Goal: Task Accomplishment & Management: Manage account settings

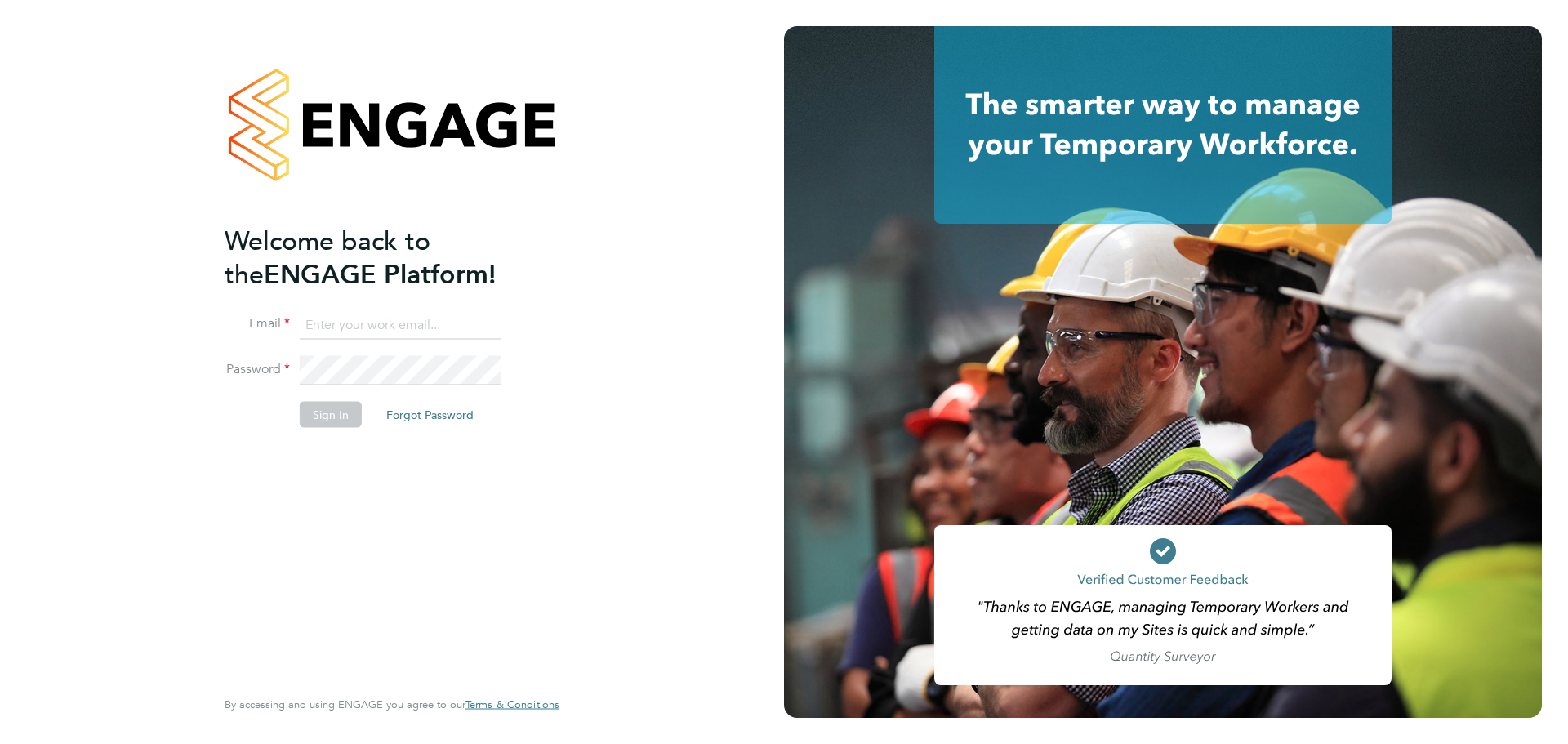
type input "[PERSON_NAME][EMAIL_ADDRESS][DOMAIN_NAME]"
drag, startPoint x: 345, startPoint y: 395, endPoint x: 351, endPoint y: 412, distance: 18.0
click at [349, 403] on fieldset "Email charlotte.lockeridge@randstadcpe.com Password Sign In Forgot Password" at bounding box center [384, 377] width 319 height 134
drag, startPoint x: 349, startPoint y: 414, endPoint x: 327, endPoint y: 403, distance: 24.6
click at [320, 408] on button "Sign In" at bounding box center [331, 414] width 62 height 26
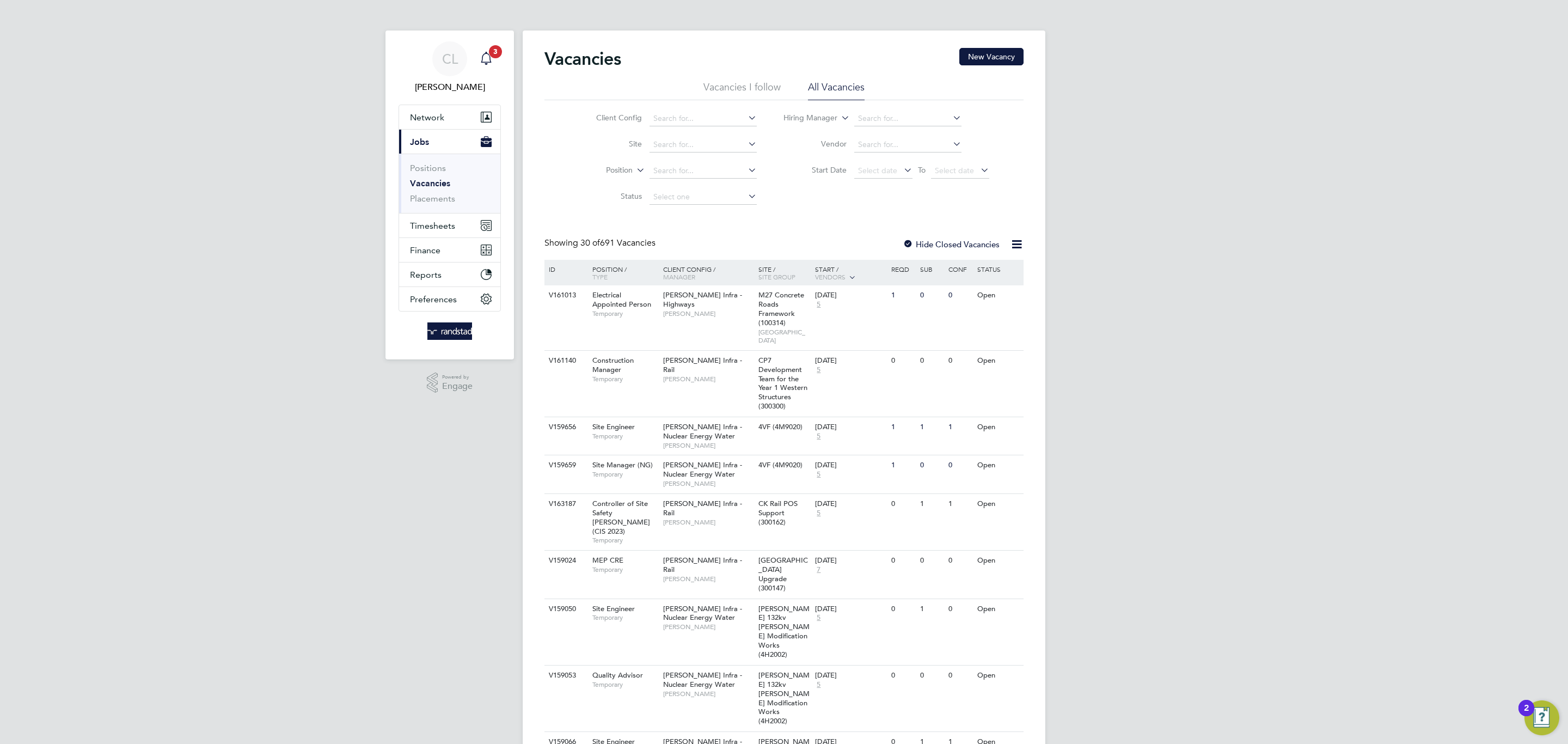
click at [489, 66] on div "Main navigation" at bounding box center [486, 59] width 22 height 22
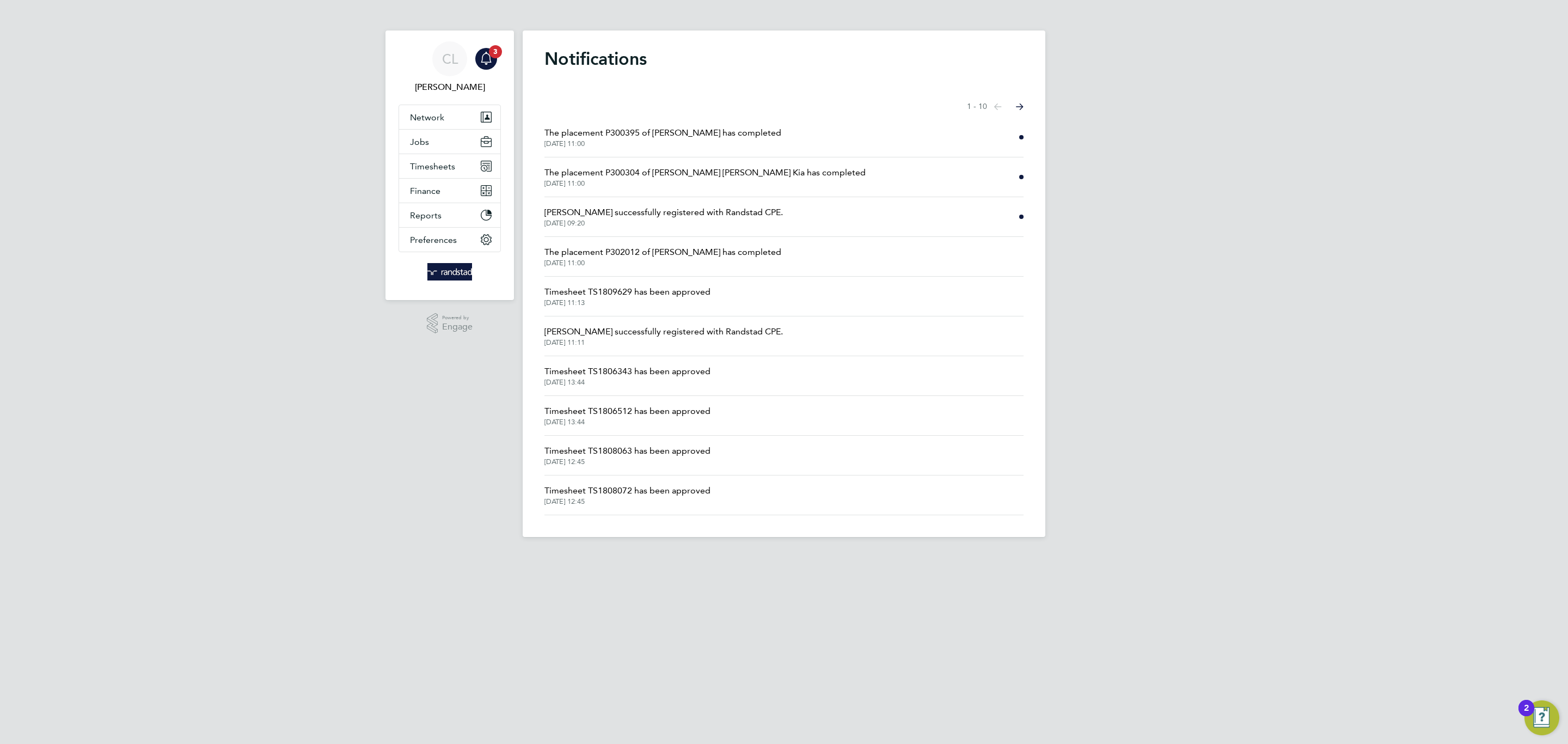
click at [652, 136] on span "The placement P300395 of [PERSON_NAME] has completed" at bounding box center [662, 133] width 237 height 13
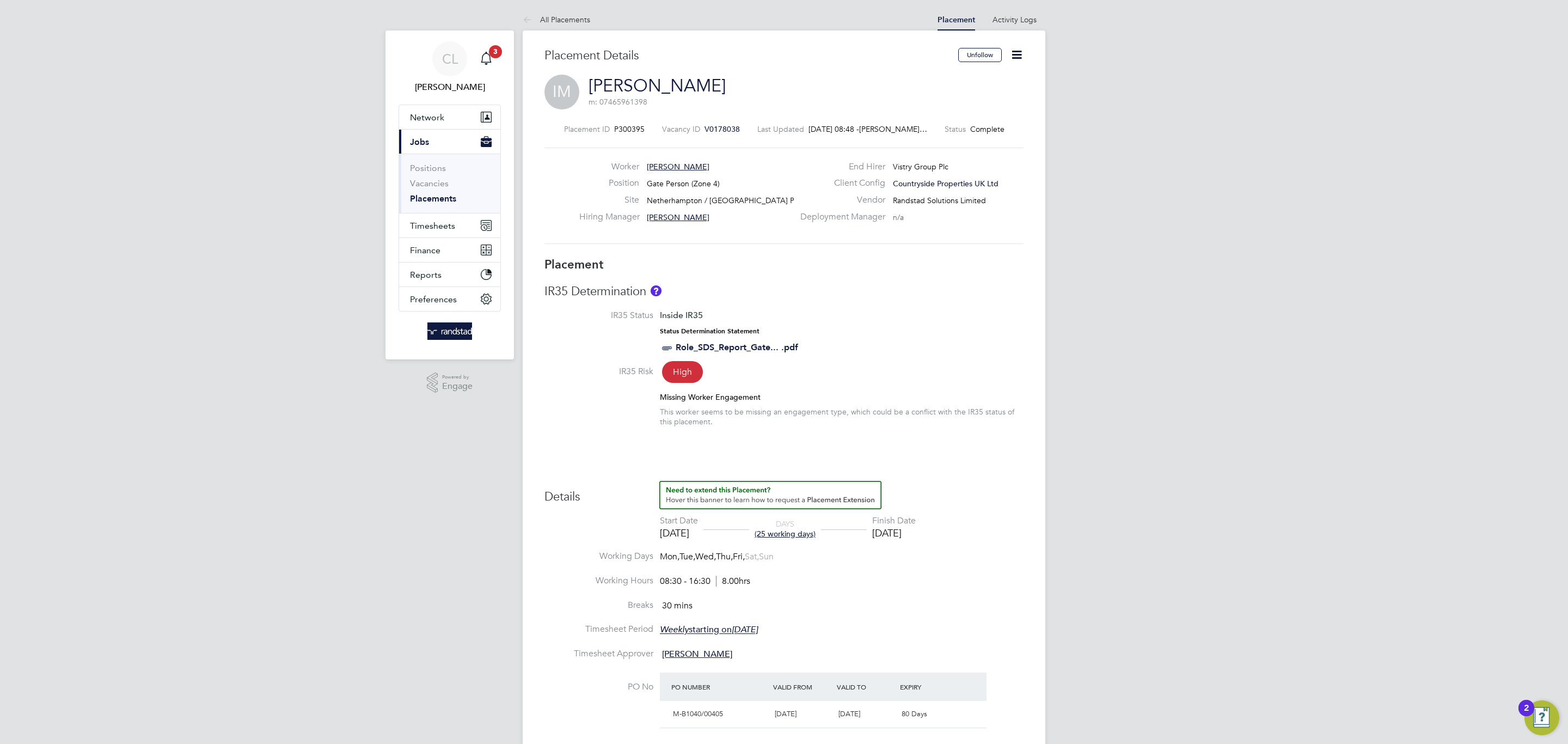
click at [1019, 51] on icon at bounding box center [1017, 55] width 13 height 13
click at [985, 77] on li "Edit Placement e" at bounding box center [981, 80] width 80 height 15
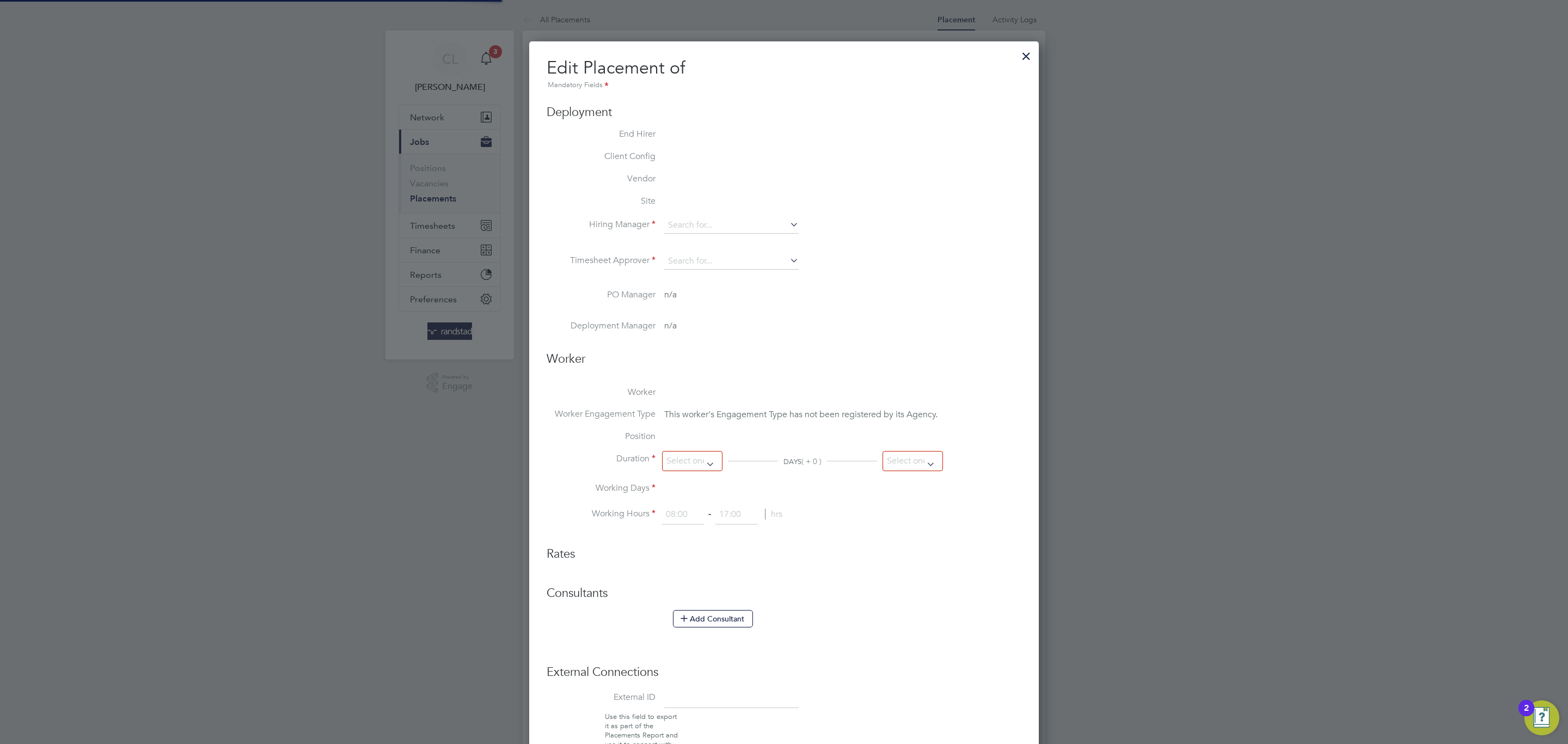
scroll to position [5, 5]
type input "[PERSON_NAME]"
type input "[DATE]"
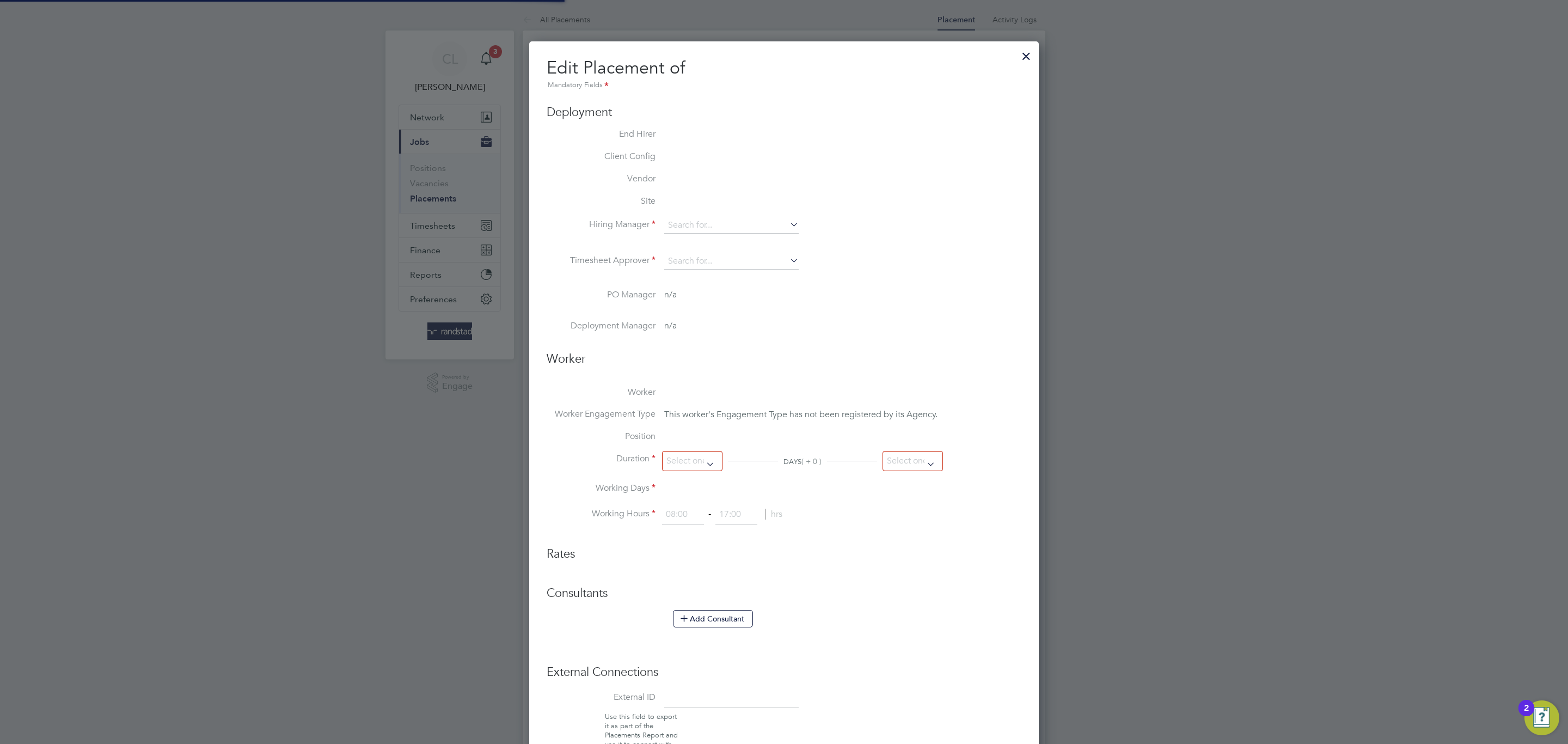
type input "08:30"
type input "16:30"
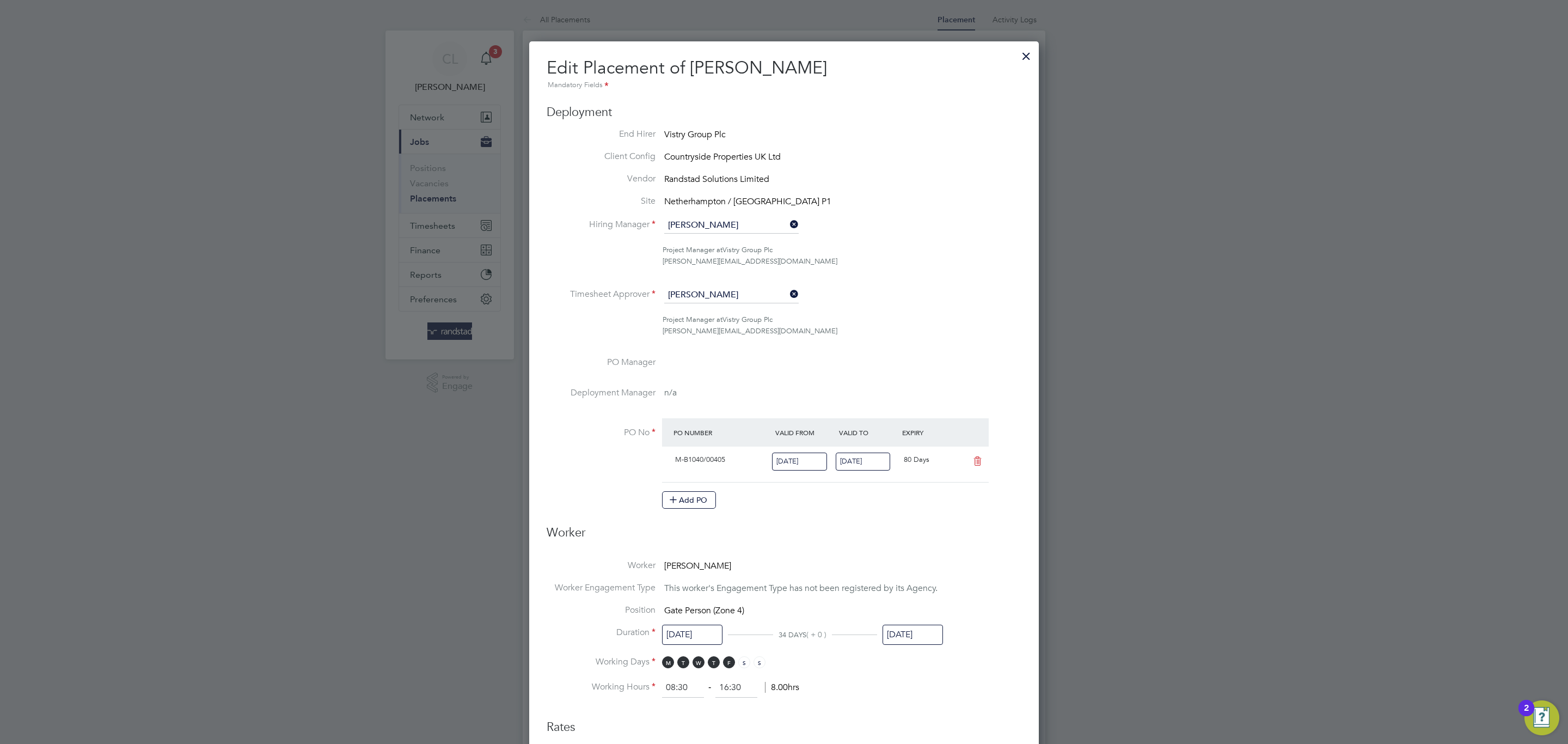
click at [930, 641] on input "[DATE]" at bounding box center [912, 634] width 60 height 20
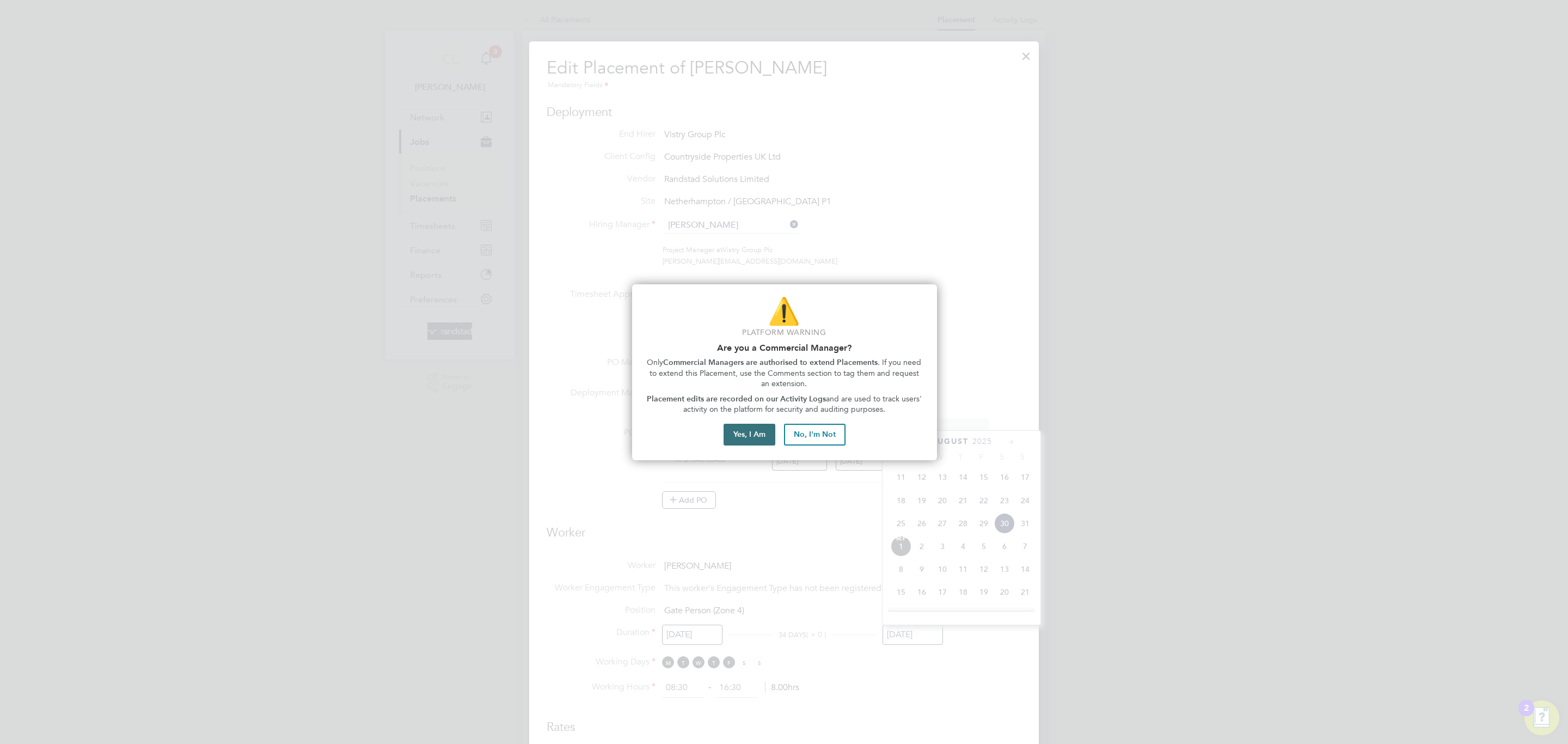
click at [751, 431] on button "Yes, I Am" at bounding box center [749, 435] width 52 height 22
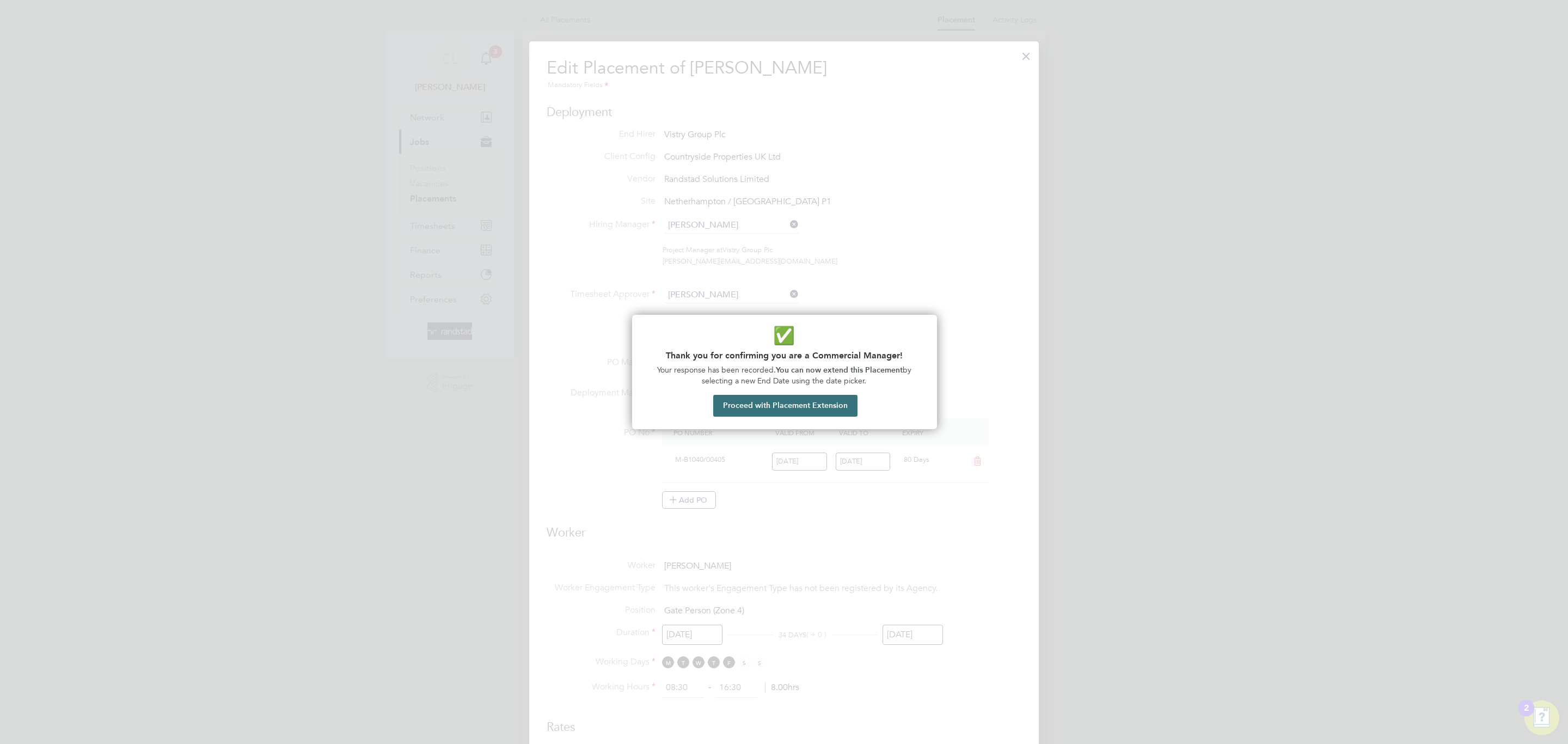
click at [821, 410] on button "Proceed with Placement Extension" at bounding box center [785, 405] width 144 height 22
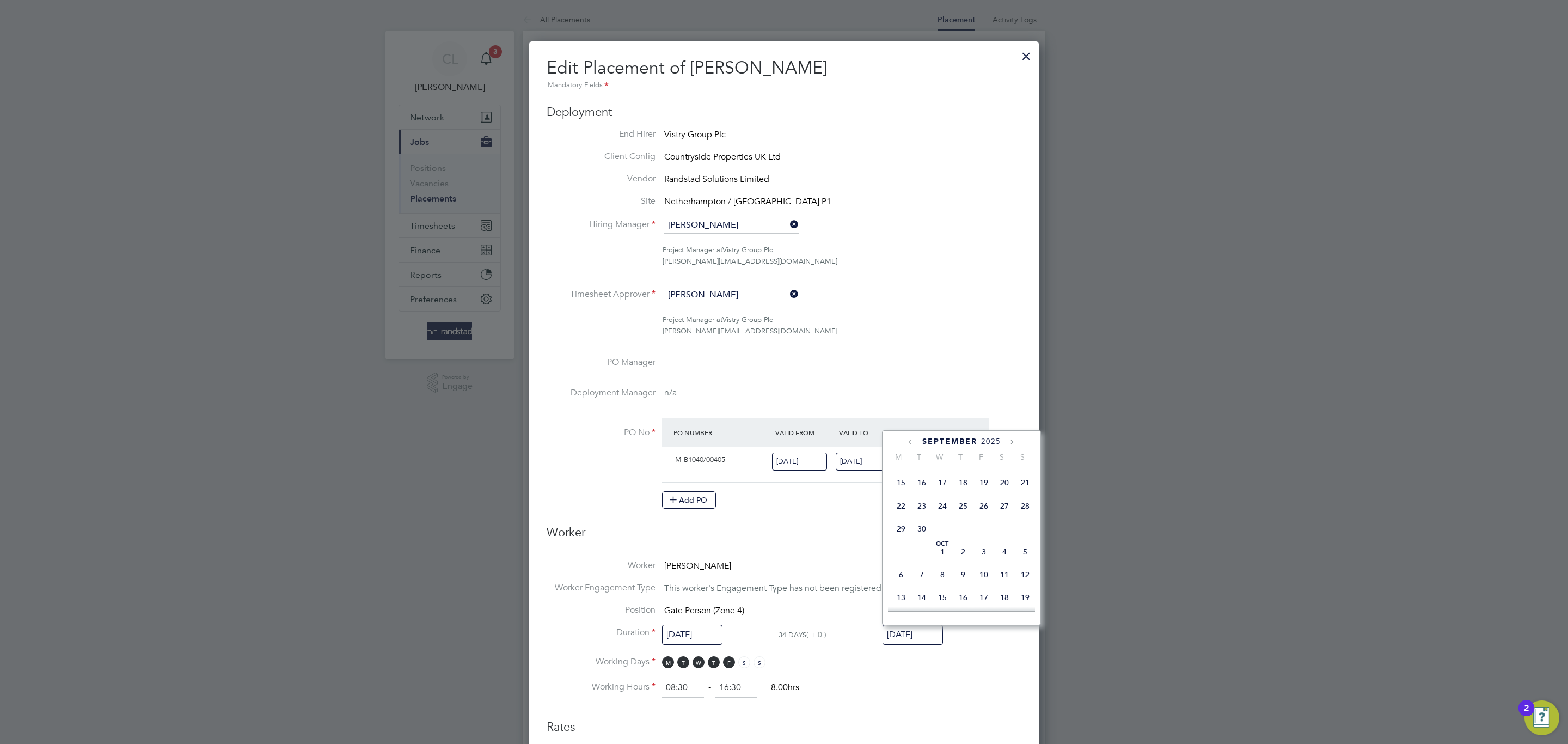
drag, startPoint x: 925, startPoint y: 539, endPoint x: 903, endPoint y: 531, distance: 23.4
click at [925, 536] on span "30" at bounding box center [922, 529] width 21 height 21
type input "[DATE]"
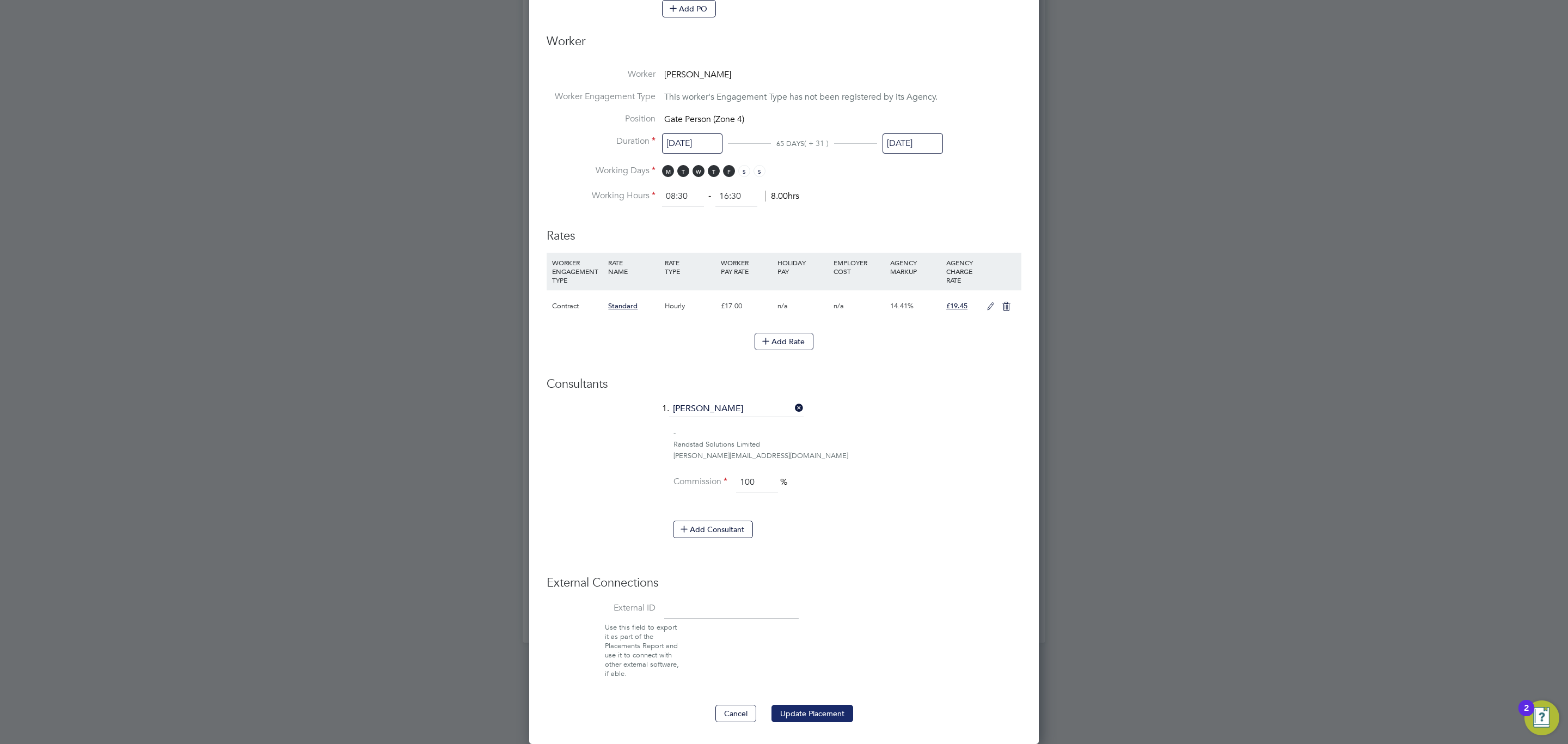
drag, startPoint x: 810, startPoint y: 703, endPoint x: 811, endPoint y: 709, distance: 6.1
click at [810, 707] on ng-form "Deployment End Hirer Vistry Group Plc Client Config Countryside Properties UK L…" at bounding box center [784, 167] width 475 height 1109
click at [811, 709] on button "Update Placement" at bounding box center [812, 713] width 82 height 18
click at [1097, 596] on div at bounding box center [784, 372] width 1568 height 744
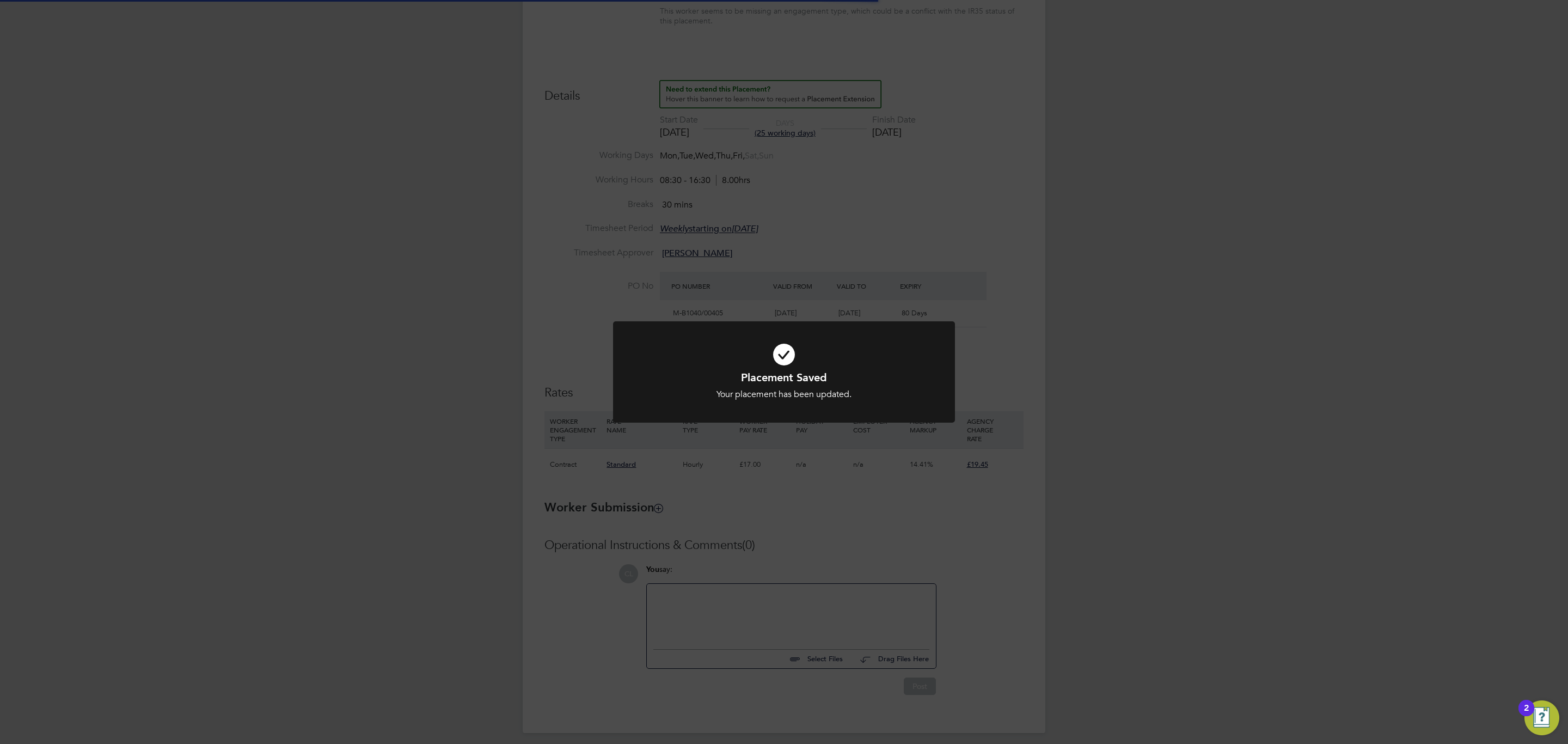
click at [1107, 581] on div "Placement Saved Your placement has been updated. Cancel Okay" at bounding box center [784, 372] width 1568 height 744
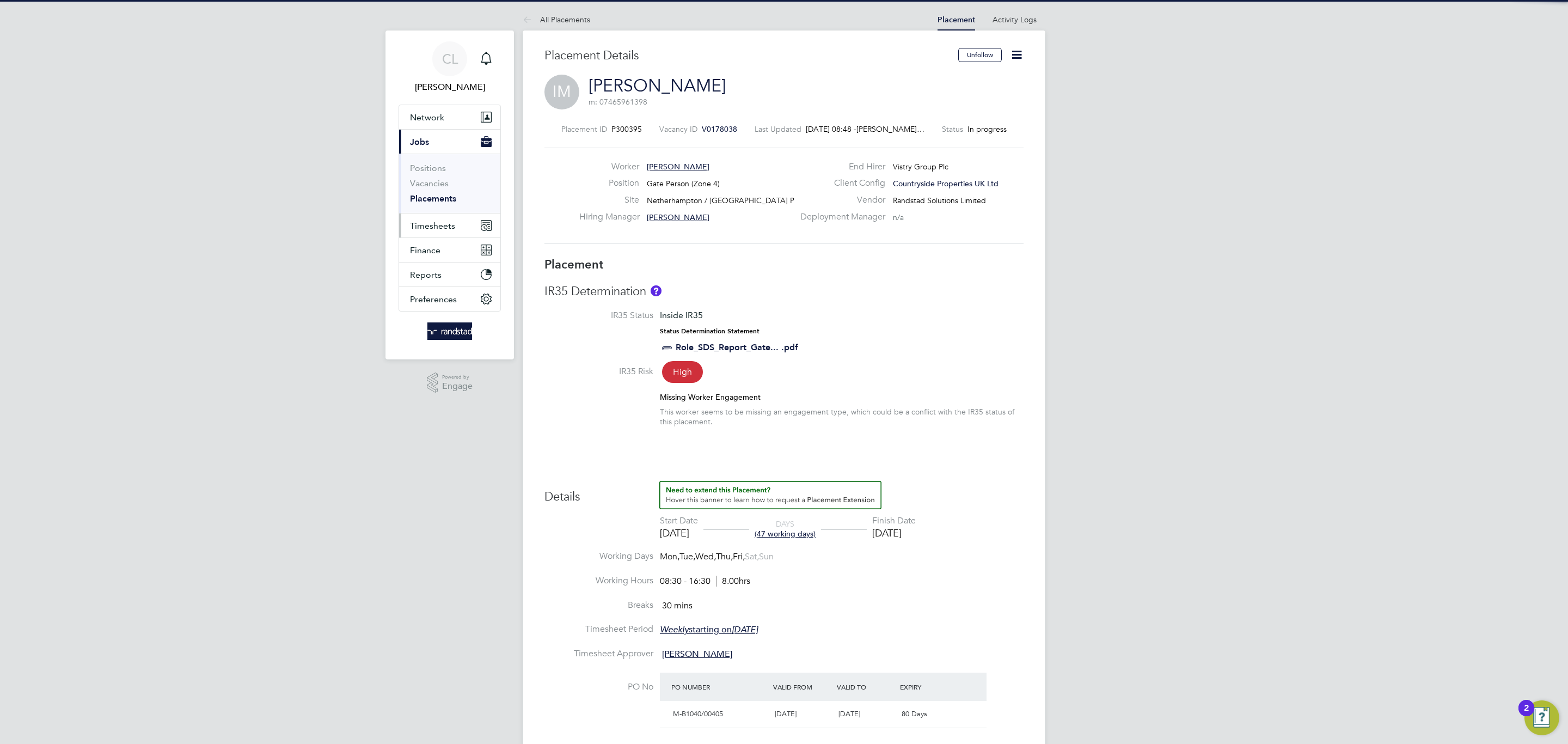
click at [472, 228] on button "Timesheets" at bounding box center [450, 225] width 101 height 24
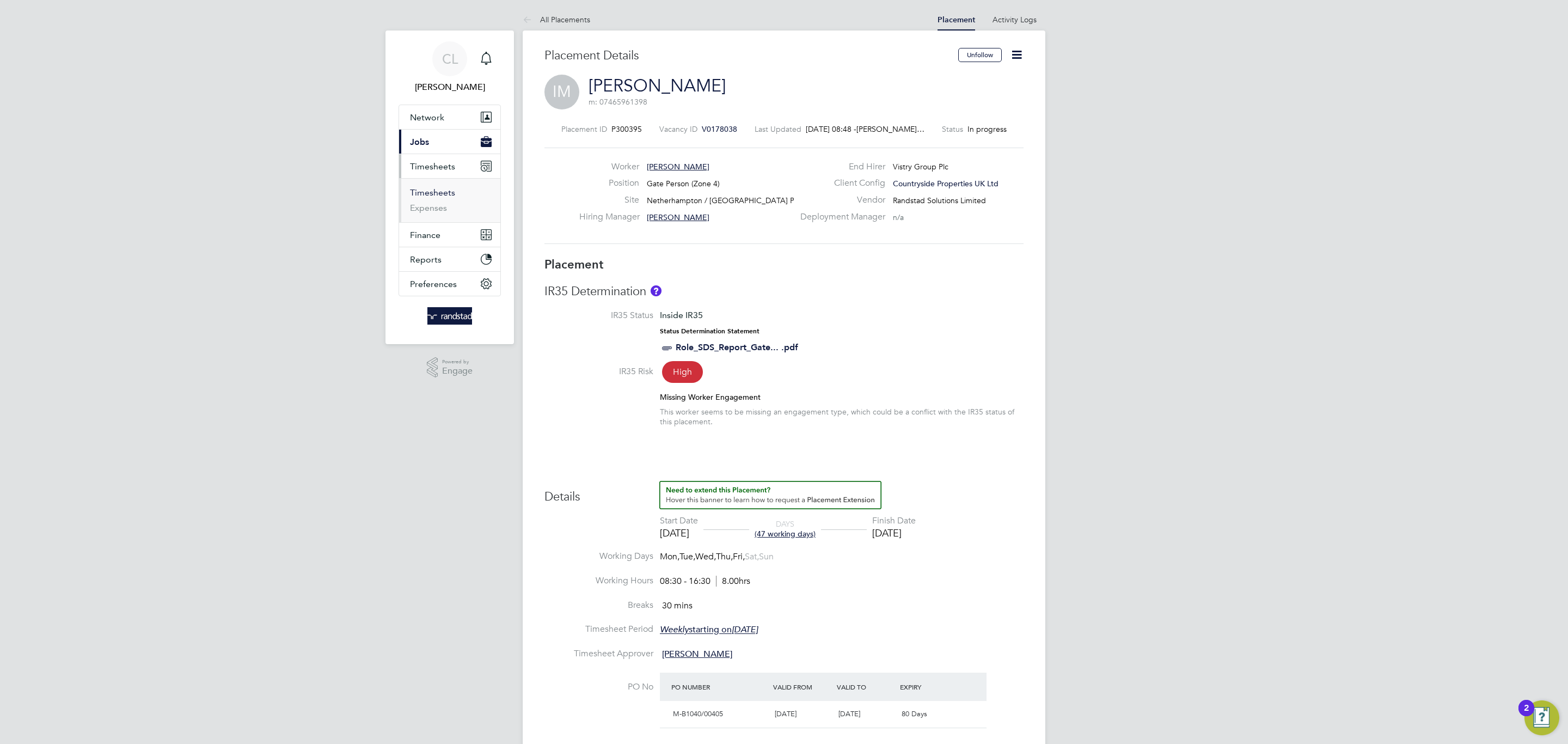
click at [436, 198] on link "Timesheets" at bounding box center [433, 192] width 45 height 10
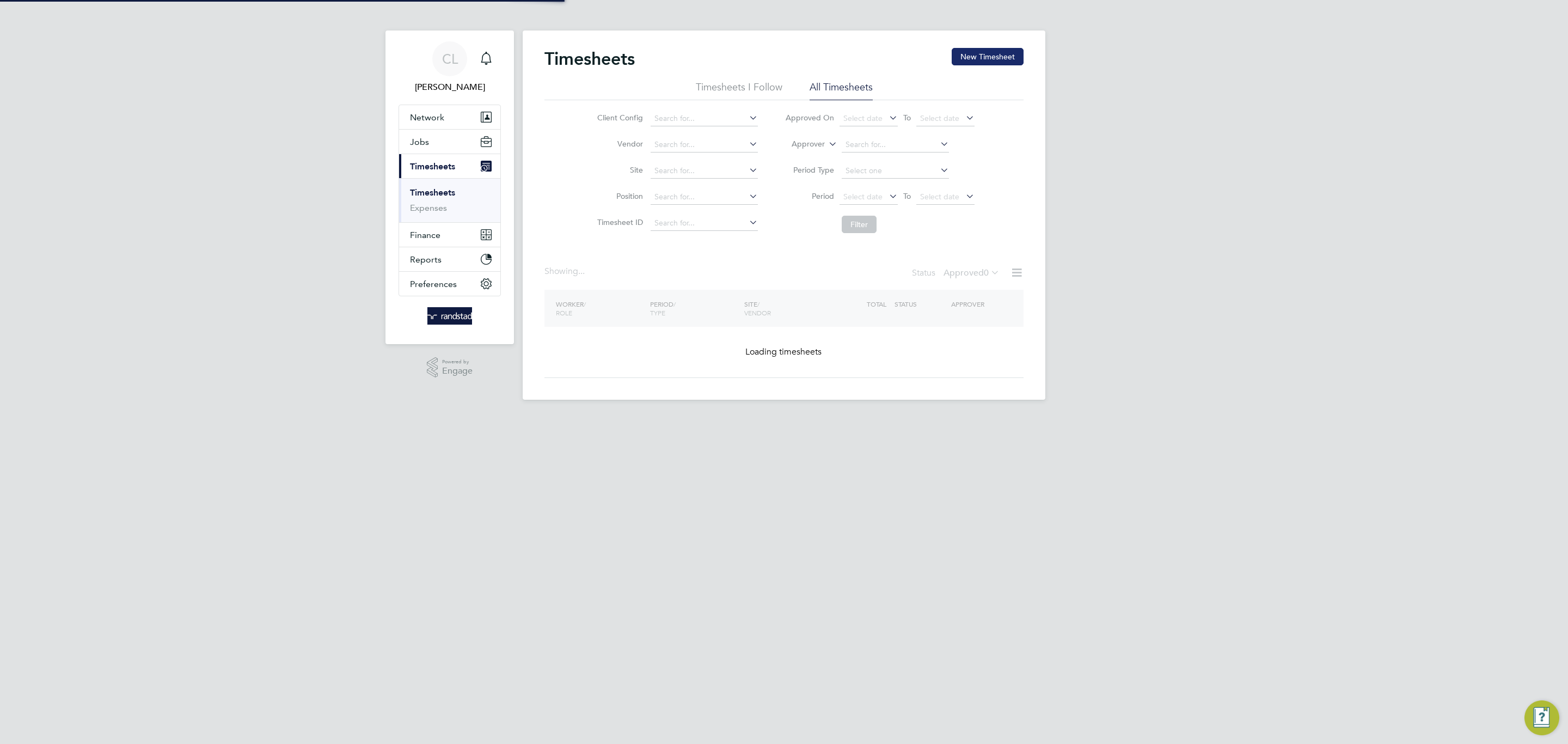
click at [962, 60] on button "New Timesheet" at bounding box center [987, 57] width 72 height 18
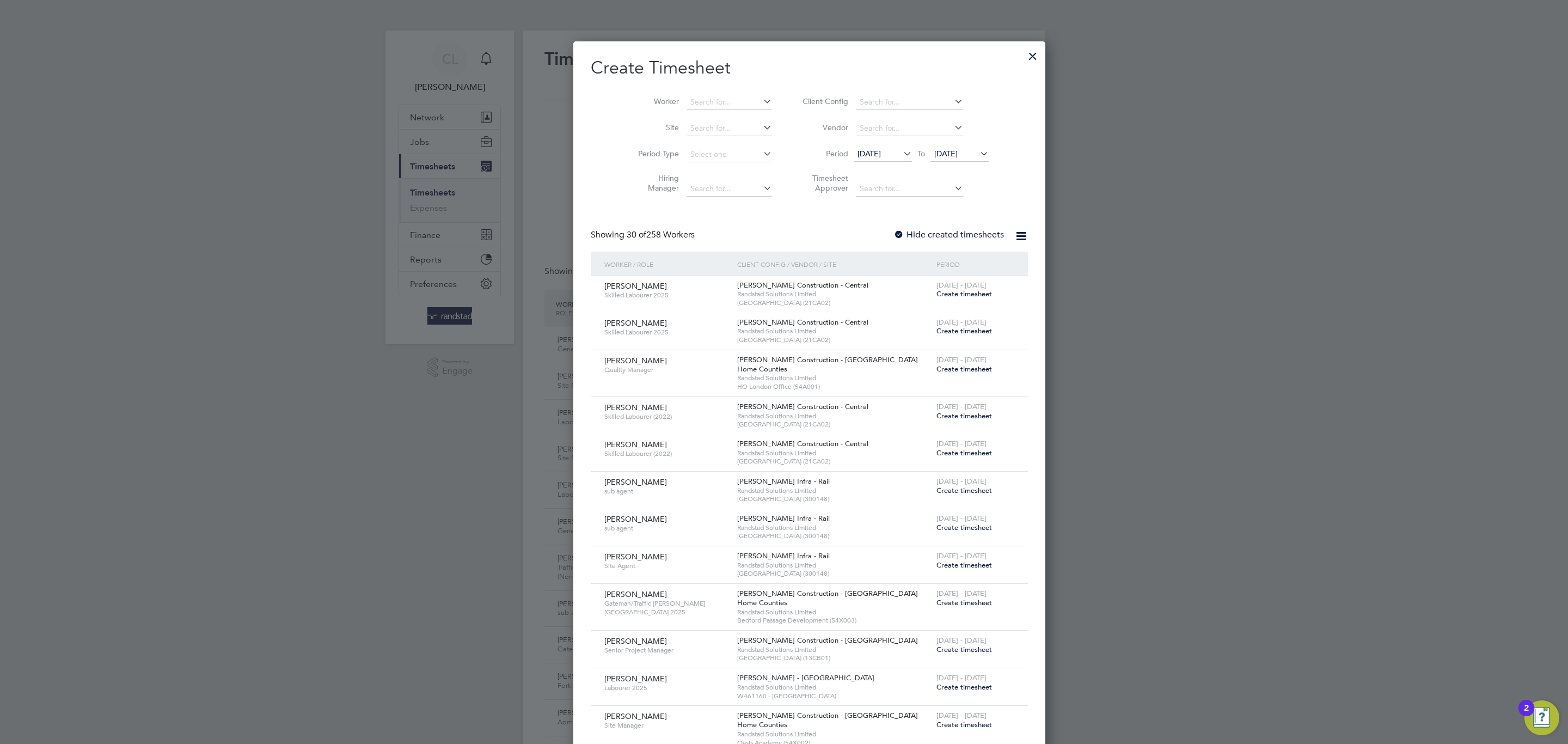
click at [699, 93] on li "Worker" at bounding box center [701, 102] width 169 height 26
click at [701, 100] on input at bounding box center [729, 102] width 85 height 15
click at [715, 116] on li "[PERSON_NAME]" at bounding box center [729, 118] width 137 height 15
type input "[PERSON_NAME]"
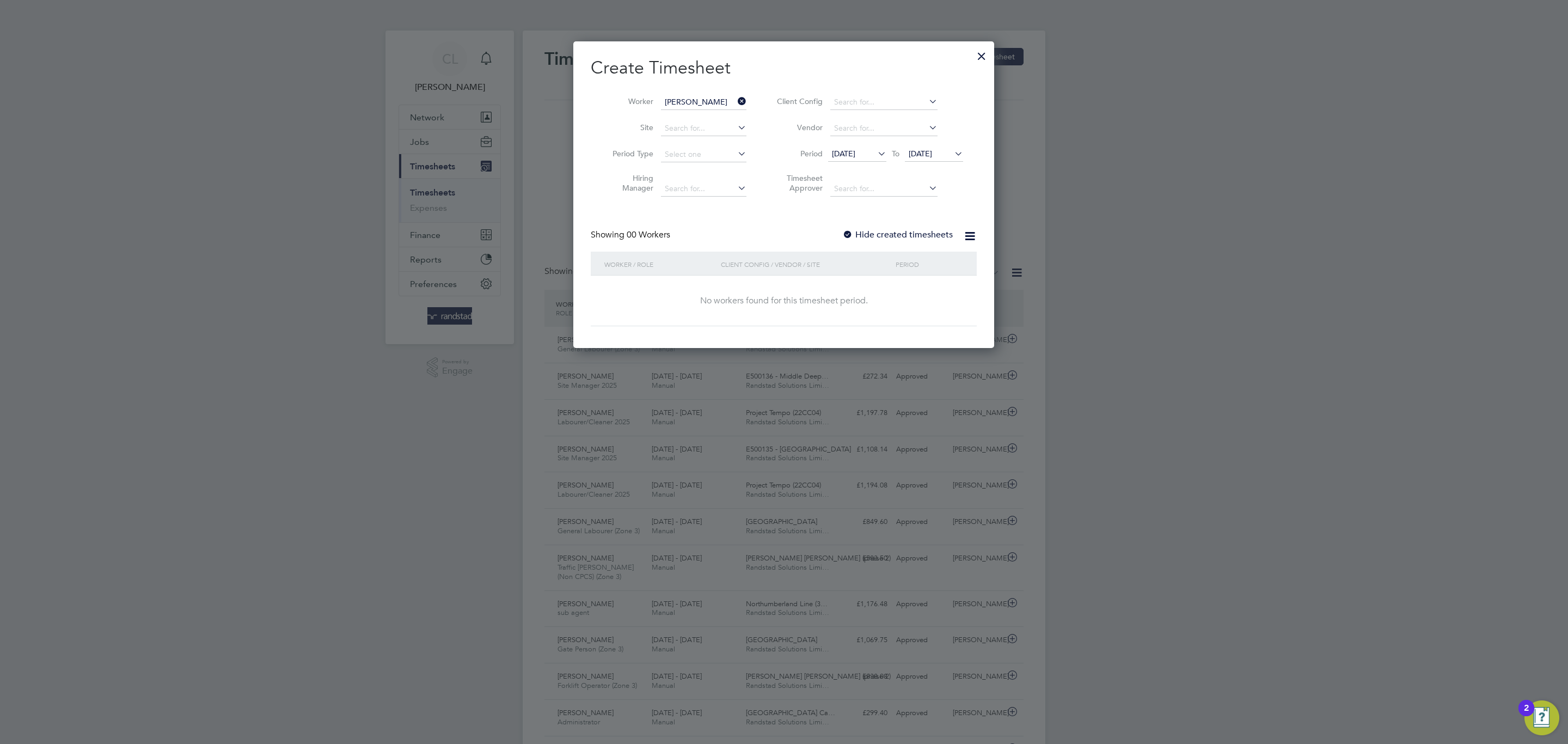
click at [859, 234] on label "Hide created timesheets" at bounding box center [898, 235] width 111 height 11
click at [929, 158] on span "[DATE]" at bounding box center [920, 153] width 23 height 10
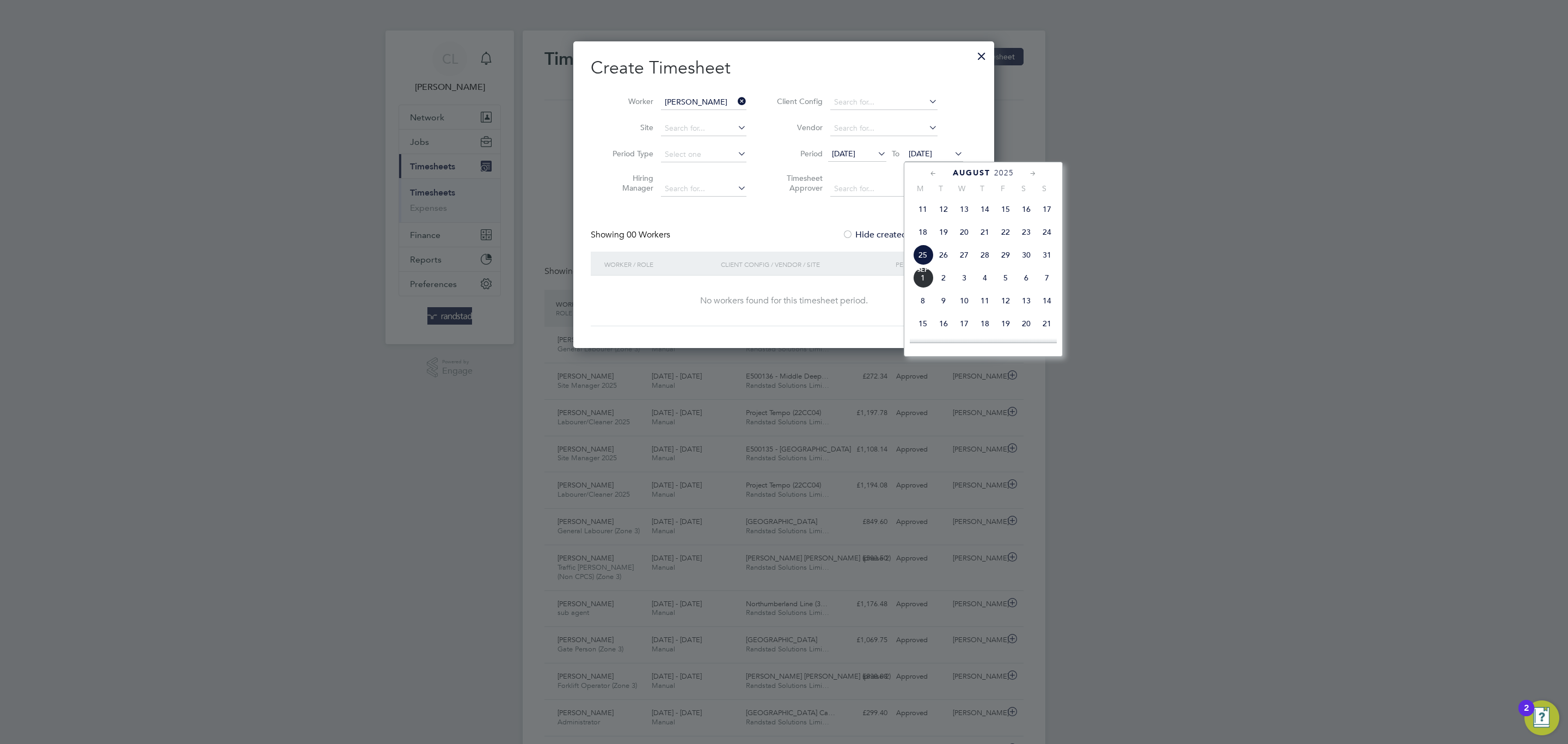
click at [952, 311] on span "9" at bounding box center [943, 301] width 21 height 21
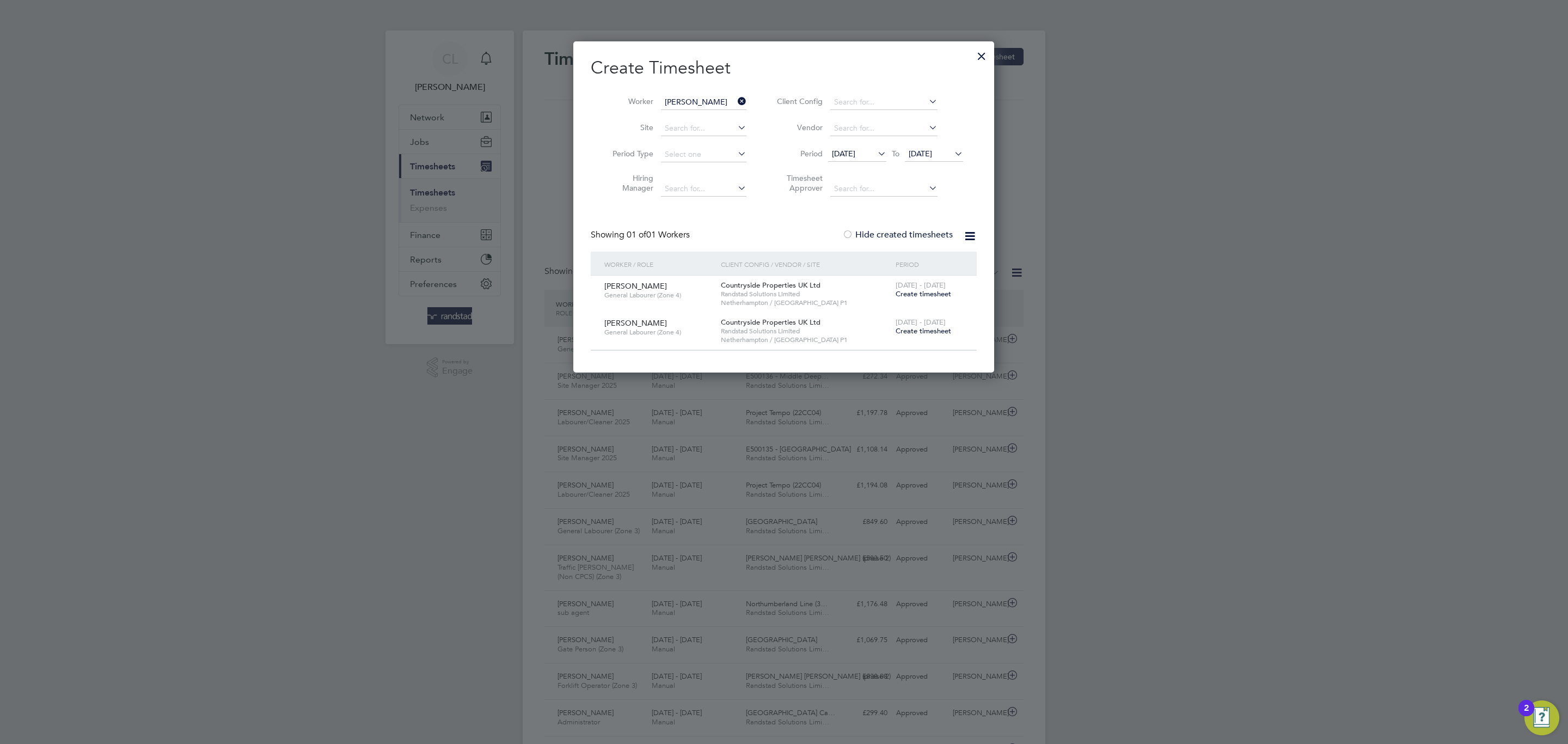
click at [988, 59] on div at bounding box center [982, 54] width 19 height 19
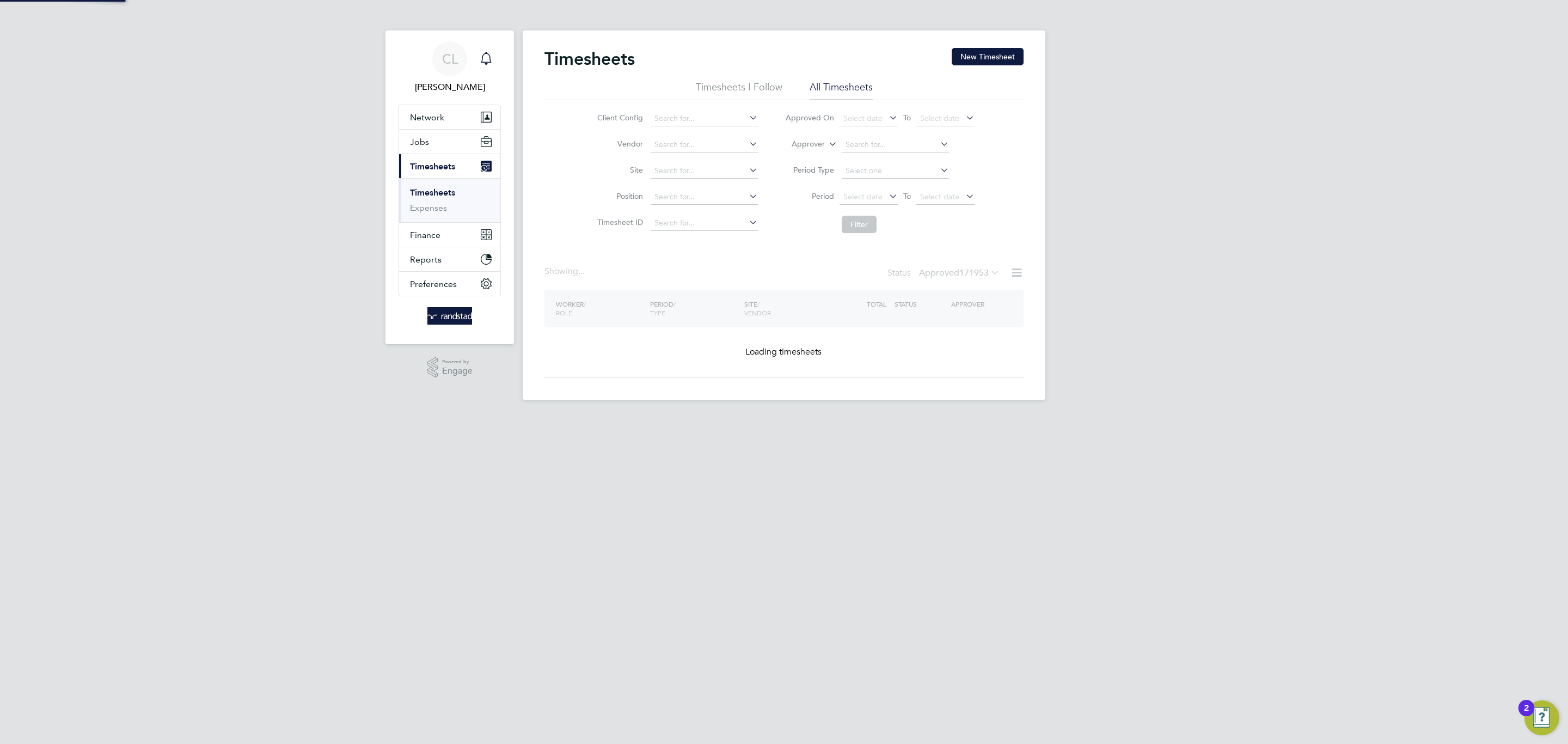
click at [488, 54] on icon "Main navigation" at bounding box center [486, 58] width 13 height 13
click at [486, 54] on icon "Main navigation" at bounding box center [486, 58] width 13 height 13
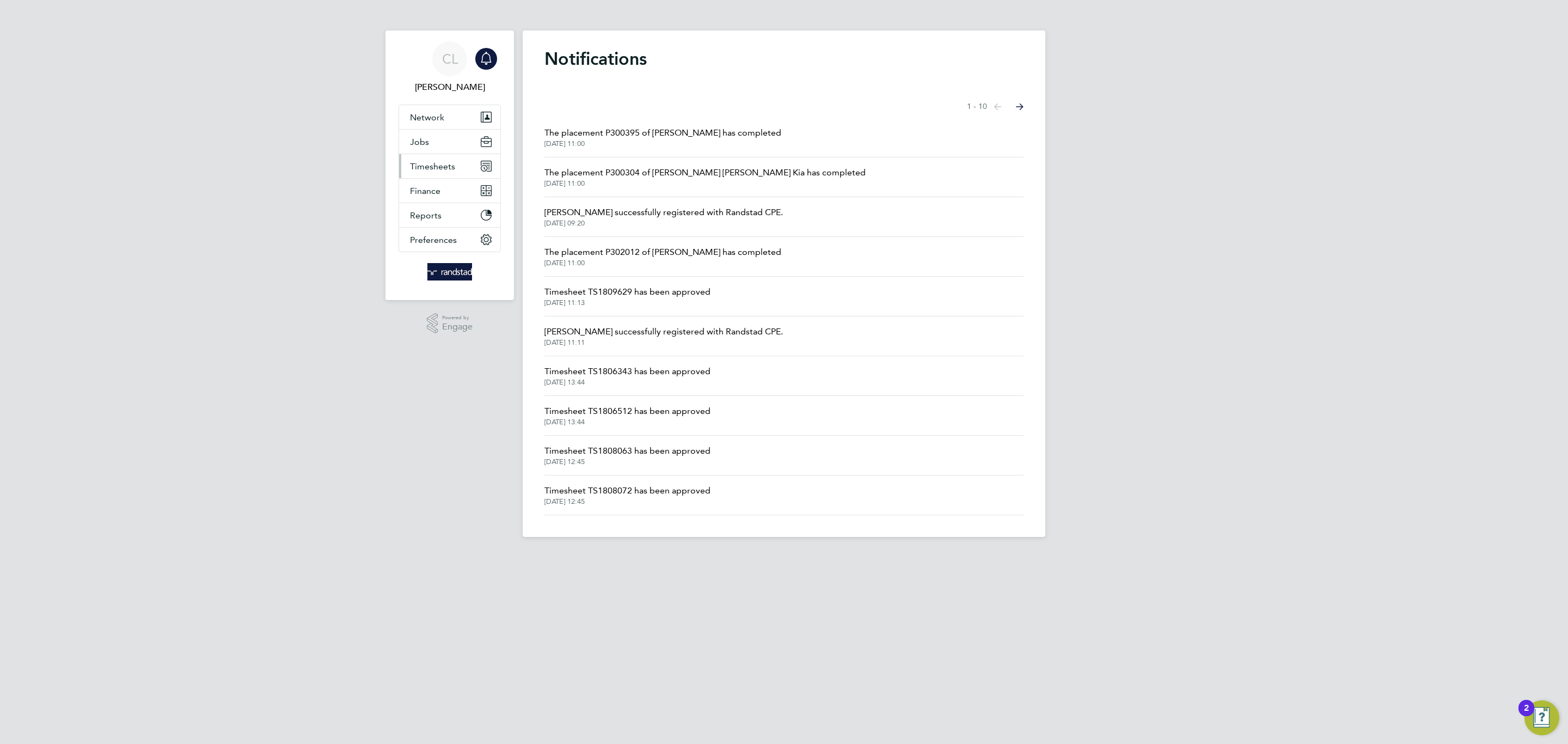
click at [458, 168] on button "Timesheets" at bounding box center [450, 166] width 101 height 24
click at [443, 193] on link "Timesheets" at bounding box center [433, 192] width 45 height 10
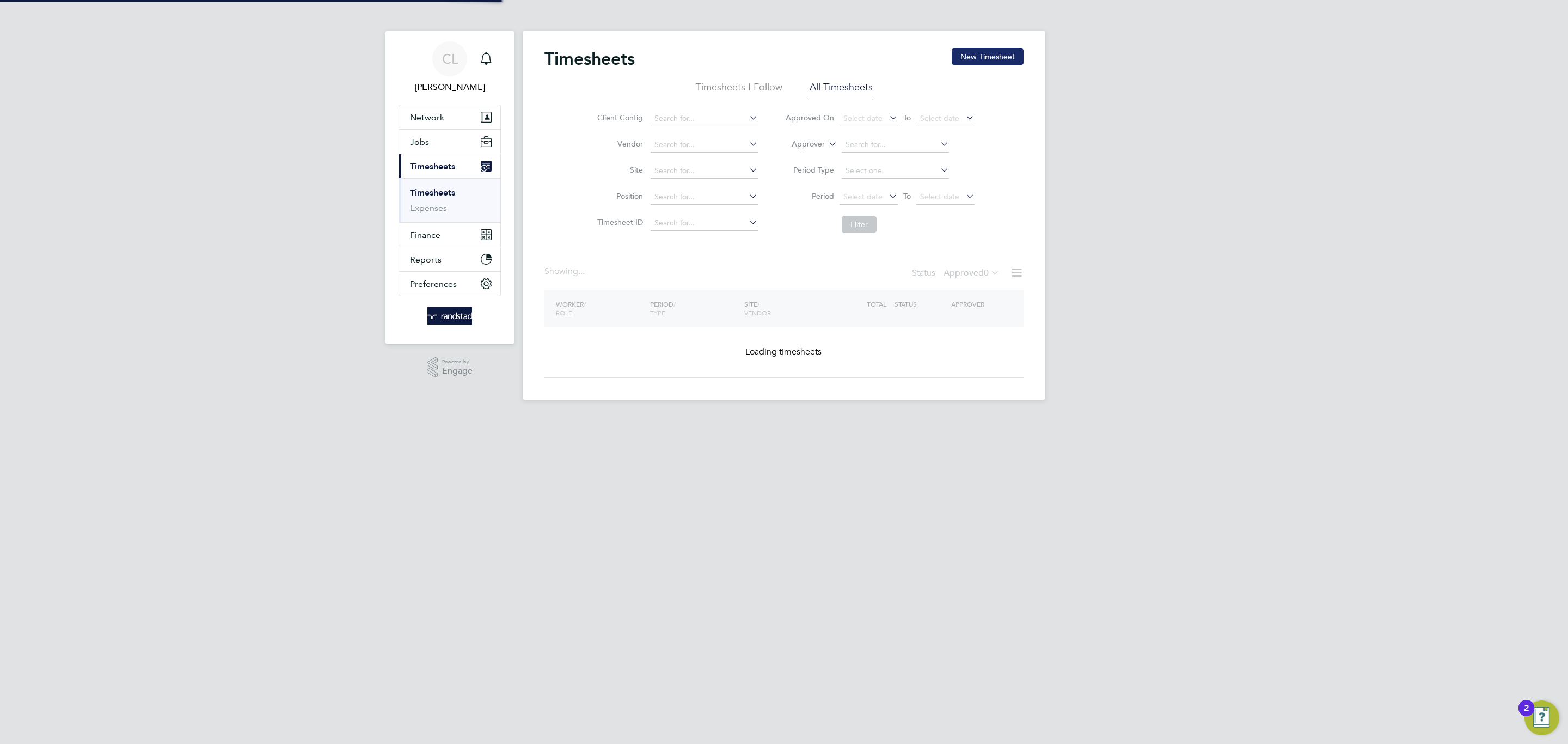
click at [989, 56] on button "New Timesheet" at bounding box center [987, 57] width 72 height 18
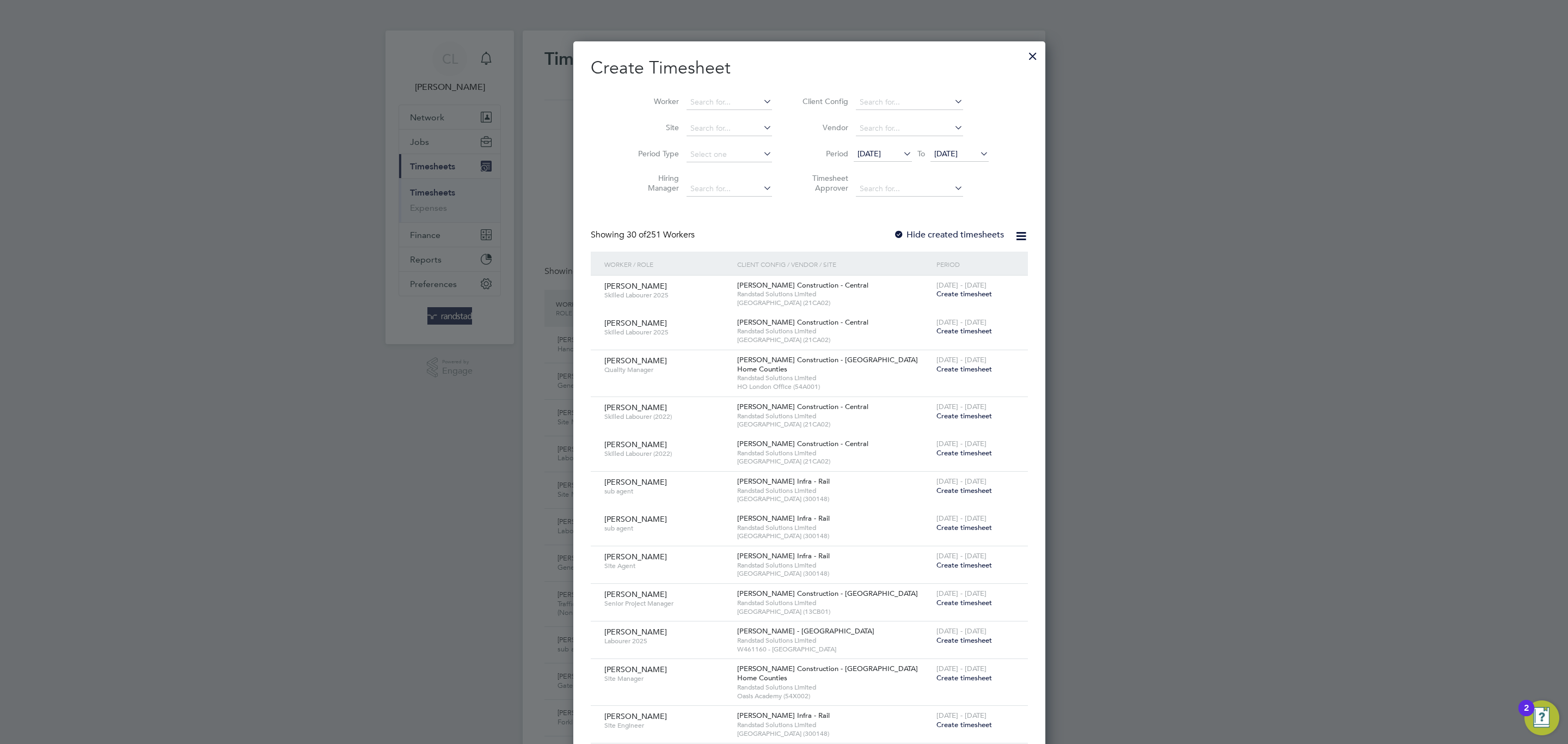
scroll to position [1833, 421]
click at [725, 91] on li "Worker" at bounding box center [701, 102] width 169 height 26
click at [723, 103] on input at bounding box center [729, 102] width 85 height 15
click at [707, 114] on li "[PERSON_NAME] [PERSON_NAME]" at bounding box center [760, 118] width 200 height 15
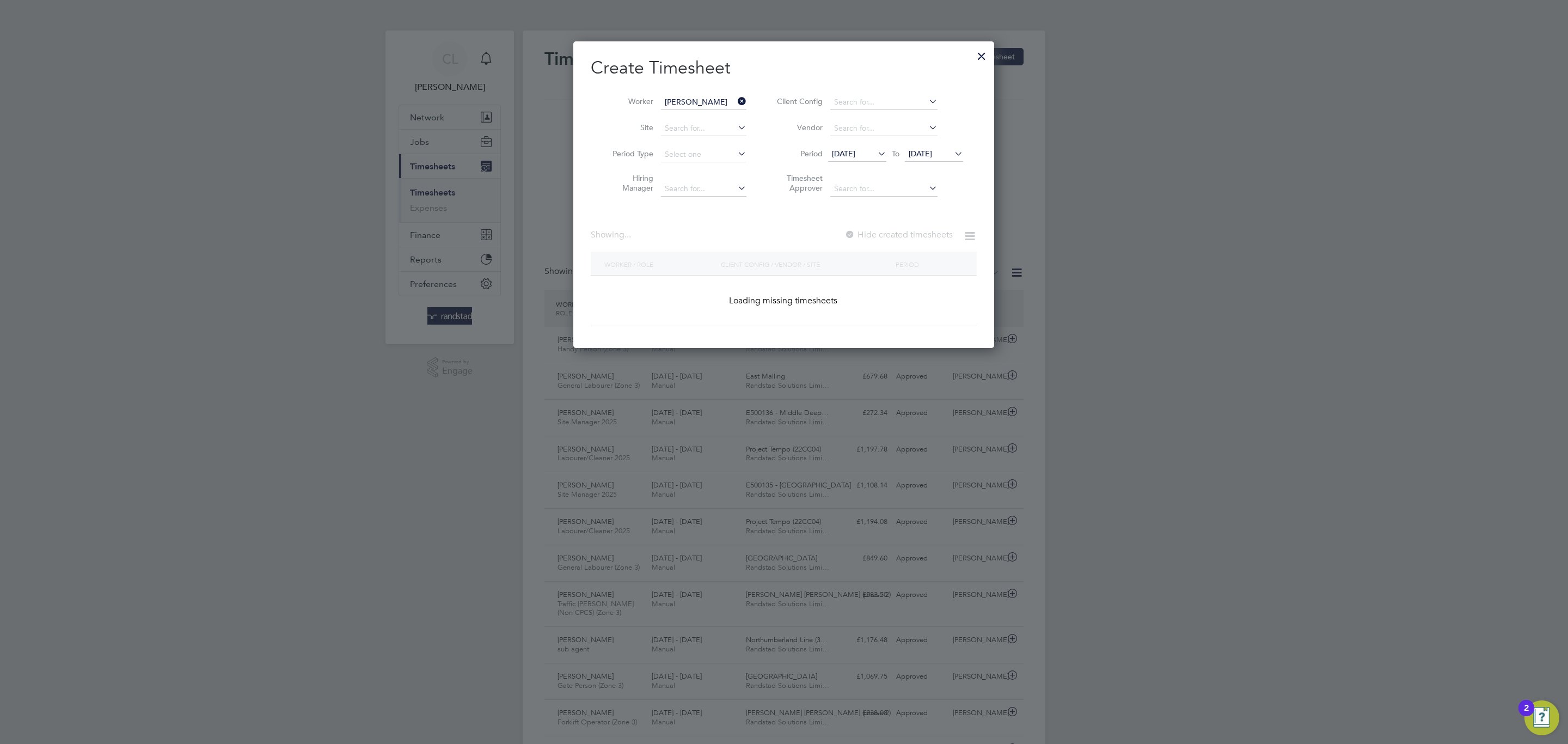
type input "[PERSON_NAME]"
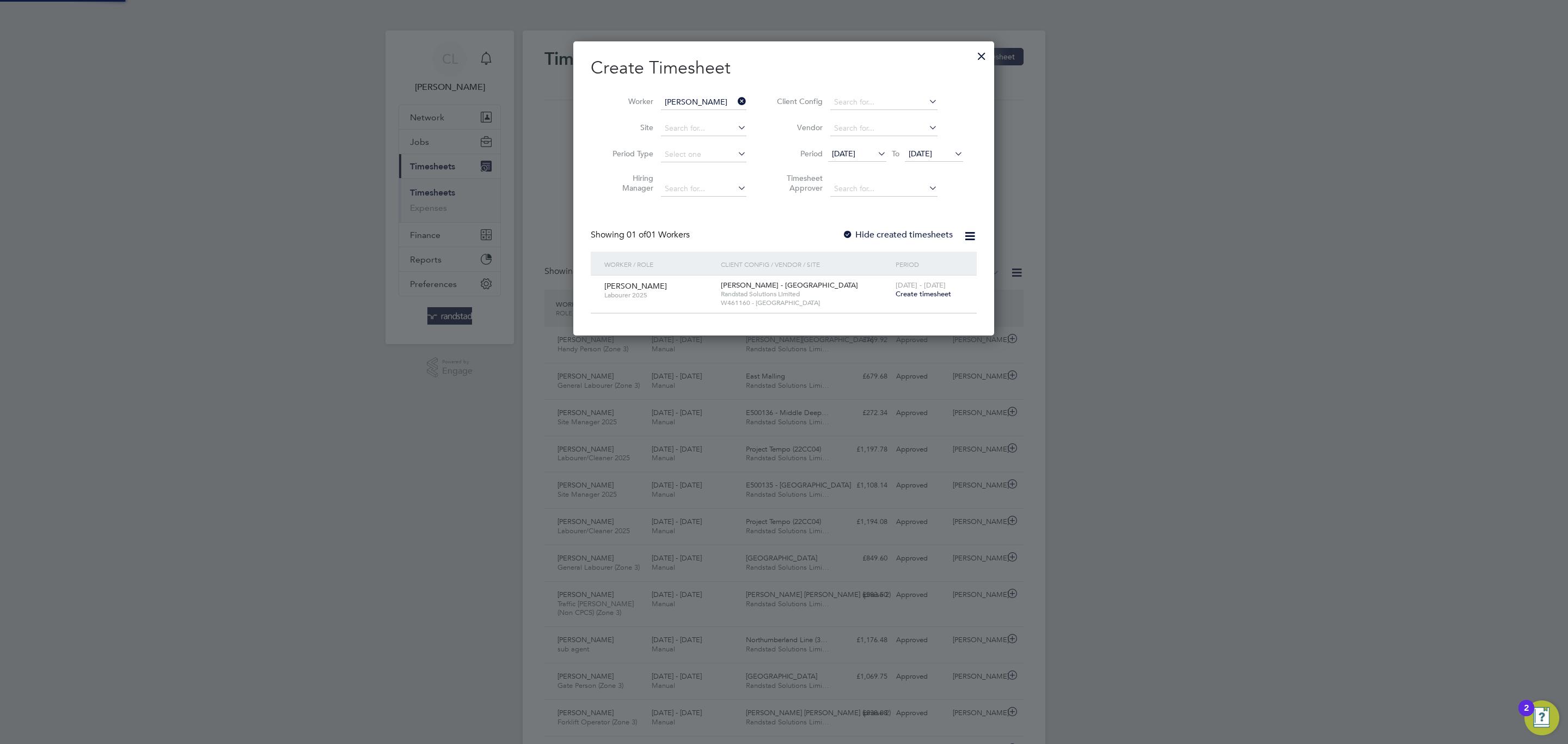
scroll to position [296, 421]
click at [941, 290] on span "Create timesheet" at bounding box center [923, 293] width 55 height 9
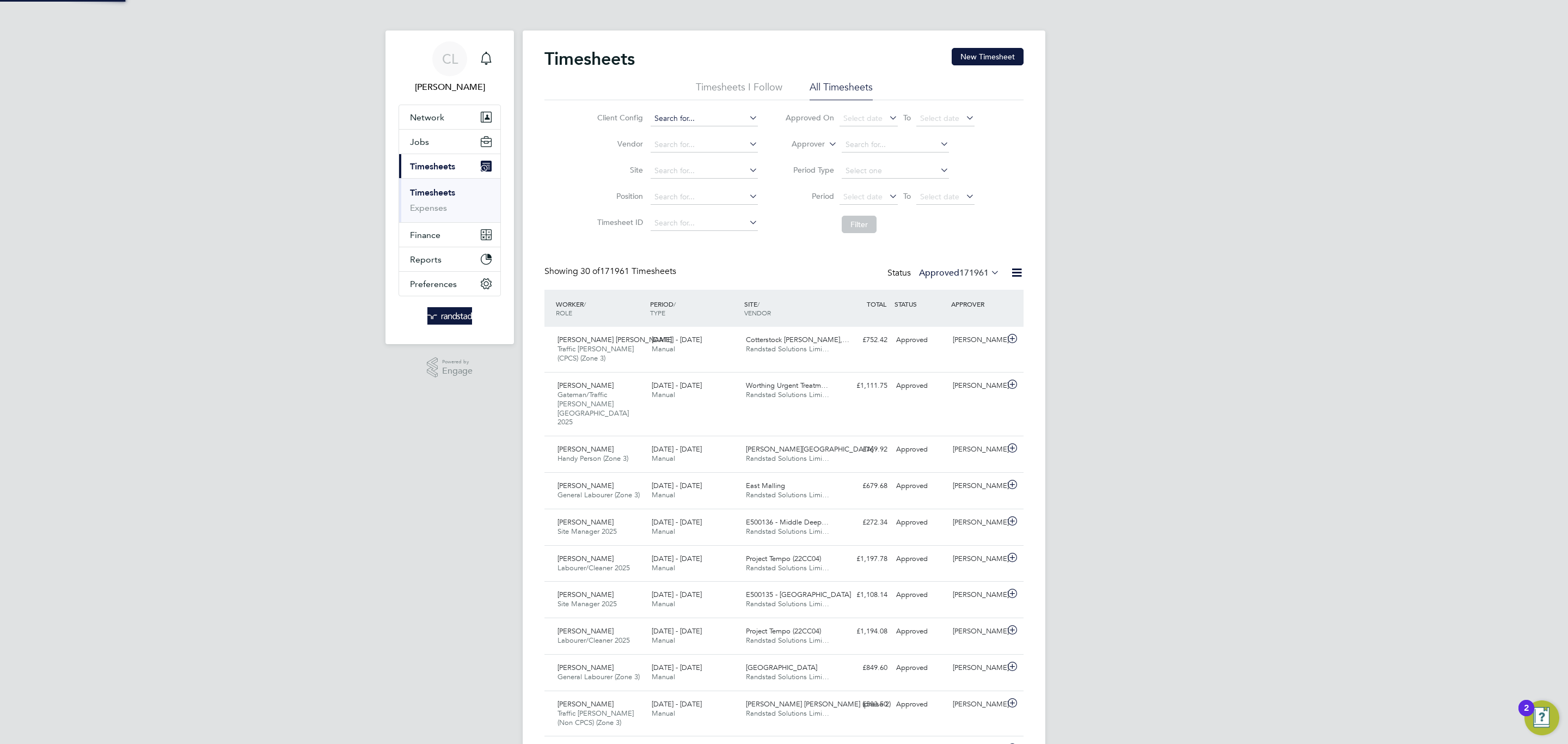
scroll to position [28, 95]
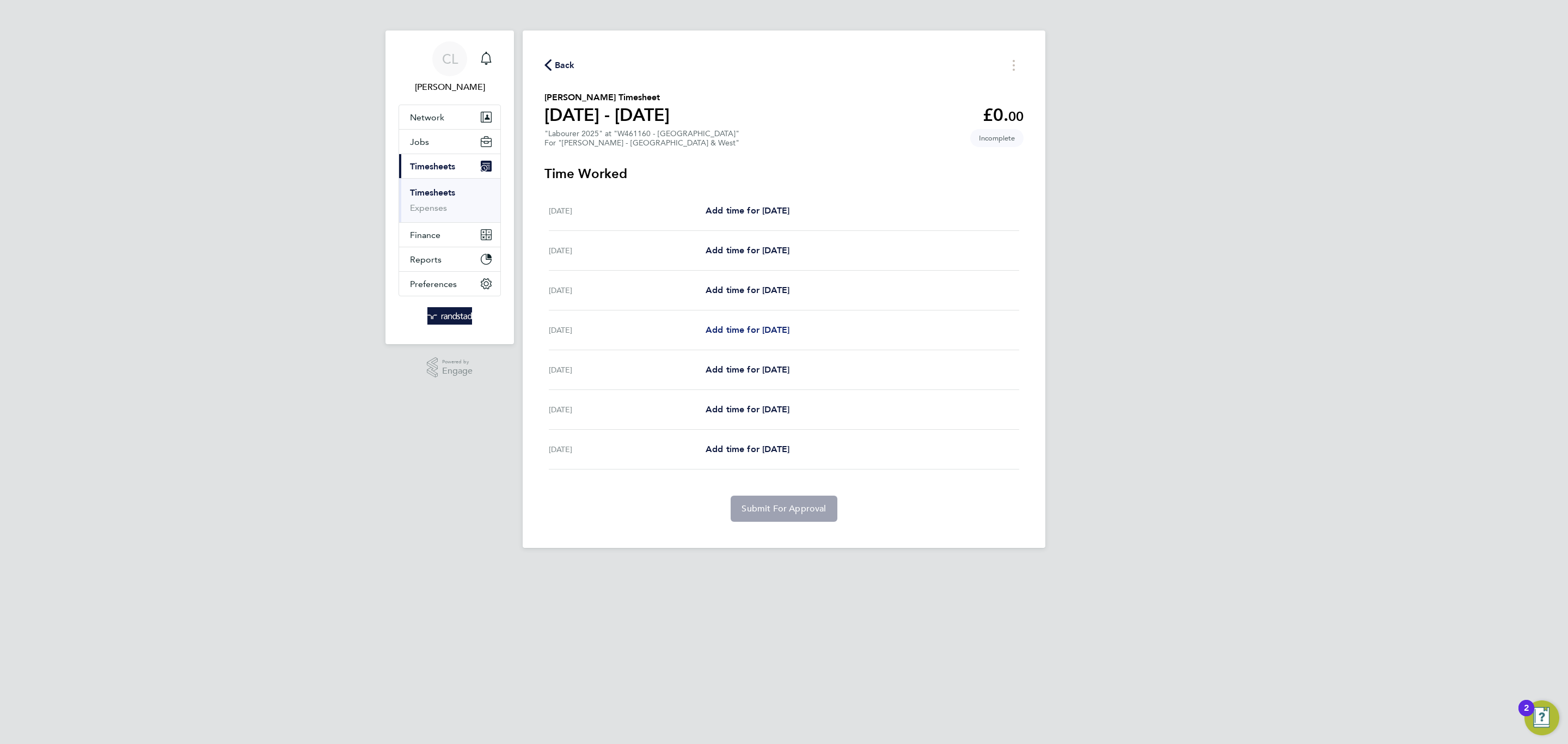
click at [755, 327] on span "Add time for [DATE]" at bounding box center [747, 329] width 84 height 10
select select "60"
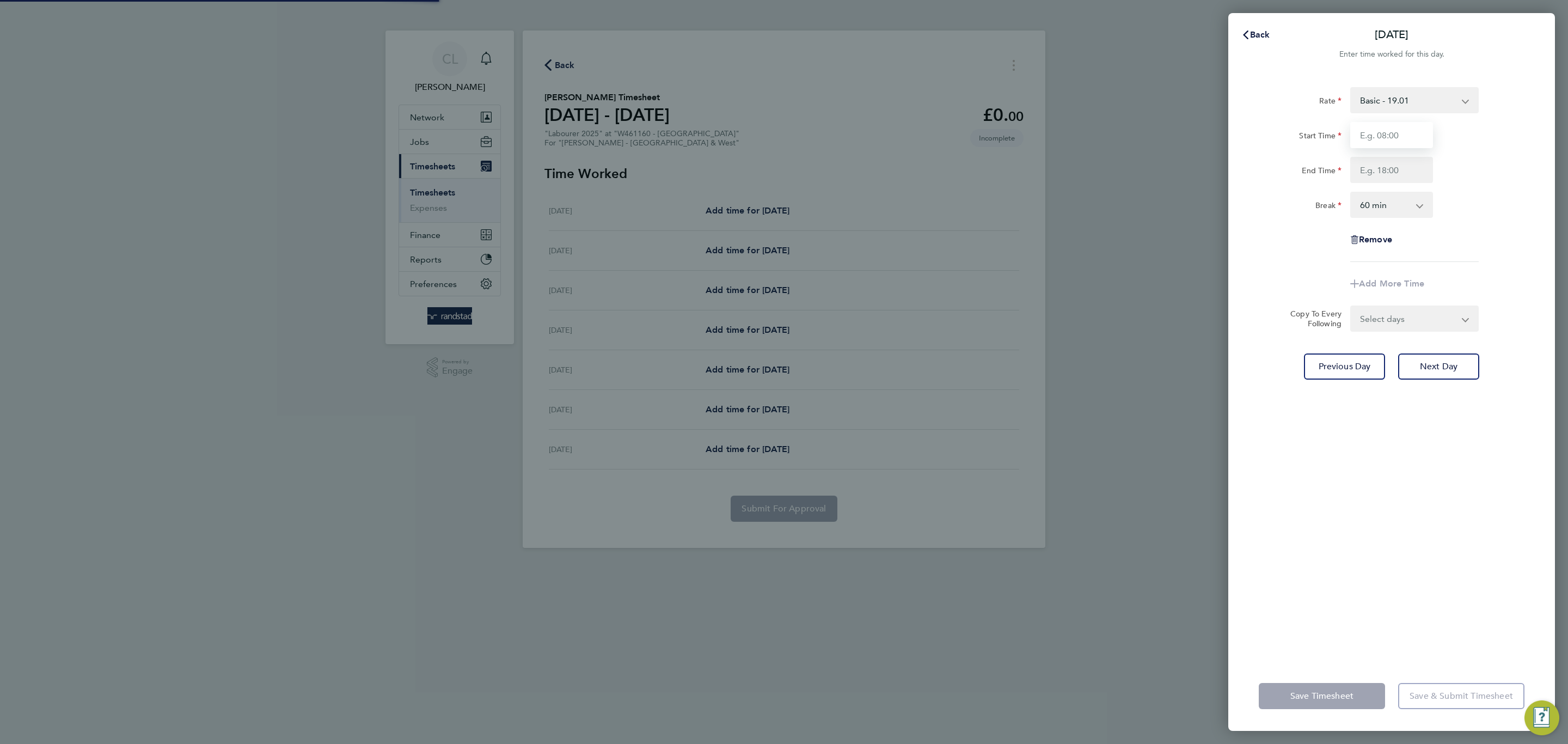
click at [1377, 133] on input "Start Time" at bounding box center [1391, 135] width 83 height 26
type input "08:00"
click at [1402, 223] on div "Rate Basic - 19.01 Overtime 1 - 27.38 Overtime 2 - 35.75 Start Time 08:00 End T…" at bounding box center [1391, 174] width 265 height 175
click at [1390, 169] on input "End Time" at bounding box center [1391, 170] width 83 height 26
type input "17:30"
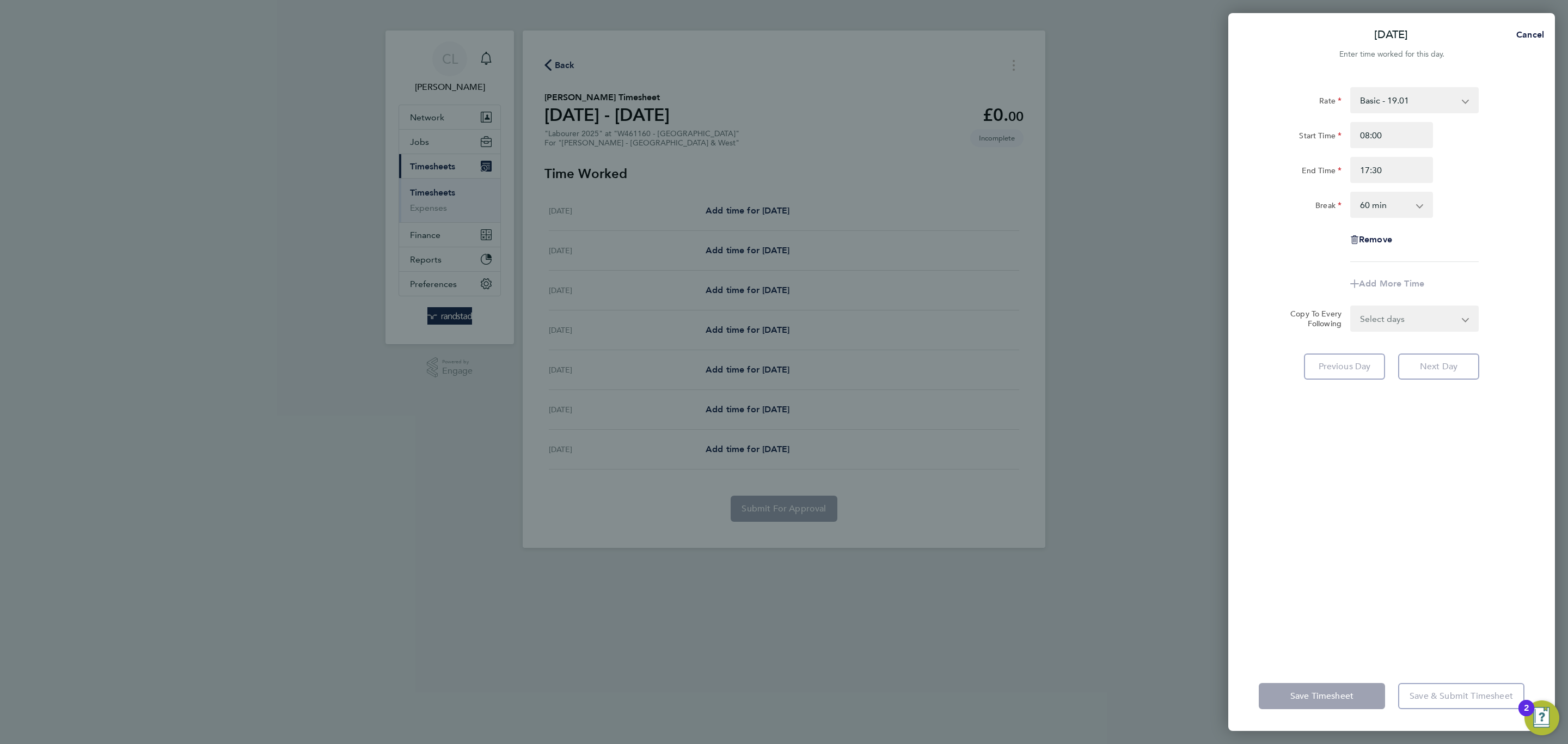
click at [1461, 251] on div "Remove" at bounding box center [1391, 239] width 275 height 26
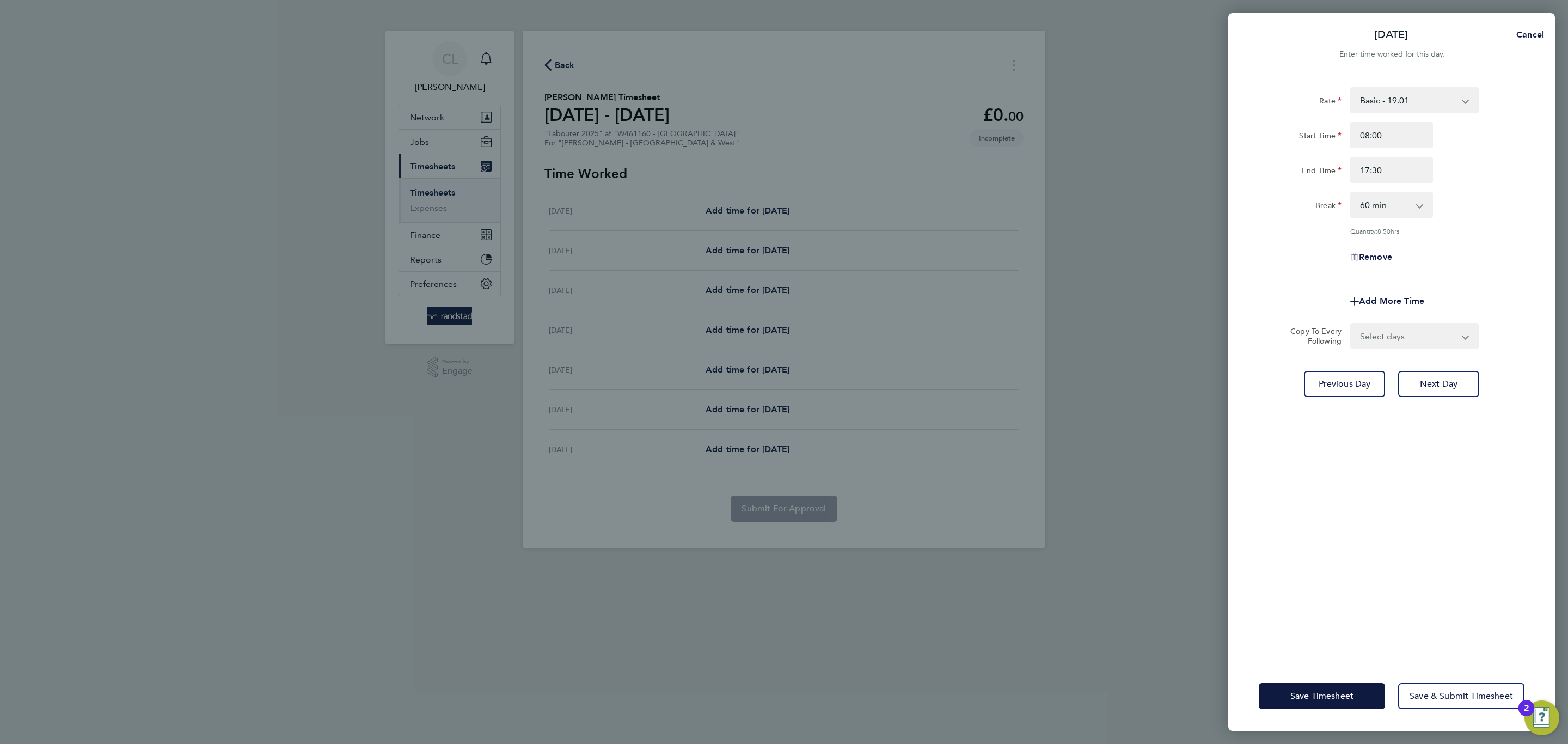
click at [1405, 200] on select "0 min 15 min 30 min 45 min 60 min 75 min 90 min" at bounding box center [1385, 205] width 68 height 24
select select "30"
click at [1351, 193] on select "0 min 15 min 30 min 45 min 60 min 75 min 90 min" at bounding box center [1385, 205] width 68 height 24
click at [1317, 698] on span "Save Timesheet" at bounding box center [1322, 696] width 63 height 11
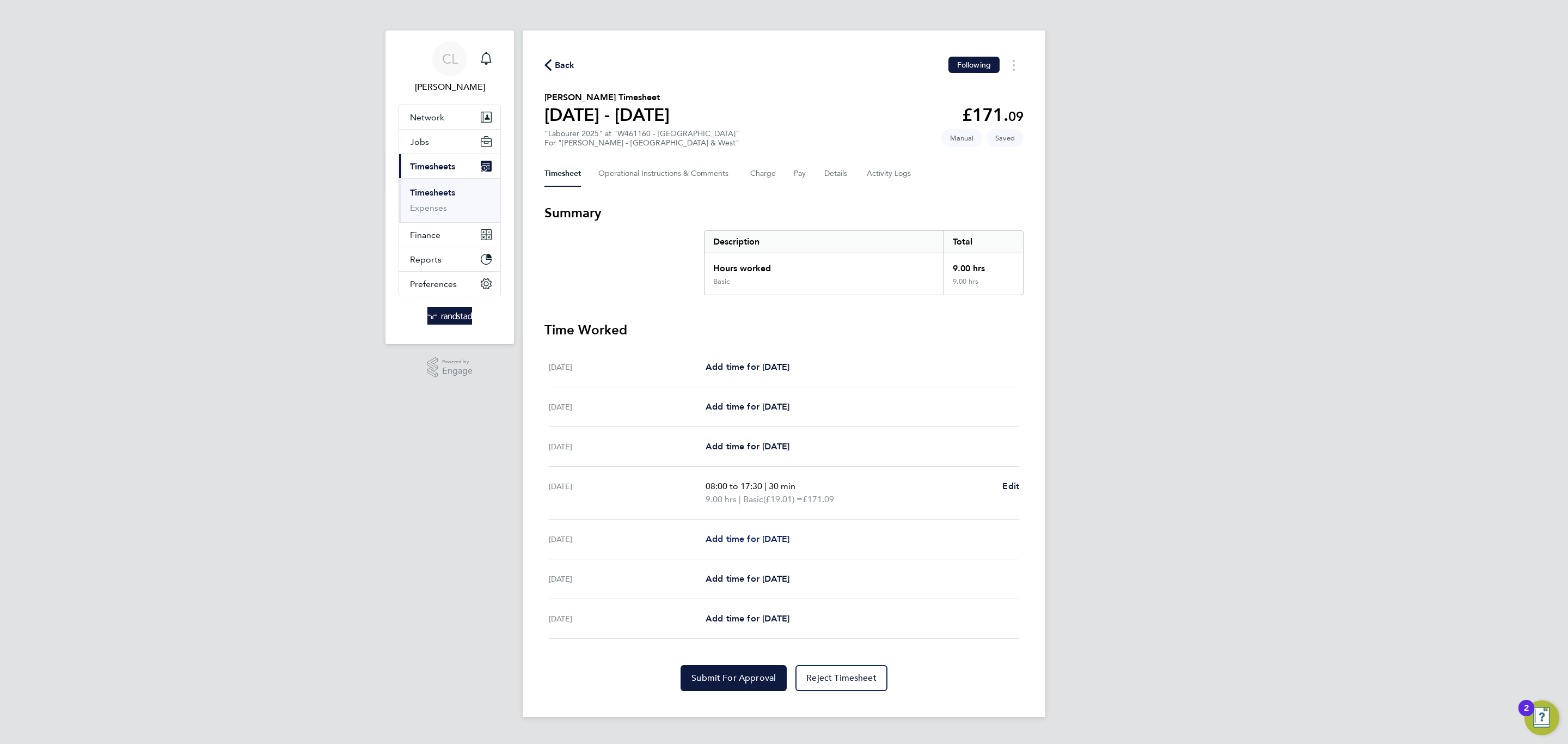
click at [771, 535] on span "Add time for [DATE]" at bounding box center [747, 539] width 84 height 10
select select "60"
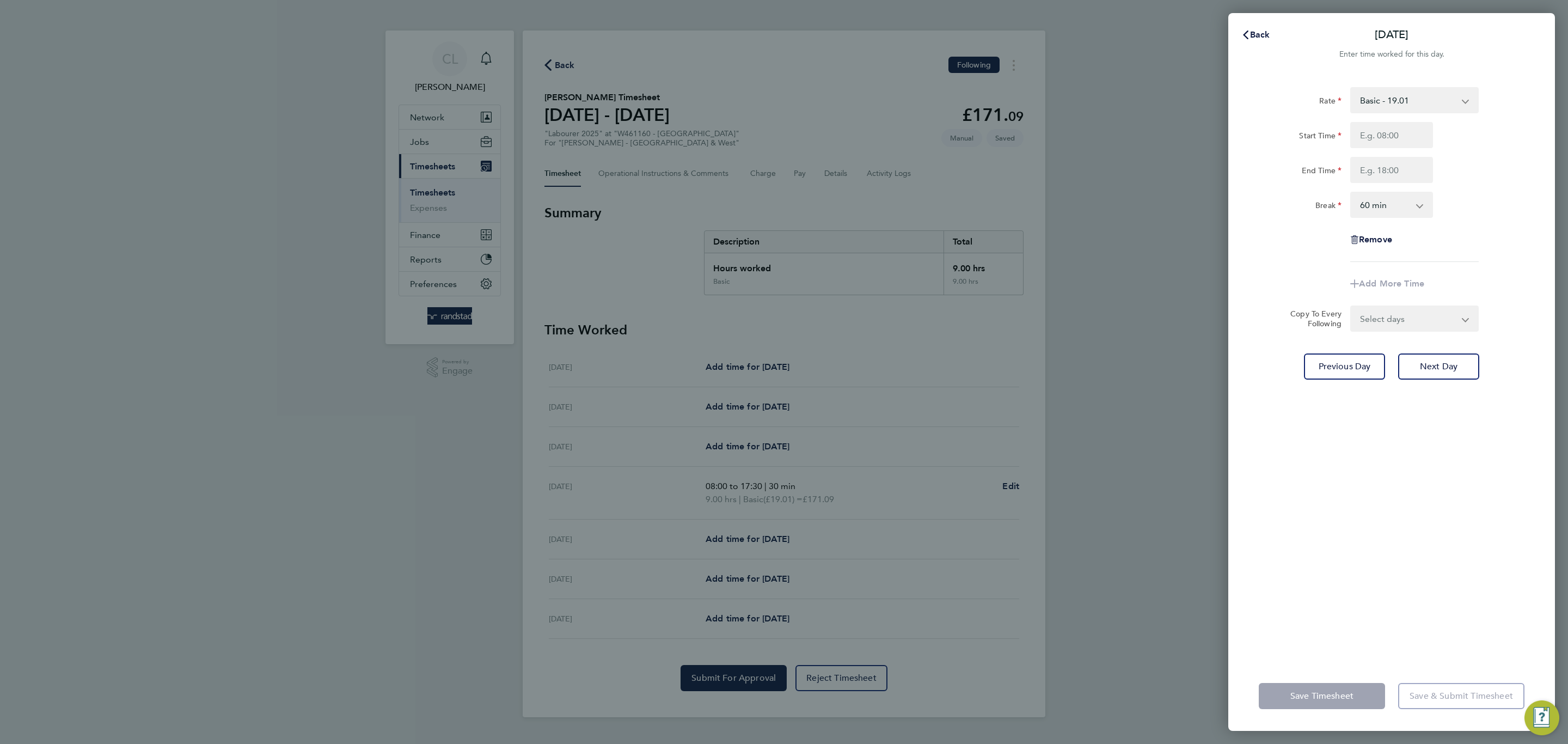
click at [1396, 118] on div "Rate Basic - 19.01 Overtime 1 - 27.38 Overtime 2 - 35.75 Start Time End Time Br…" at bounding box center [1391, 174] width 265 height 175
click at [1401, 142] on input "Start Time" at bounding box center [1391, 135] width 83 height 26
type input "07:30"
click at [1406, 174] on input "End Time" at bounding box center [1391, 170] width 83 height 26
click at [1405, 177] on input "End Time" at bounding box center [1391, 170] width 83 height 26
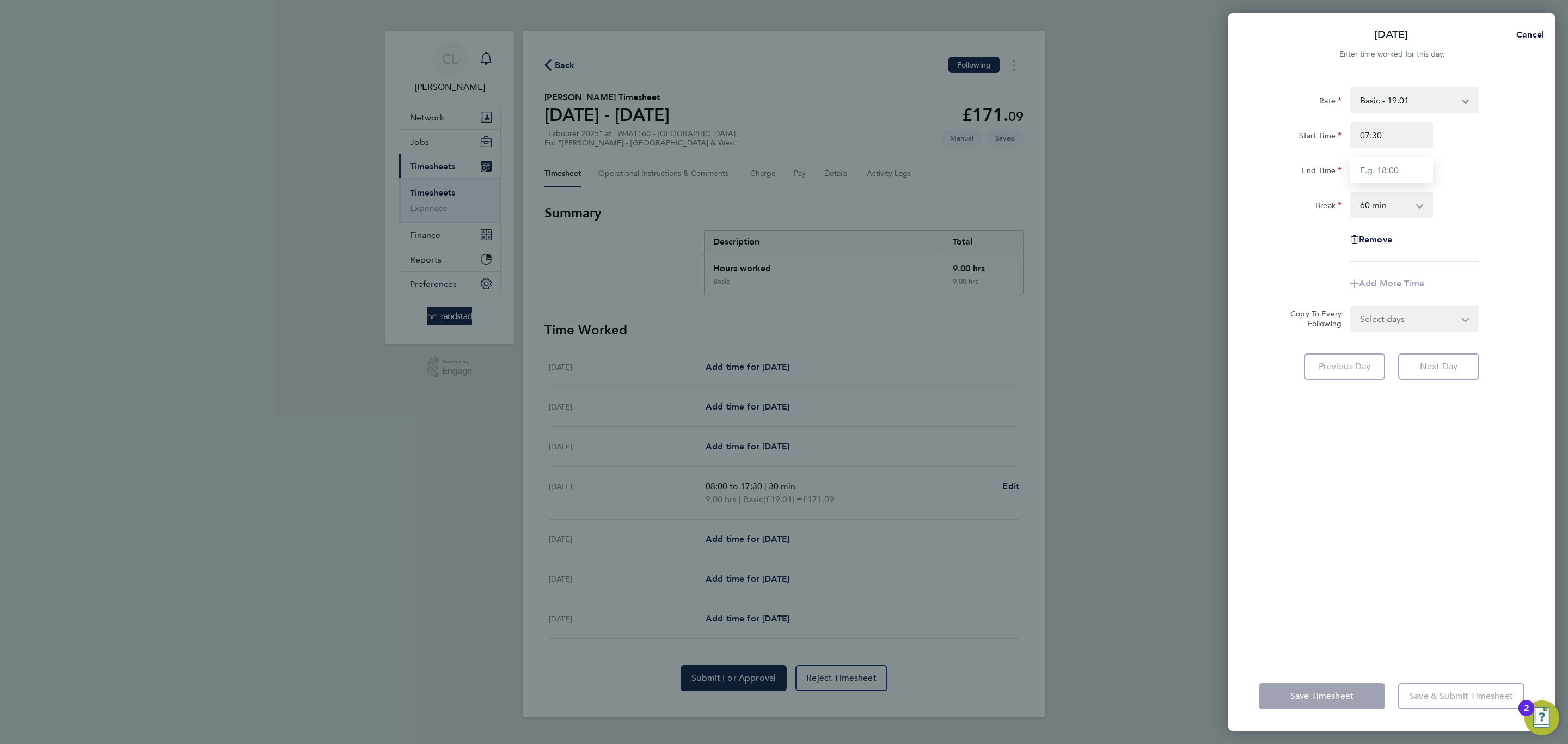
type input "17:30"
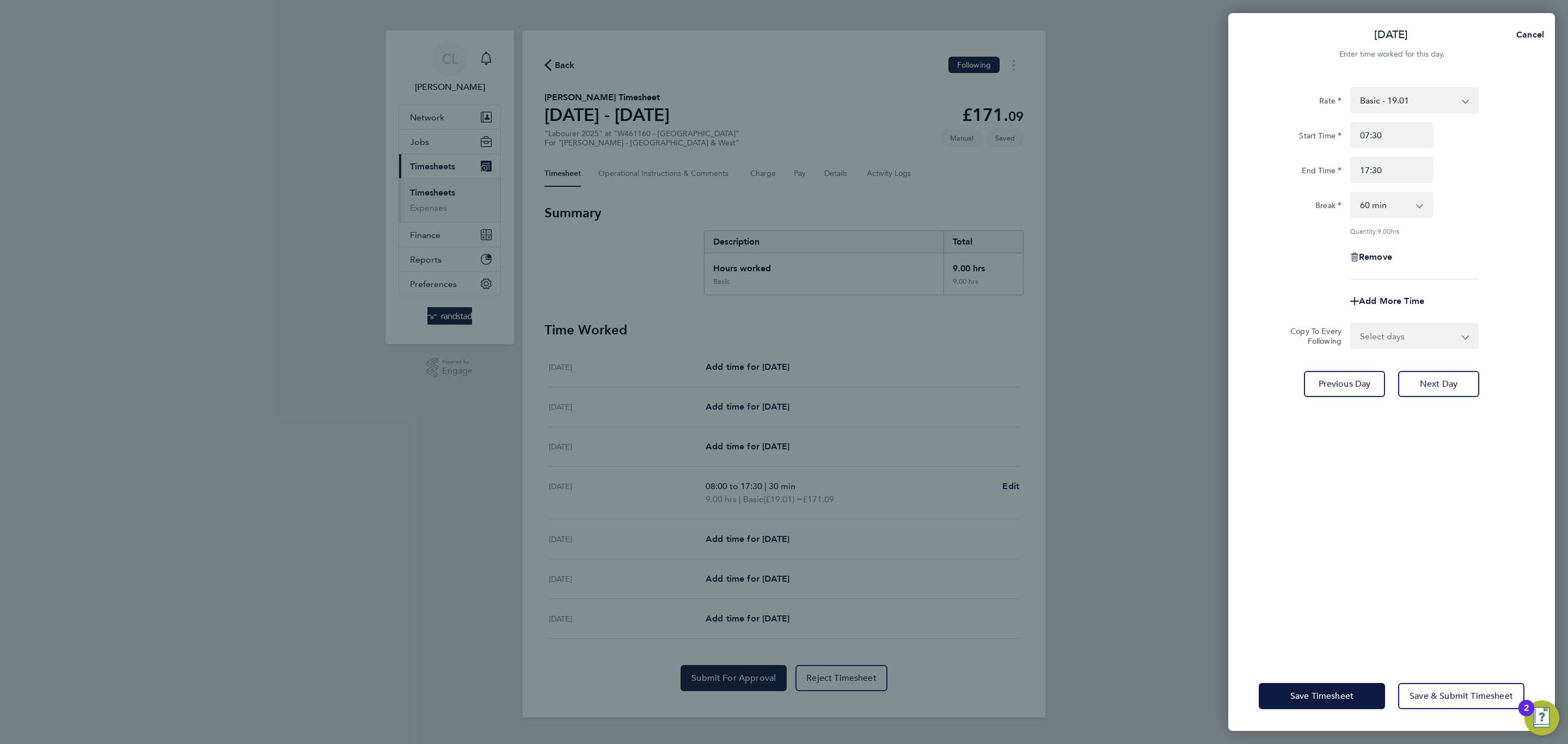
drag, startPoint x: 1457, startPoint y: 265, endPoint x: 1409, endPoint y: 217, distance: 67.9
click at [1457, 261] on app-timesheet-line-form-group "Rate Basic - 19.01 Overtime 1 - 27.38 Overtime 2 - 35.75 Start Time 07:30 End T…" at bounding box center [1391, 200] width 265 height 227
click at [1396, 209] on select "0 min 15 min 30 min 45 min 60 min 75 min 90 min" at bounding box center [1385, 205] width 68 height 24
select select "30"
click at [1351, 193] on select "0 min 15 min 30 min 45 min 60 min 75 min 90 min" at bounding box center [1385, 205] width 68 height 24
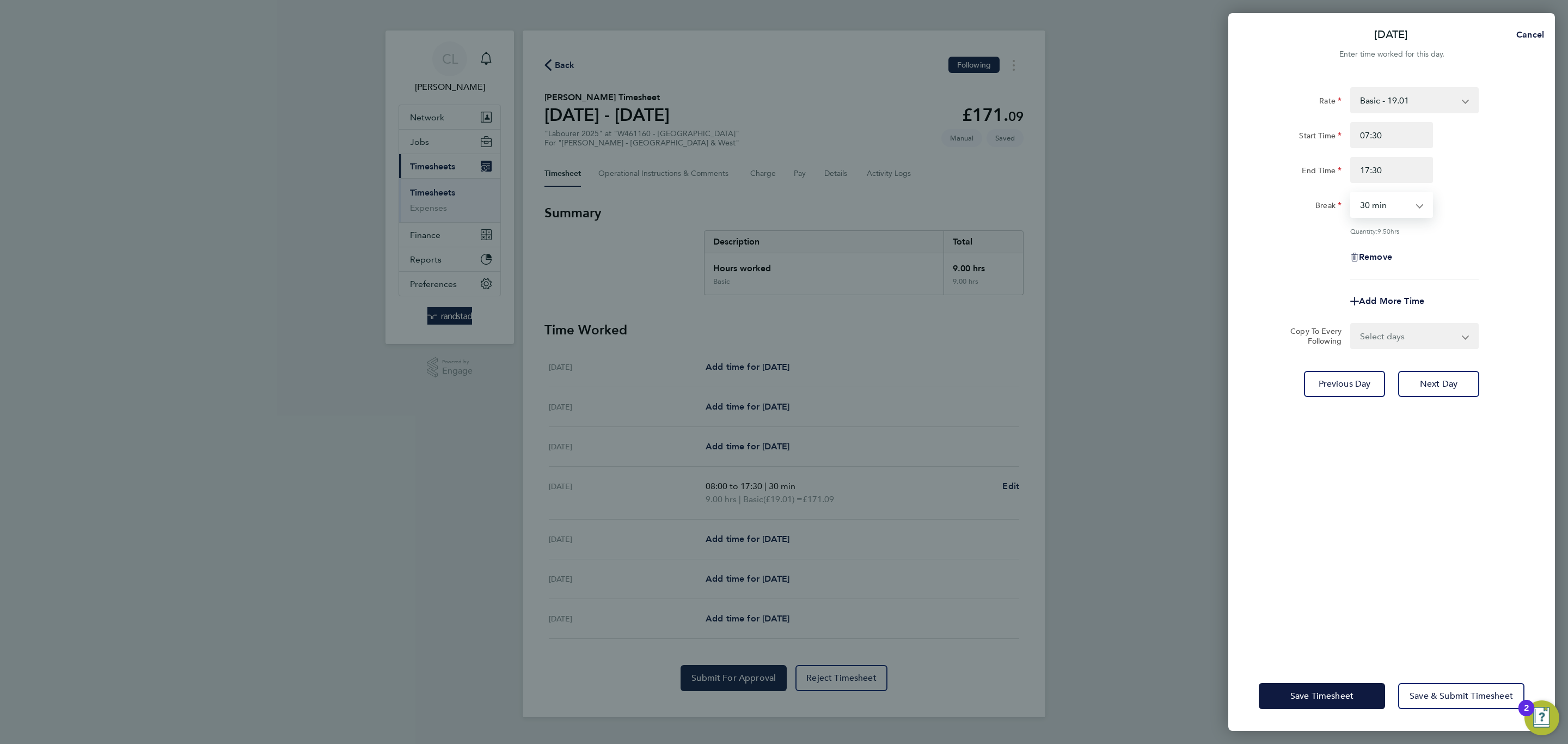
drag, startPoint x: 1289, startPoint y: 728, endPoint x: 1288, endPoint y: 713, distance: 15.0
click at [1288, 726] on div "Save Timesheet Save & Submit Timesheet" at bounding box center [1391, 696] width 327 height 69
click at [1292, 706] on button "Save Timesheet" at bounding box center [1322, 696] width 127 height 26
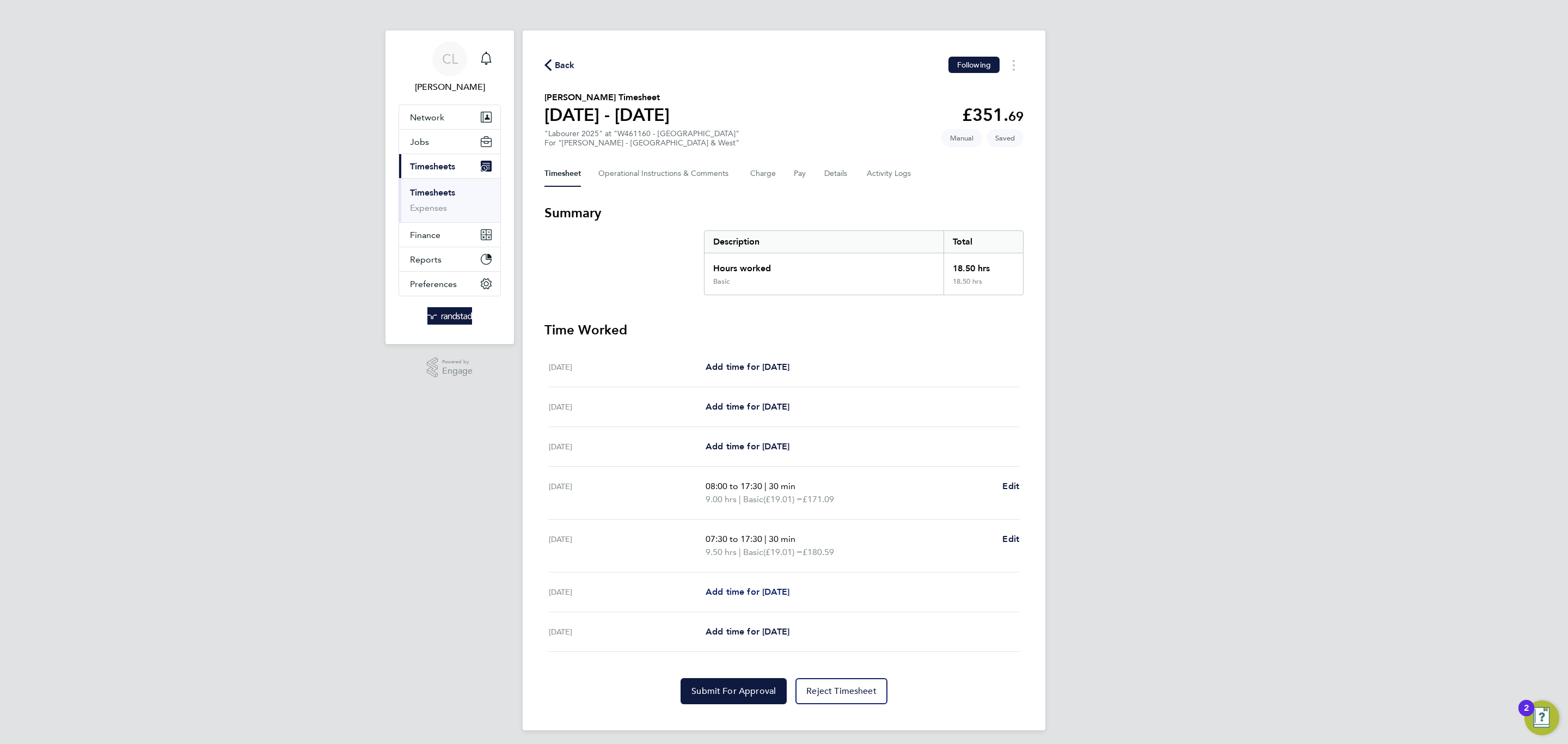
click at [789, 589] on span "Add time for [DATE]" at bounding box center [747, 591] width 84 height 10
select select "60"
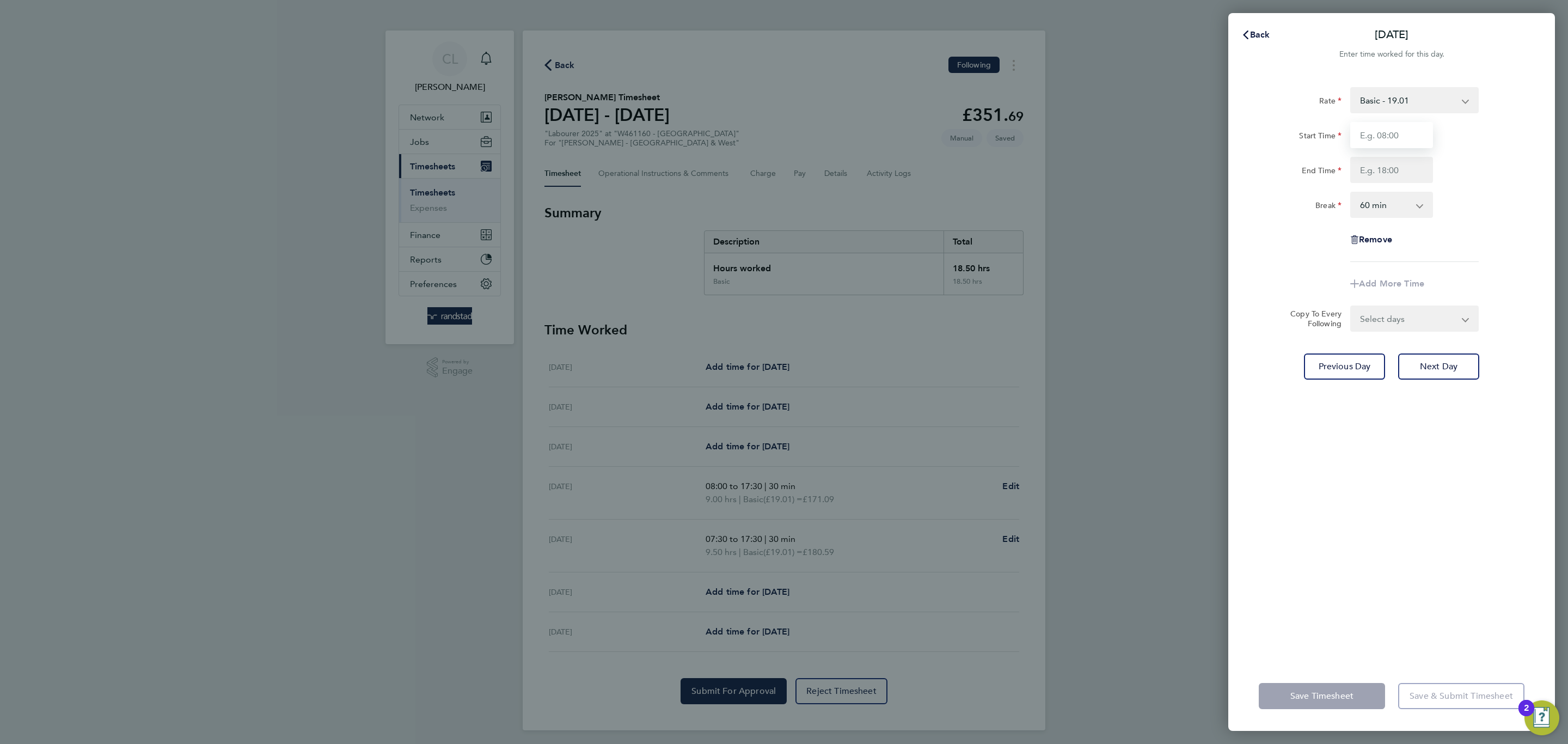
click at [1404, 137] on input "Start Time" at bounding box center [1391, 135] width 83 height 26
type input "07:30"
click at [1412, 180] on input "End Time" at bounding box center [1391, 170] width 83 height 26
type input "17:30"
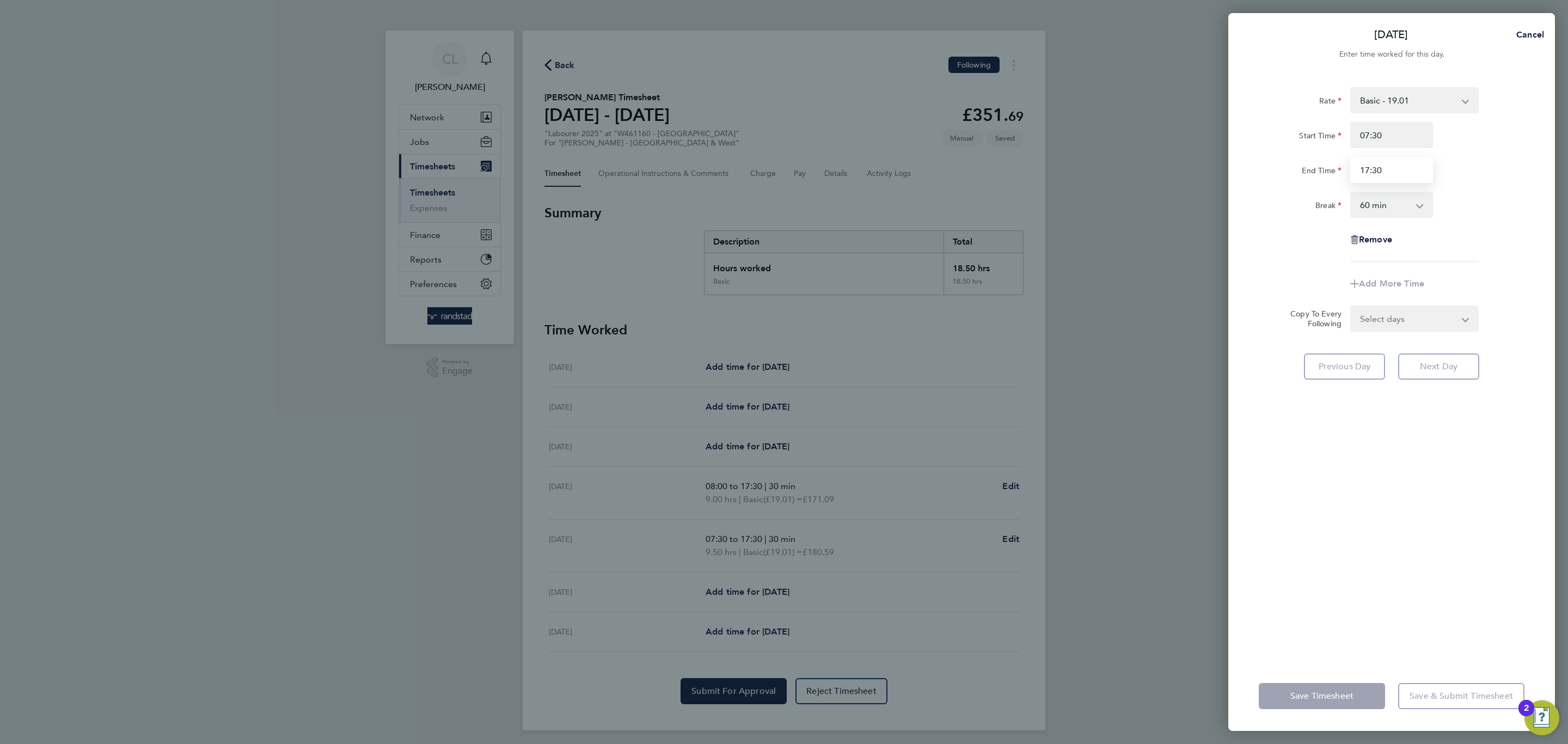
click at [1391, 176] on input "17:30" at bounding box center [1391, 170] width 83 height 26
click at [1405, 208] on select "0 min 15 min 30 min 45 min 60 min 75 min 90 min" at bounding box center [1385, 205] width 68 height 24
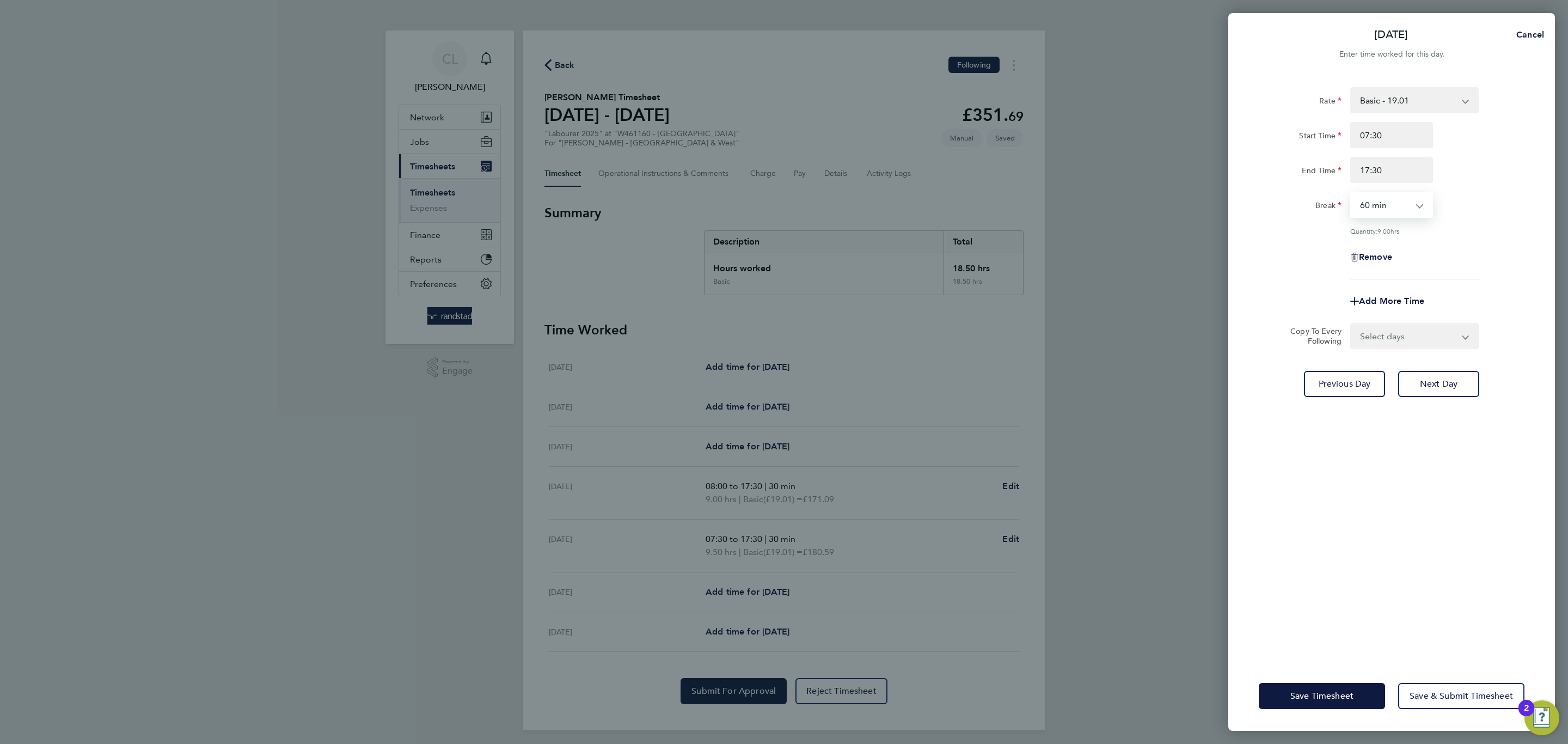
select select "30"
click at [1351, 193] on select "0 min 15 min 30 min 45 min 60 min 75 min 90 min" at bounding box center [1385, 205] width 68 height 24
click at [1314, 689] on button "Save Timesheet" at bounding box center [1322, 696] width 127 height 26
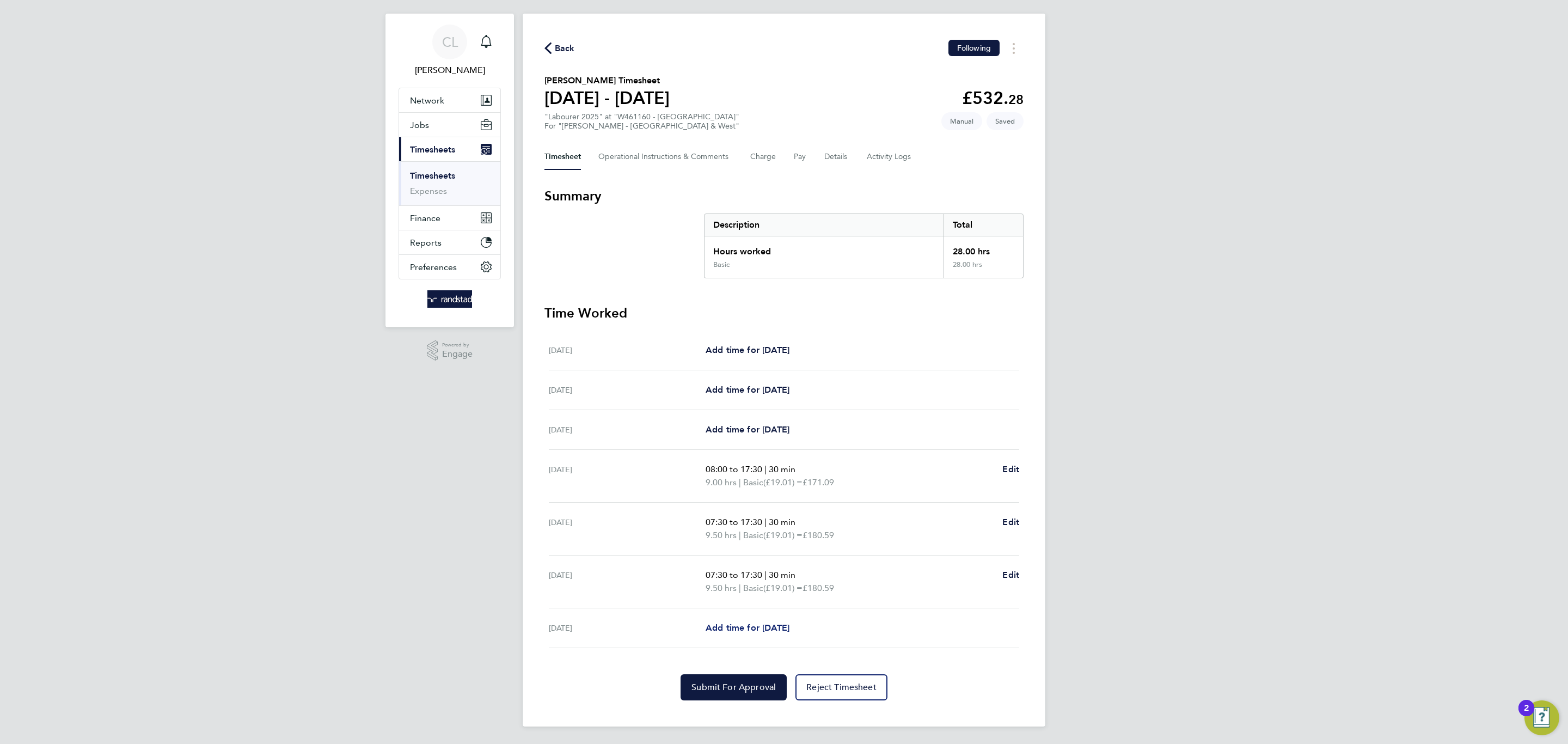
click at [734, 622] on span "Add time for [DATE]" at bounding box center [747, 627] width 84 height 10
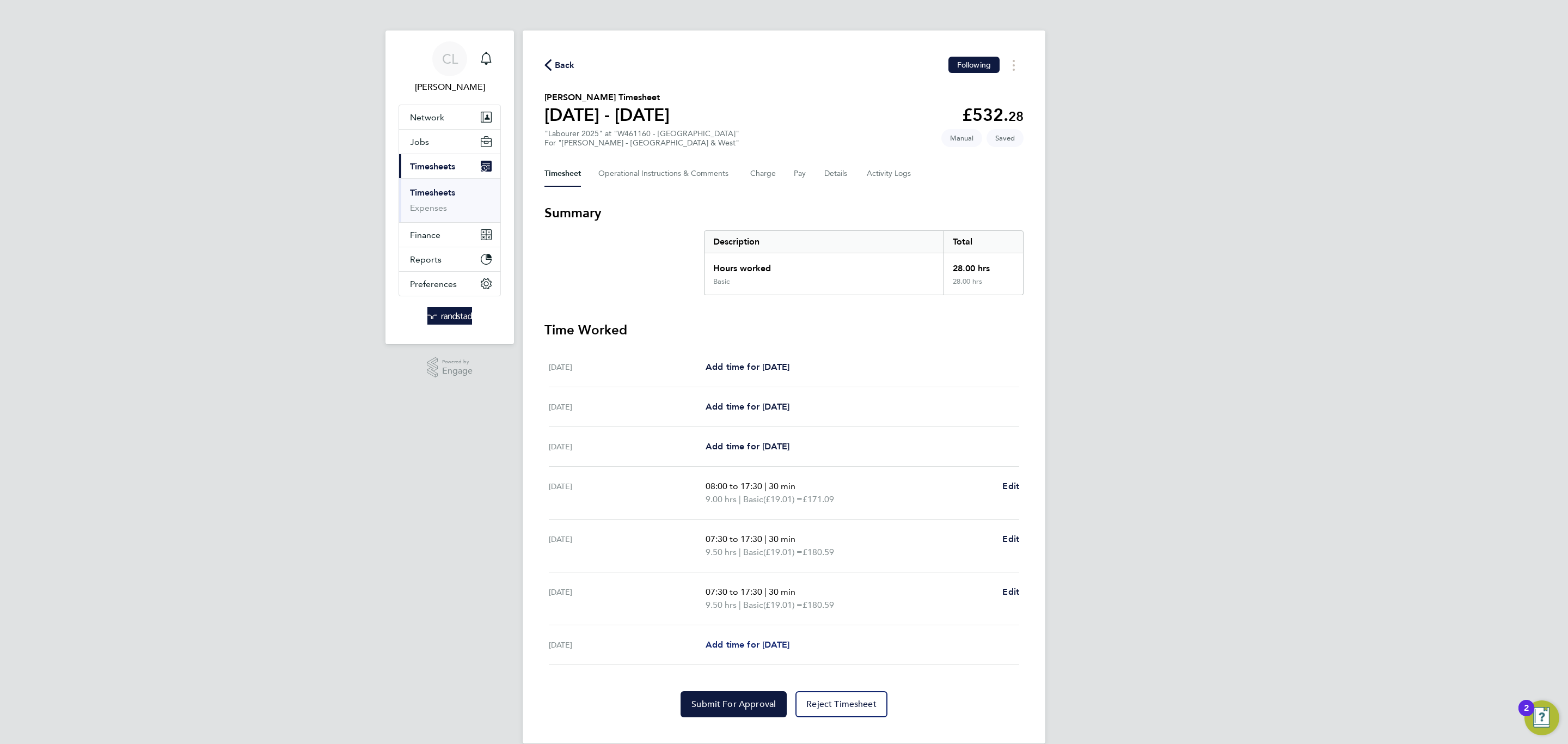
select select "60"
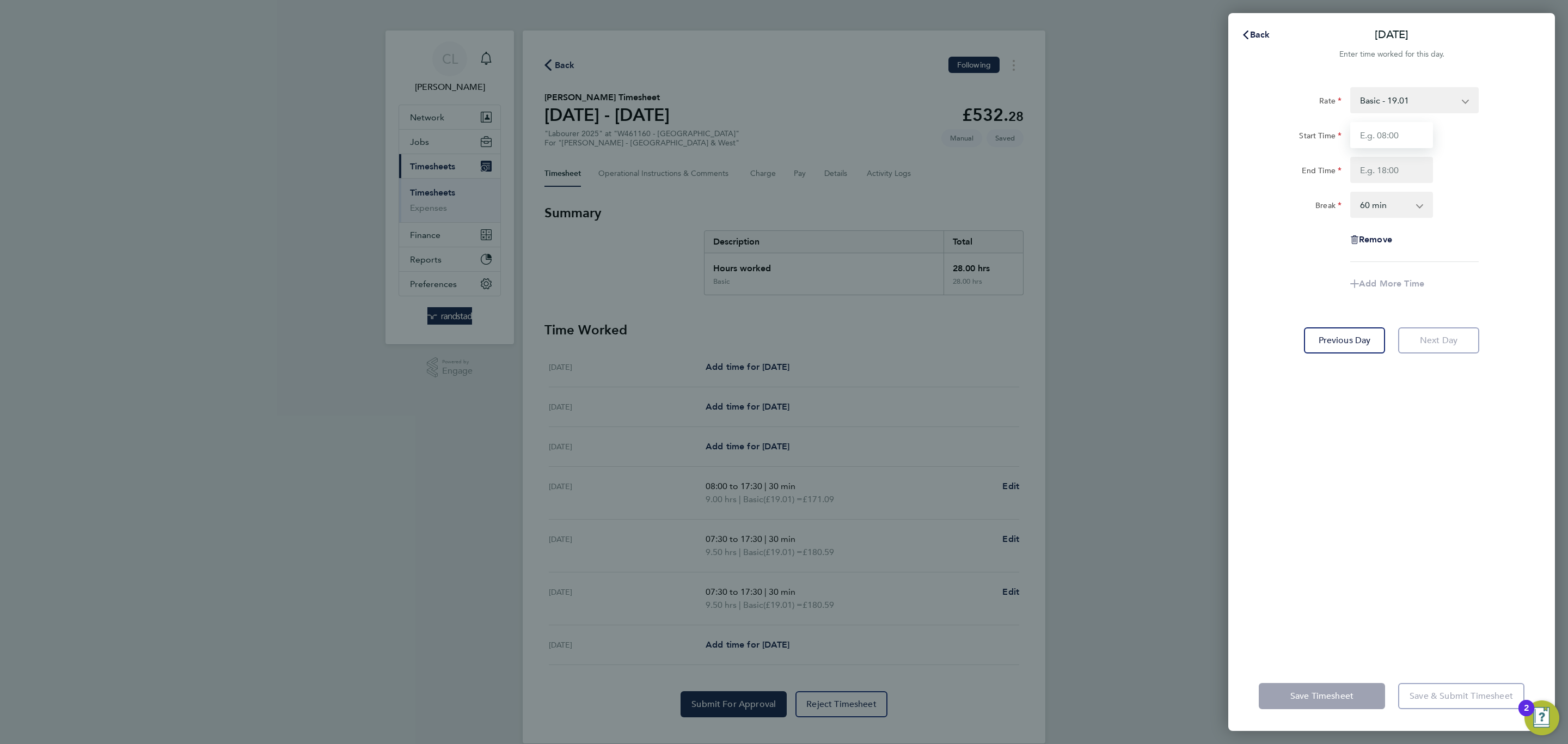
click at [1395, 127] on input "Start Time" at bounding box center [1391, 135] width 83 height 26
type input "07:30"
click at [1407, 172] on input "End Time" at bounding box center [1391, 170] width 83 height 26
type input "17:30"
click at [1381, 200] on select "0 min 15 min 30 min 45 min 60 min 75 min 90 min" at bounding box center [1385, 205] width 68 height 24
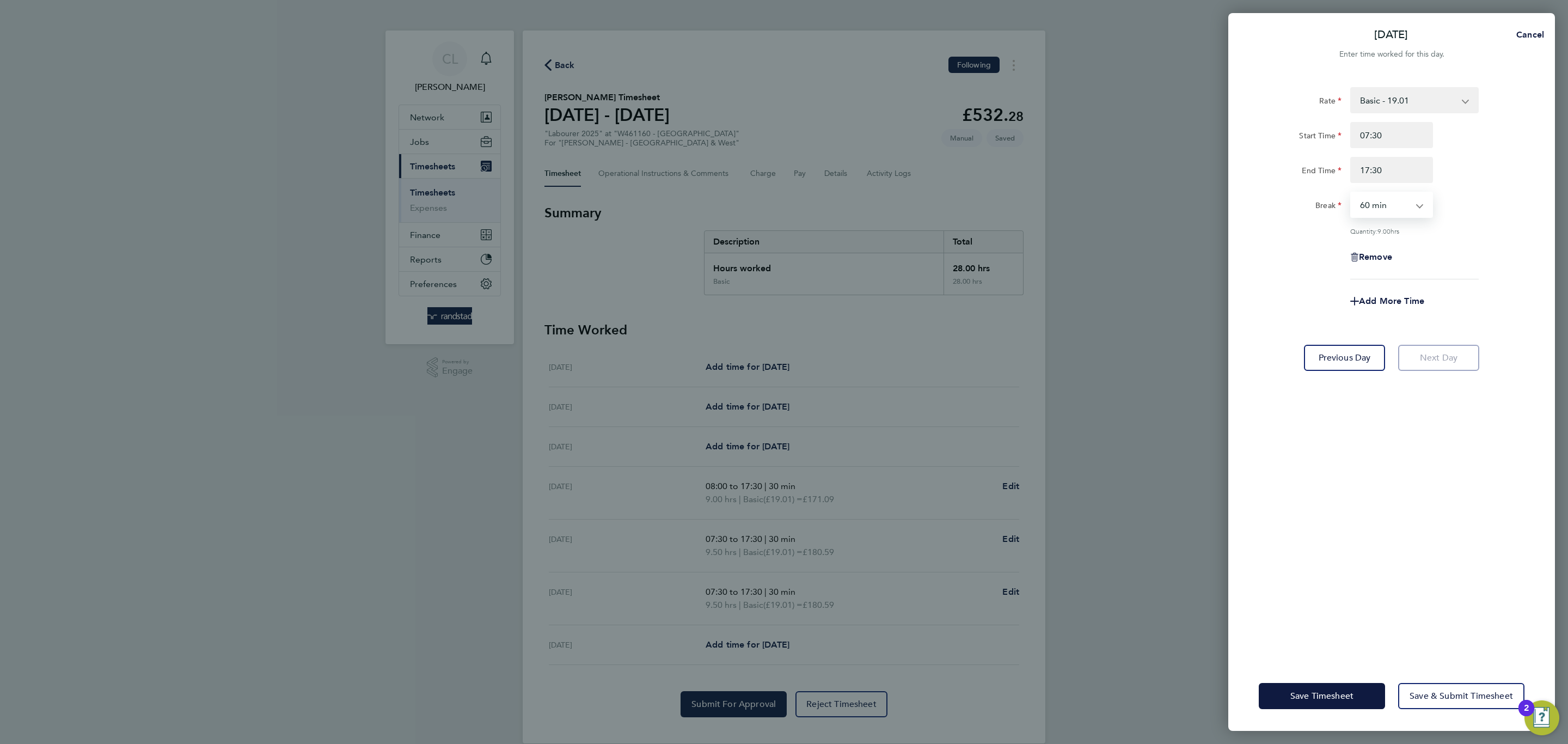
select select "30"
click at [1351, 193] on select "0 min 15 min 30 min 45 min 60 min 75 min 90 min" at bounding box center [1385, 205] width 68 height 24
click at [1297, 690] on span "Save Timesheet" at bounding box center [1322, 696] width 63 height 11
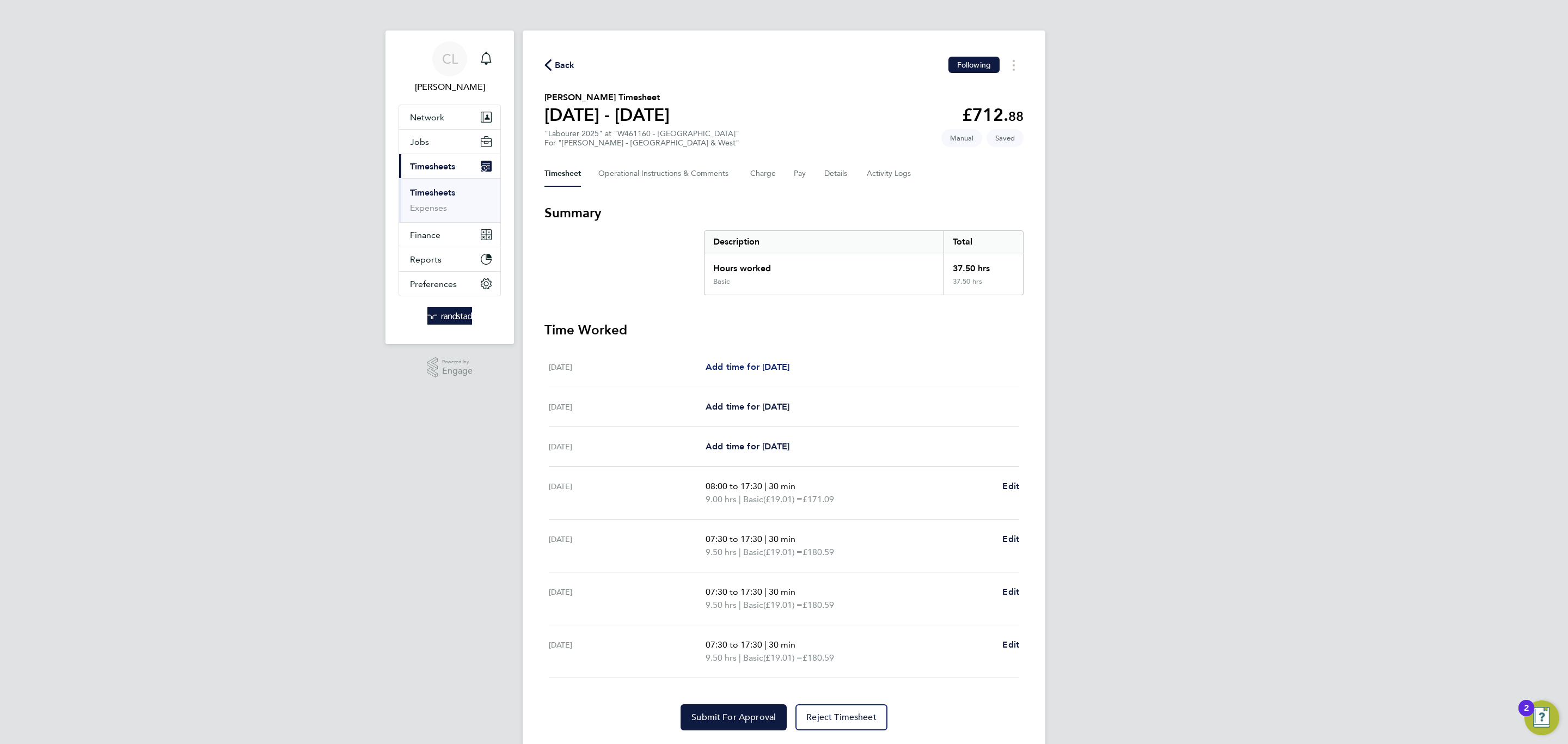
click at [789, 372] on link "Add time for [DATE]" at bounding box center [747, 367] width 84 height 13
select select "60"
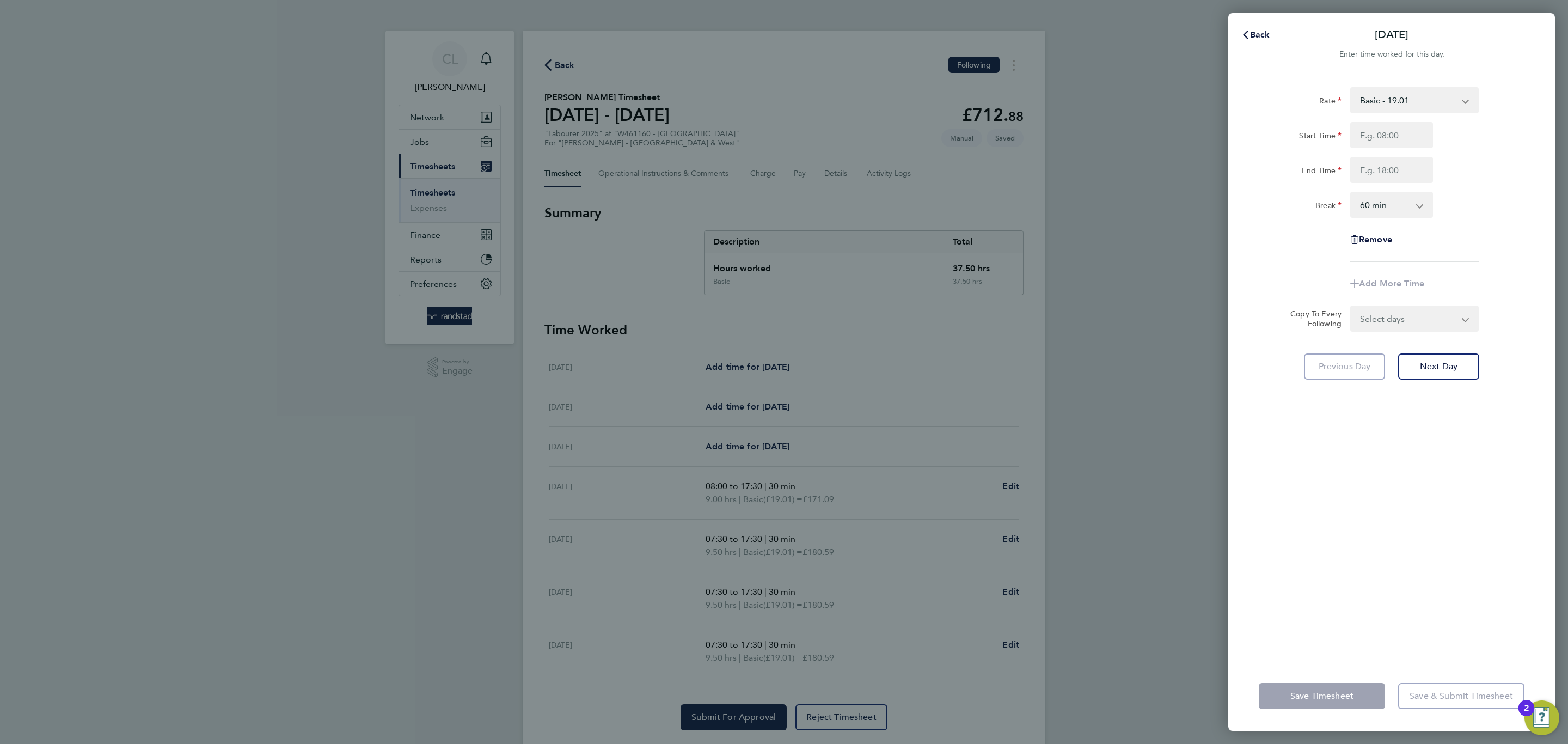
click at [1414, 115] on div "Rate Basic - 19.01 Overtime 1 - 27.38 Overtime 2 - 35.75 Start Time End Time Br…" at bounding box center [1391, 174] width 265 height 175
click at [1409, 104] on select "Basic - 19.01 Overtime 1 - 27.38 Overtime 2 - 35.75" at bounding box center [1408, 100] width 113 height 24
select select "60"
click at [1415, 139] on input "Start Time" at bounding box center [1391, 135] width 83 height 26
type input "07:00"
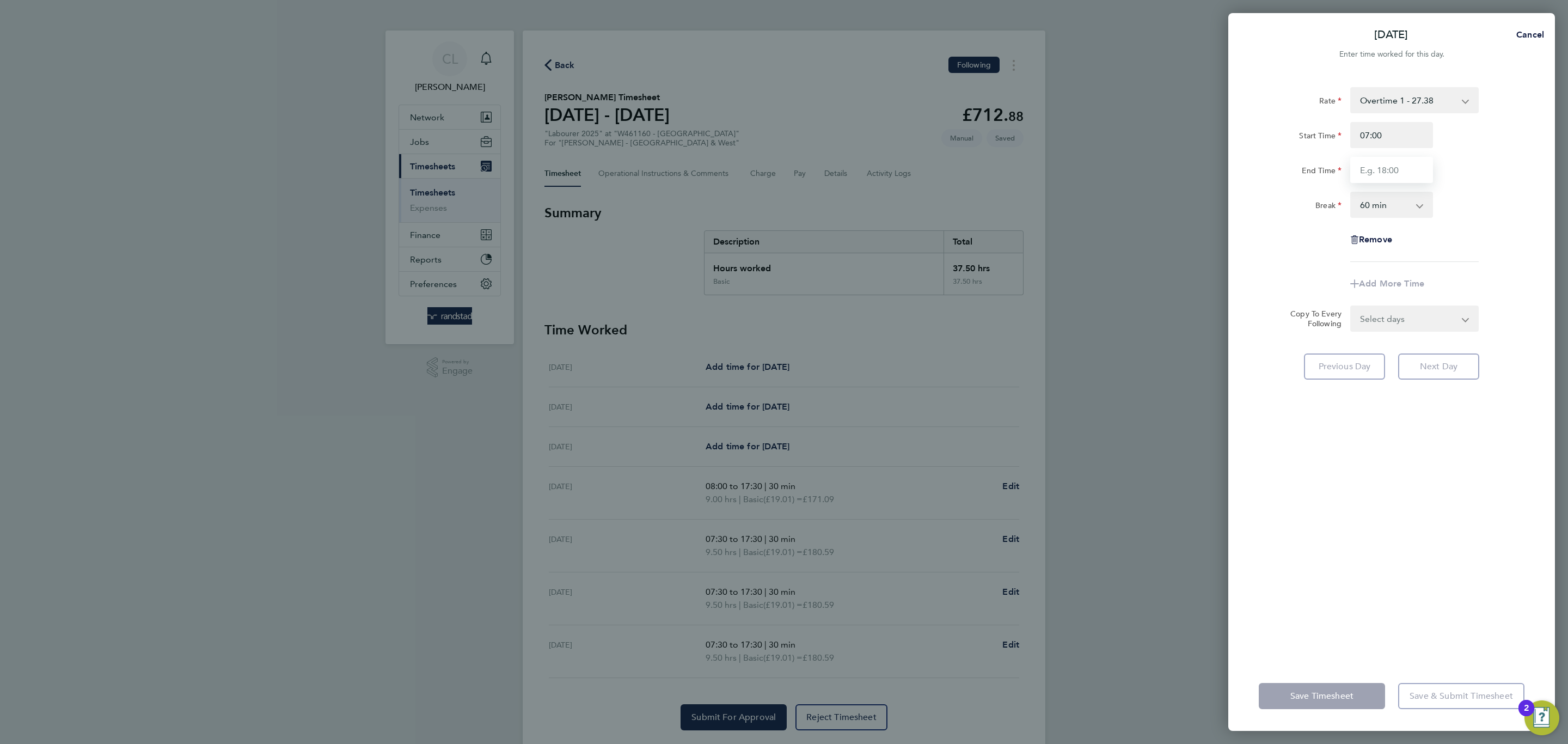
click at [1410, 159] on input "End Time" at bounding box center [1391, 170] width 83 height 26
click at [1559, 163] on div "[DATE] Cancel Enter time worked for this day. Rate Overtime 1 - 27.38 Basic - 1…" at bounding box center [784, 372] width 1568 height 744
type input "11:00"
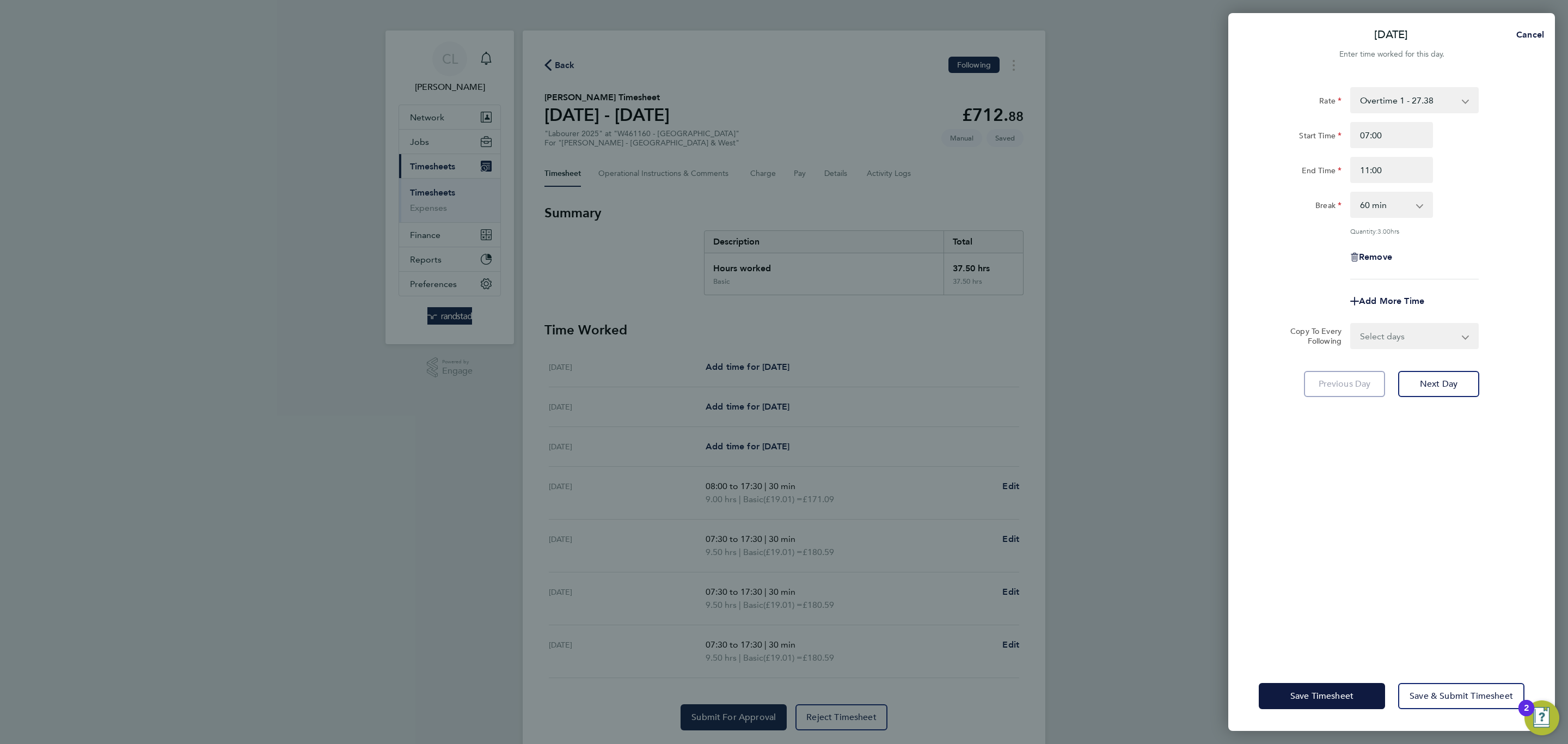
click at [1418, 194] on select "0 min 15 min 30 min 45 min 60 min 75 min 90 min" at bounding box center [1385, 205] width 68 height 24
select select "0"
click at [1351, 193] on select "0 min 15 min 30 min 45 min 60 min 75 min 90 min" at bounding box center [1385, 205] width 68 height 24
click at [1403, 297] on span "Add More Time" at bounding box center [1391, 301] width 65 height 10
select select "null"
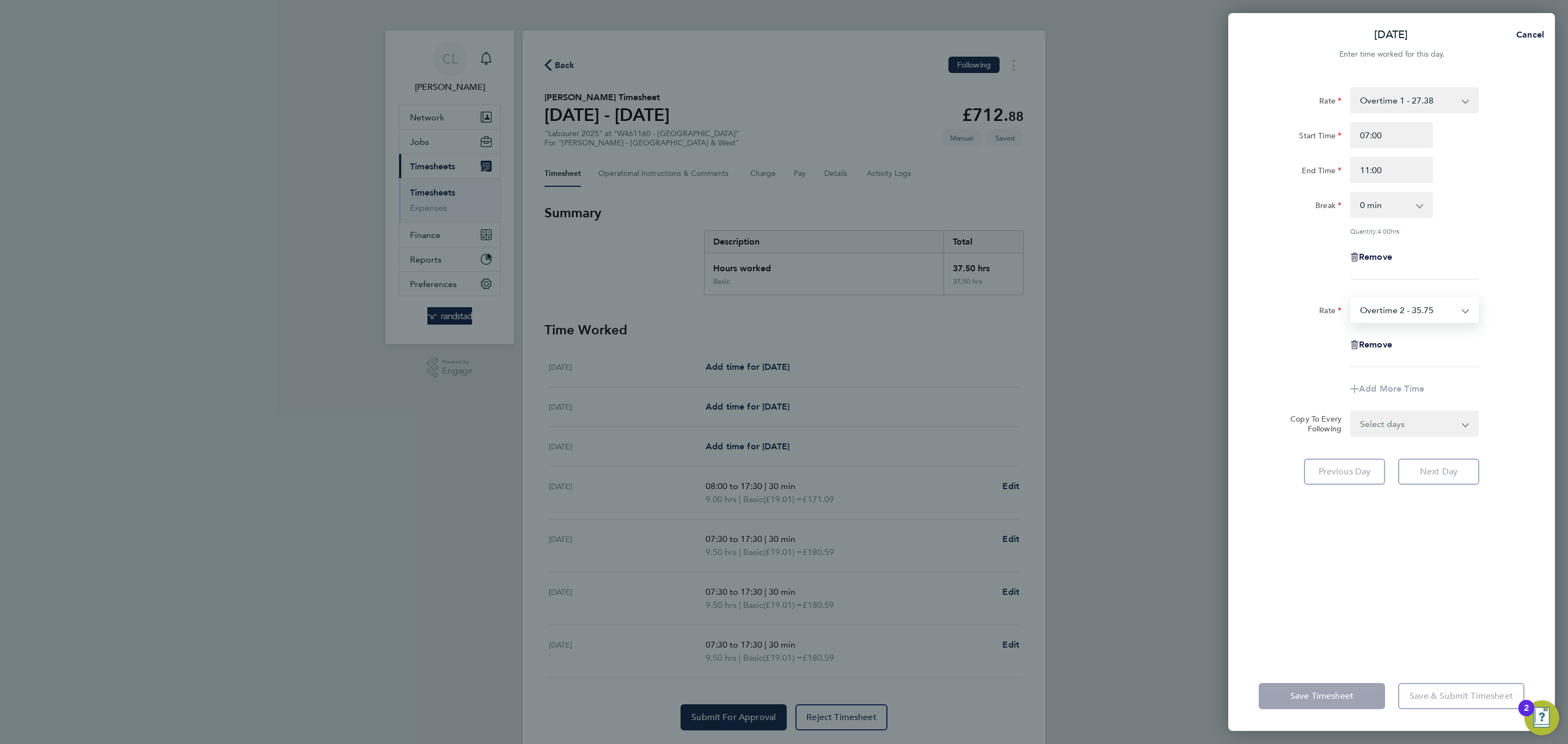
select select "60"
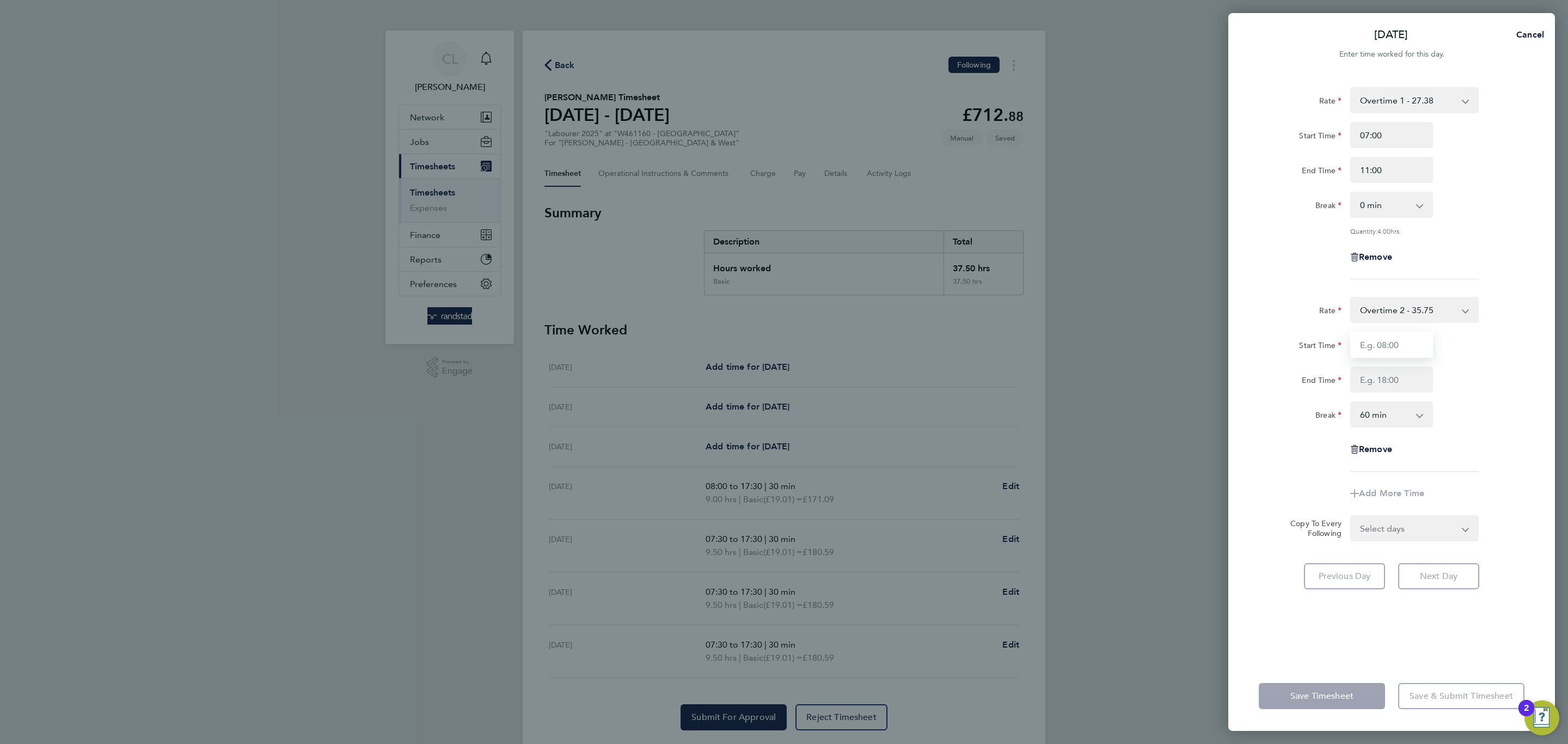
click at [1412, 355] on input "Start Time" at bounding box center [1391, 345] width 83 height 26
type input "11:00"
click at [1365, 367] on input "End Time" at bounding box center [1391, 379] width 83 height 26
type input "13:30"
click at [1399, 415] on select "0 min 15 min 30 min 45 min 60 min 75 min 90 min" at bounding box center [1385, 414] width 68 height 24
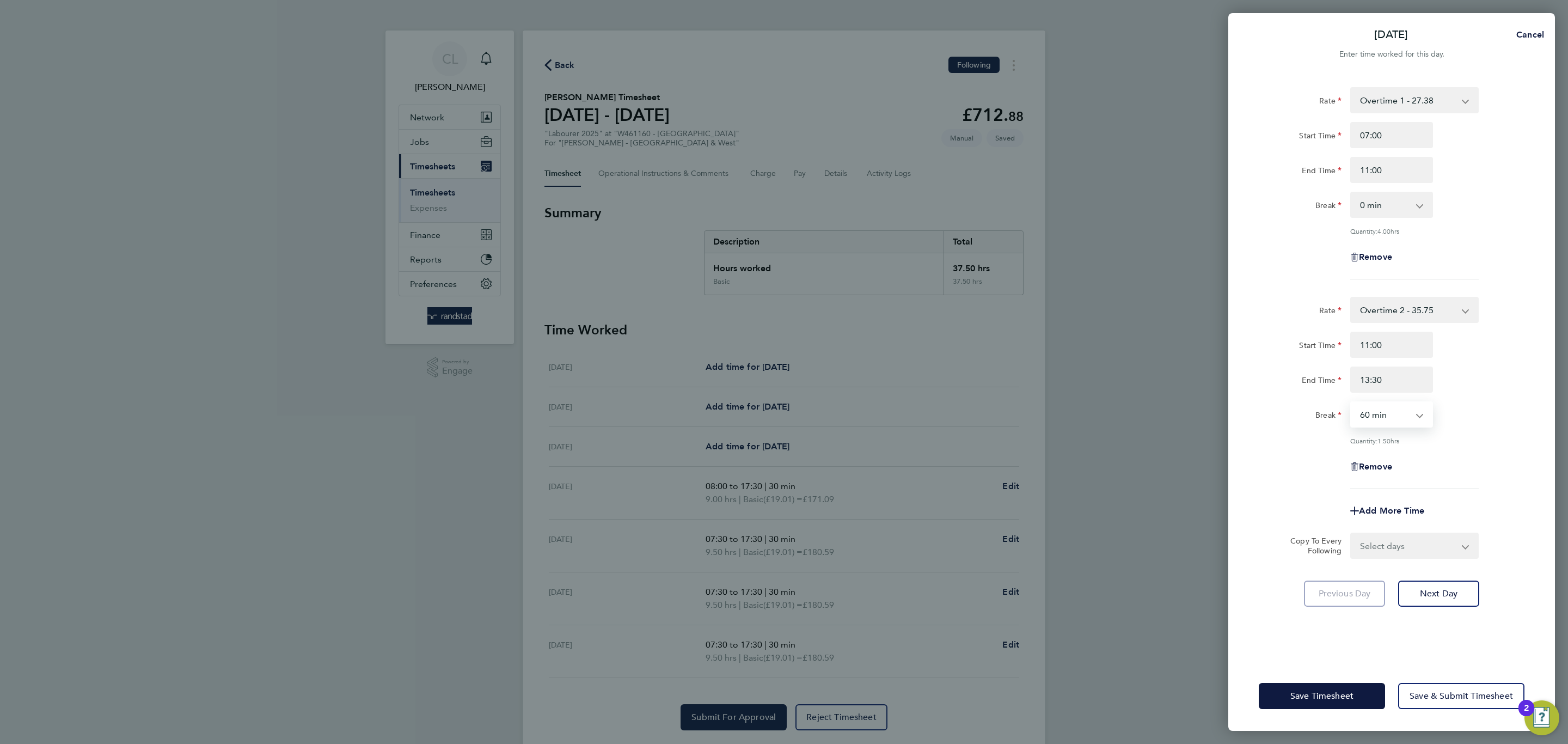
select select "0"
click at [1351, 402] on select "0 min 15 min 30 min 45 min 60 min 75 min 90 min" at bounding box center [1385, 414] width 68 height 24
click at [1354, 689] on button "Save Timesheet" at bounding box center [1322, 696] width 127 height 26
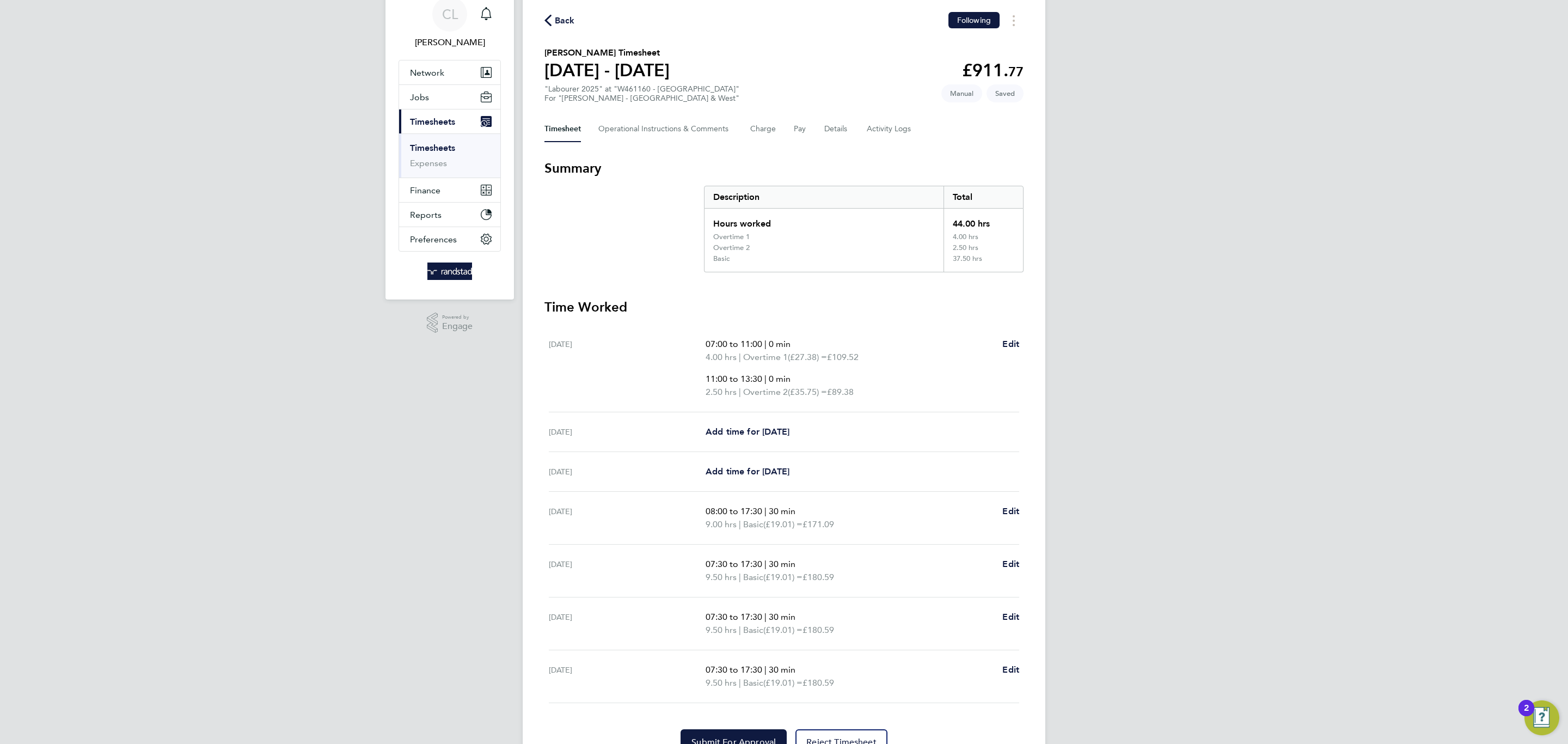
scroll to position [100, 0]
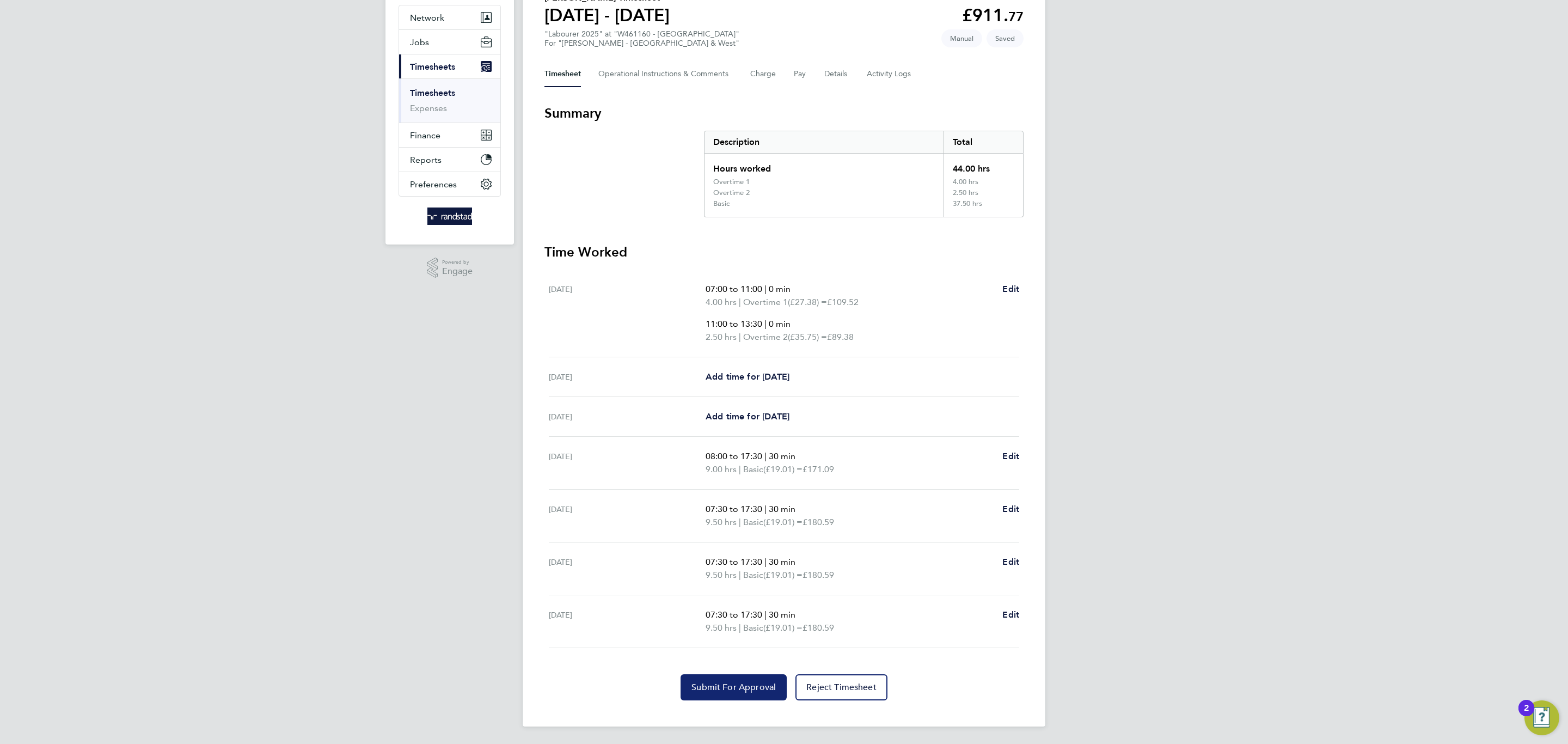
click at [711, 685] on span "Submit For Approval" at bounding box center [733, 687] width 85 height 11
click at [480, 450] on div "CL [PERSON_NAME] Notifications Applications: Network Team Members Businesses Si…" at bounding box center [784, 321] width 1568 height 843
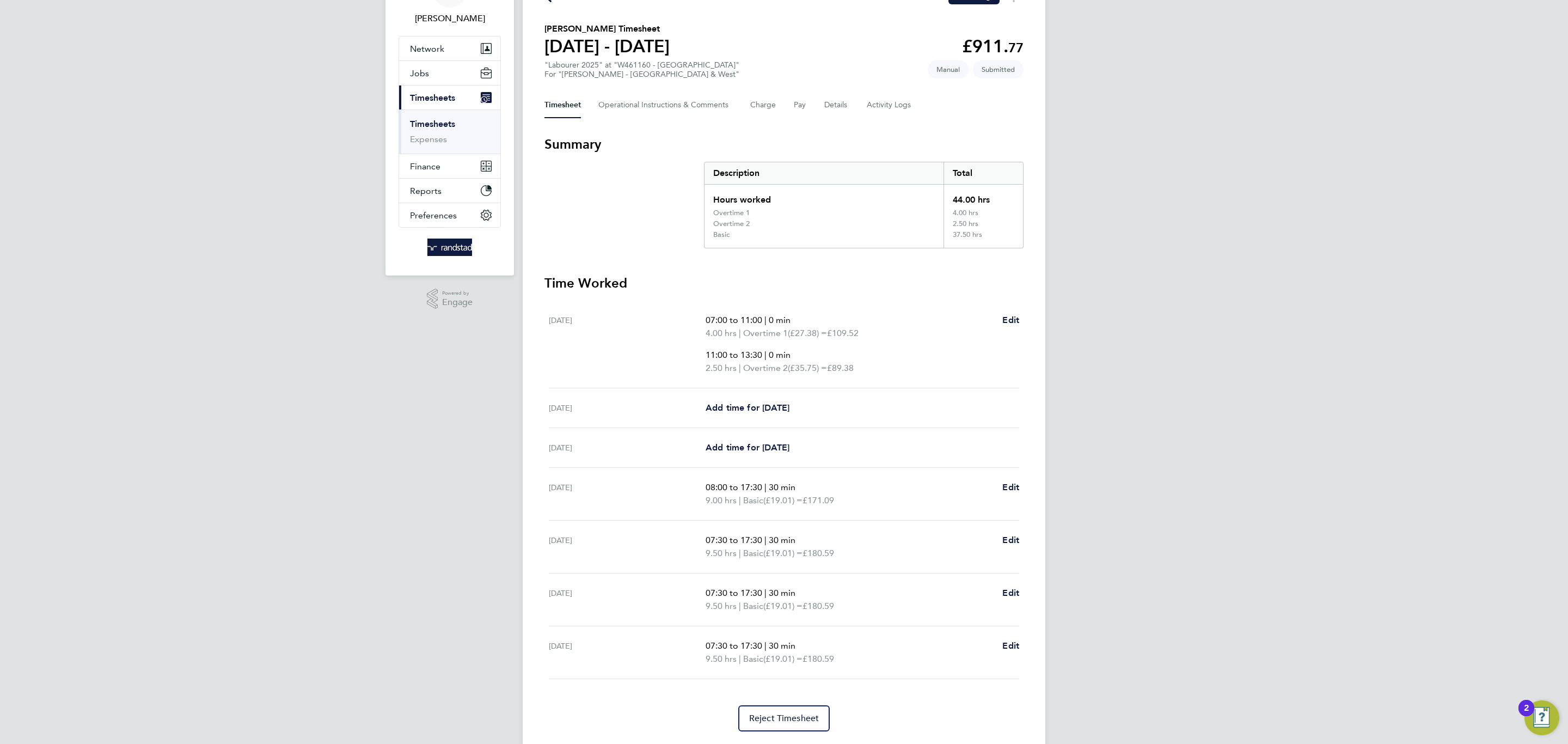
scroll to position [0, 0]
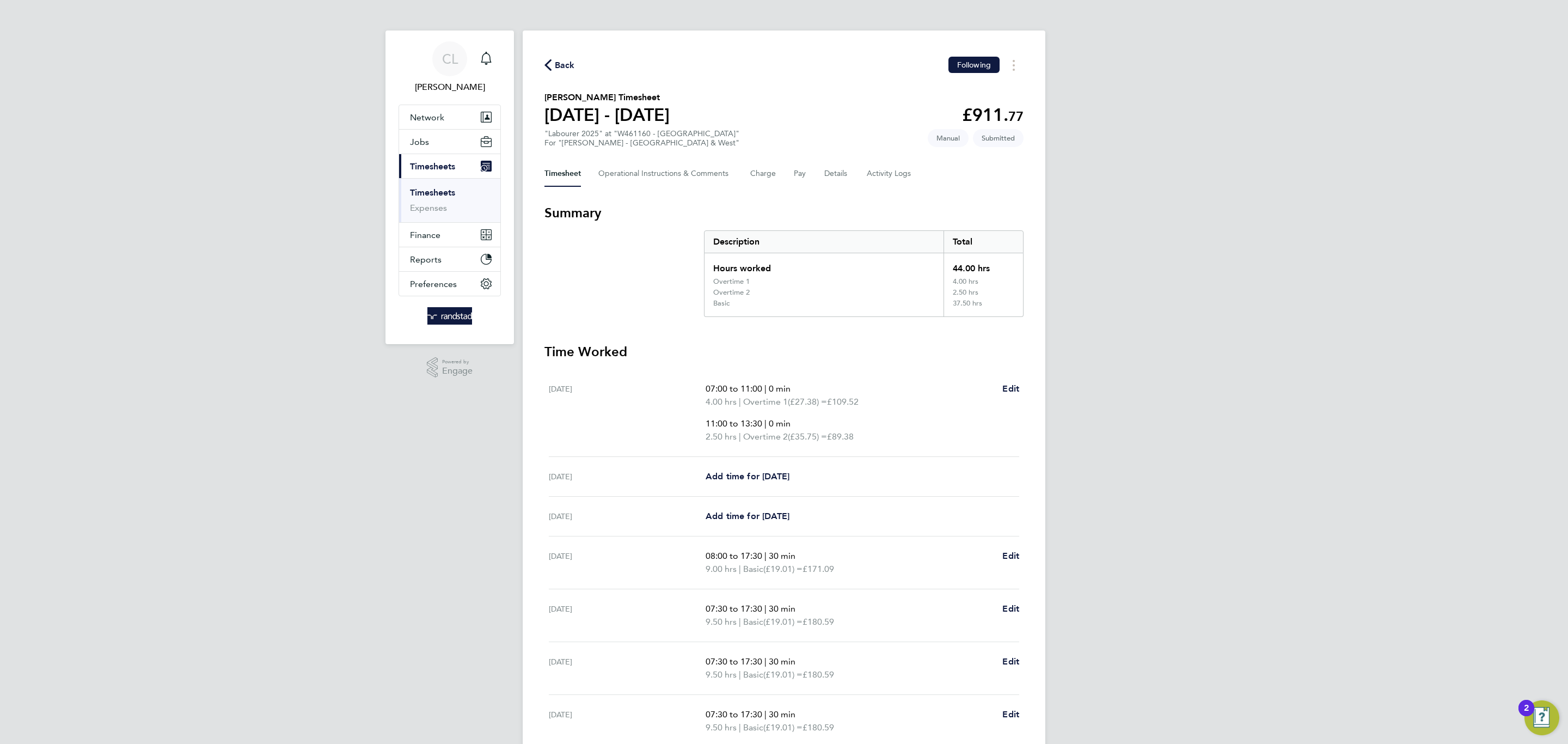
click at [573, 62] on div "Back Following" at bounding box center [783, 65] width 479 height 17
click at [565, 72] on div "Back Following" at bounding box center [783, 65] width 479 height 17
click at [544, 60] on icon "button" at bounding box center [548, 65] width 7 height 12
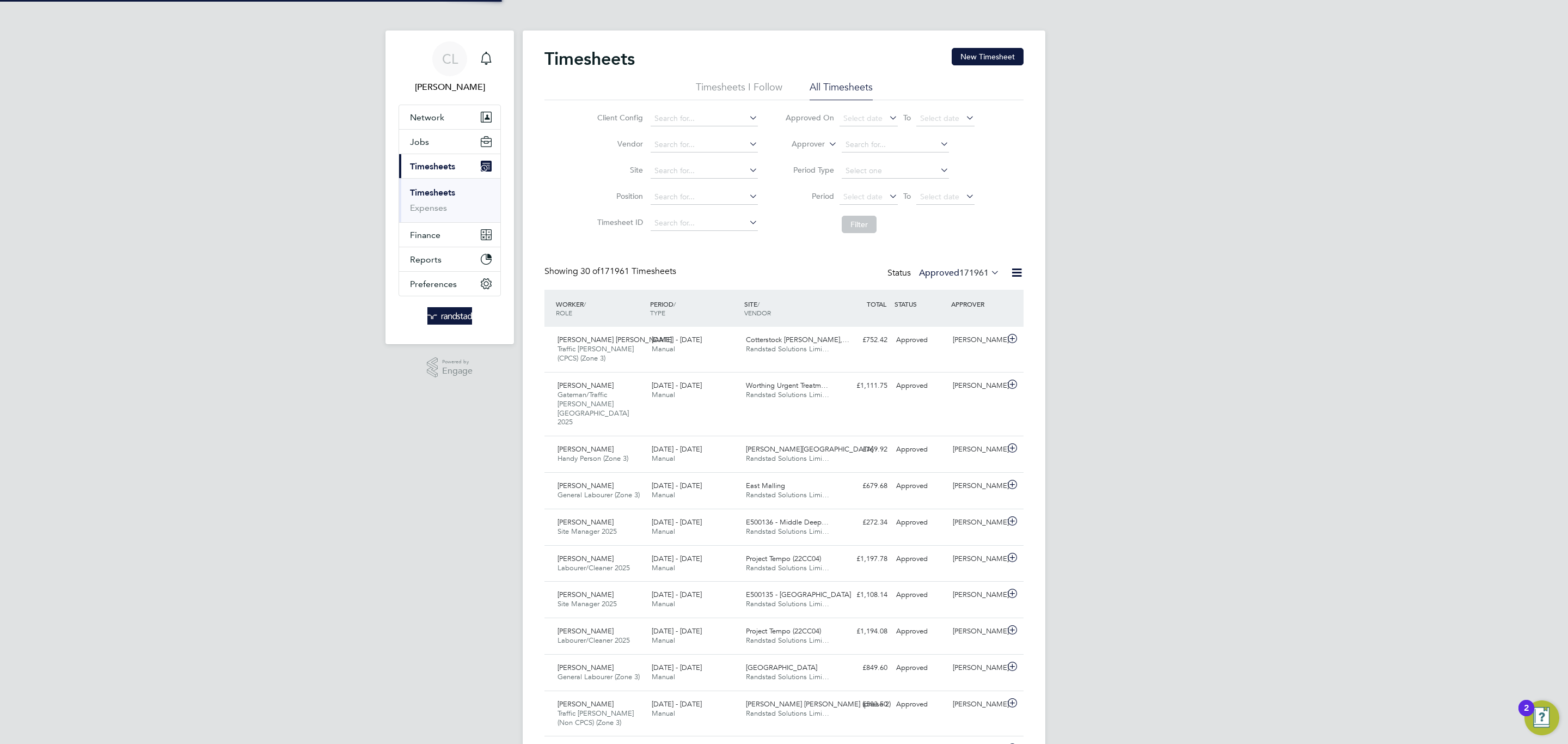
scroll to position [28, 95]
click at [952, 54] on button "New Timesheet" at bounding box center [987, 57] width 72 height 18
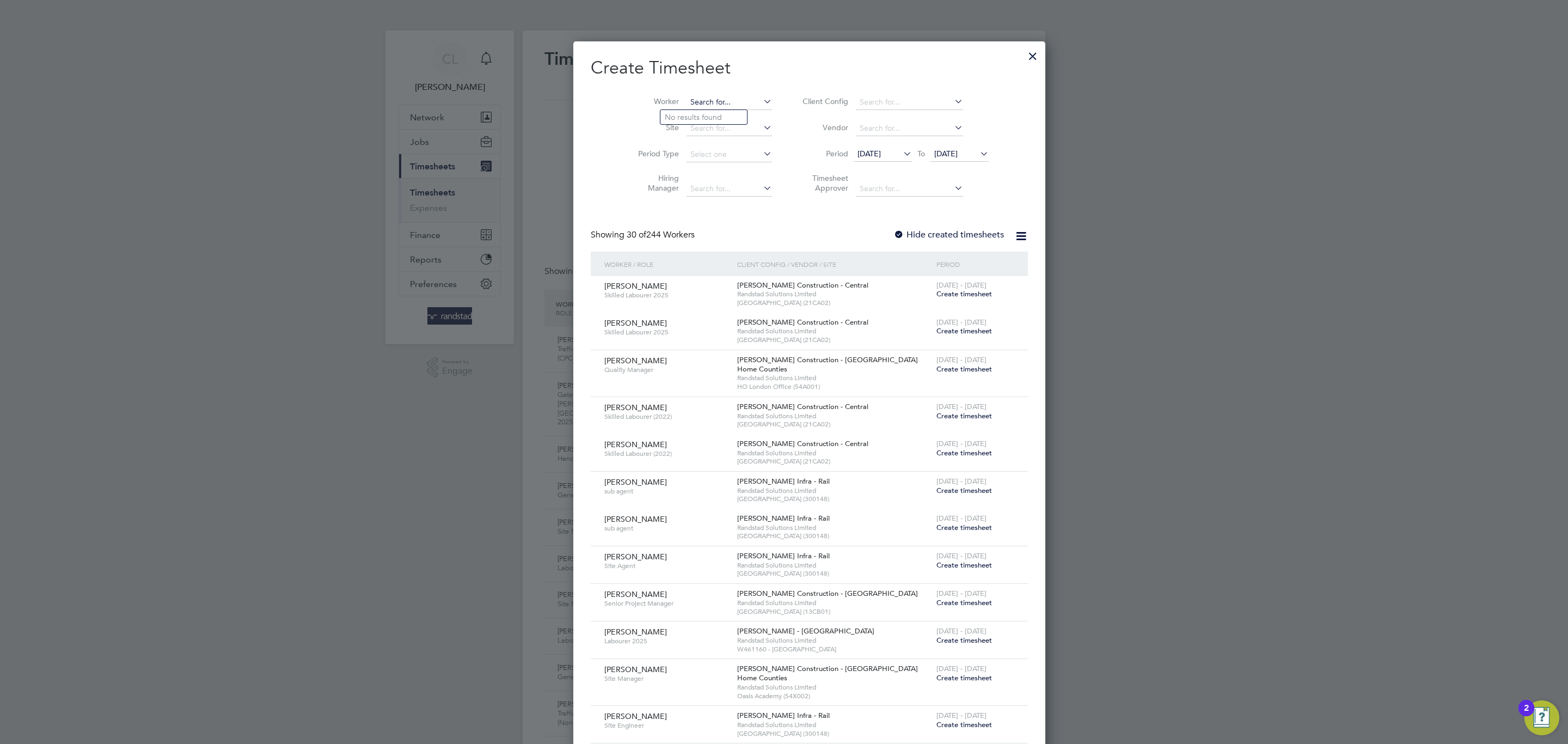
click at [721, 107] on input at bounding box center [729, 102] width 85 height 15
click at [730, 121] on b "Day" at bounding box center [737, 117] width 14 height 9
type input "[PERSON_NAME]"
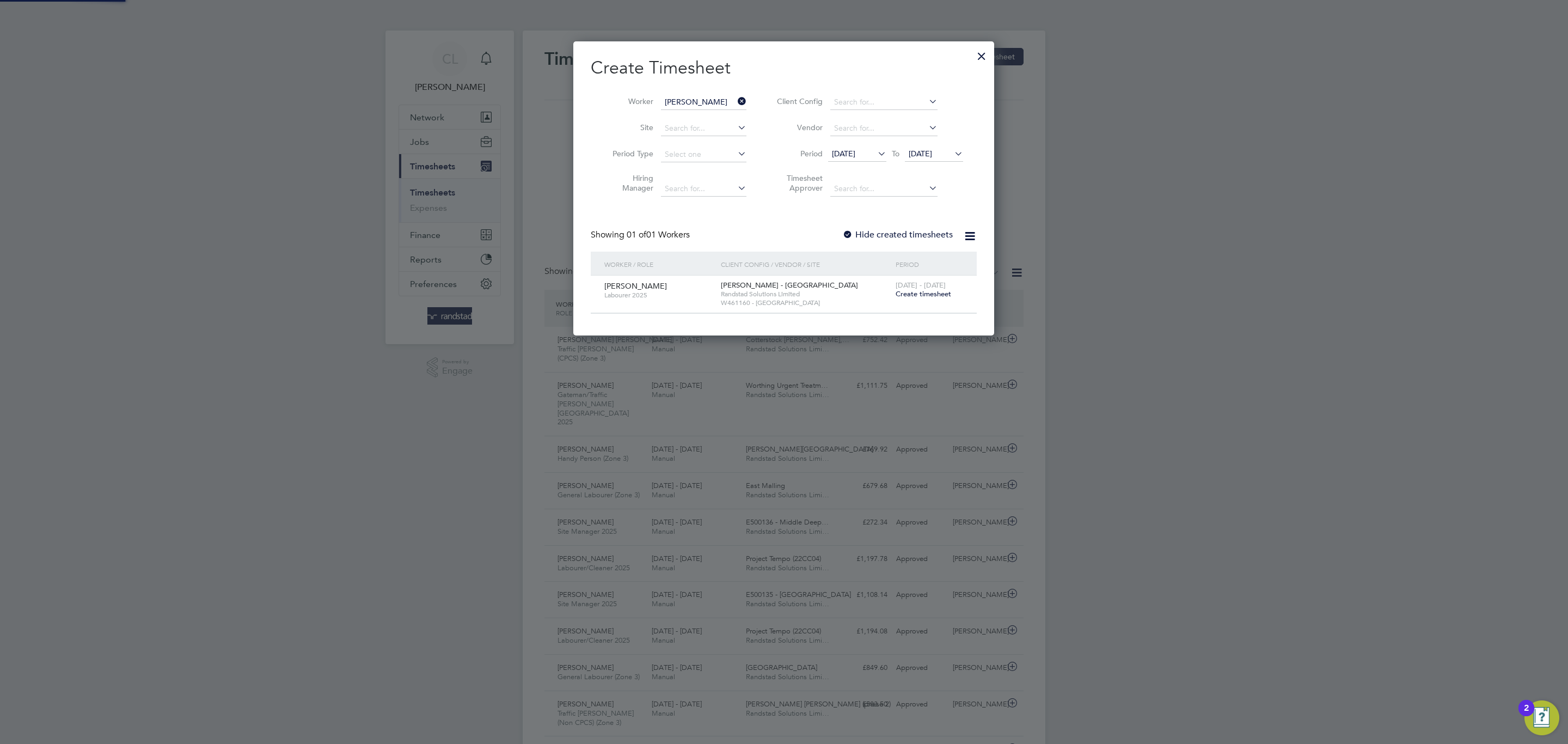
click at [845, 232] on div at bounding box center [848, 235] width 11 height 11
click at [923, 292] on span "Create timesheet" at bounding box center [923, 293] width 55 height 9
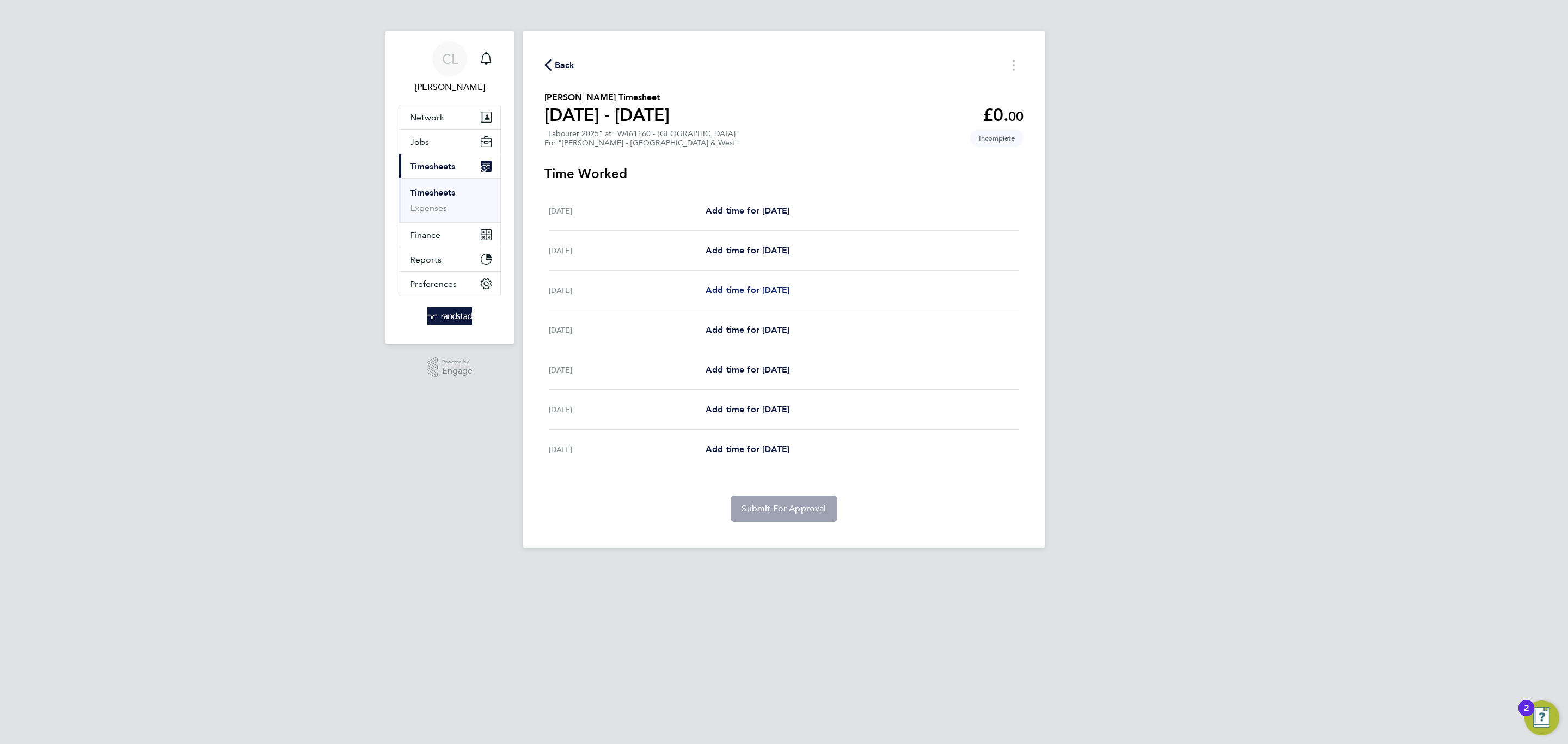
click at [782, 290] on span "Add time for [DATE]" at bounding box center [747, 290] width 84 height 10
select select "60"
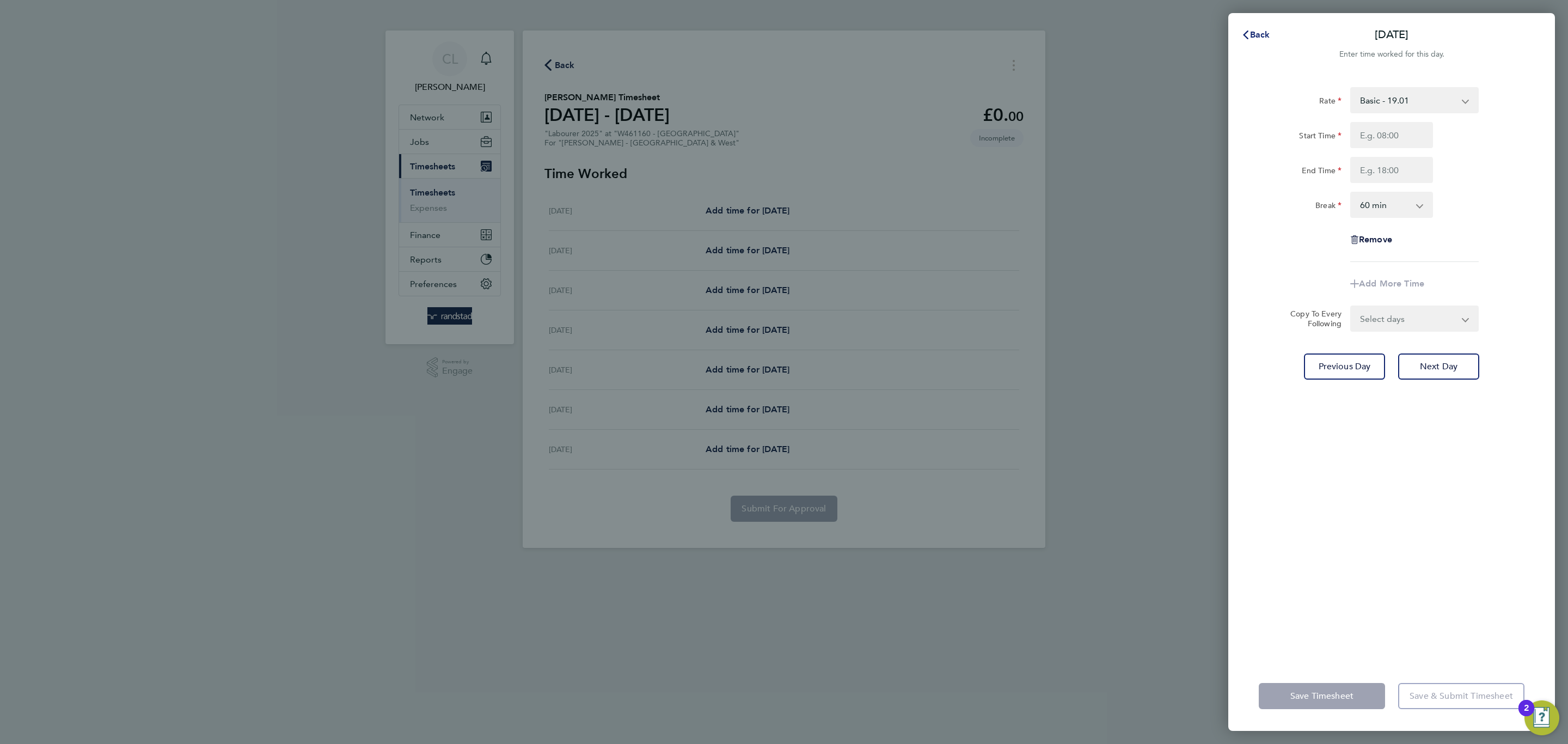
click at [1261, 29] on span "Back" at bounding box center [1260, 34] width 20 height 10
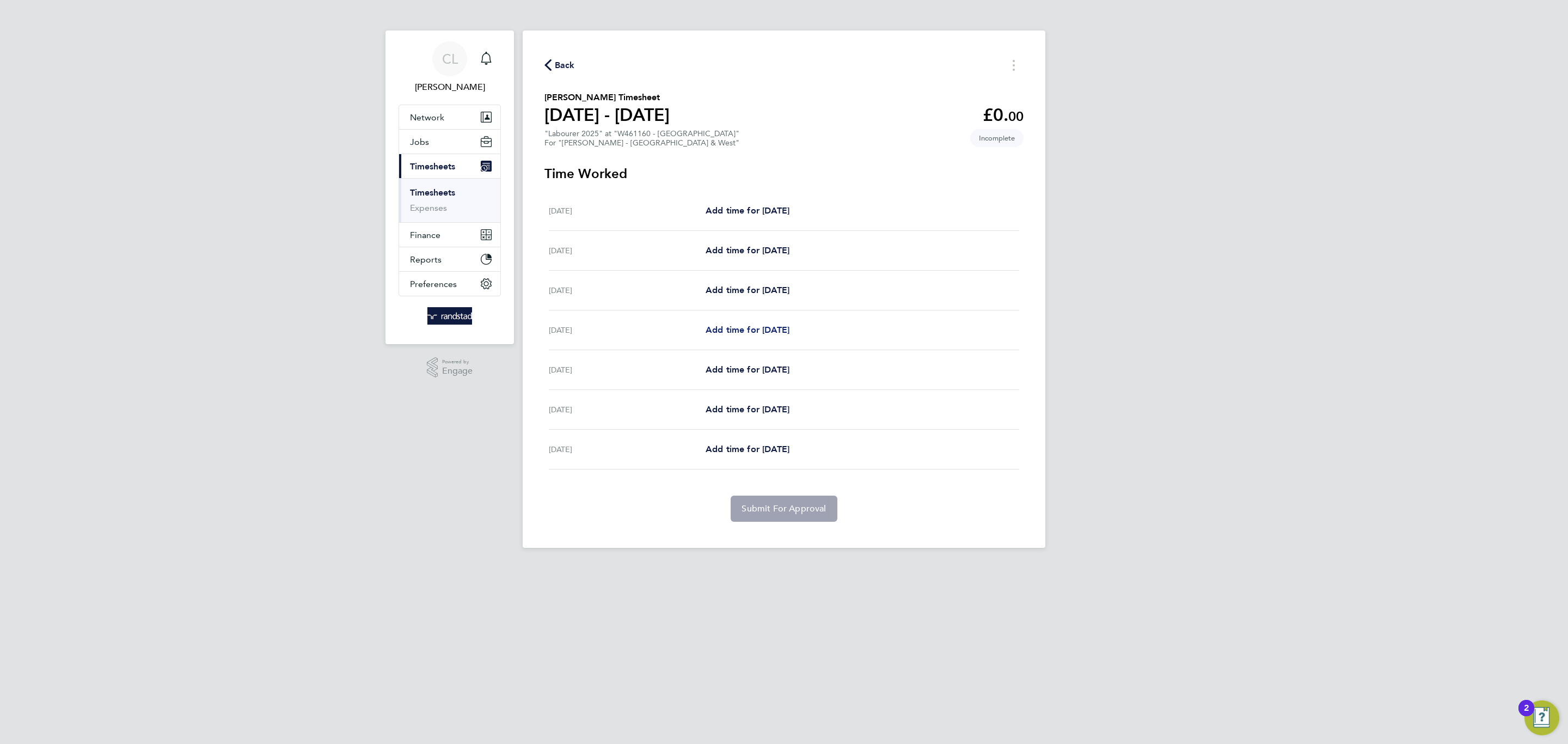
click at [758, 331] on span "Add time for [DATE]" at bounding box center [747, 329] width 84 height 10
select select "60"
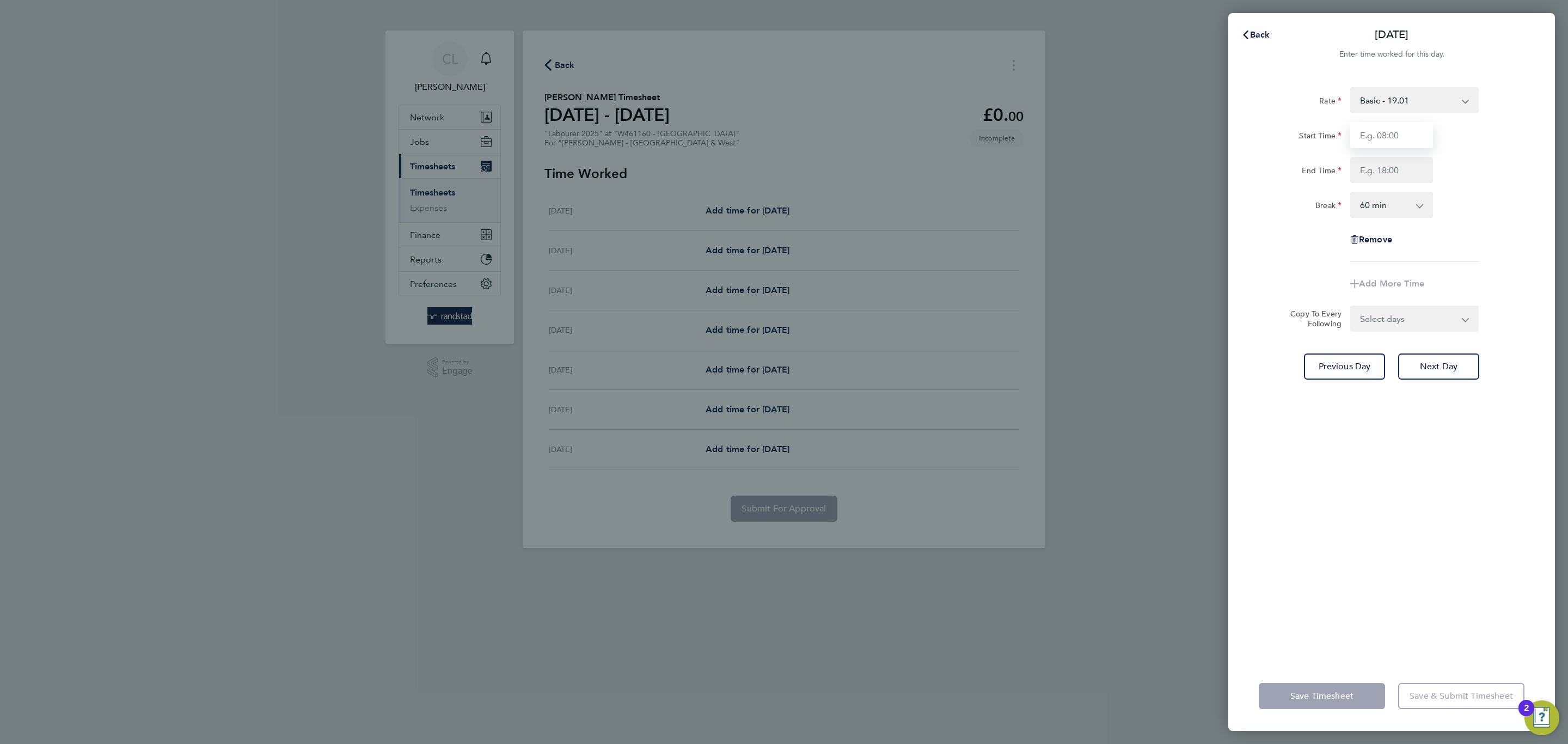
click at [1391, 127] on input "Start Time" at bounding box center [1391, 135] width 83 height 26
type input "07:00"
click at [1385, 178] on input "End Time" at bounding box center [1391, 170] width 83 height 26
type input "17:30"
click at [1384, 206] on select "0 min 15 min 30 min 45 min 60 min 75 min 90 min" at bounding box center [1385, 205] width 68 height 24
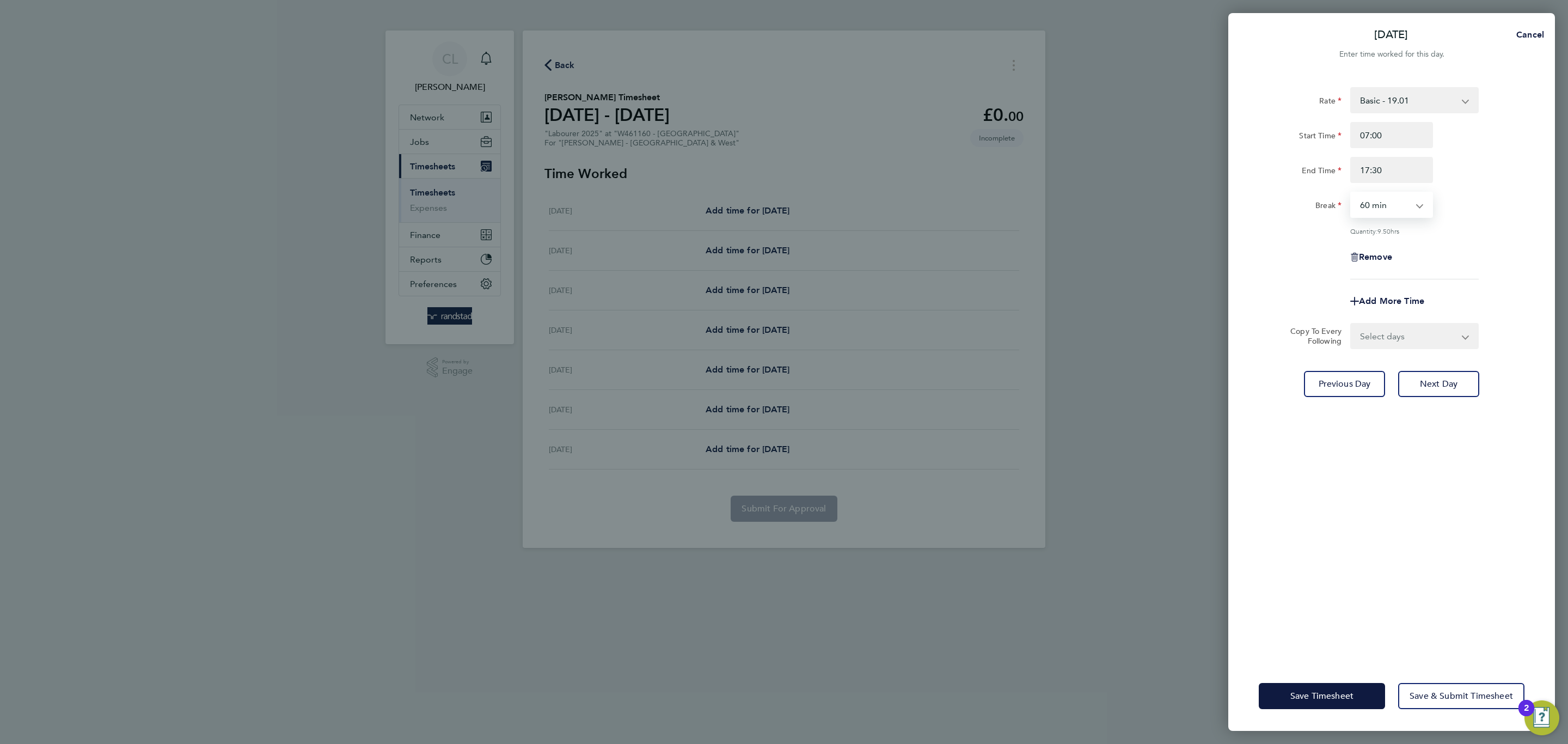
select select "30"
click at [1351, 193] on select "0 min 15 min 30 min 45 min 60 min 75 min 90 min" at bounding box center [1385, 205] width 68 height 24
click at [1391, 317] on form "Rate Basic - 19.01 Overtime 1 - 27.38 Overtime 2 - 35.75 Start Time 07:00 End T…" at bounding box center [1391, 218] width 265 height 262
click at [1391, 337] on select "Select days Day [DATE] [DATE] [DATE]" at bounding box center [1409, 335] width 114 height 24
select select "DAY"
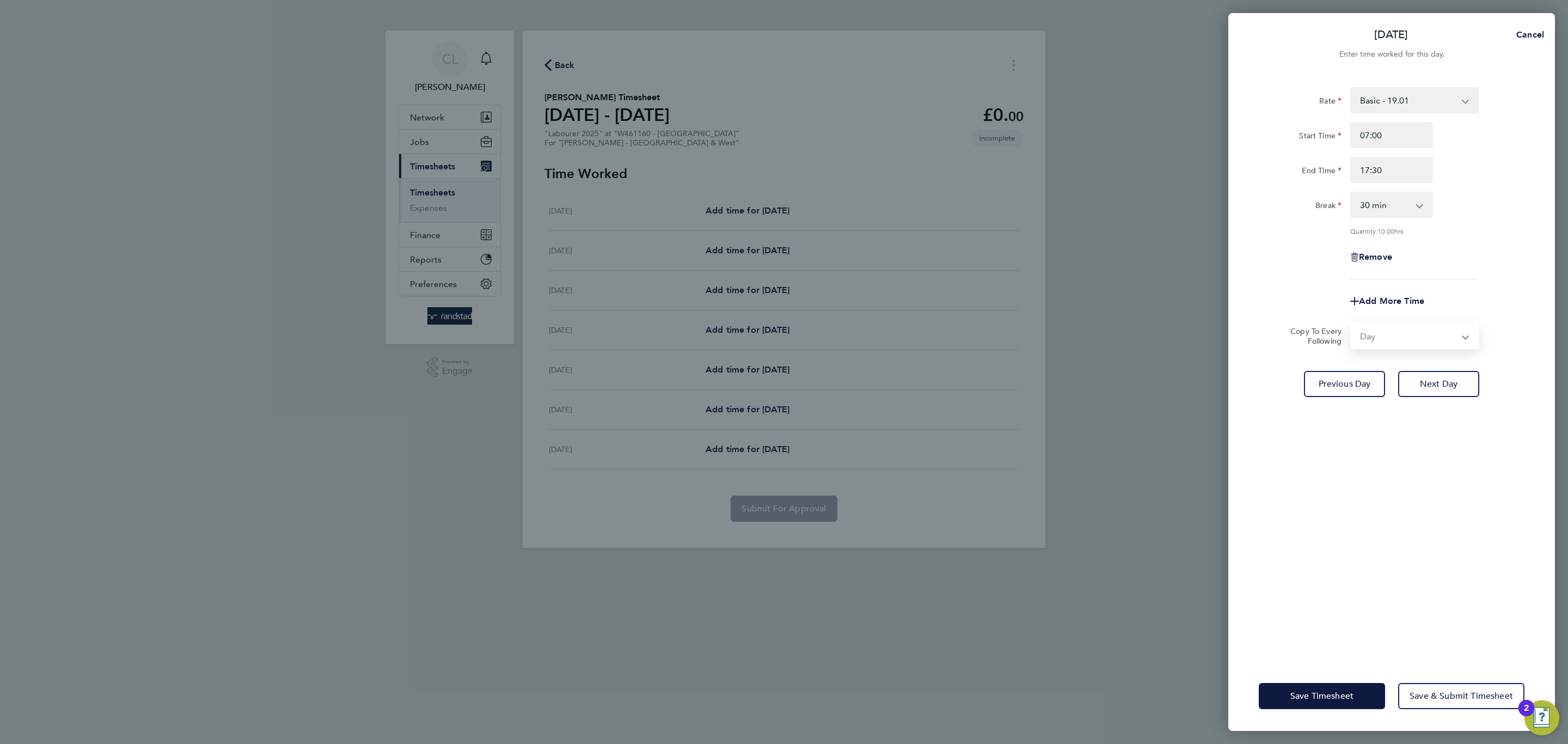
click at [1351, 324] on select "Select days Day [DATE] [DATE] [DATE]" at bounding box center [1409, 335] width 114 height 24
click at [1395, 377] on select "[DATE] [DATE] [DATE]" at bounding box center [1408, 370] width 113 height 24
select select "[DATE]"
click at [1351, 359] on select "[DATE] [DATE] [DATE]" at bounding box center [1408, 370] width 113 height 24
click at [779, 524] on div "[DATE] Cancel Enter time worked for this day. Rate Basic - 19.01 Overtime 1 - 2…" at bounding box center [784, 372] width 1568 height 744
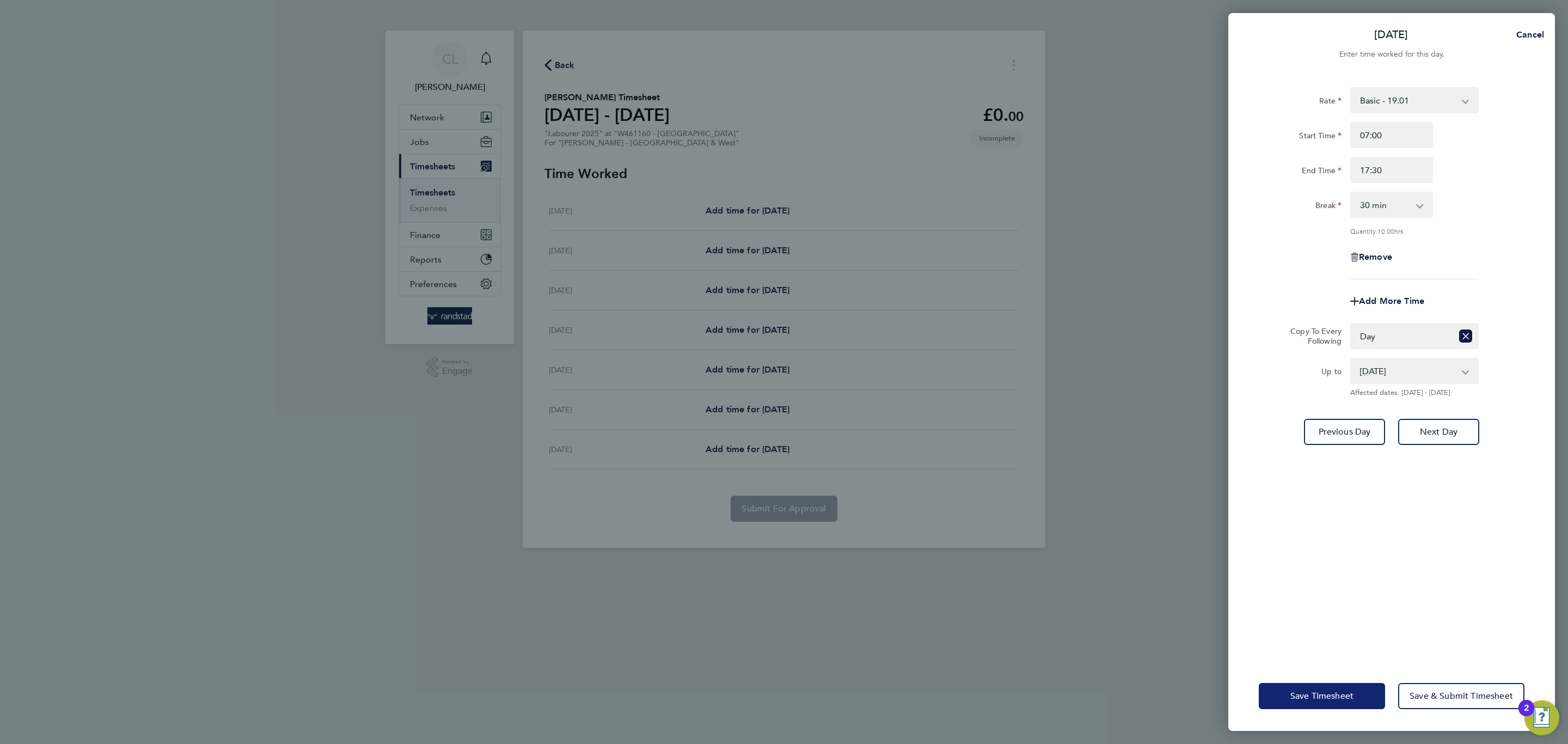
click at [1360, 690] on button "Save Timesheet" at bounding box center [1322, 696] width 127 height 26
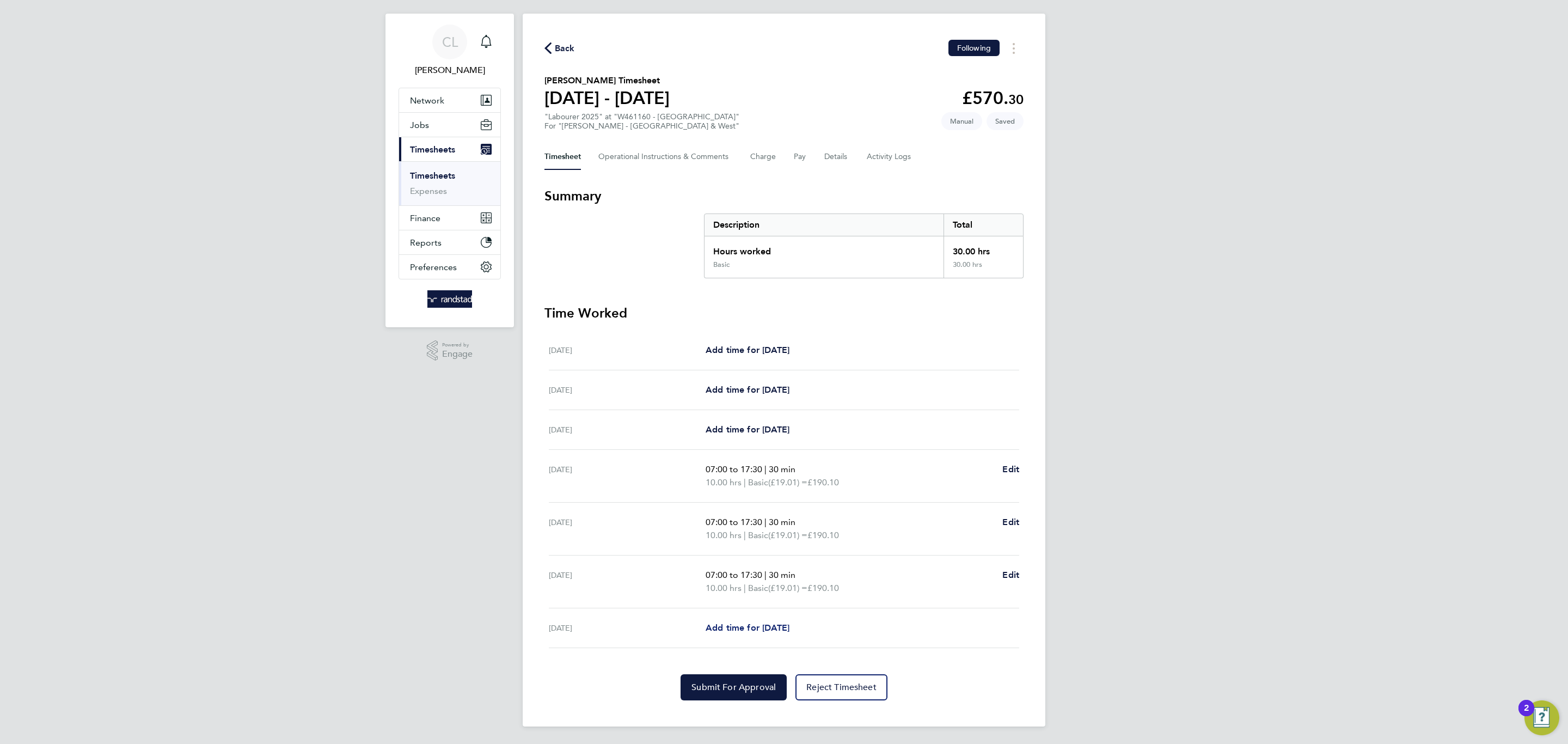
click at [777, 622] on link "Add time for [DATE]" at bounding box center [747, 628] width 84 height 13
select select "60"
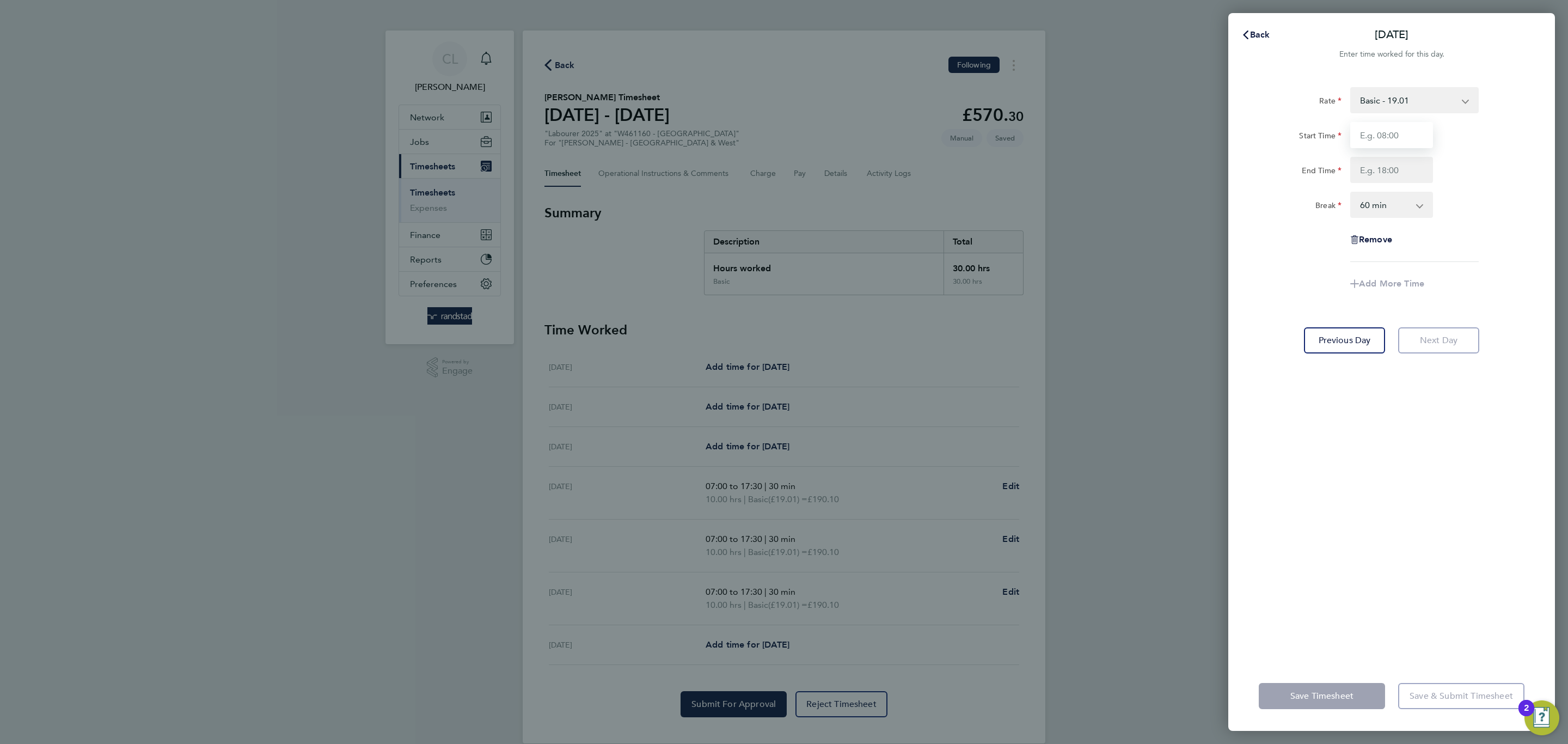
click at [1389, 146] on input "Start Time" at bounding box center [1391, 135] width 83 height 26
type input "07:00"
click at [1393, 161] on input "End Time" at bounding box center [1391, 170] width 83 height 26
type input "16:00"
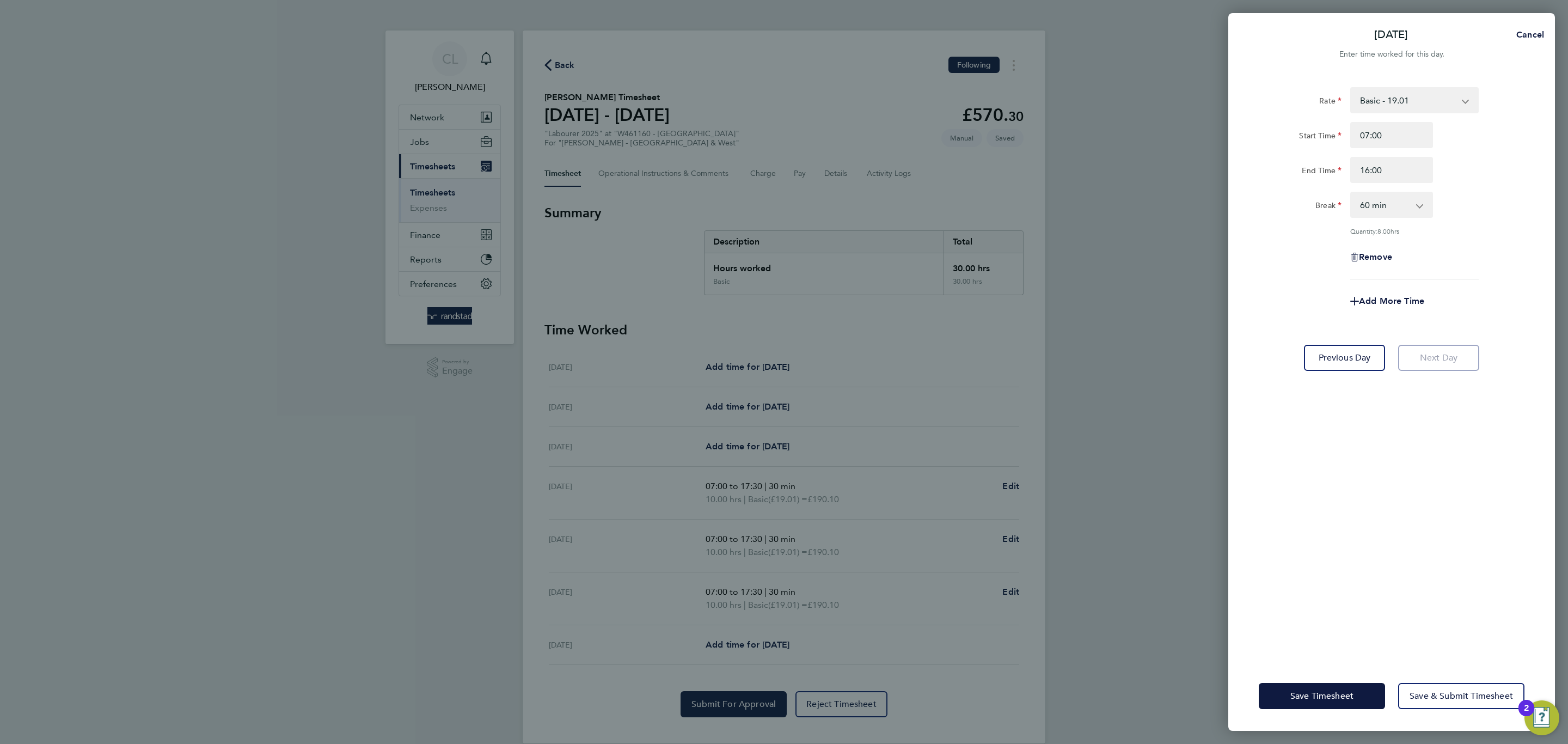
click at [1491, 239] on div "Rate Basic - 19.01 Overtime 1 - 27.38 Overtime 2 - 35.75 Start Time 07:00 End T…" at bounding box center [1391, 183] width 265 height 192
click at [1384, 215] on select "0 min 15 min 30 min 45 min 60 min 75 min 90 min" at bounding box center [1385, 205] width 68 height 24
click at [1377, 203] on select "0 min 15 min 30 min 45 min 60 min 75 min 90 min" at bounding box center [1385, 205] width 68 height 24
click at [1373, 200] on select "0 min 15 min 30 min 45 min 60 min 75 min 90 min" at bounding box center [1385, 205] width 68 height 24
select select "0"
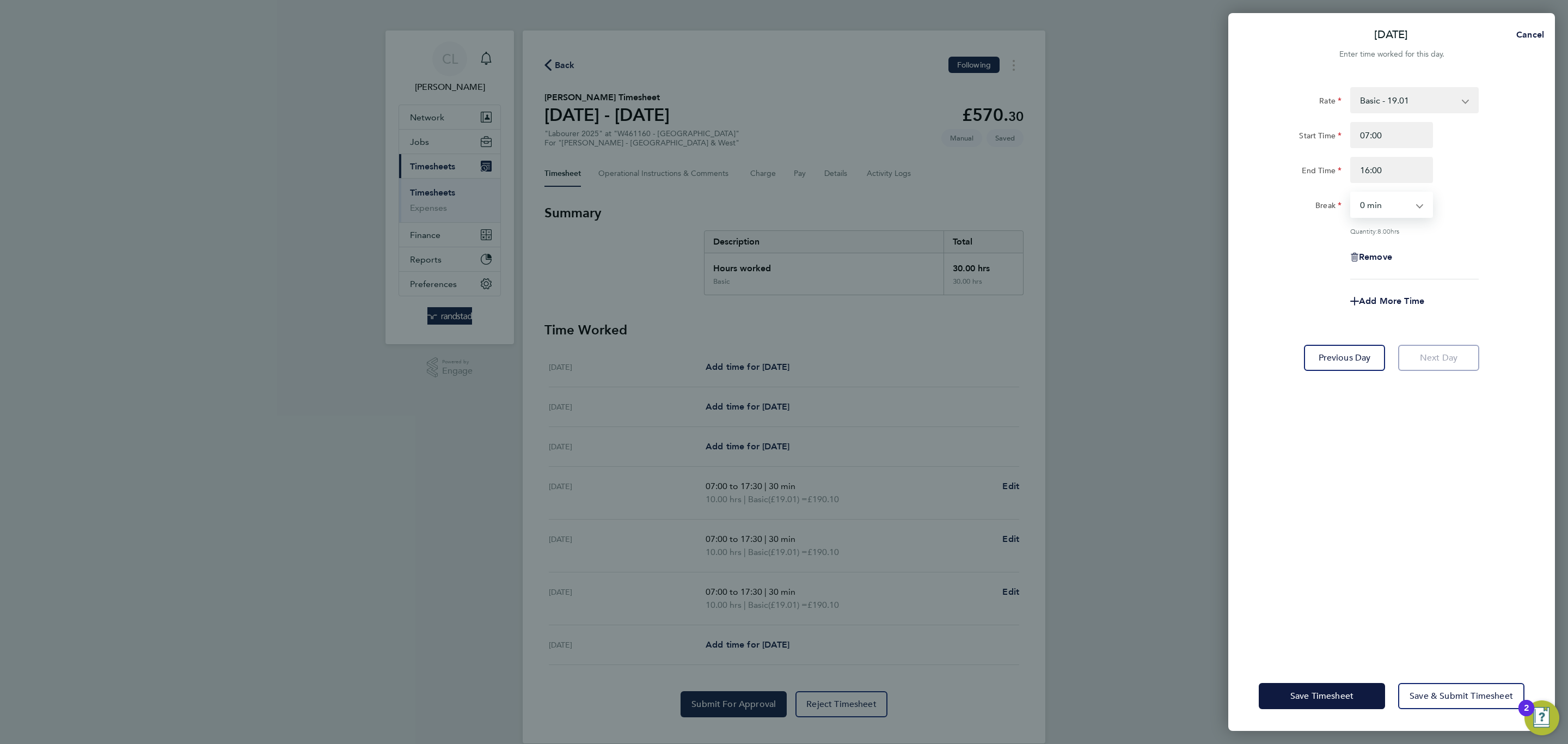
click at [1351, 193] on select "0 min 15 min 30 min 45 min 60 min 75 min 90 min" at bounding box center [1385, 205] width 68 height 24
click at [1421, 317] on form "Rate Basic - 19.01 Overtime 1 - 27.38 Overtime 2 - 35.75 Start Time 07:00 End T…" at bounding box center [1391, 205] width 265 height 236
click at [1405, 296] on span "Add More Time" at bounding box center [1391, 301] width 65 height 10
select select "null"
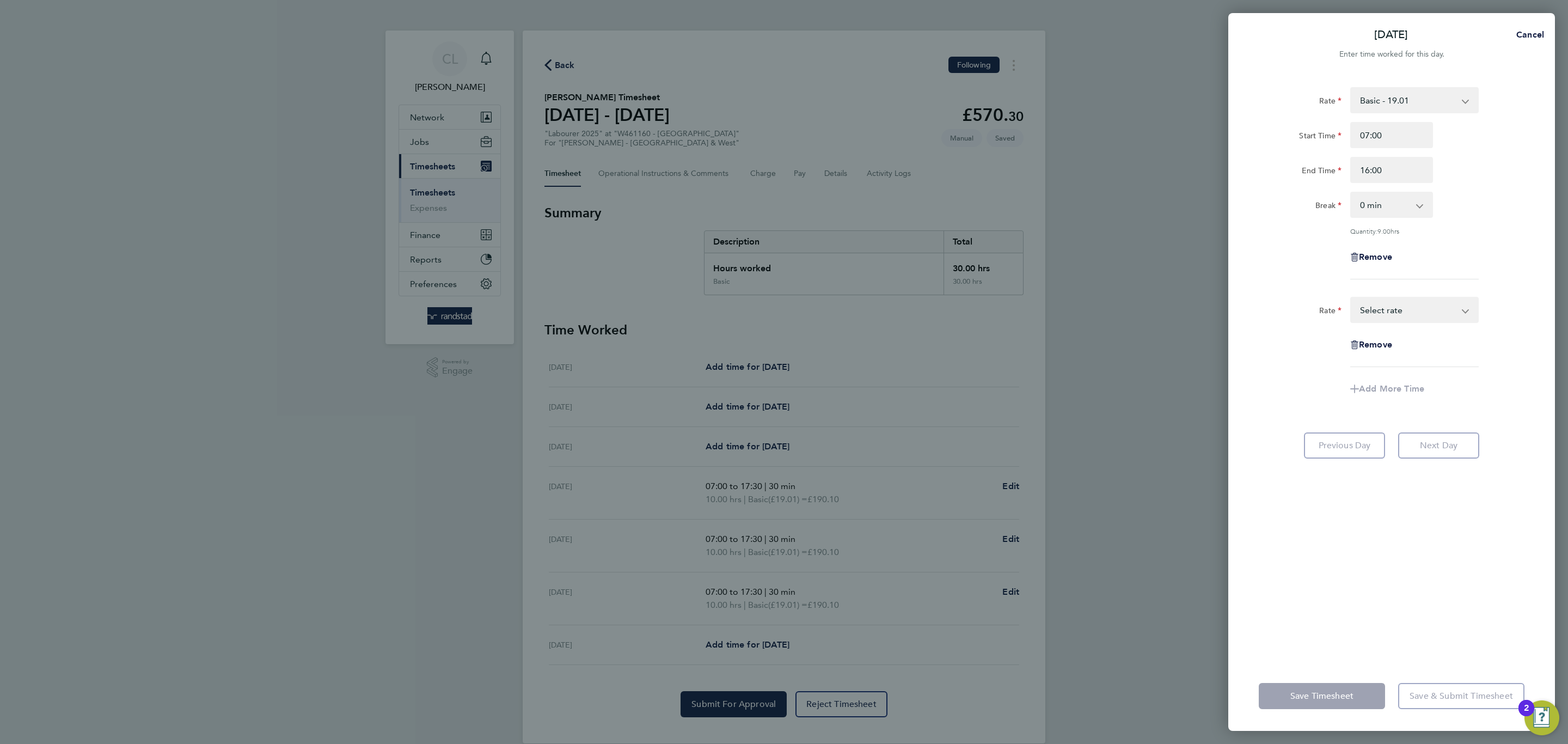
click at [1401, 302] on select "Basic - 19.01 Overtime 1 - 27.38 Overtime 2 - 35.75 Select rate" at bounding box center [1408, 309] width 113 height 24
select select "60"
click at [1394, 347] on input "Start Time" at bounding box center [1391, 345] width 83 height 26
type input "16:00"
click at [1387, 420] on select "0 min 15 min 30 min 45 min 60 min 75 min 90 min" at bounding box center [1385, 414] width 68 height 24
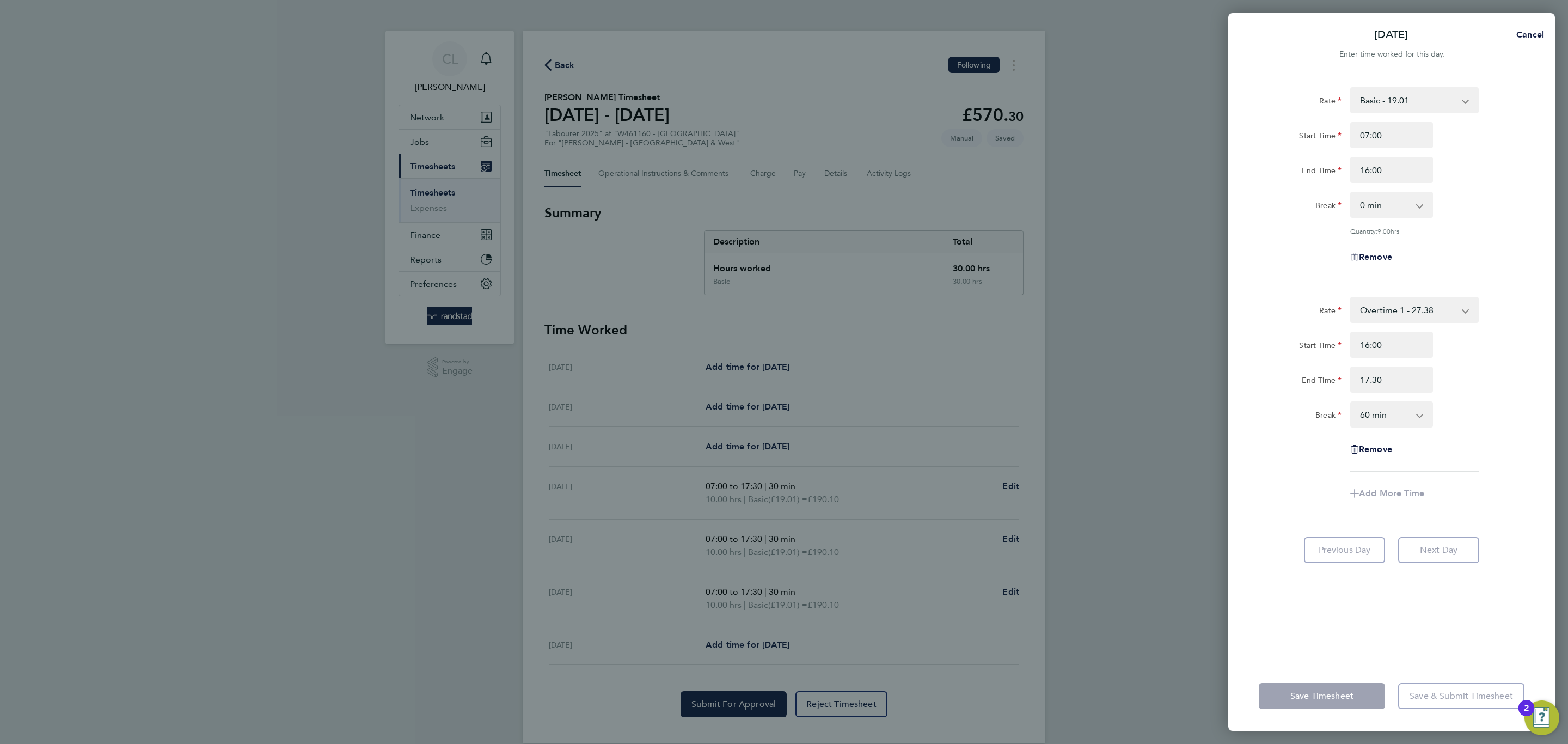
type input "17:30"
select select "30"
click at [1351, 402] on select "0 min 15 min 30 min 45 min 60 min 75 min" at bounding box center [1385, 414] width 68 height 24
click at [1328, 681] on div "Save Timesheet Save & Submit Timesheet" at bounding box center [1391, 696] width 327 height 69
click at [1326, 684] on button "Save Timesheet" at bounding box center [1322, 696] width 127 height 26
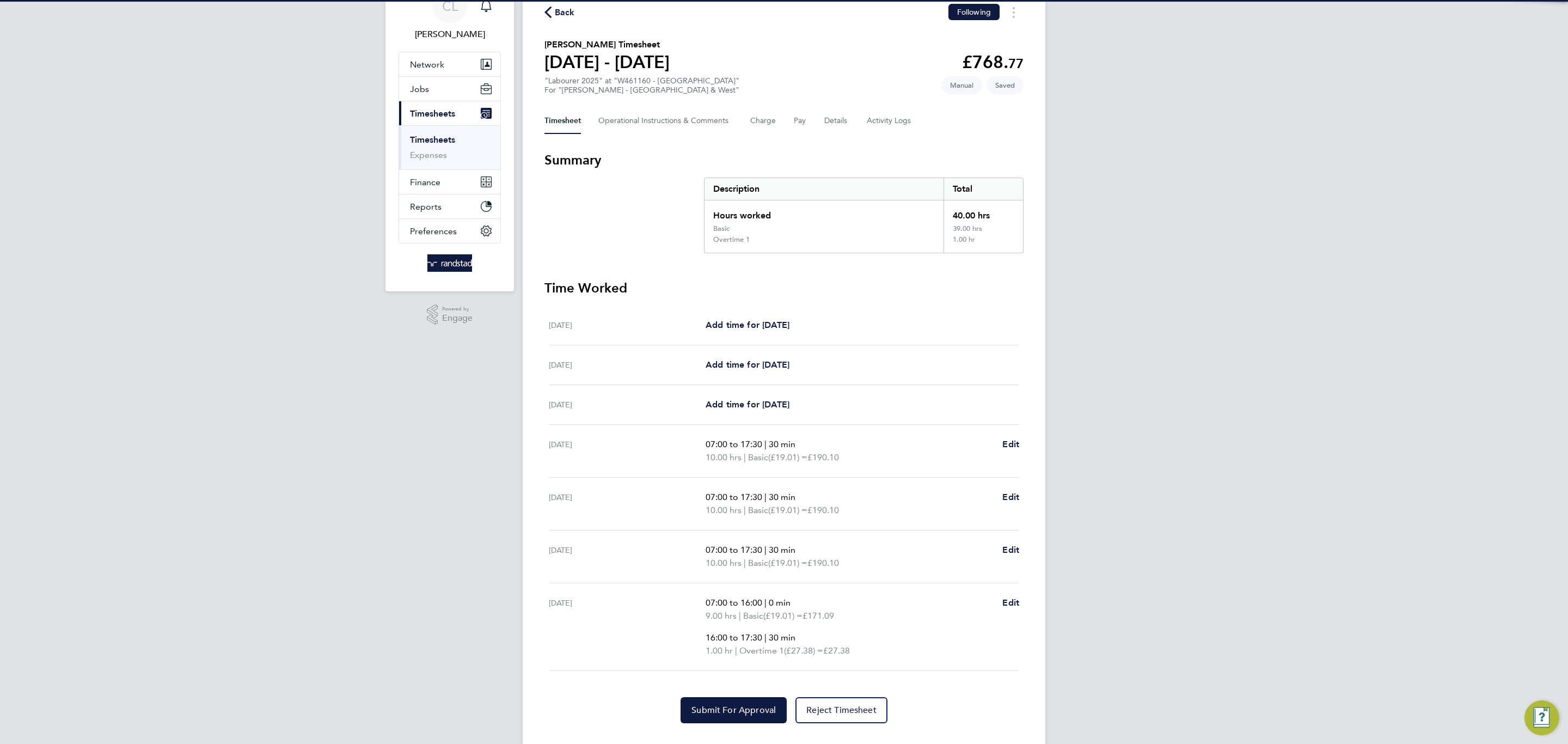
scroll to position [77, 0]
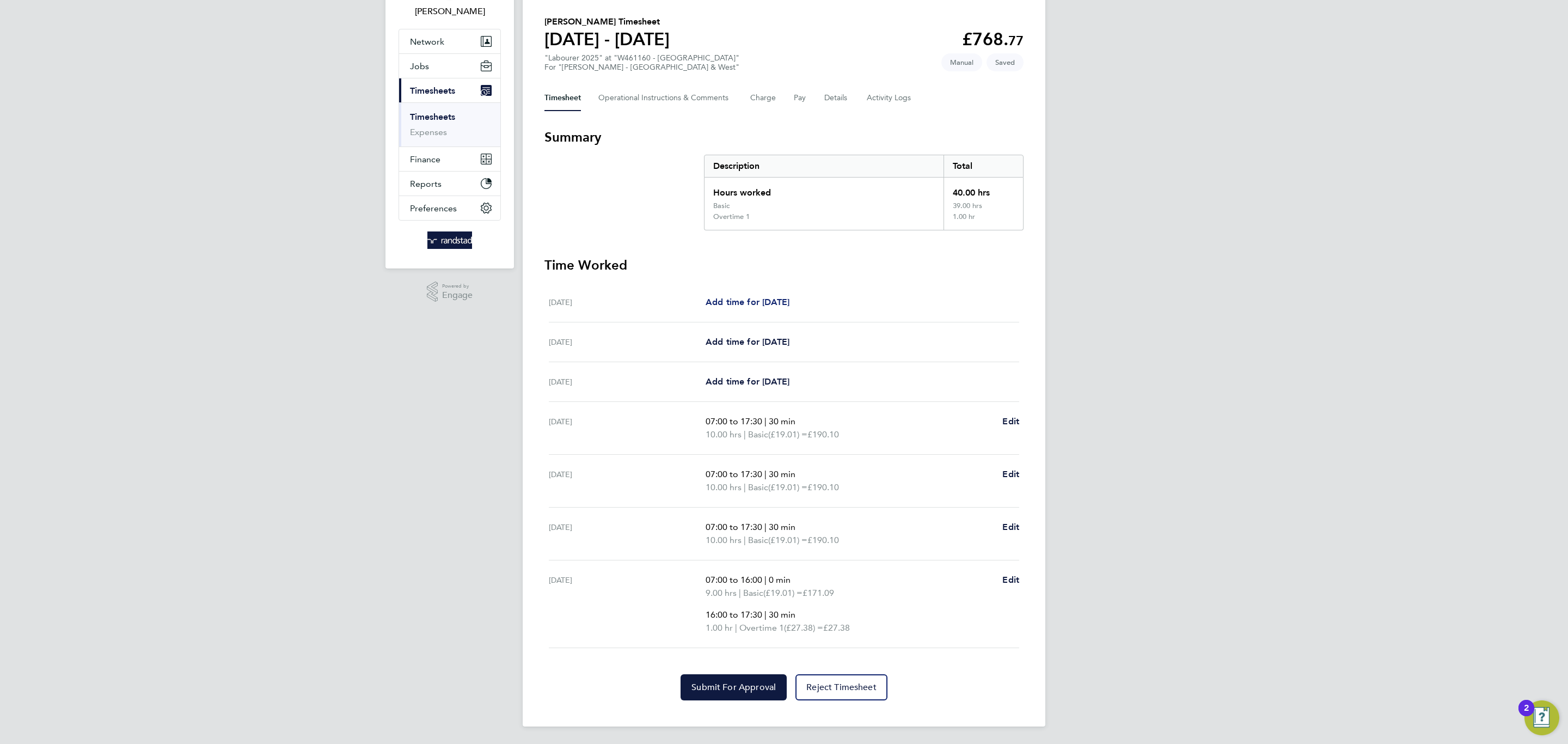
click at [775, 297] on span "Add time for [DATE]" at bounding box center [747, 301] width 84 height 10
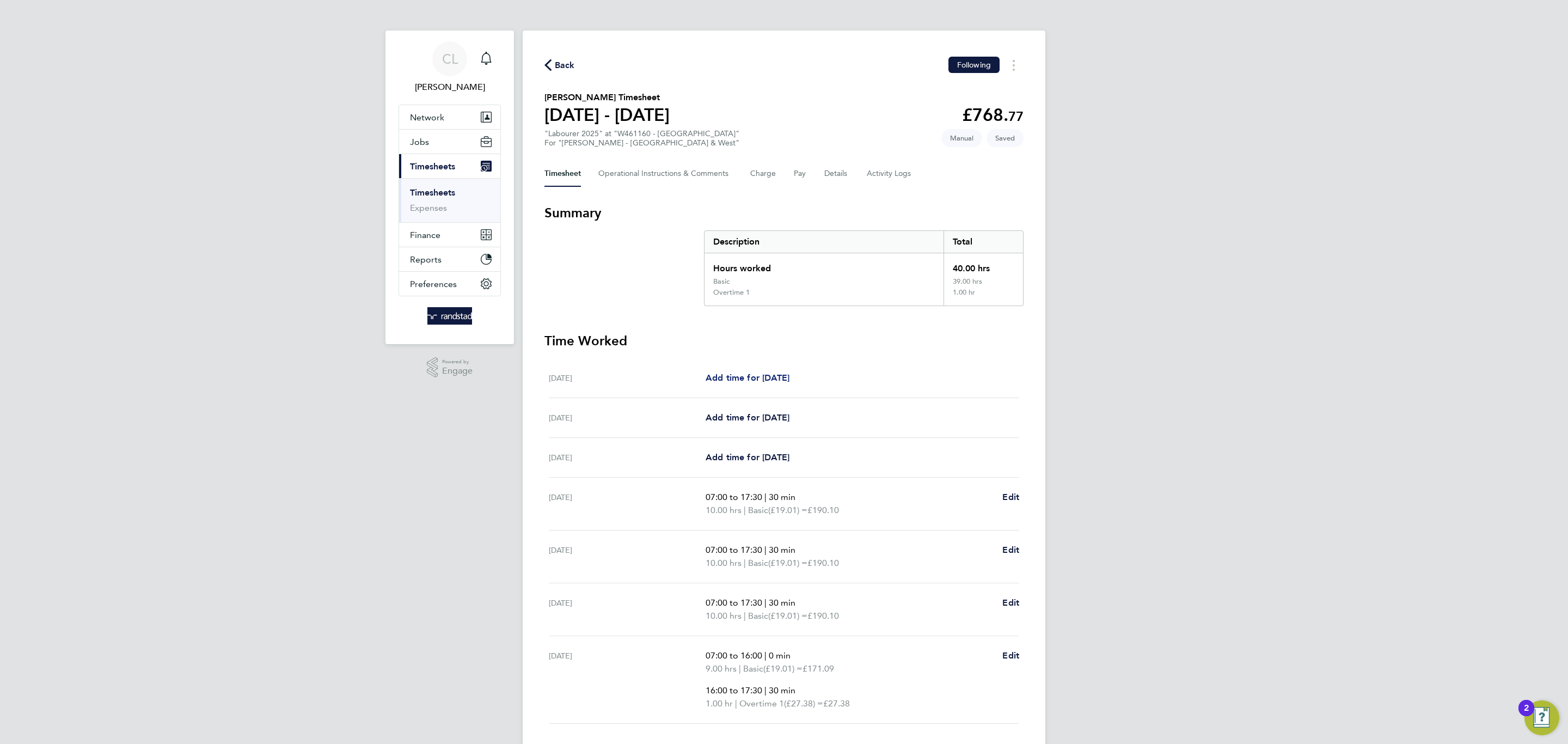
select select "60"
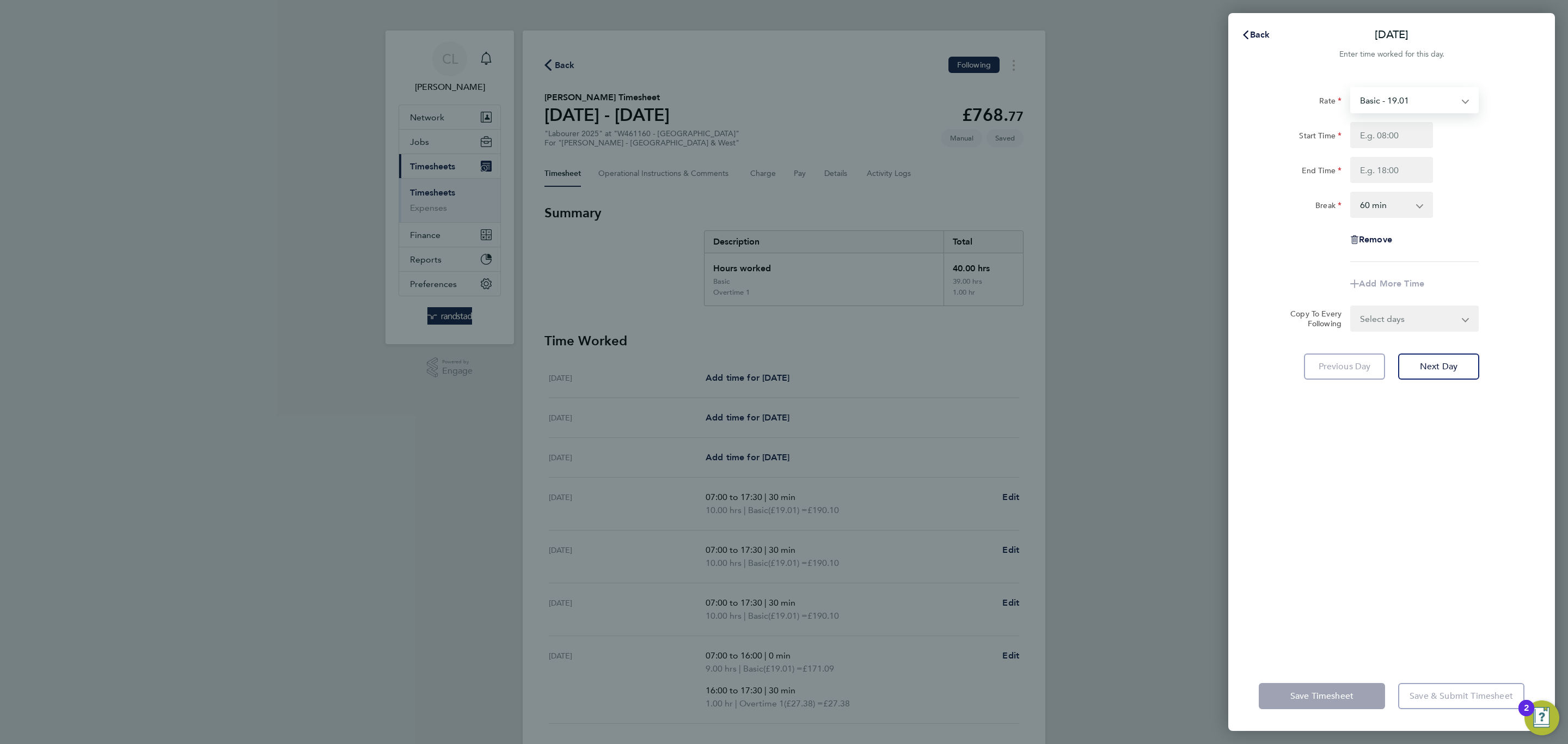
click at [1391, 103] on select "Basic - 19.01 Overtime 1 - 27.38 Overtime 2 - 35.75" at bounding box center [1408, 100] width 113 height 24
select select "60"
click at [1388, 136] on input "Start Time" at bounding box center [1391, 135] width 83 height 26
type input "07:00"
click at [1401, 181] on input "End Time" at bounding box center [1391, 170] width 83 height 26
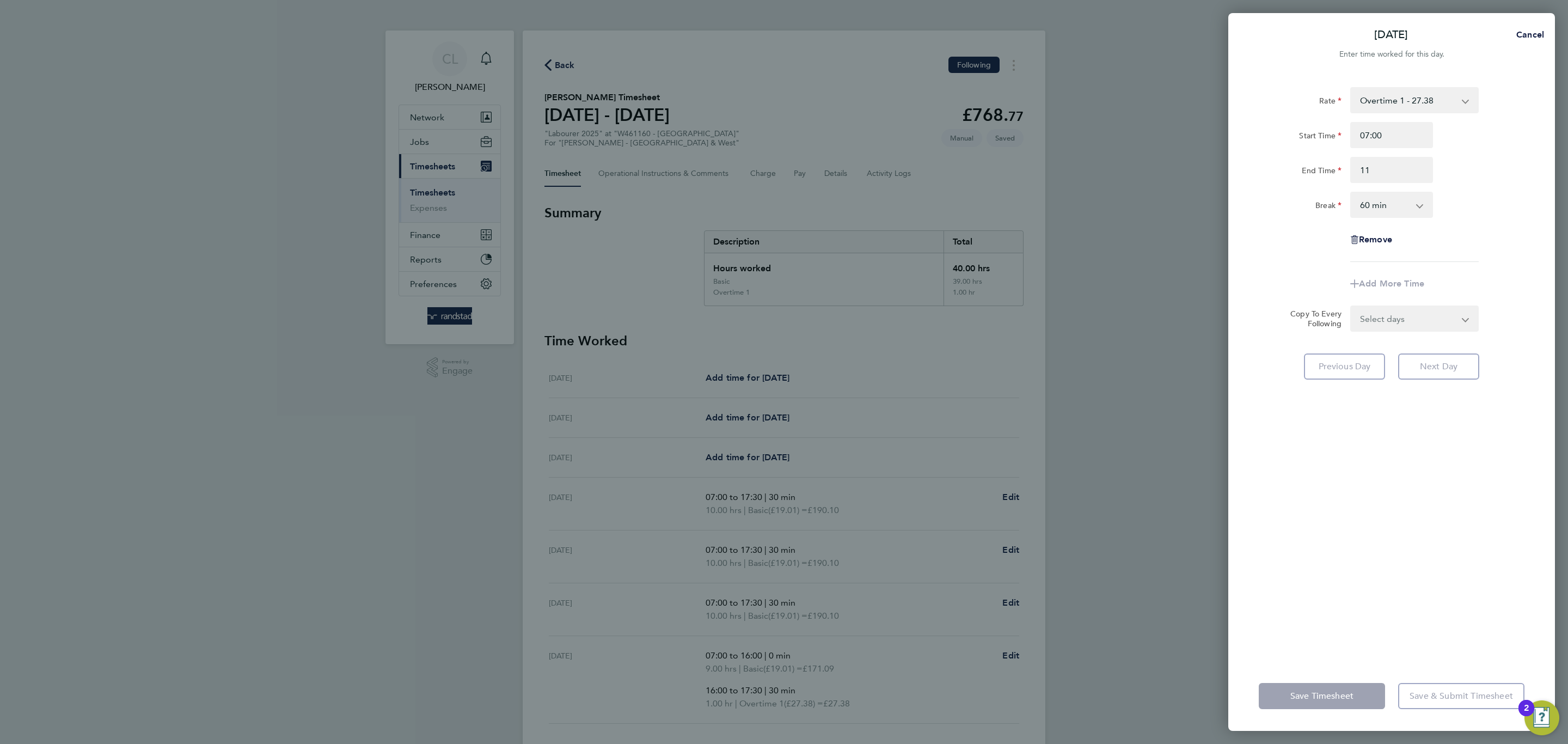
type input "11:00"
click at [1455, 161] on div "End Time 11:00" at bounding box center [1391, 170] width 275 height 26
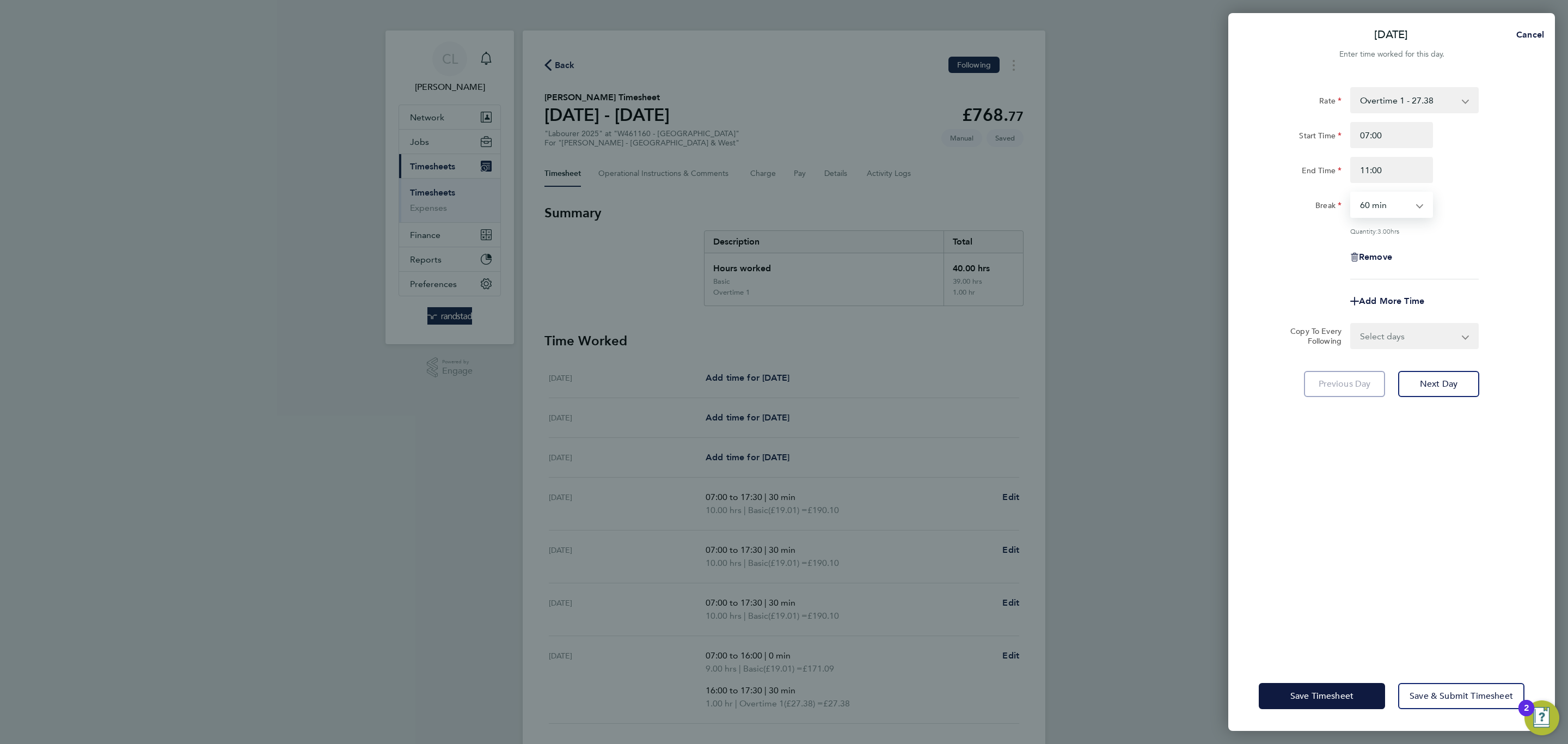
click at [1401, 197] on select "0 min 15 min 30 min 45 min 60 min 75 min 90 min" at bounding box center [1385, 205] width 68 height 24
select select "0"
click at [1351, 193] on select "0 min 15 min 30 min 45 min 60 min 75 min 90 min" at bounding box center [1385, 205] width 68 height 24
click at [1401, 292] on div "Add More Time" at bounding box center [1391, 301] width 91 height 26
click at [1401, 296] on span "Add More Time" at bounding box center [1391, 301] width 65 height 10
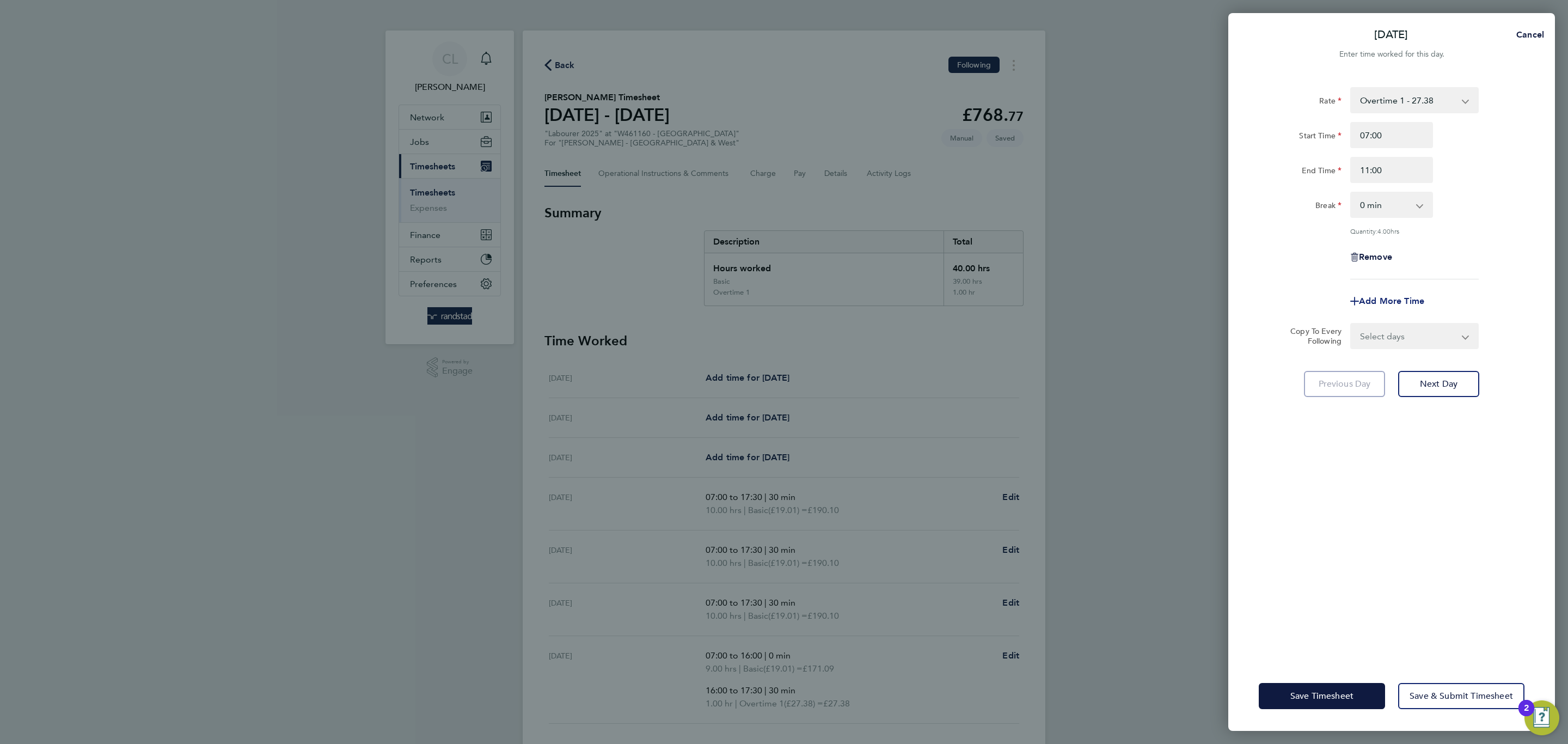
select select "null"
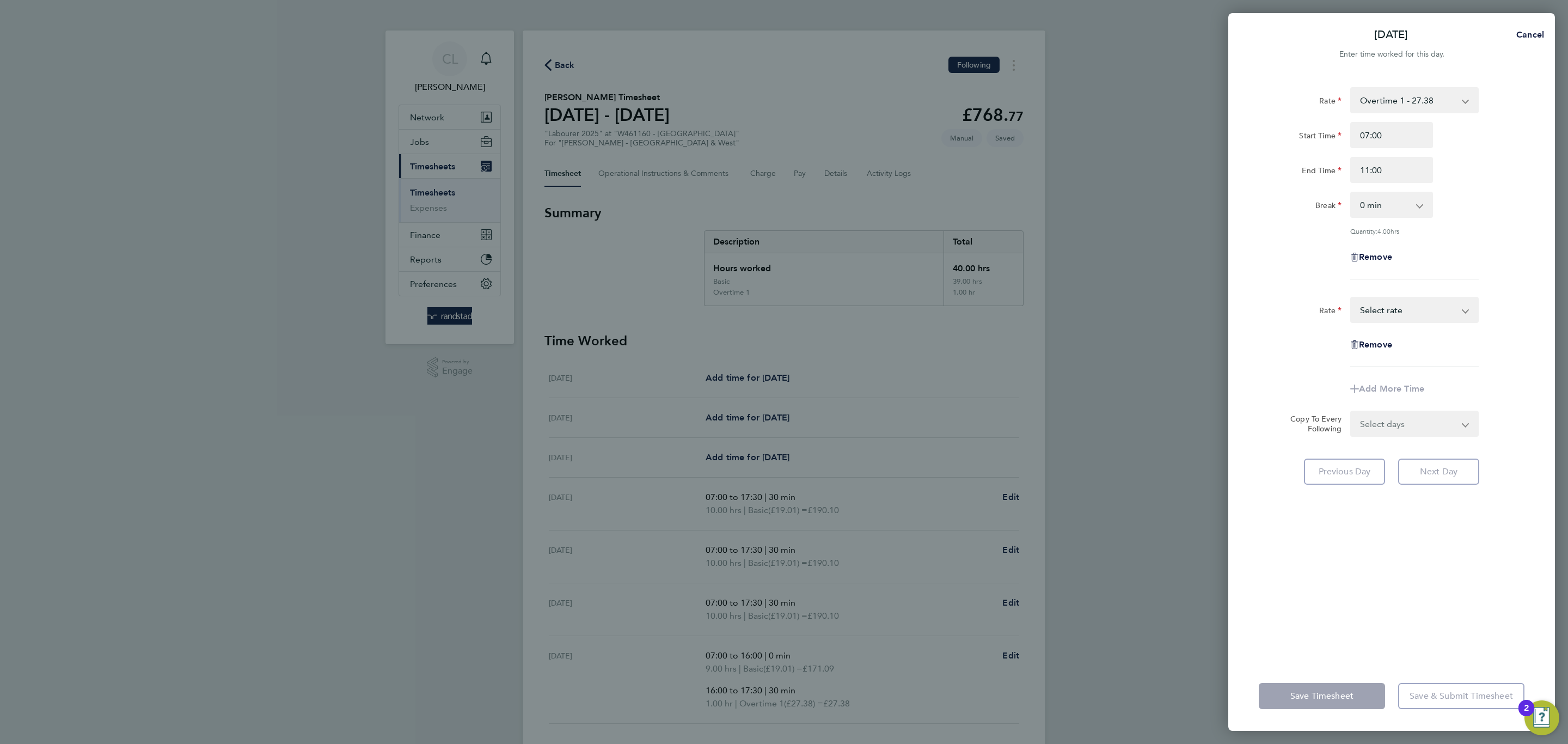
click at [1401, 302] on select "Basic - 19.01 Overtime 1 - 27.38 Overtime 2 - 35.75 Select rate" at bounding box center [1408, 309] width 113 height 24
select select "60"
click at [1402, 360] on div "Start Time End Time" at bounding box center [1391, 362] width 275 height 61
click at [1395, 351] on input "Start Time" at bounding box center [1391, 345] width 83 height 26
type input "11:00"
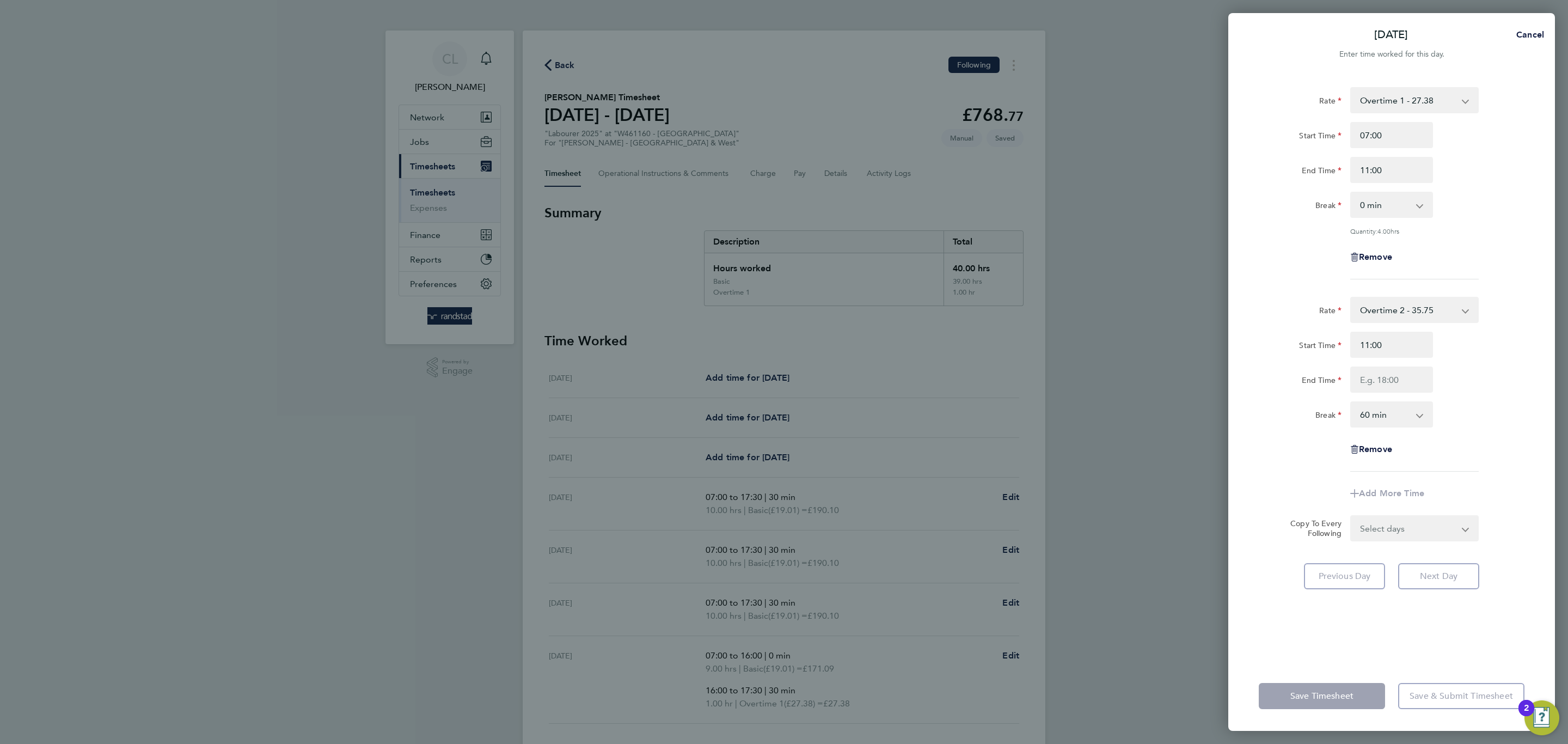
drag, startPoint x: 1347, startPoint y: 372, endPoint x: 1363, endPoint y: 377, distance: 16.8
click at [1349, 374] on div at bounding box center [1391, 379] width 91 height 26
click at [1363, 377] on input "End Time" at bounding box center [1391, 379] width 83 height 26
click at [1346, 390] on div "13.00" at bounding box center [1391, 379] width 91 height 26
type input "13:00"
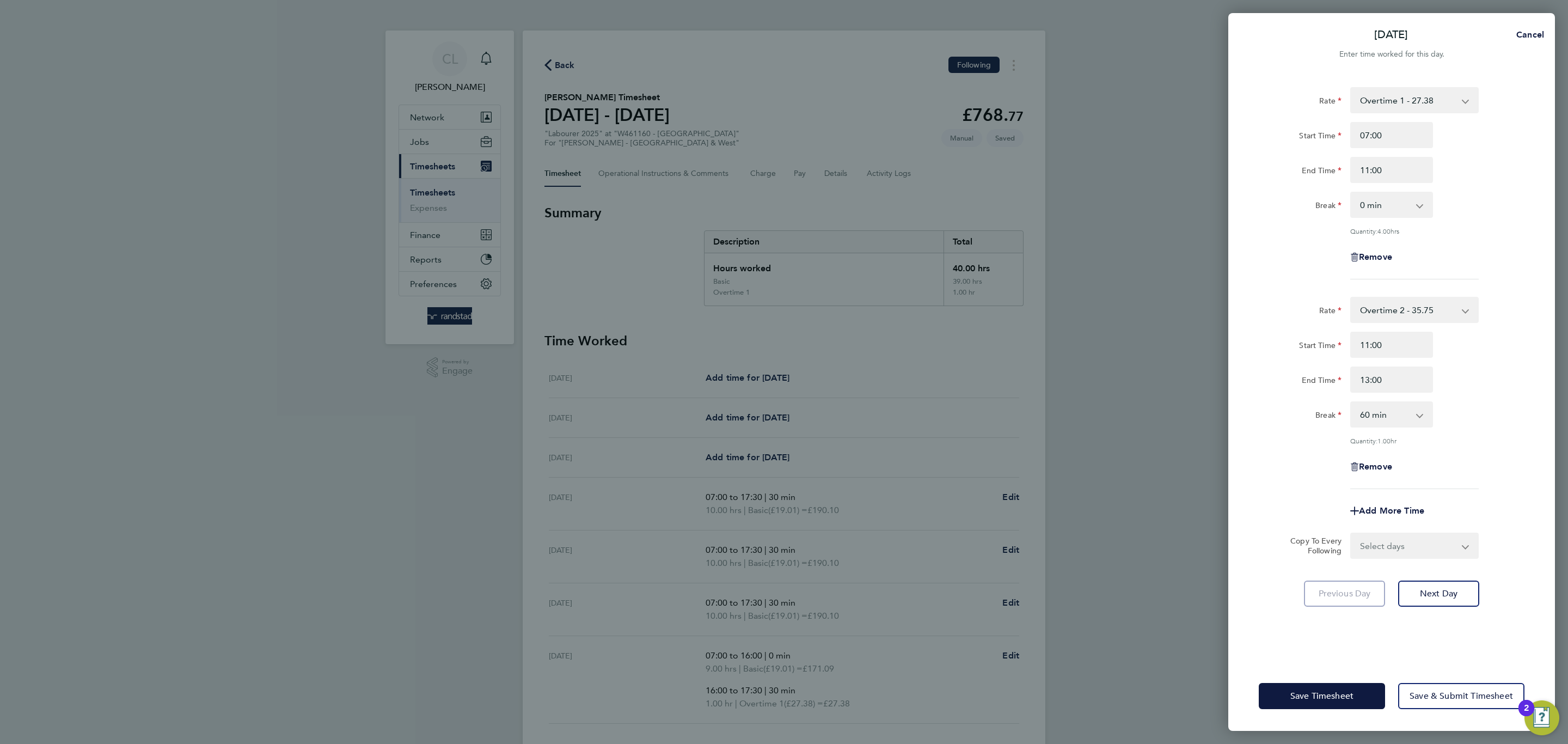
click at [1370, 407] on select "0 min 15 min 30 min 45 min 60 min 75 min 90 min" at bounding box center [1385, 414] width 68 height 24
select select "0"
click at [1351, 402] on select "0 min 15 min 30 min 45 min 60 min 75 min 90 min" at bounding box center [1385, 414] width 68 height 24
click at [1346, 687] on button "Save Timesheet" at bounding box center [1322, 696] width 127 height 26
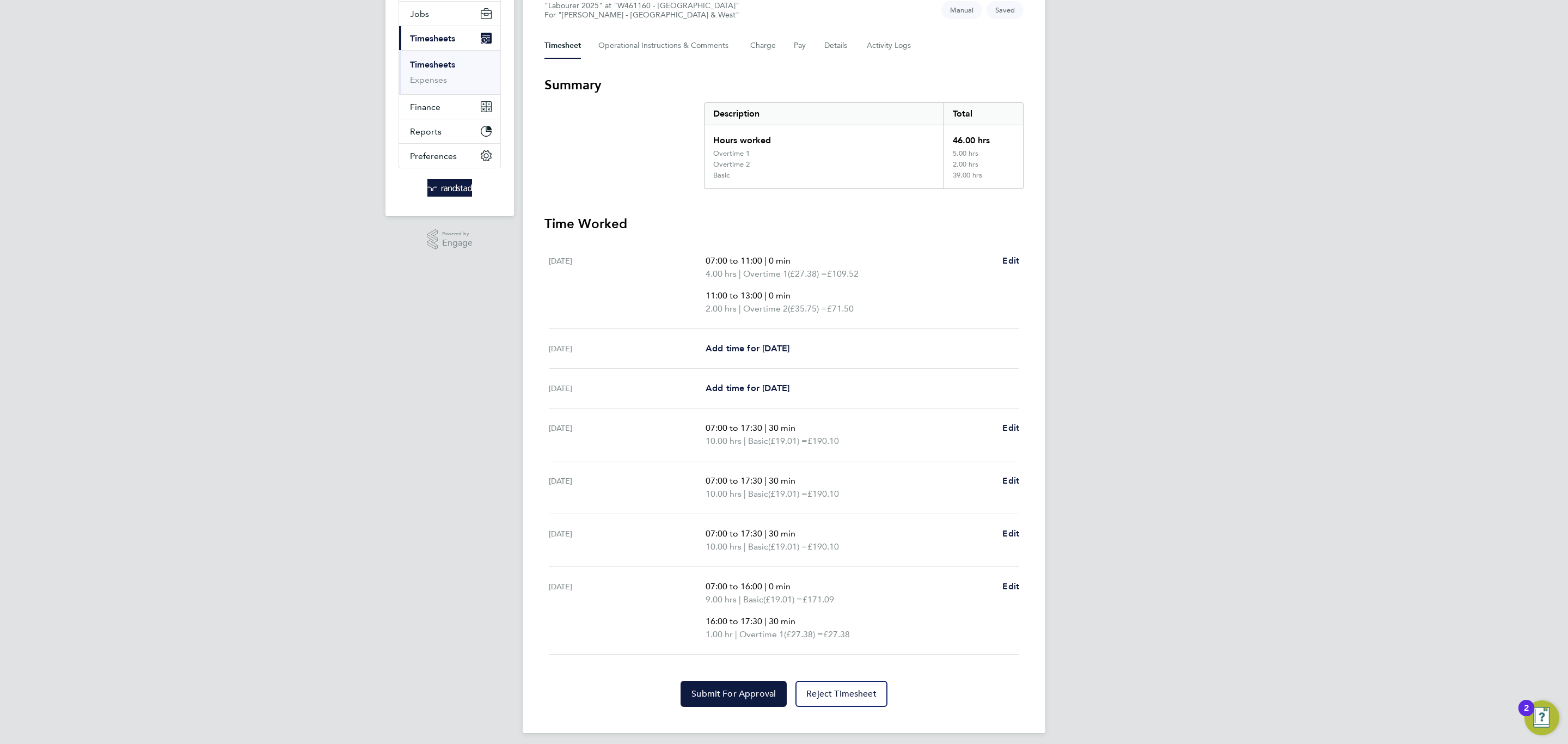
scroll to position [136, 0]
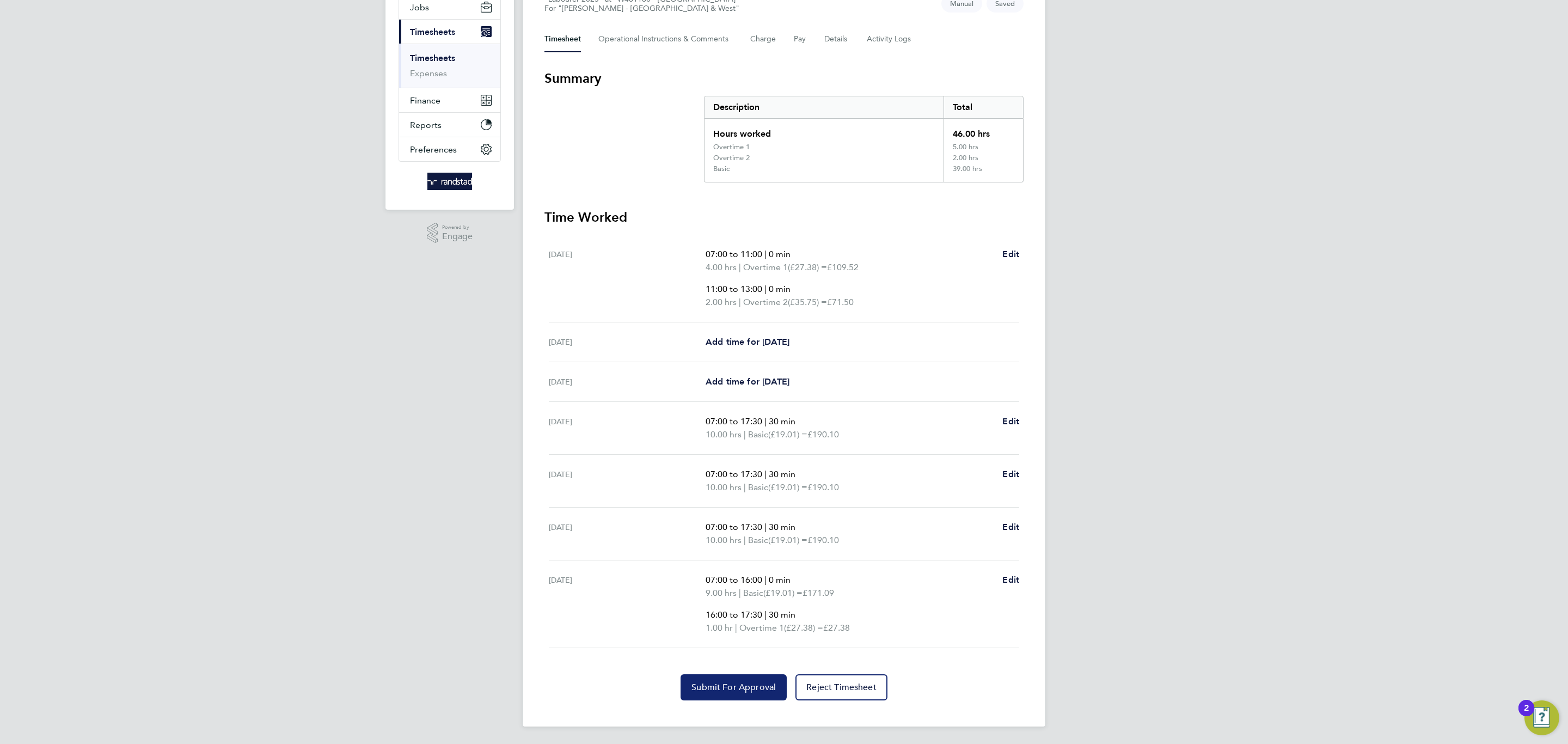
click at [709, 683] on span "Submit For Approval" at bounding box center [733, 687] width 85 height 11
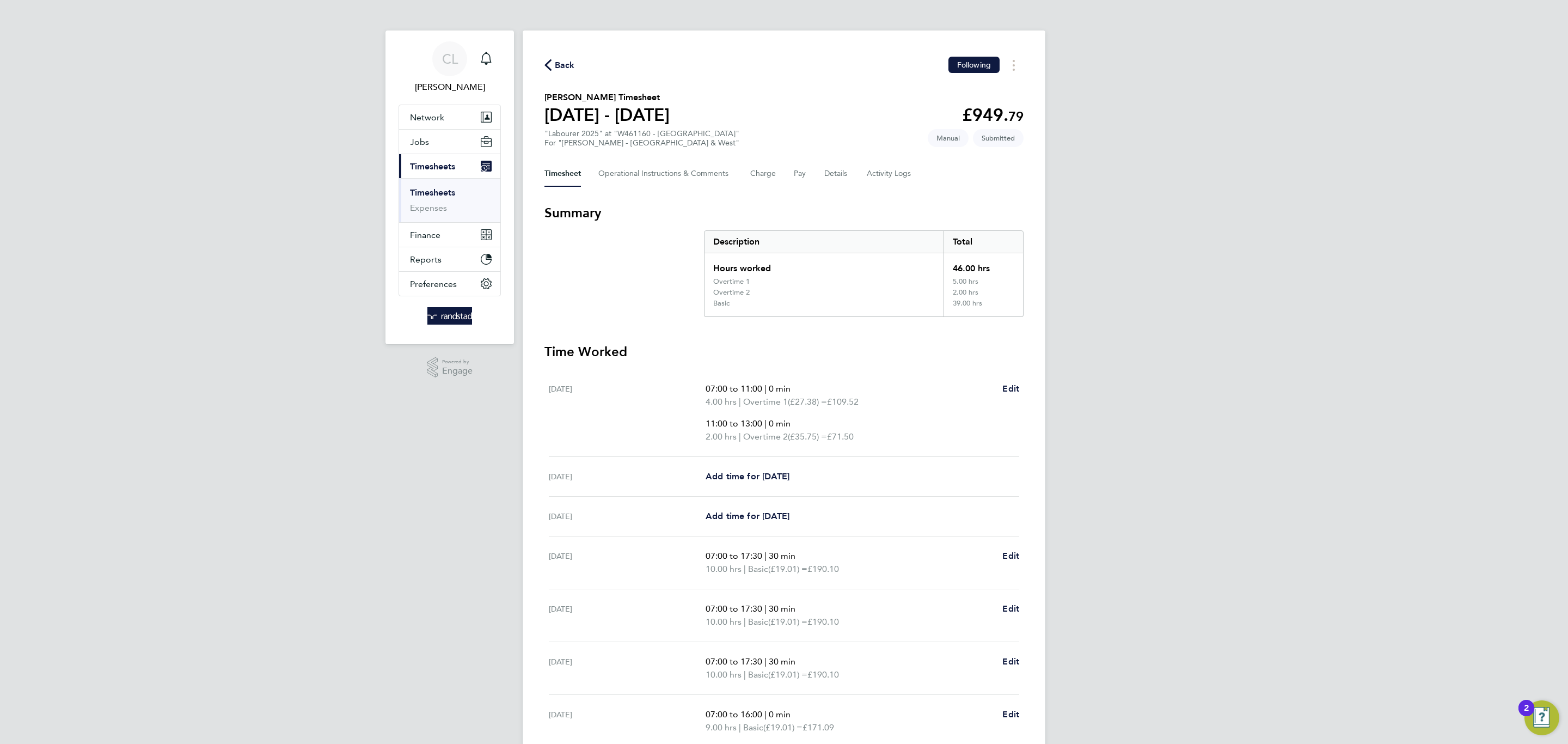
click at [558, 70] on span "Back" at bounding box center [564, 65] width 20 height 13
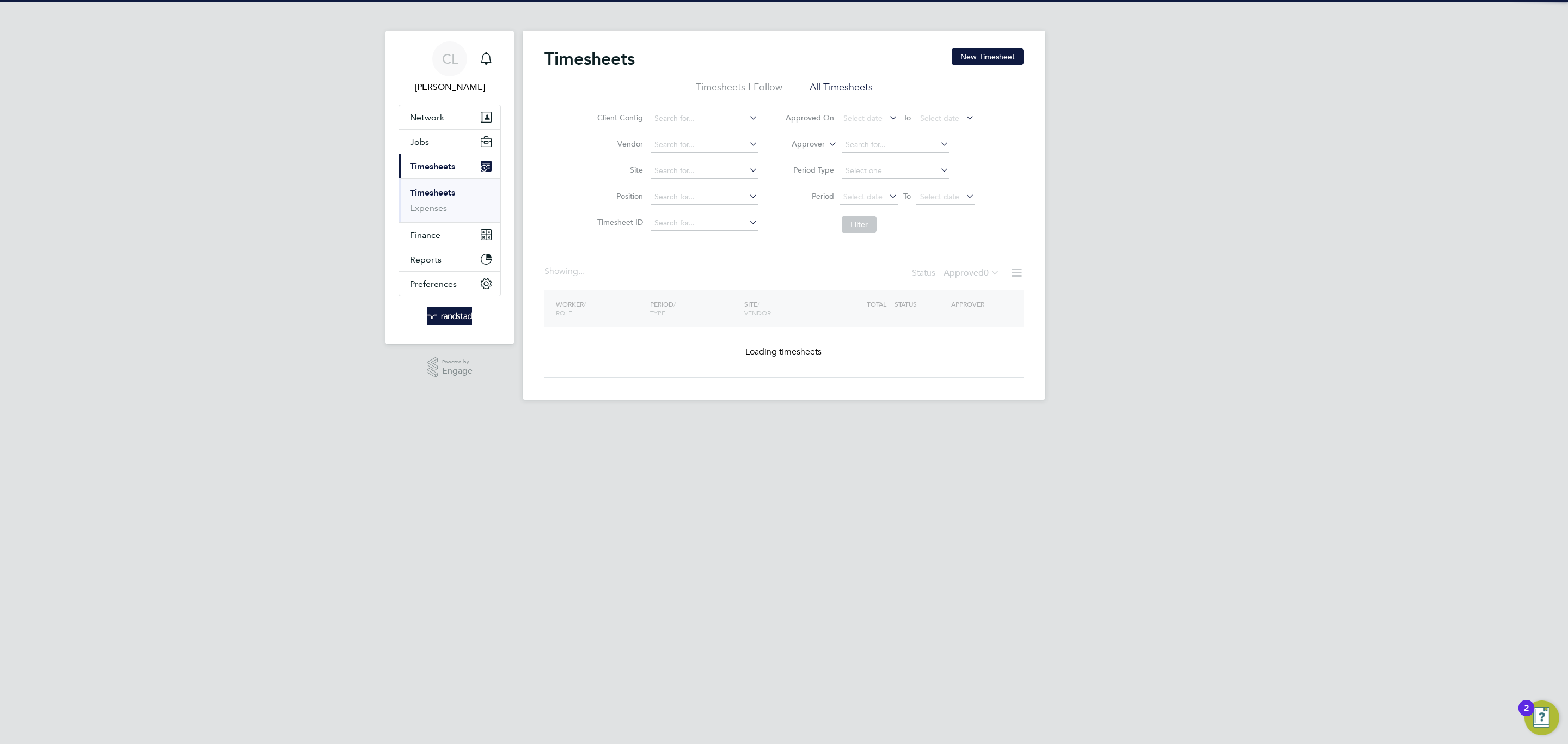
click at [951, 45] on div "Timesheets New Timesheet Timesheets I Follow All Timesheets Client Config Vendo…" at bounding box center [784, 215] width 523 height 369
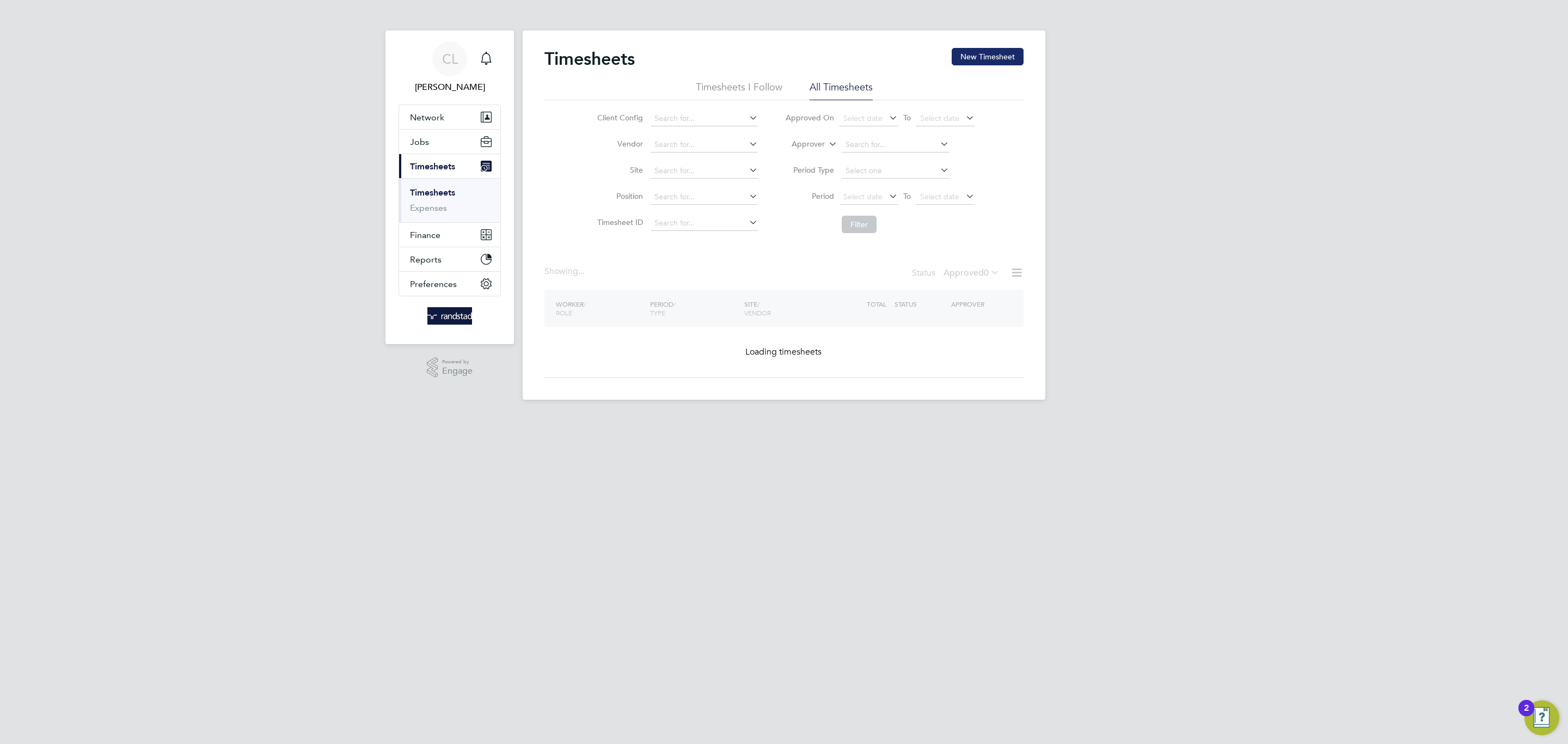
click at [973, 58] on button "New Timesheet" at bounding box center [987, 57] width 72 height 18
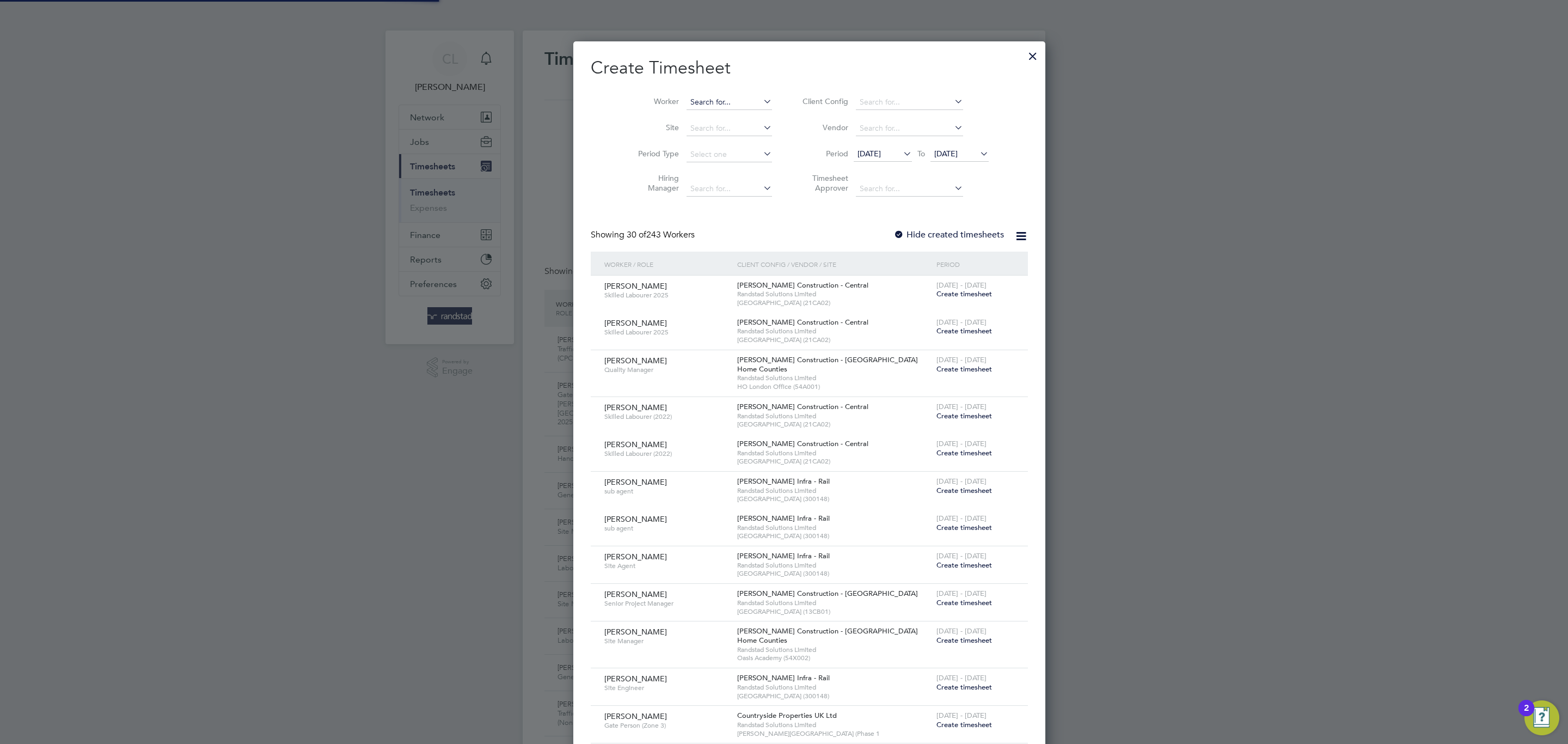
scroll to position [28, 95]
click at [700, 102] on input at bounding box center [729, 102] width 85 height 15
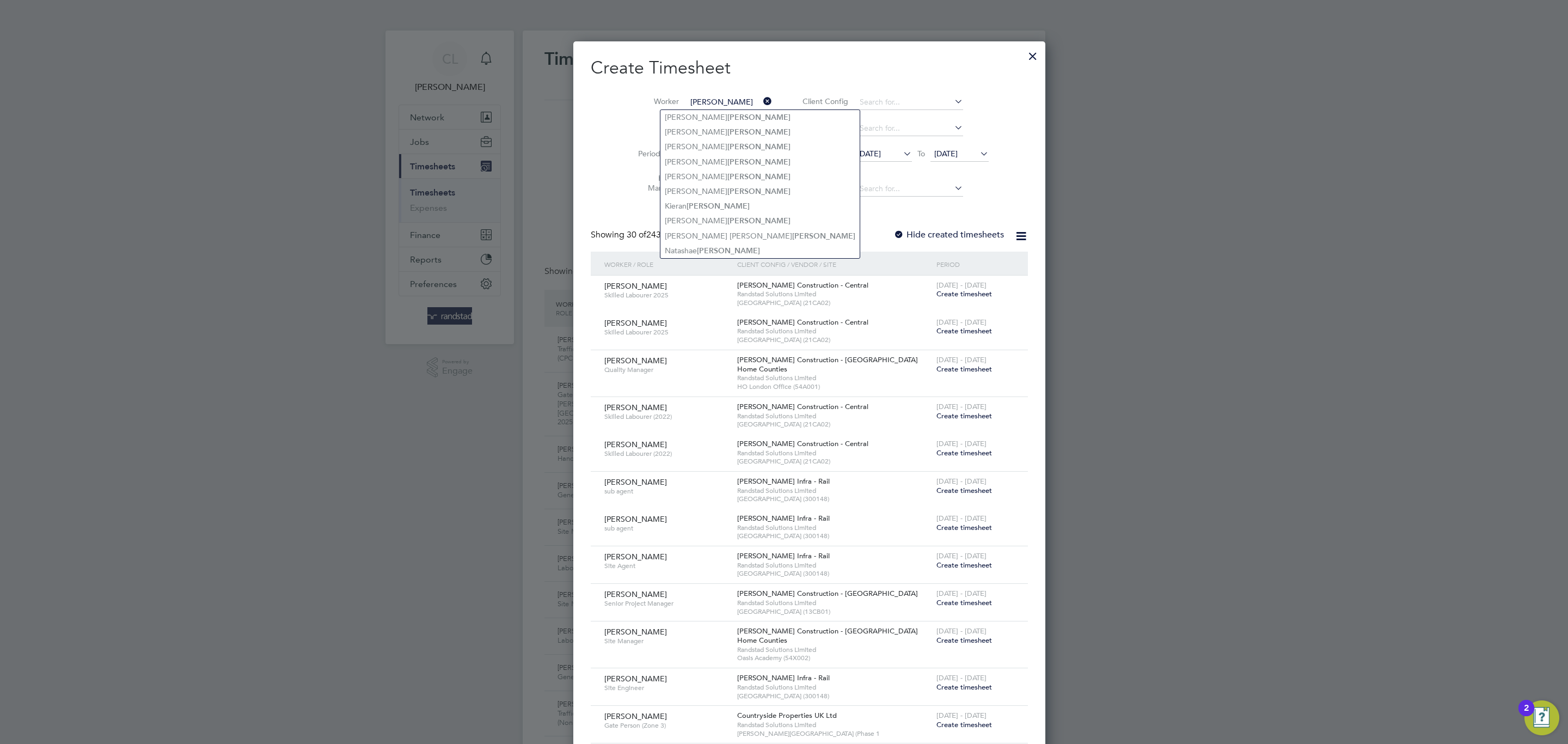
drag, startPoint x: 705, startPoint y: 100, endPoint x: 628, endPoint y: 98, distance: 77.0
click at [629, 98] on li "[PERSON_NAME]" at bounding box center [701, 102] width 169 height 26
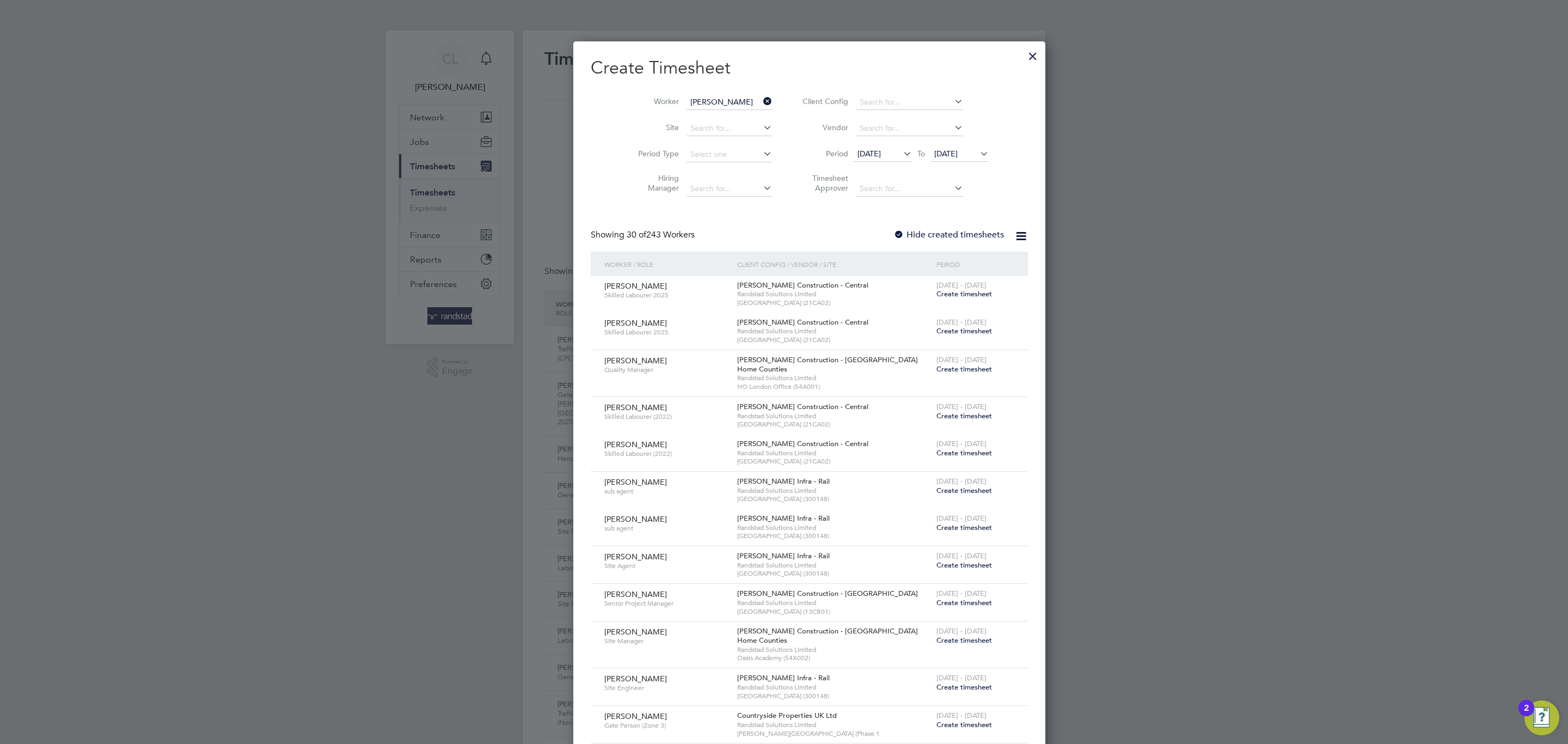
click at [701, 127] on li "[PERSON_NAME] W right" at bounding box center [718, 132] width 116 height 15
type input "[PERSON_NAME]"
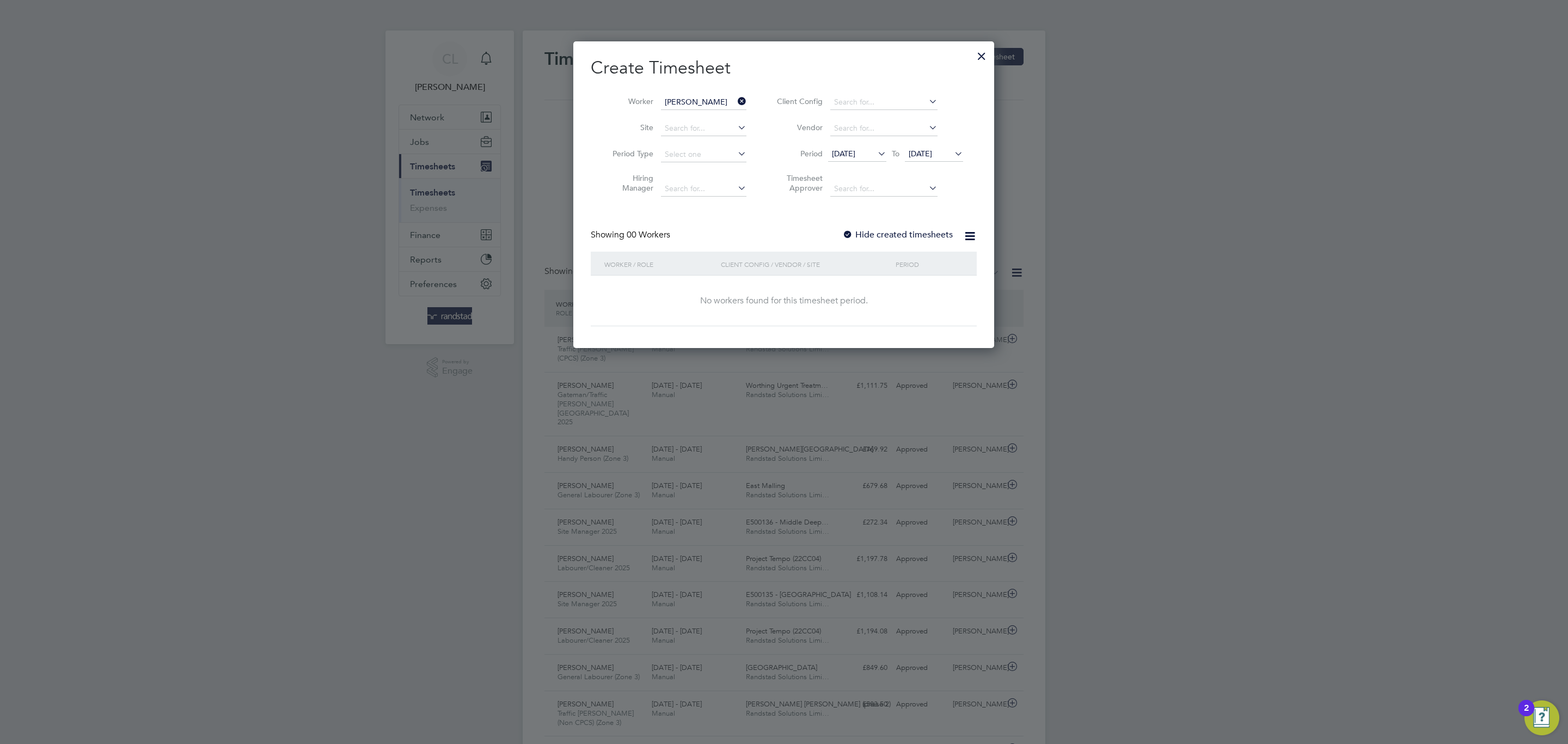
click at [883, 234] on label "Hide created timesheets" at bounding box center [898, 235] width 111 height 11
click at [932, 153] on span "[DATE]" at bounding box center [920, 153] width 23 height 10
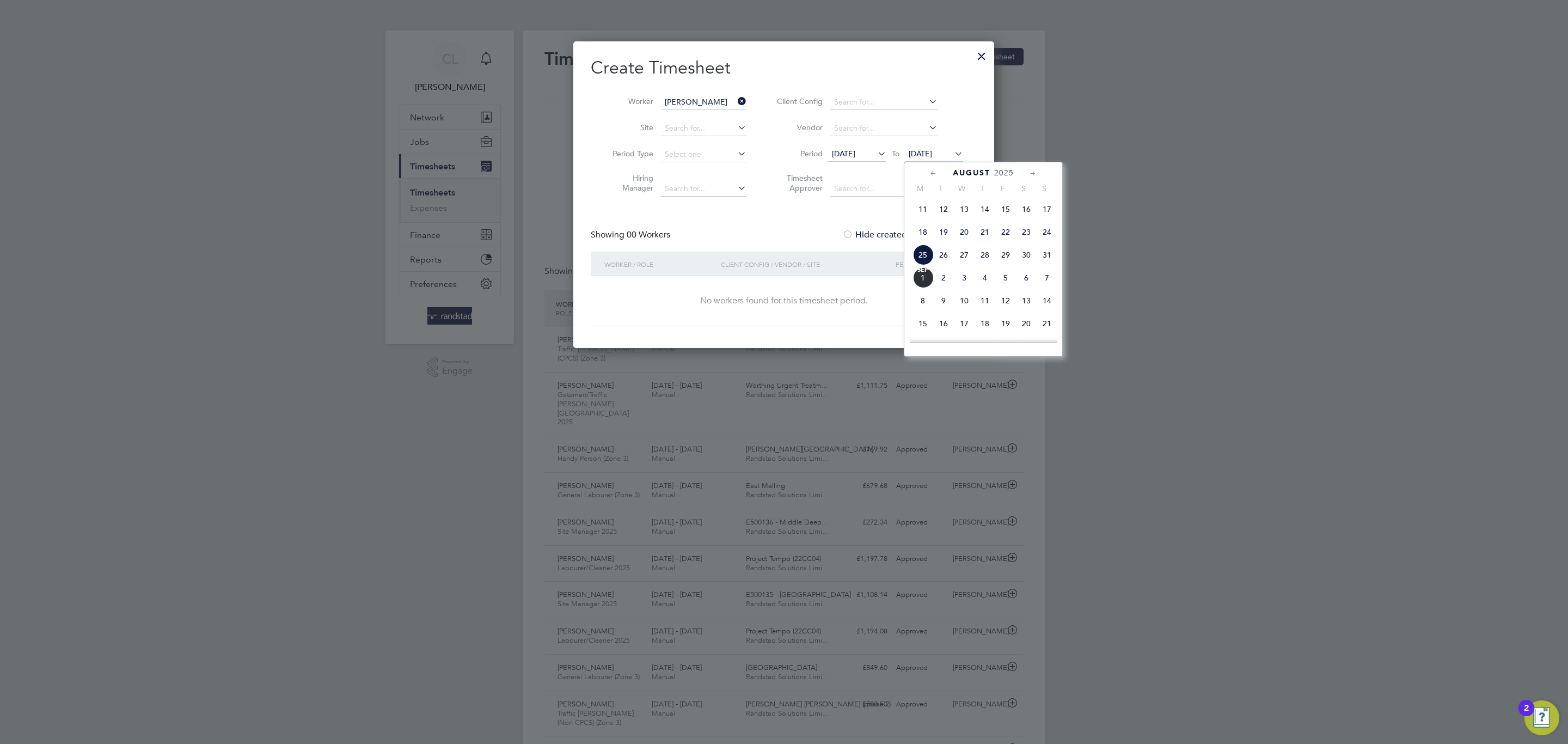
click at [938, 311] on span "9" at bounding box center [943, 301] width 21 height 21
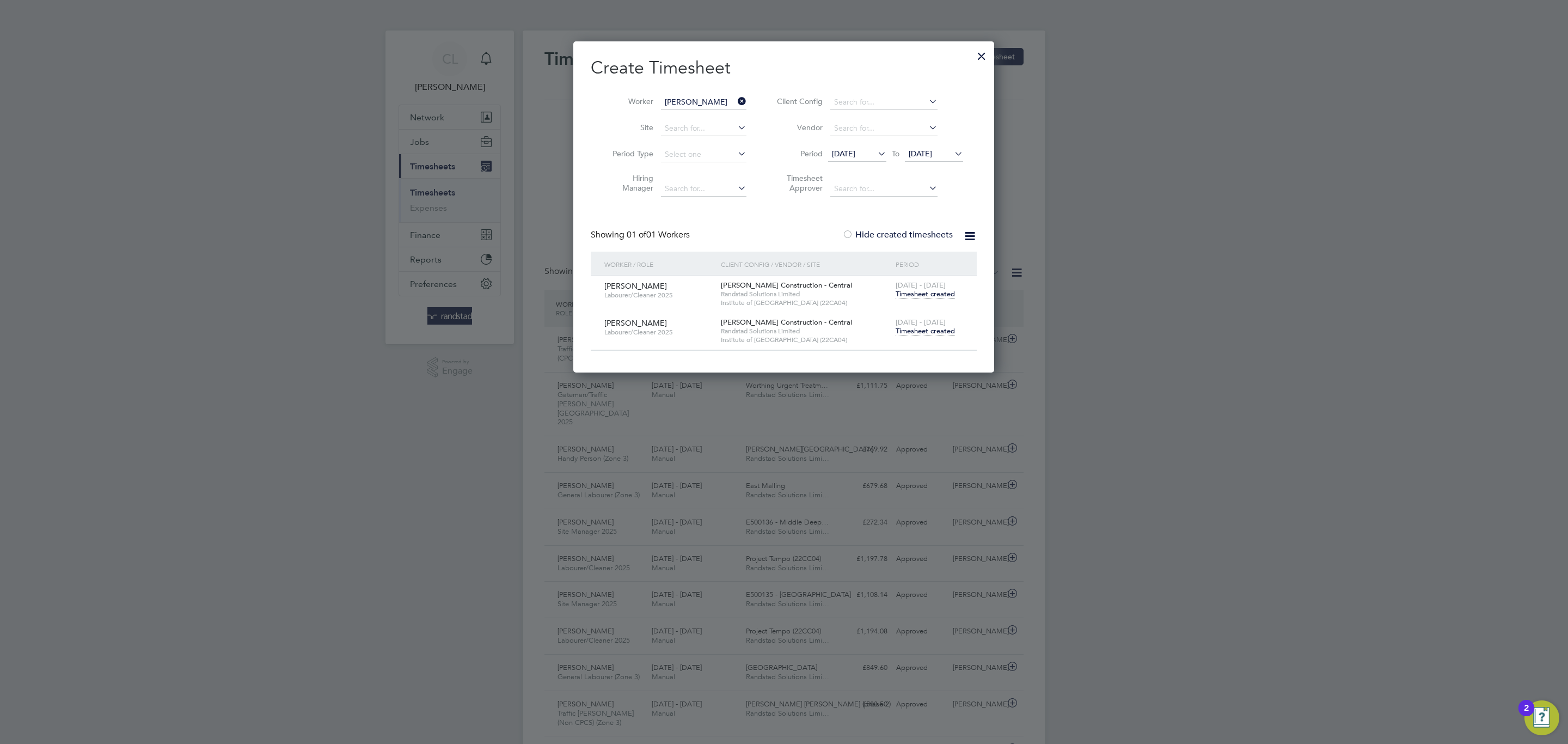
click at [930, 320] on span "[DATE] - [DATE]" at bounding box center [920, 321] width 50 height 9
click at [932, 325] on span "[DATE] - [DATE]" at bounding box center [920, 321] width 50 height 9
click at [935, 334] on span "Timesheet created" at bounding box center [925, 331] width 59 height 10
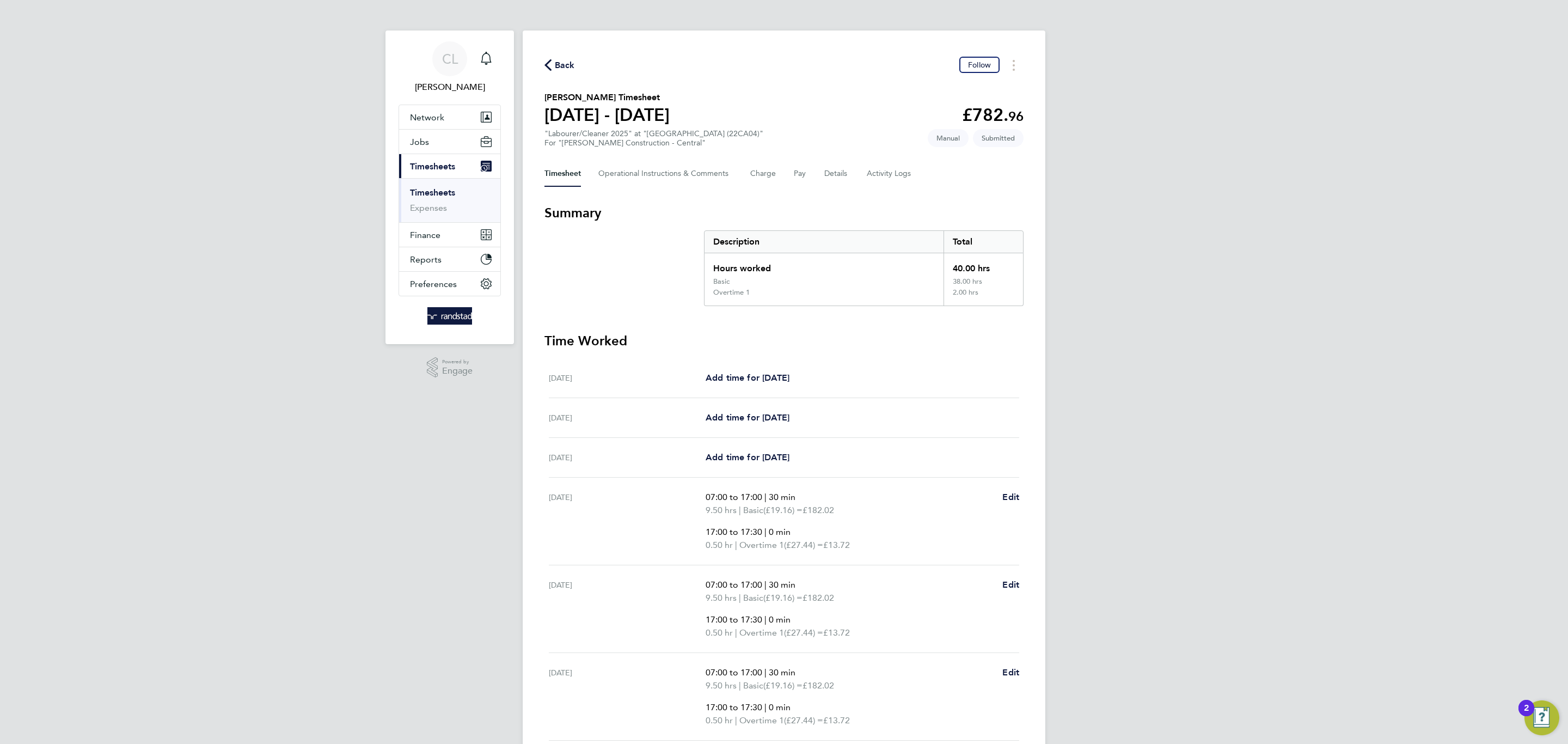
click at [564, 57] on div "Back Follow" at bounding box center [783, 65] width 479 height 17
click at [557, 63] on span "Back" at bounding box center [564, 65] width 20 height 13
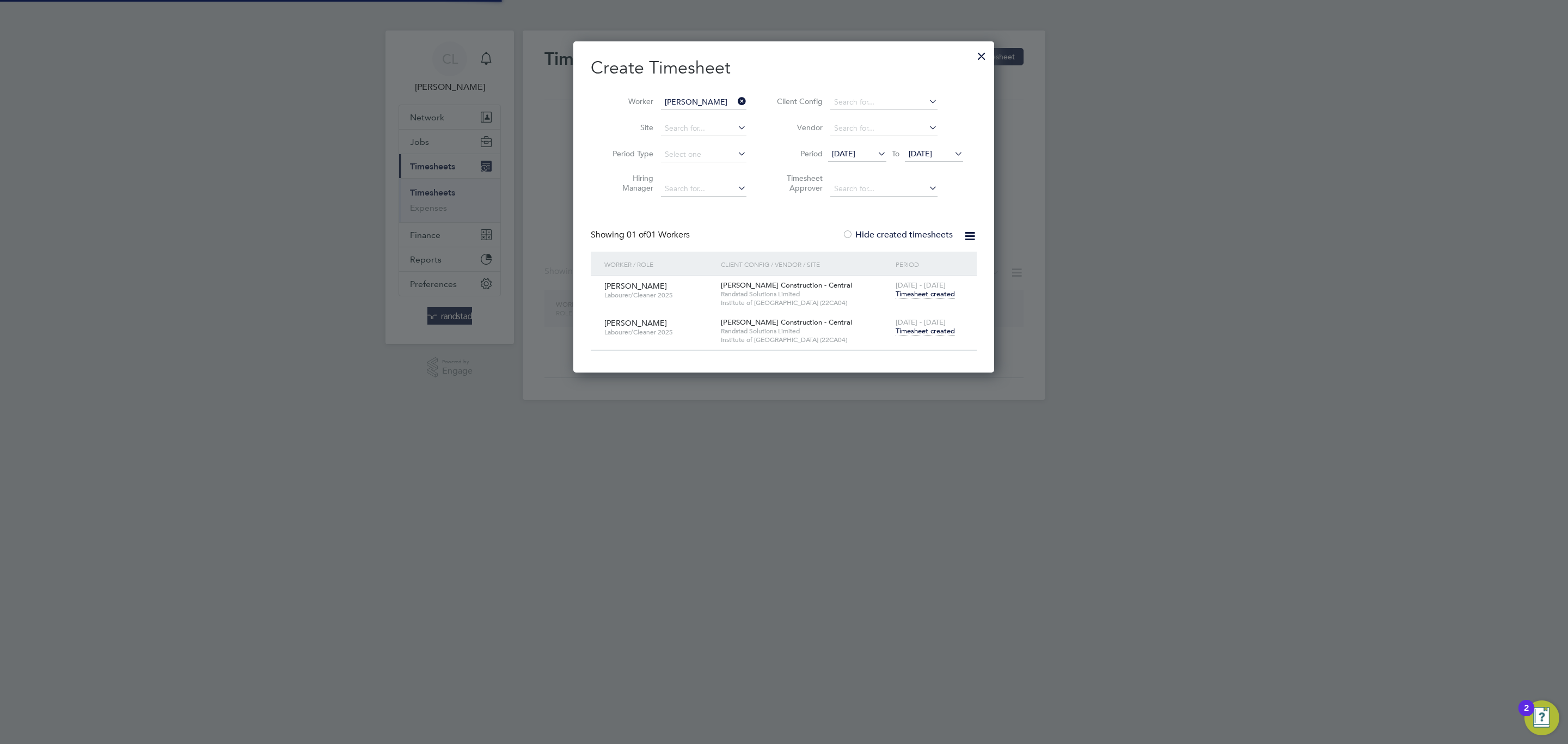
click at [726, 95] on input "[PERSON_NAME]" at bounding box center [704, 102] width 85 height 15
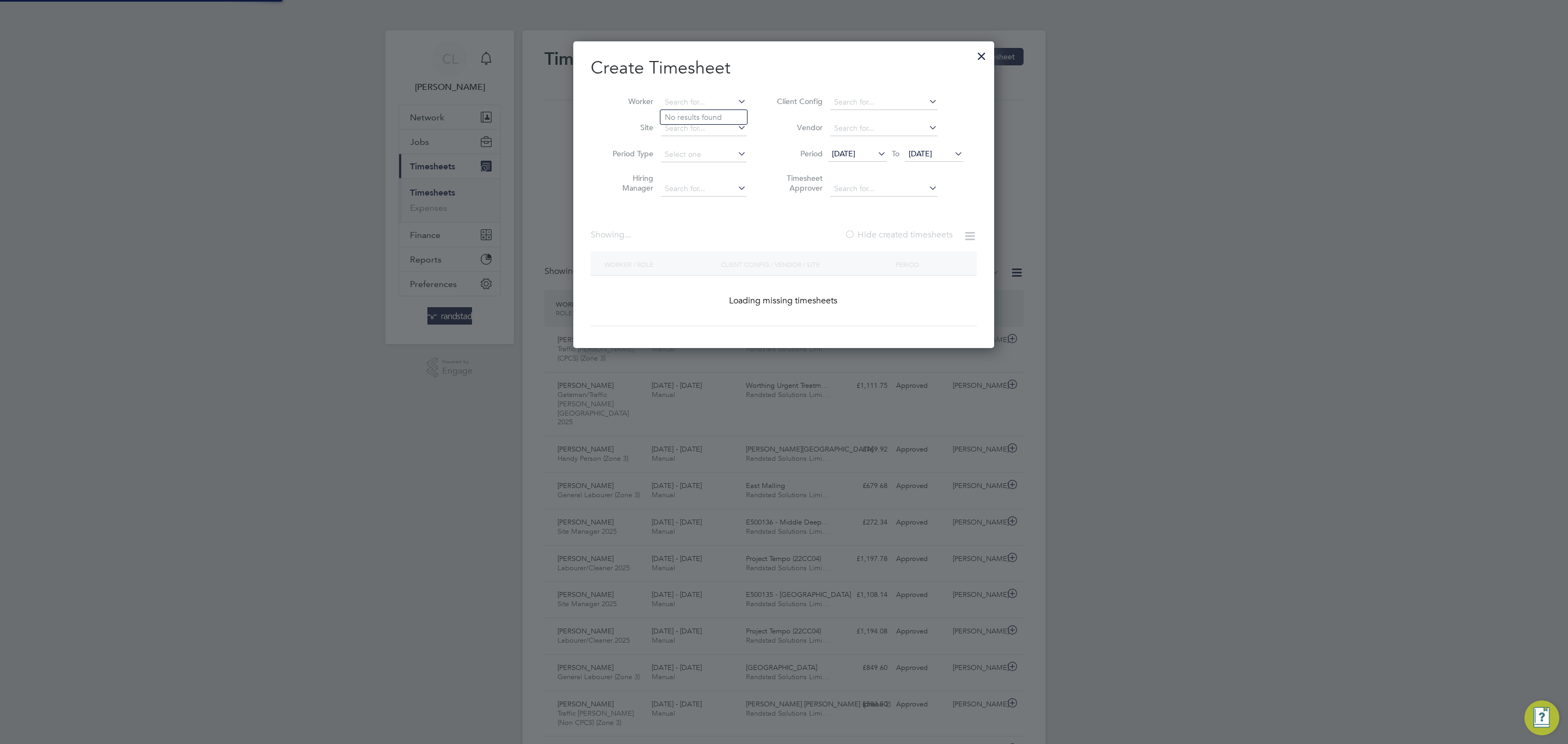
scroll to position [5, 5]
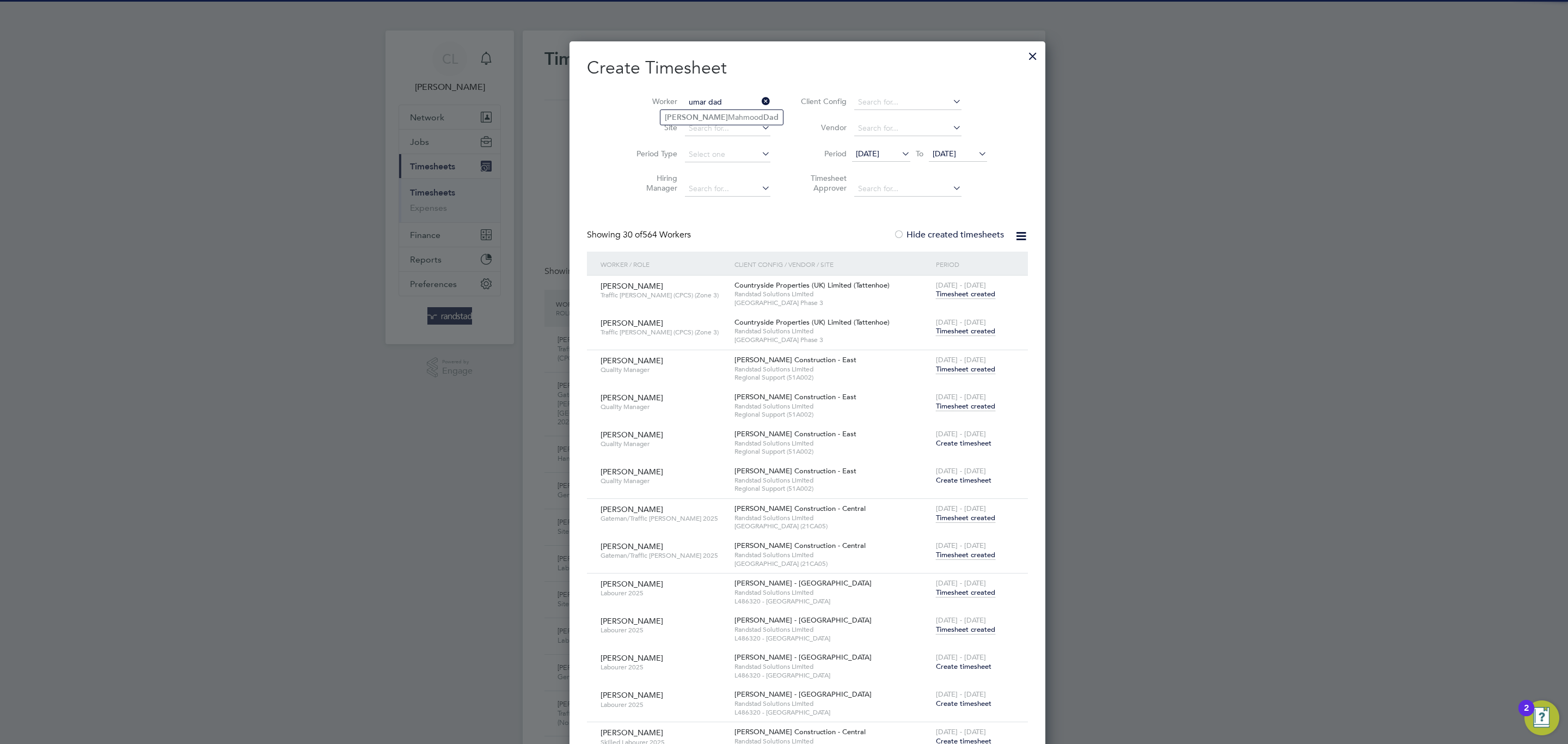
type input "umar dad"
click at [739, 110] on ul "[PERSON_NAME] Dad" at bounding box center [721, 118] width 124 height 16
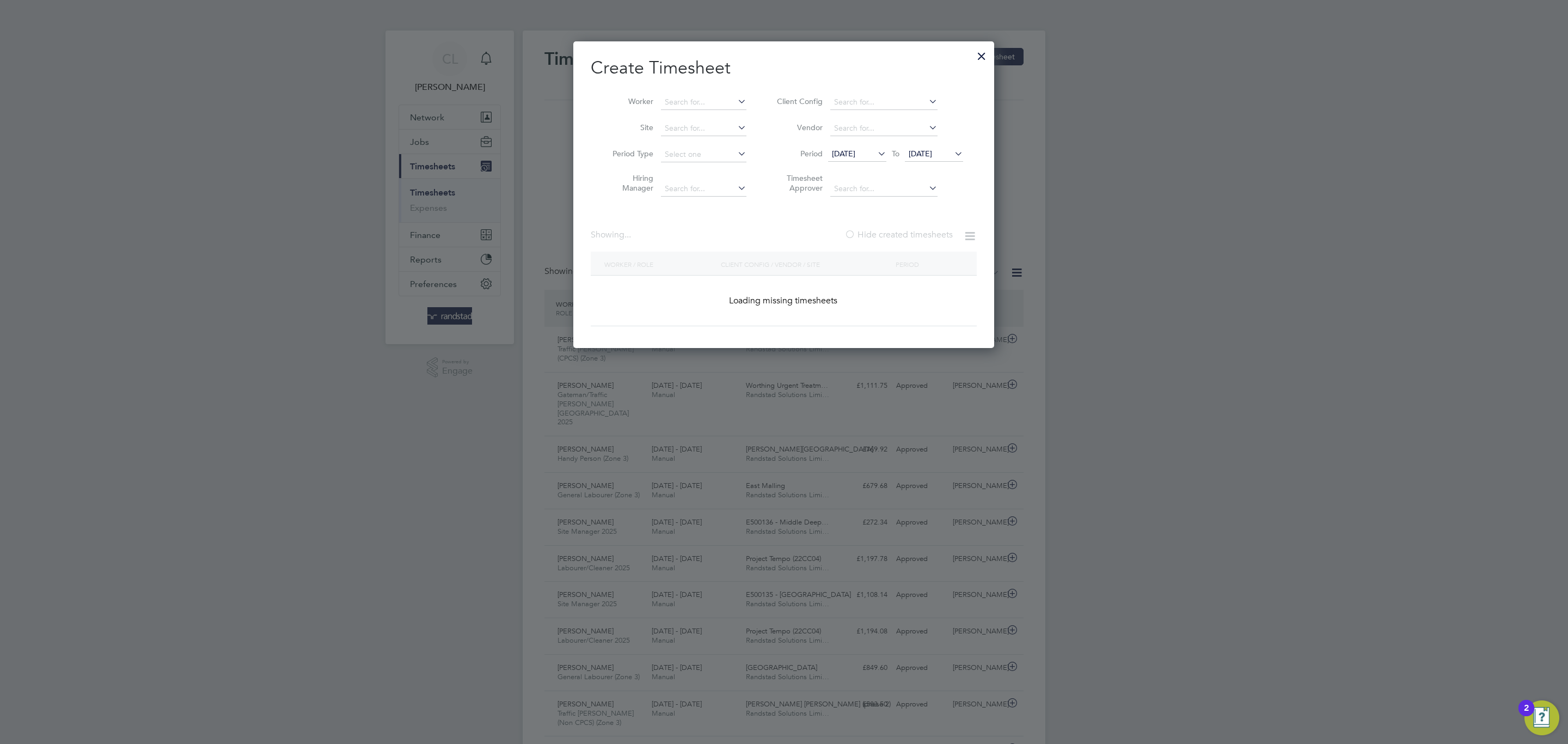
click at [737, 113] on li "Worker" at bounding box center [675, 102] width 169 height 26
click at [684, 102] on input at bounding box center [704, 102] width 85 height 15
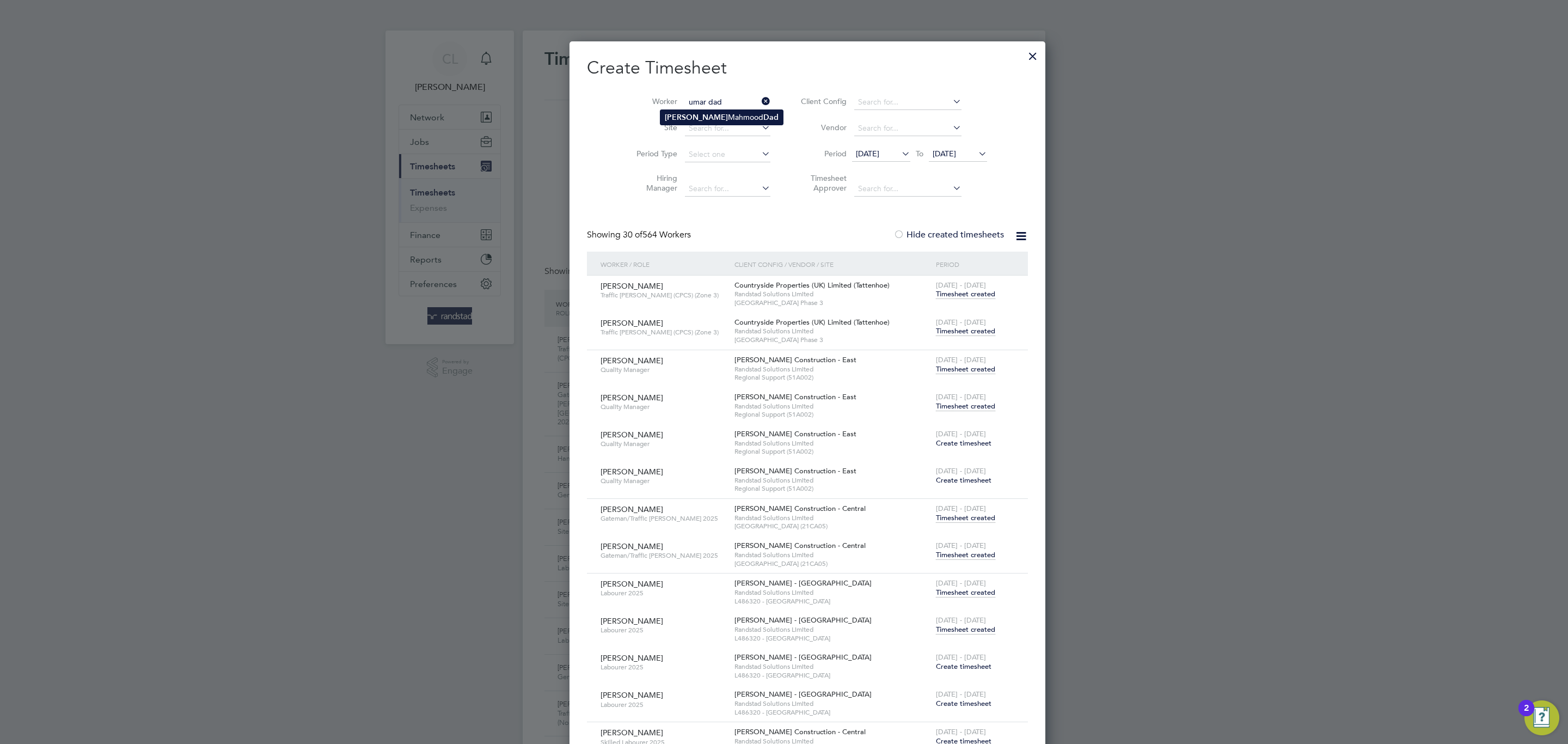
click at [763, 113] on b "Dad" at bounding box center [771, 117] width 15 height 9
type input "[PERSON_NAME] Dad"
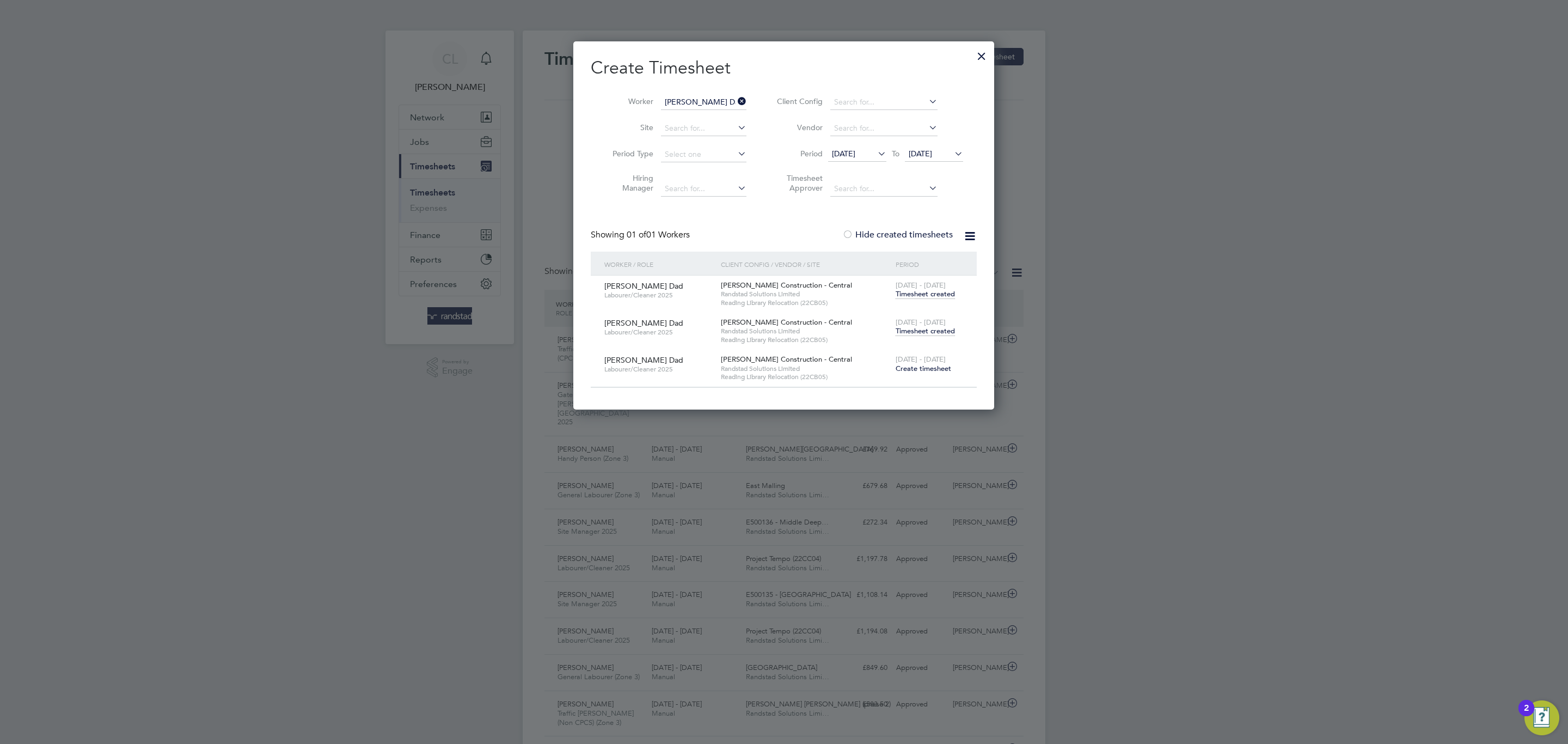
click at [927, 331] on span "Timesheet created" at bounding box center [925, 331] width 59 height 10
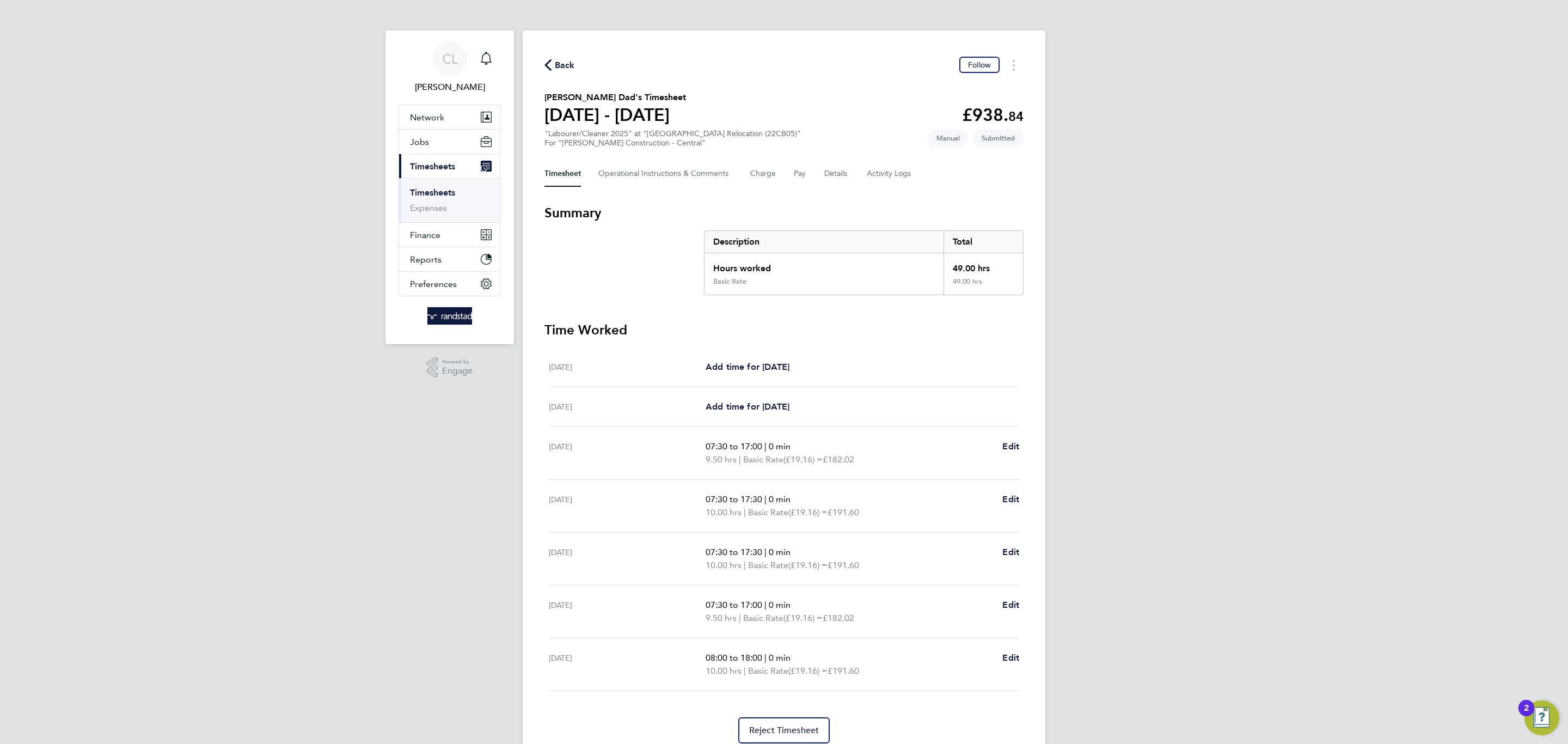
click at [561, 68] on span "Back" at bounding box center [564, 65] width 20 height 13
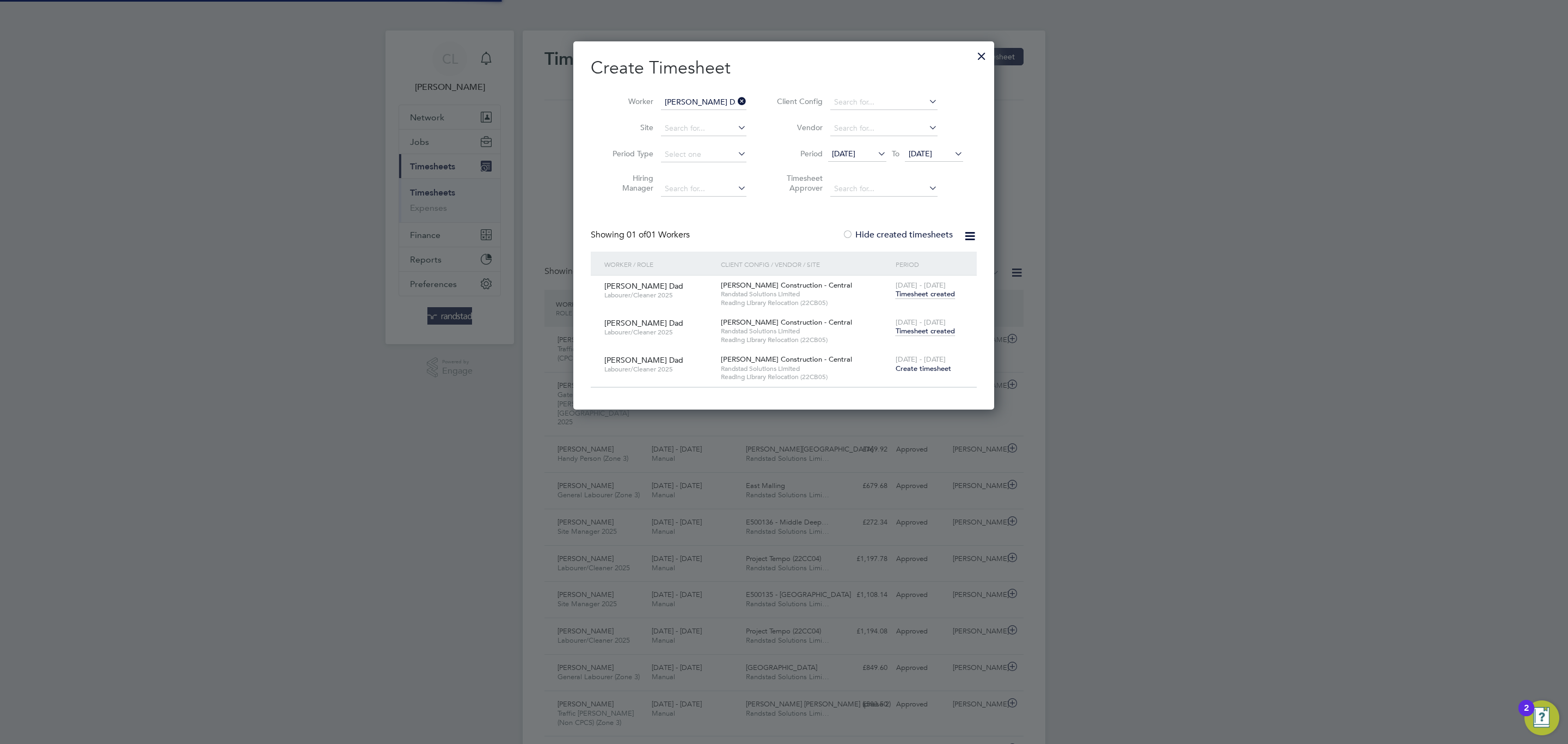
scroll to position [5, 5]
click at [727, 92] on li "Worker [PERSON_NAME] Dad" at bounding box center [675, 102] width 169 height 26
click at [719, 99] on input at bounding box center [704, 102] width 85 height 15
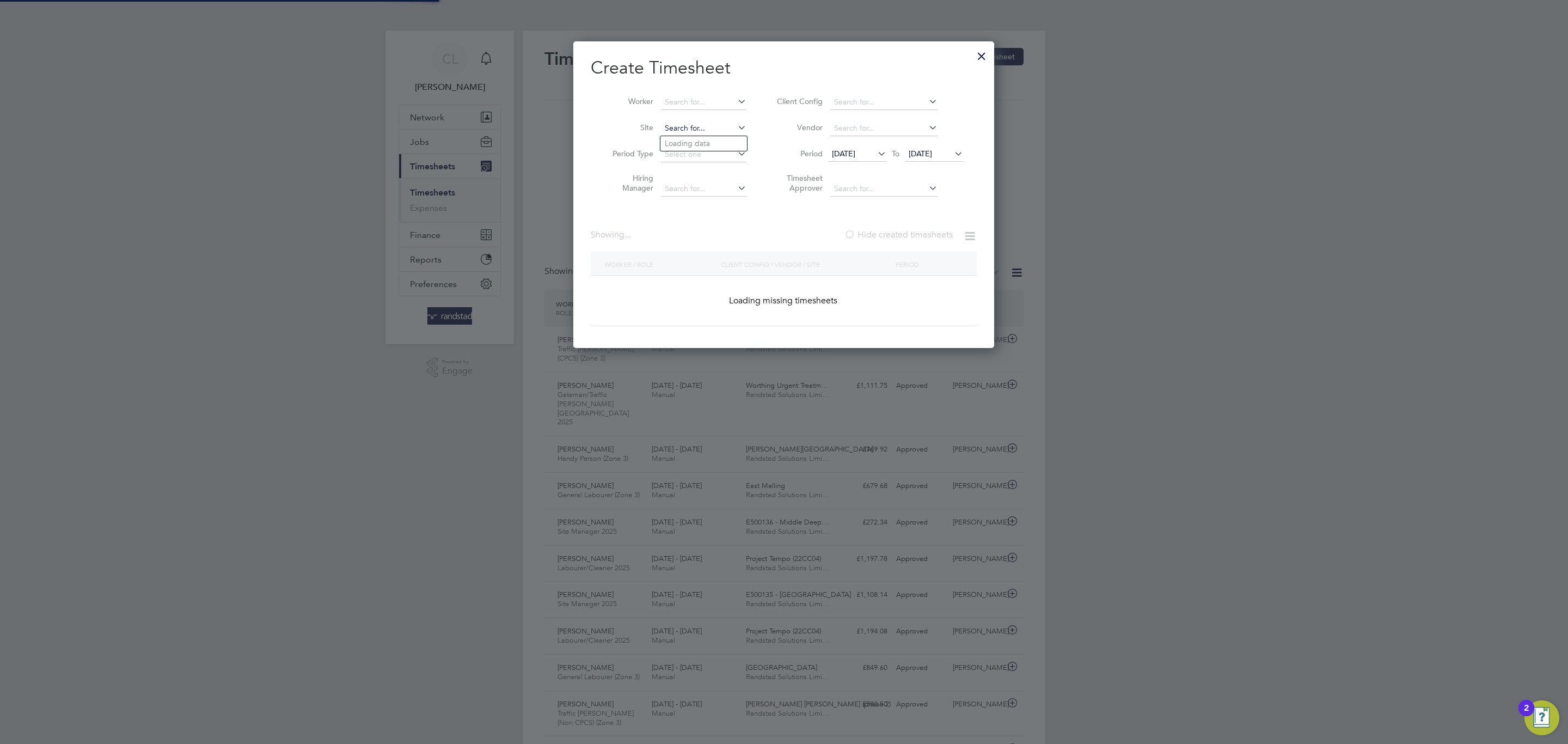
click at [682, 133] on input at bounding box center [704, 128] width 85 height 15
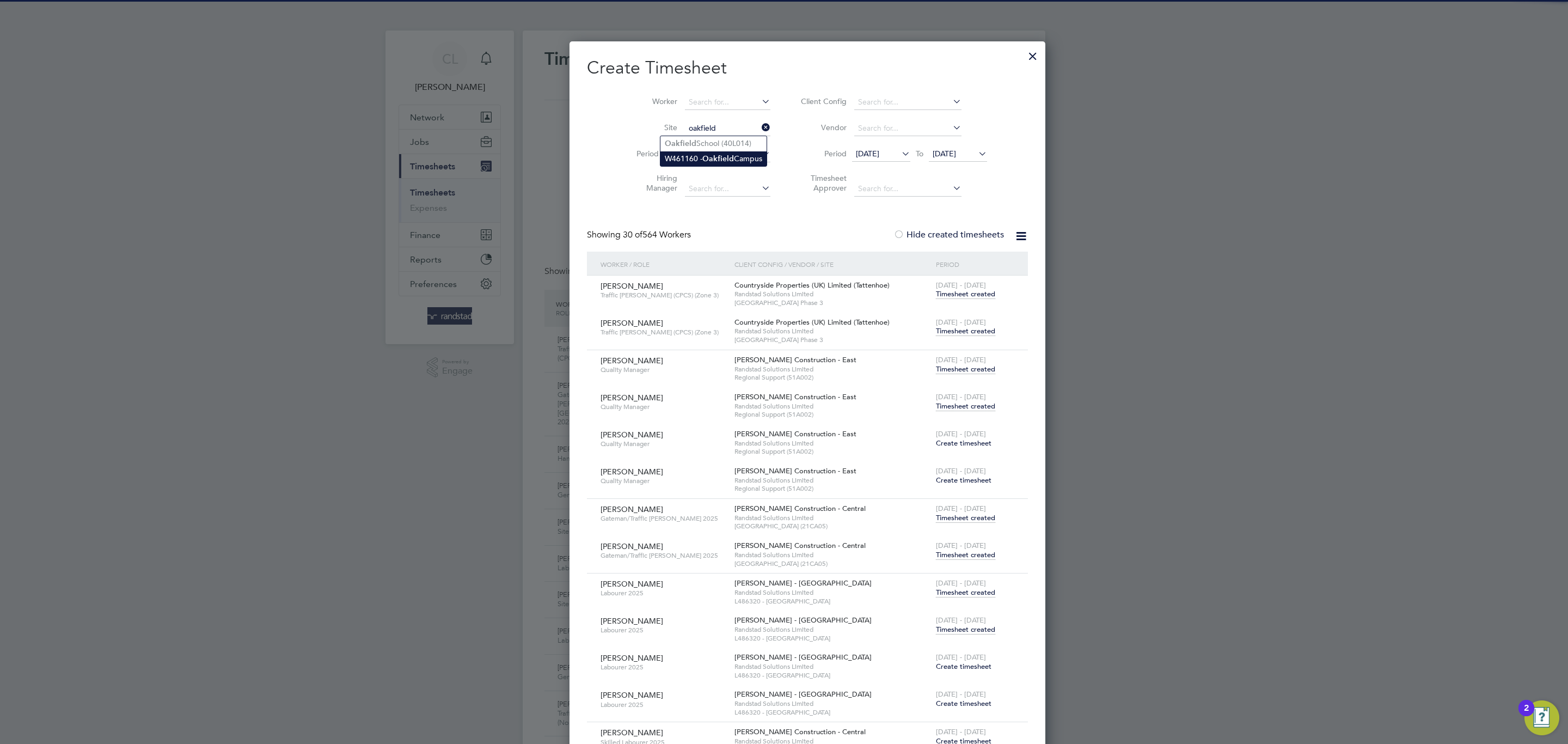
click at [716, 157] on b "Oakfield" at bounding box center [718, 158] width 32 height 9
type input "W461160 - [GEOGRAPHIC_DATA]"
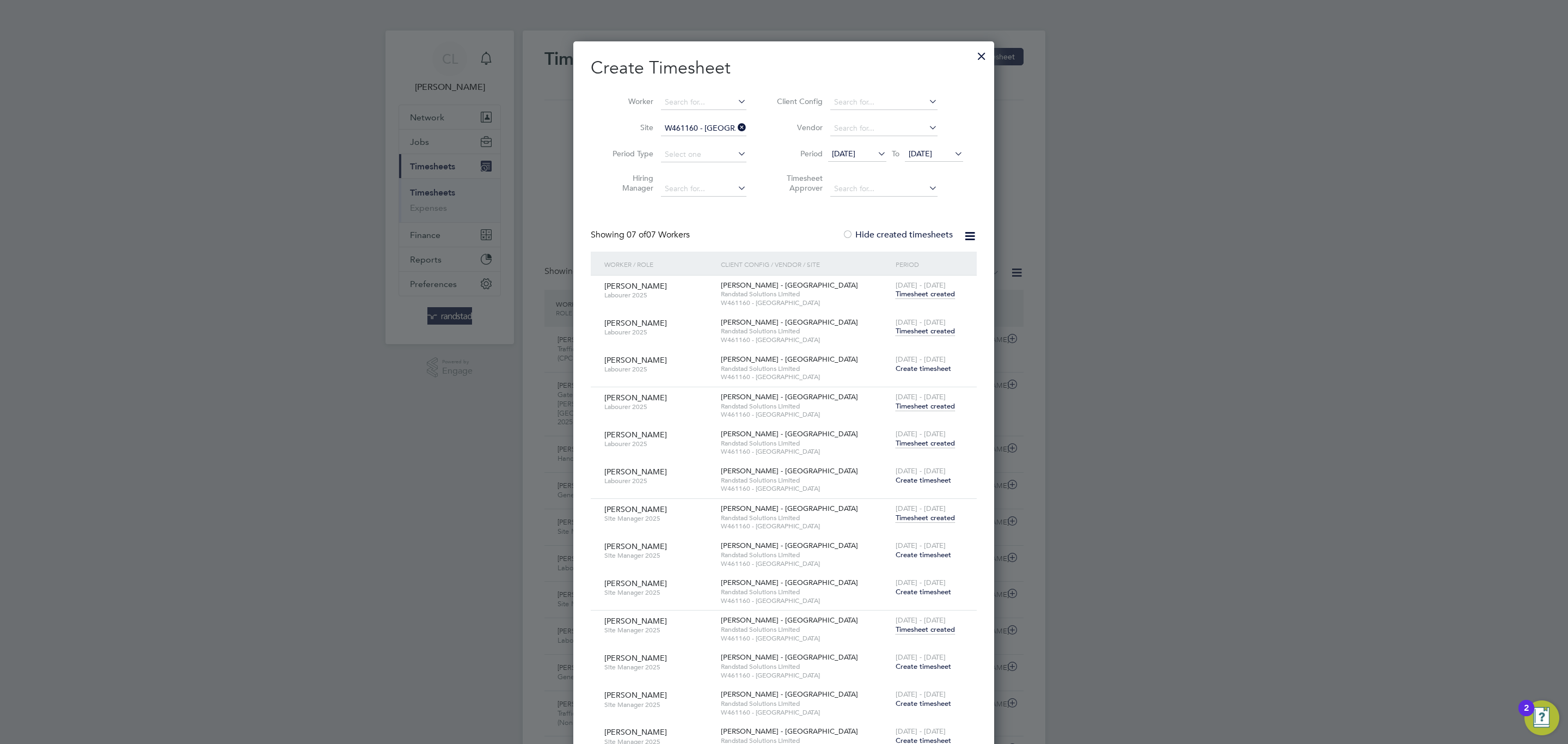
click at [917, 328] on span "Timesheet created" at bounding box center [925, 331] width 59 height 10
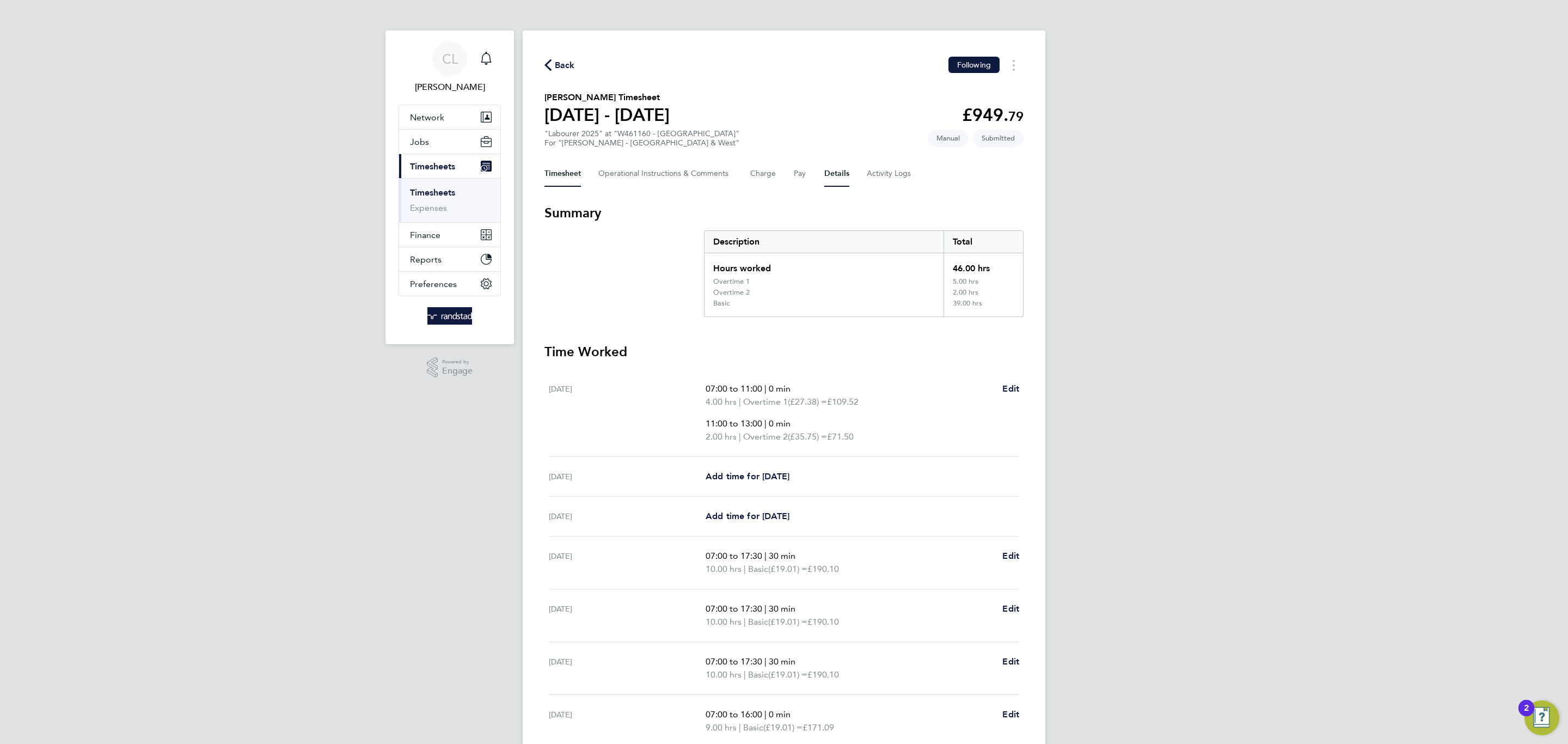
click at [832, 173] on button "Details" at bounding box center [836, 174] width 25 height 26
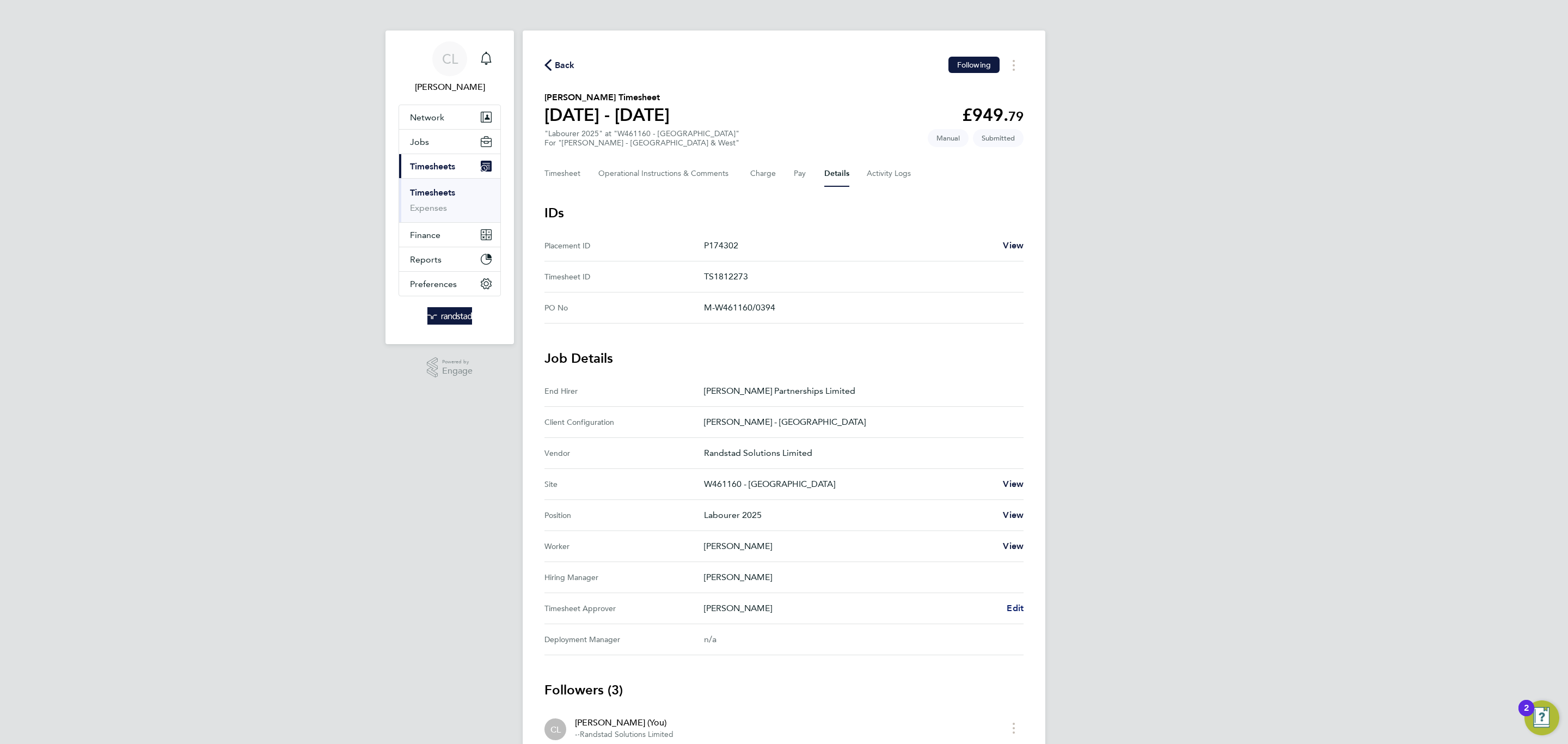
click at [1017, 605] on span "Edit" at bounding box center [1015, 608] width 17 height 10
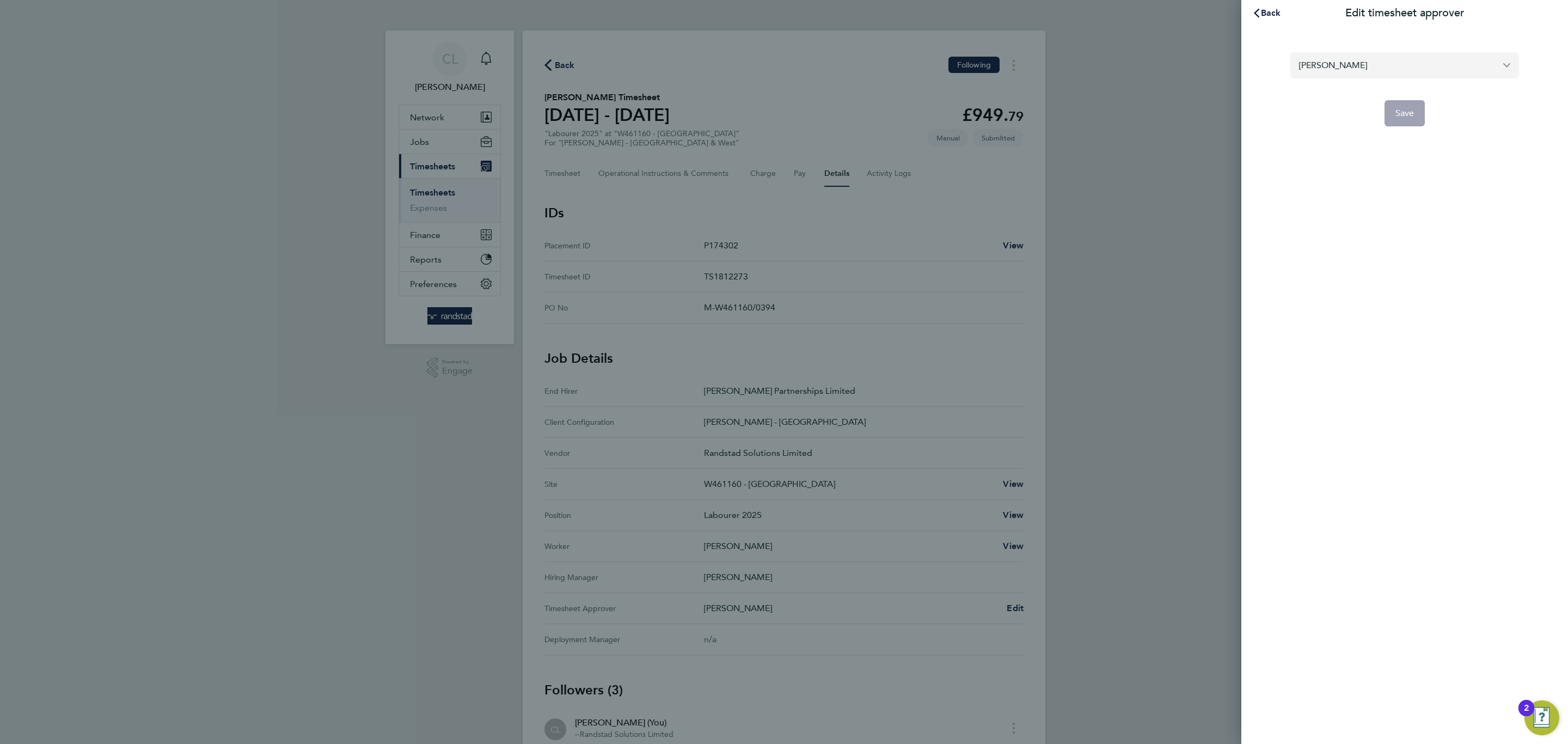
click at [1371, 74] on input "[PERSON_NAME]" at bounding box center [1405, 65] width 229 height 26
click at [1335, 90] on span "[PERSON_NAME]" at bounding box center [1334, 91] width 70 height 13
type input "[PERSON_NAME]"
click at [1395, 124] on button "Save" at bounding box center [1405, 113] width 41 height 26
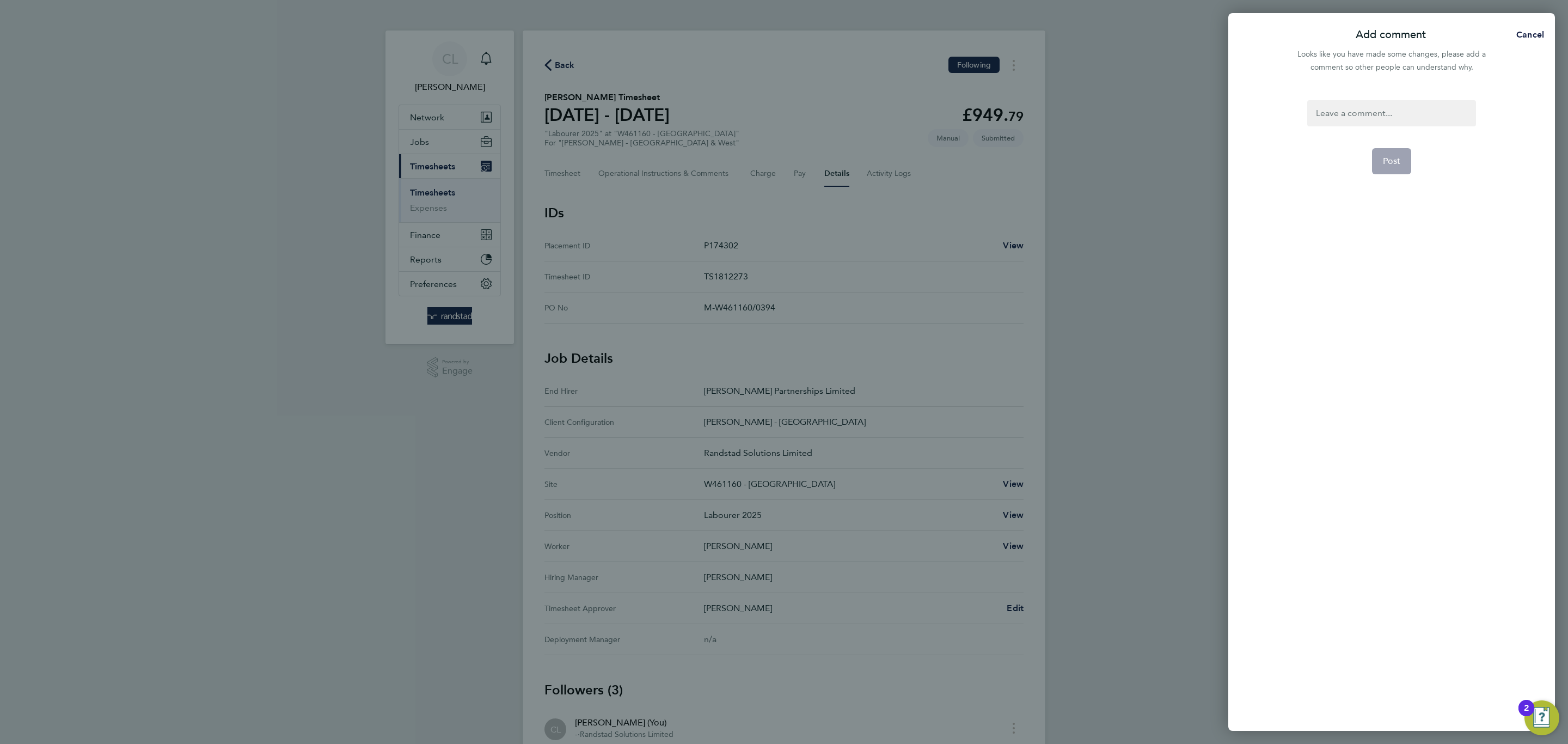
click at [1370, 121] on div at bounding box center [1391, 113] width 168 height 26
click at [1377, 164] on button "Post" at bounding box center [1391, 161] width 40 height 26
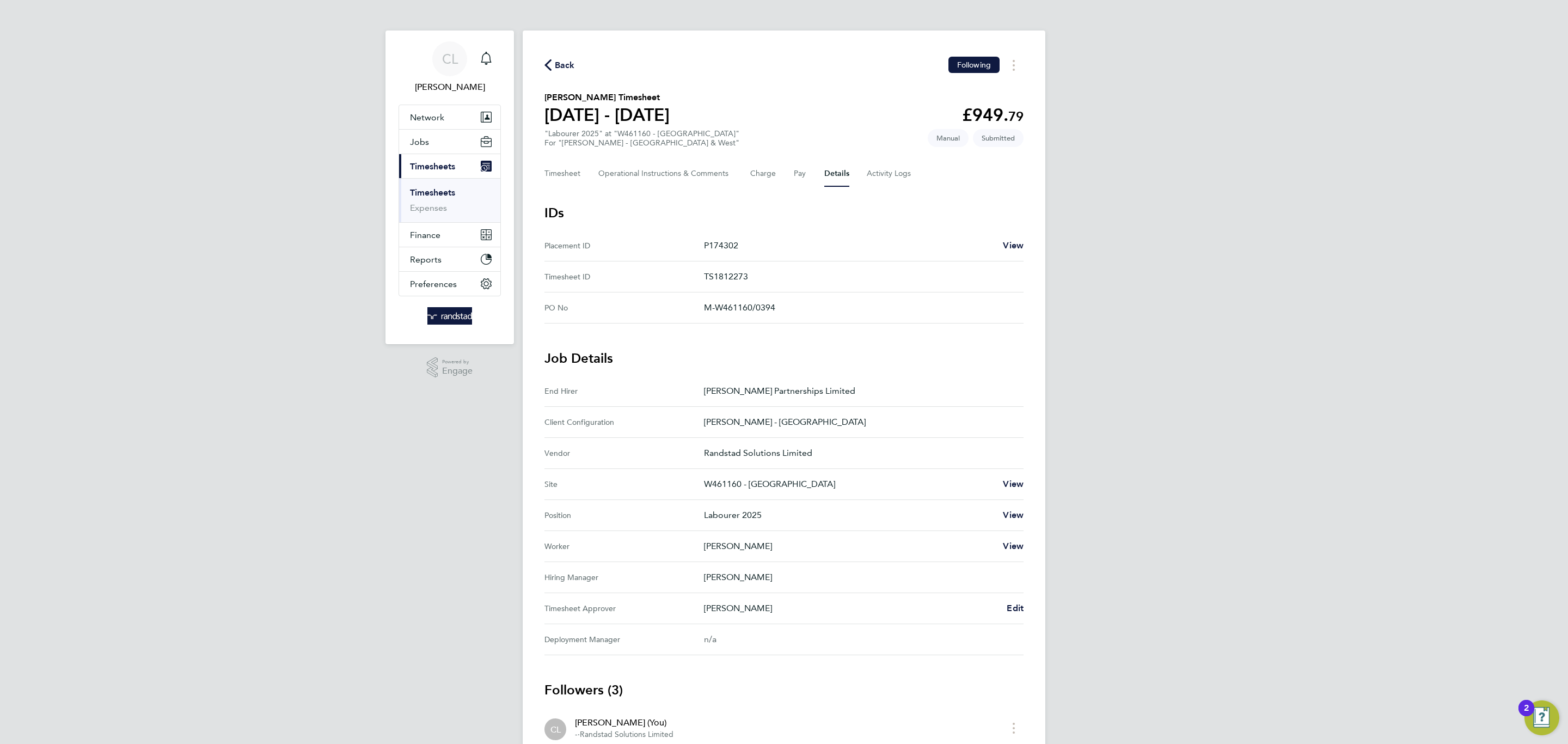
click at [562, 72] on div "Back Following" at bounding box center [783, 65] width 479 height 17
click at [561, 65] on span "Back" at bounding box center [564, 65] width 20 height 13
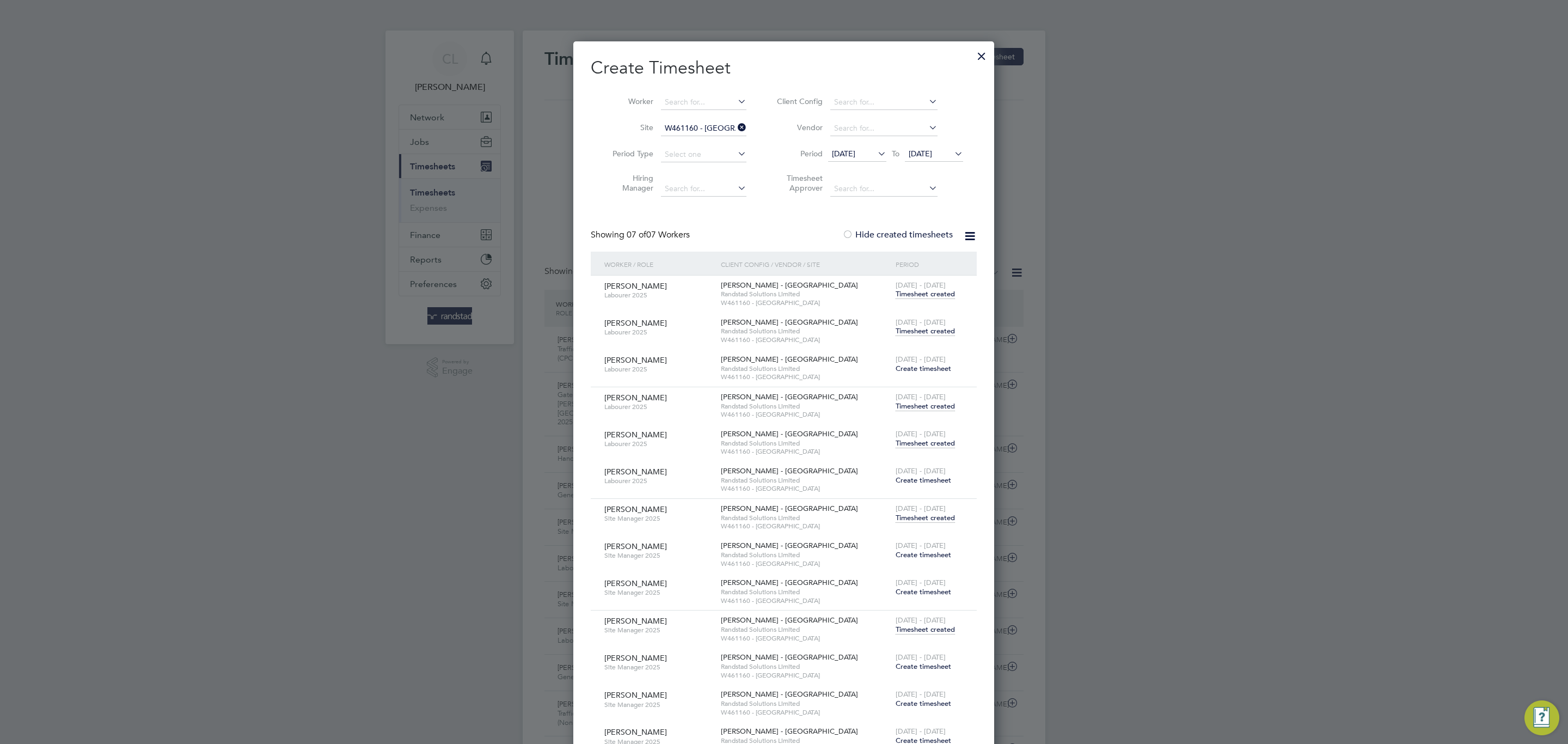
click at [727, 118] on li "Site W461160 - [GEOGRAPHIC_DATA]" at bounding box center [675, 128] width 169 height 26
click at [937, 444] on span "Timesheet created" at bounding box center [925, 443] width 59 height 10
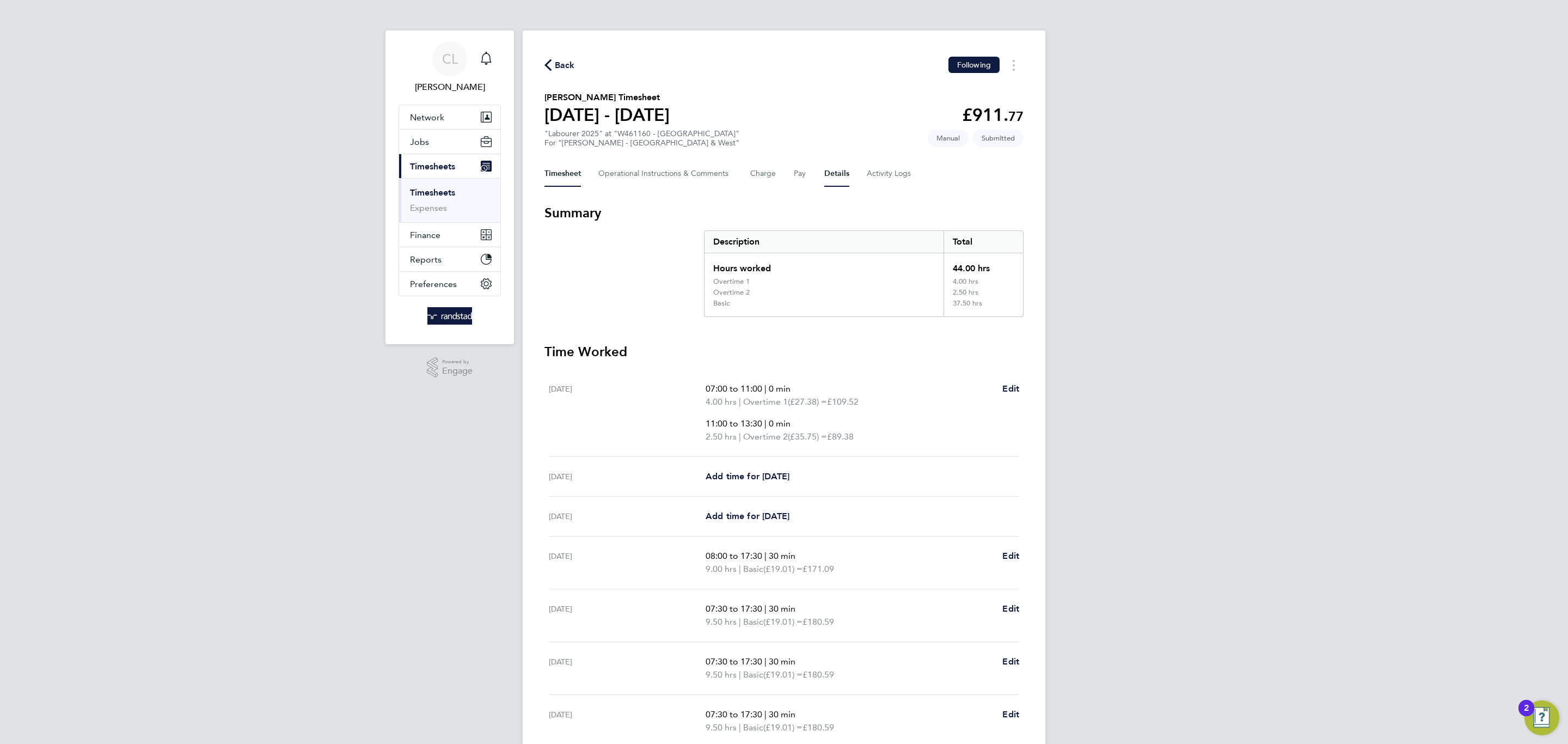
click at [838, 180] on button "Details" at bounding box center [836, 174] width 25 height 26
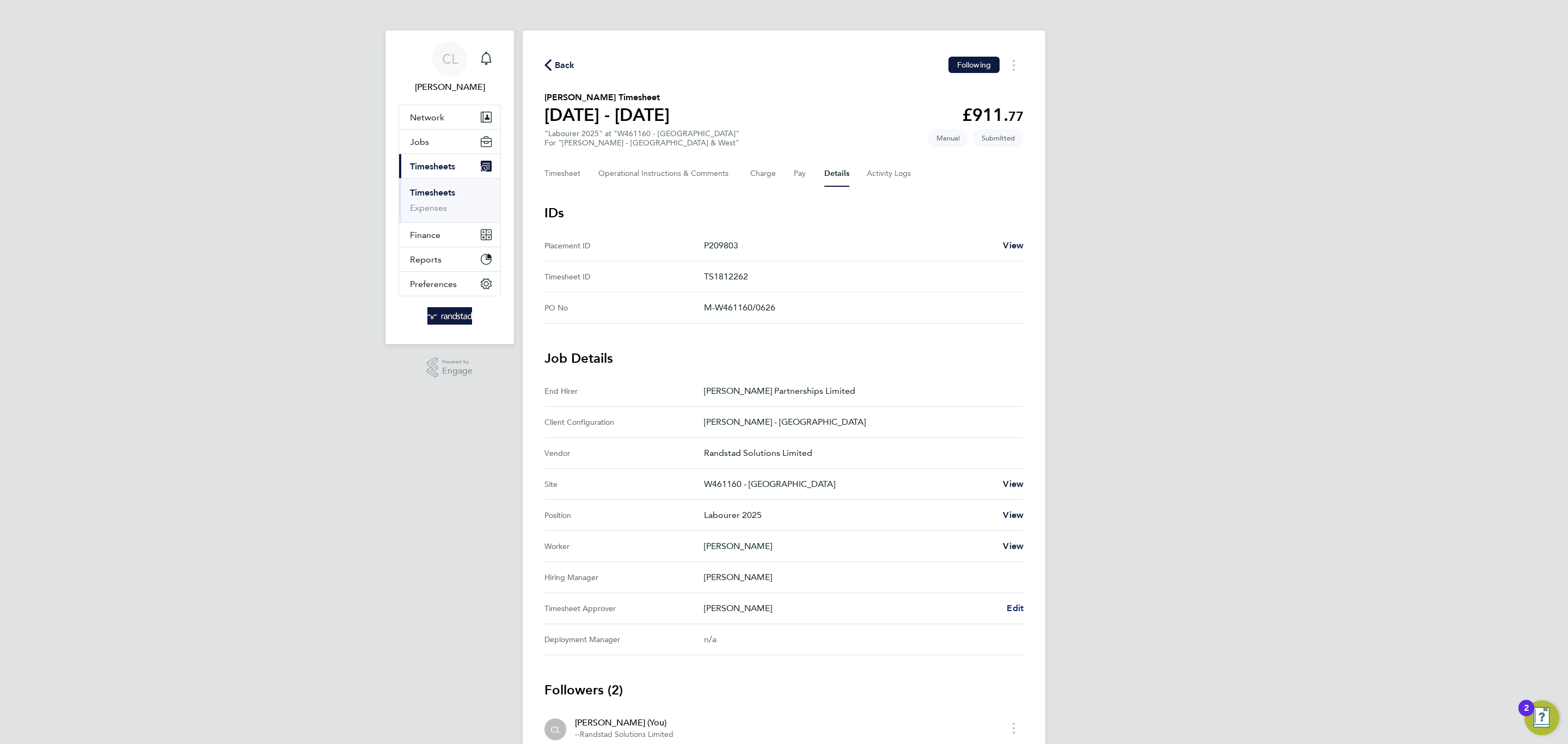
click at [1007, 605] on span "Edit" at bounding box center [1015, 608] width 17 height 10
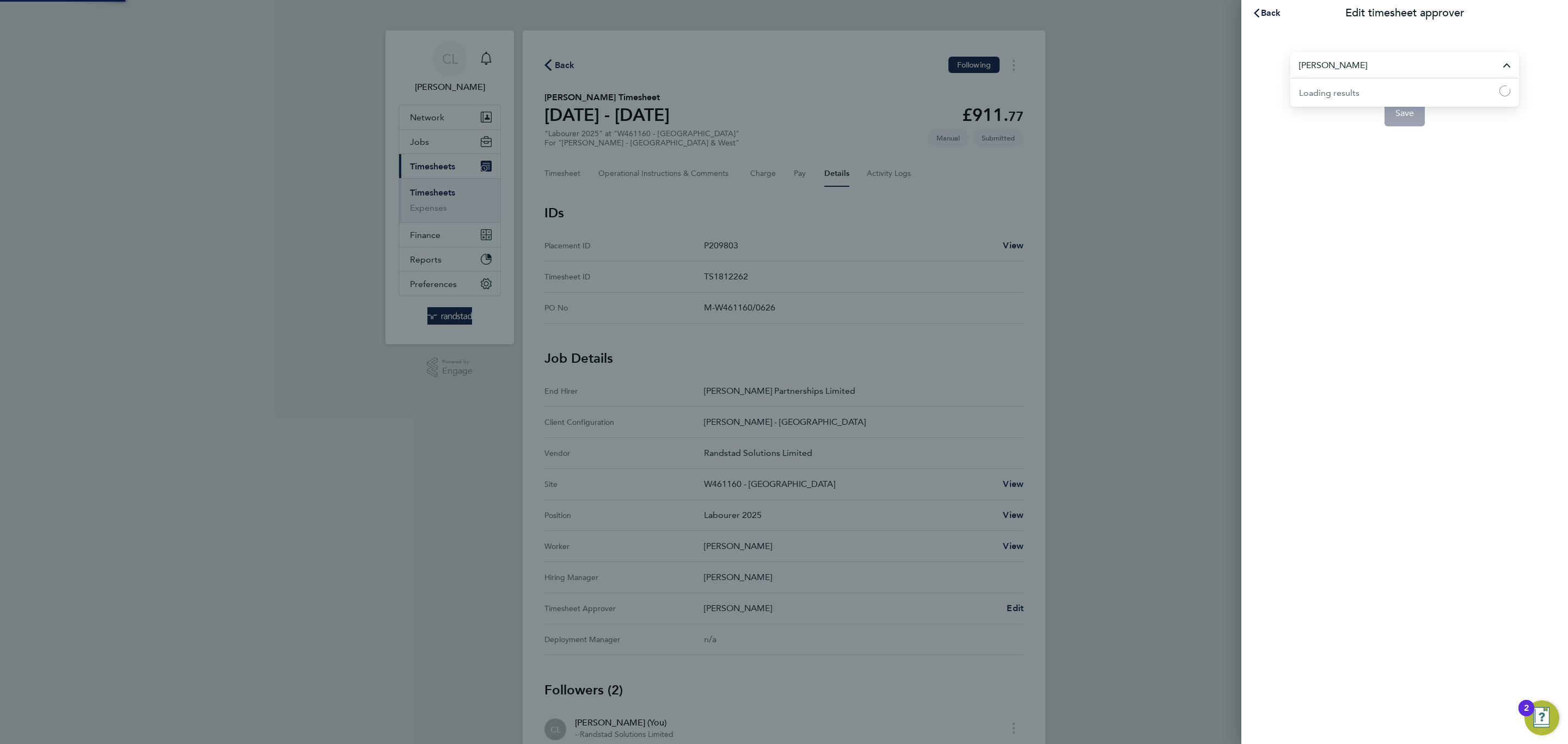
click at [1320, 72] on input "[PERSON_NAME]" at bounding box center [1405, 65] width 229 height 26
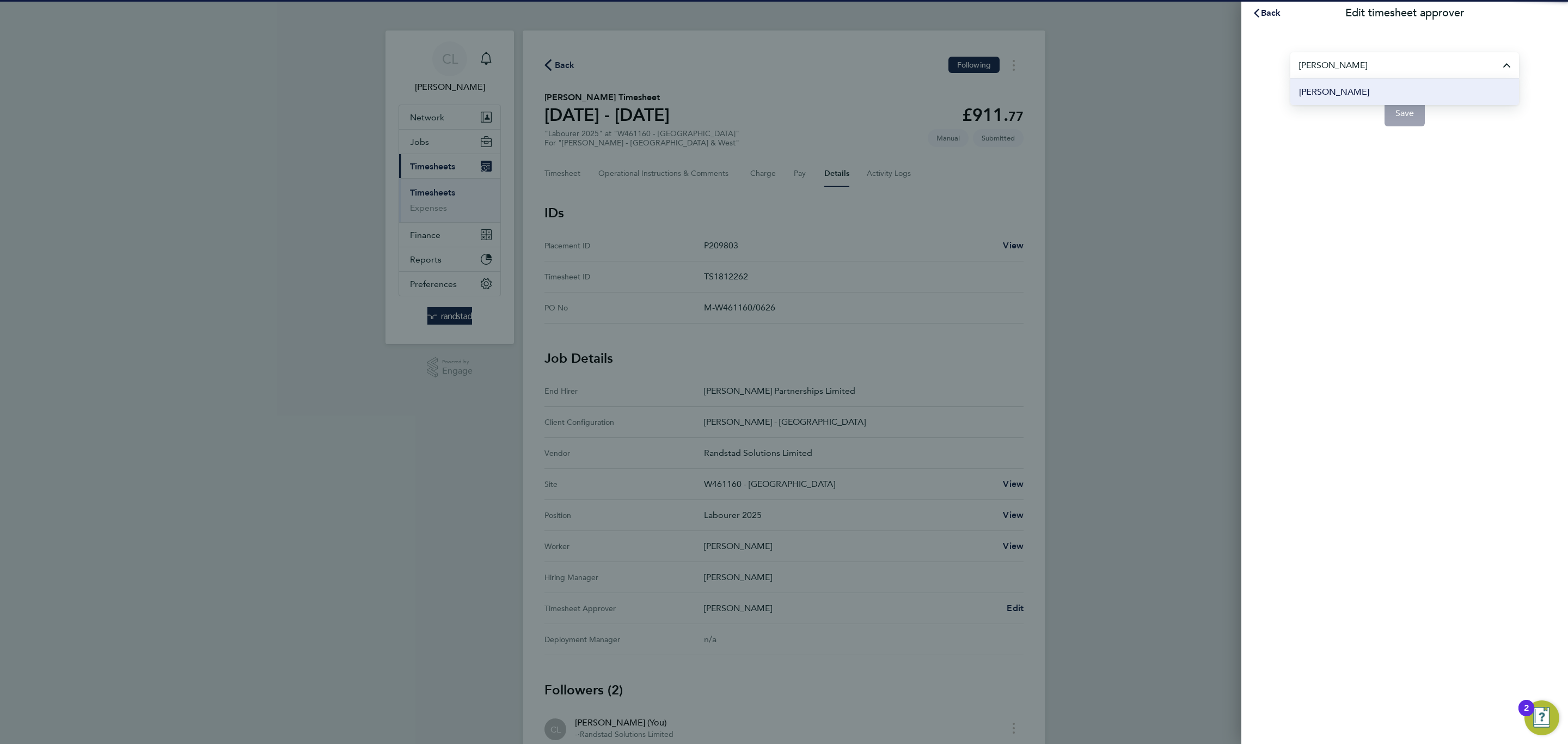
click at [1340, 96] on span "[PERSON_NAME]" at bounding box center [1334, 91] width 70 height 13
type input "[PERSON_NAME]"
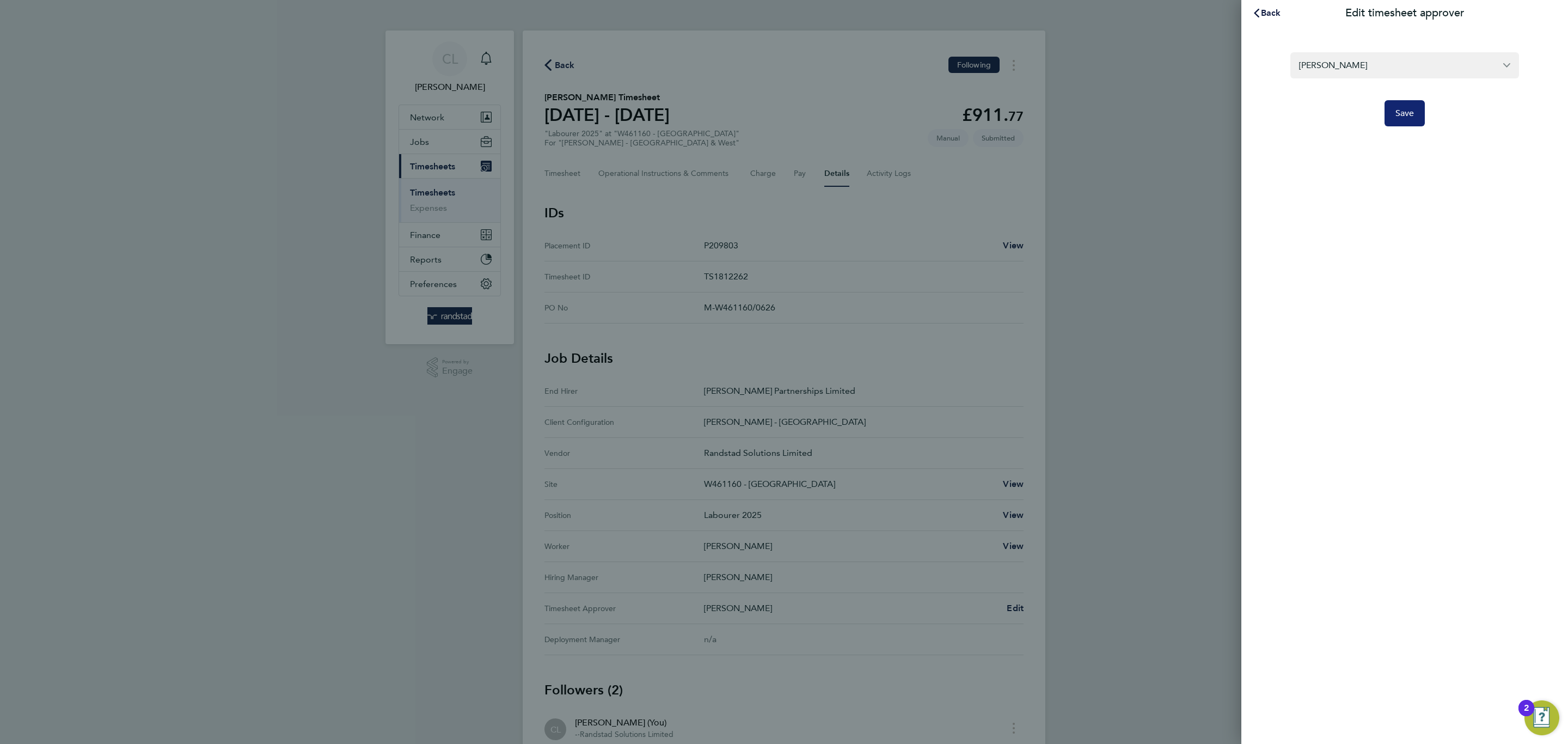
click at [1395, 118] on button "Save" at bounding box center [1405, 113] width 41 height 26
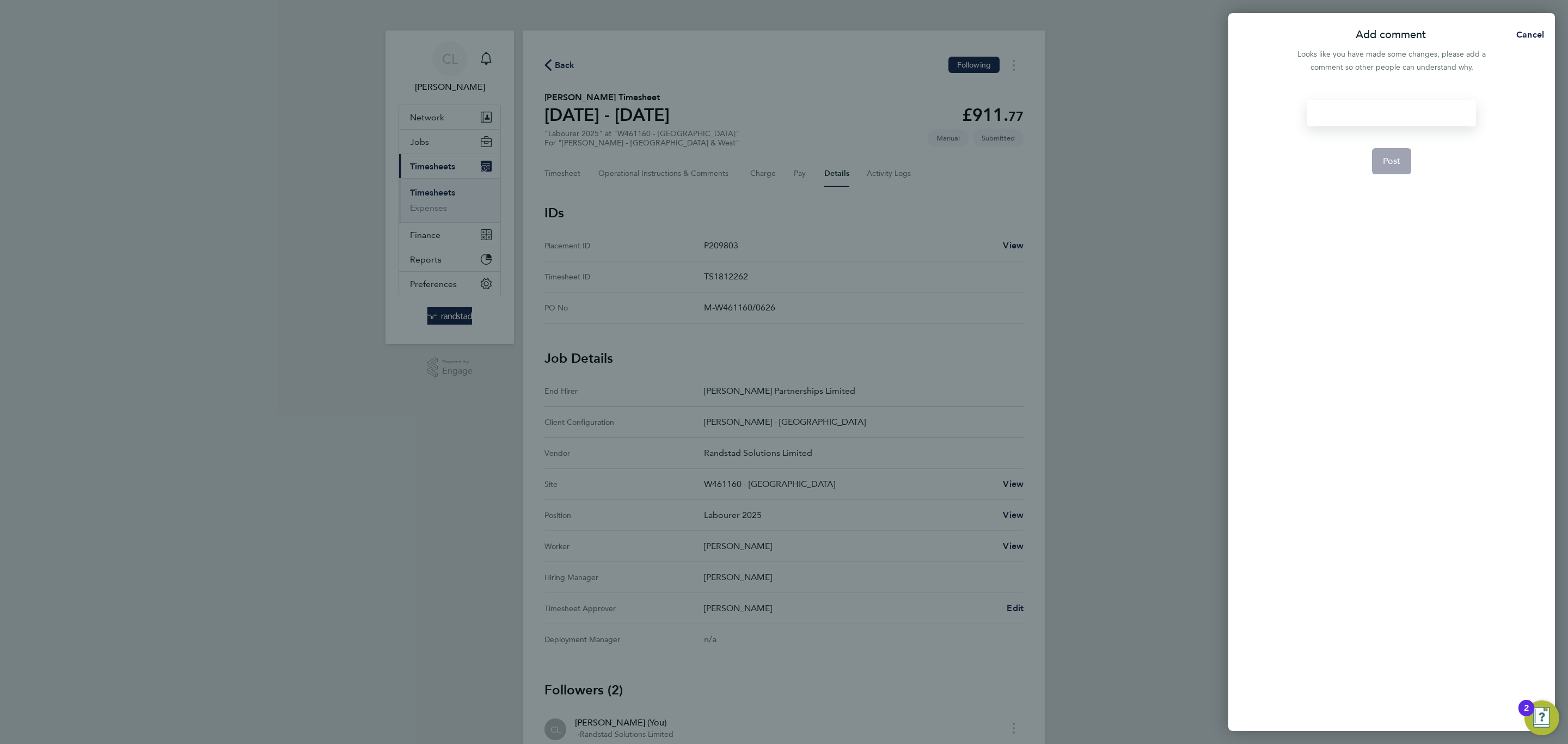
click at [1395, 114] on div at bounding box center [1391, 113] width 168 height 26
click at [1393, 160] on span "Post" at bounding box center [1392, 161] width 18 height 11
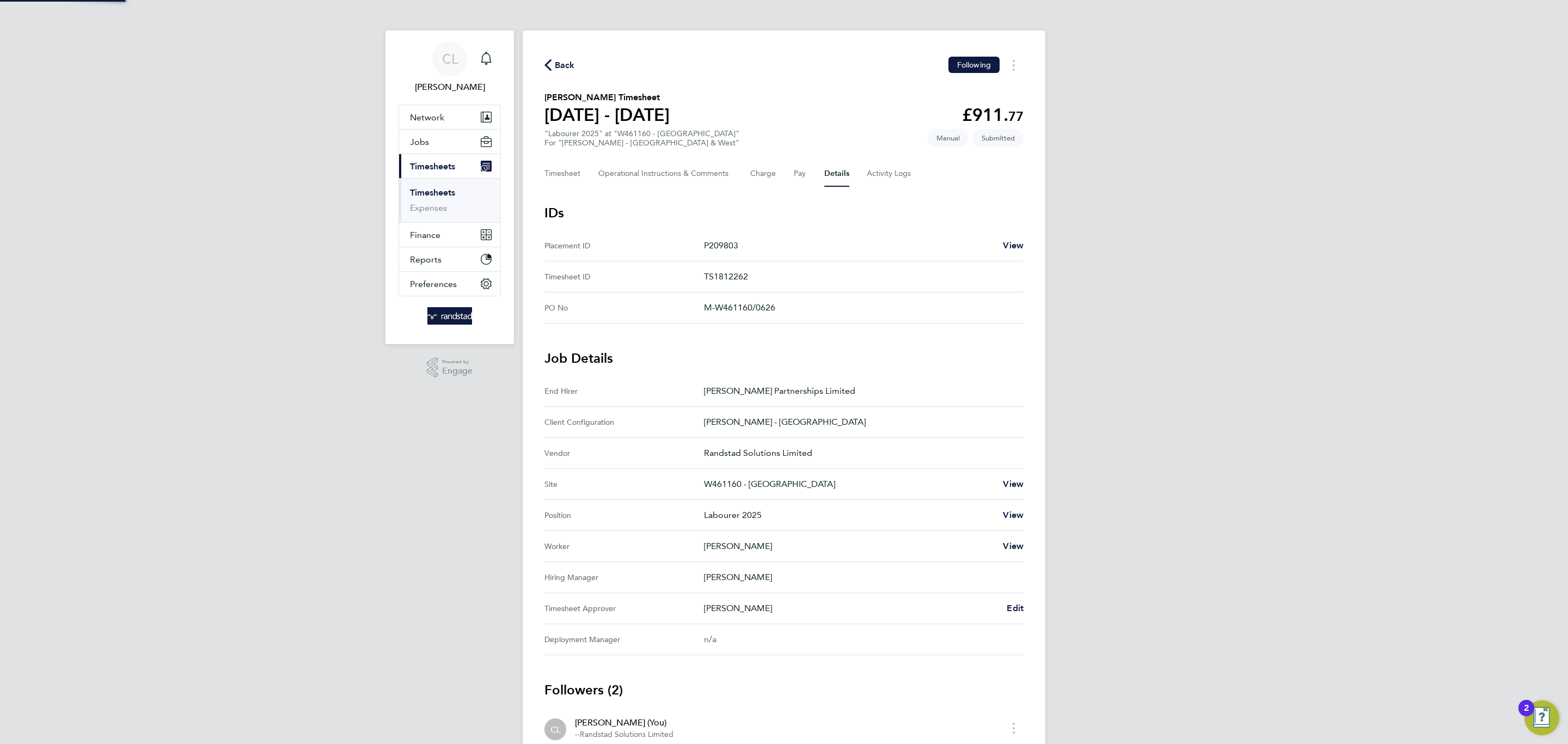
click at [1091, 215] on div "CL [PERSON_NAME] Notifications Applications: Network Team Members Businesses Si…" at bounding box center [784, 432] width 1568 height 864
click at [544, 60] on icon "button" at bounding box center [548, 65] width 7 height 12
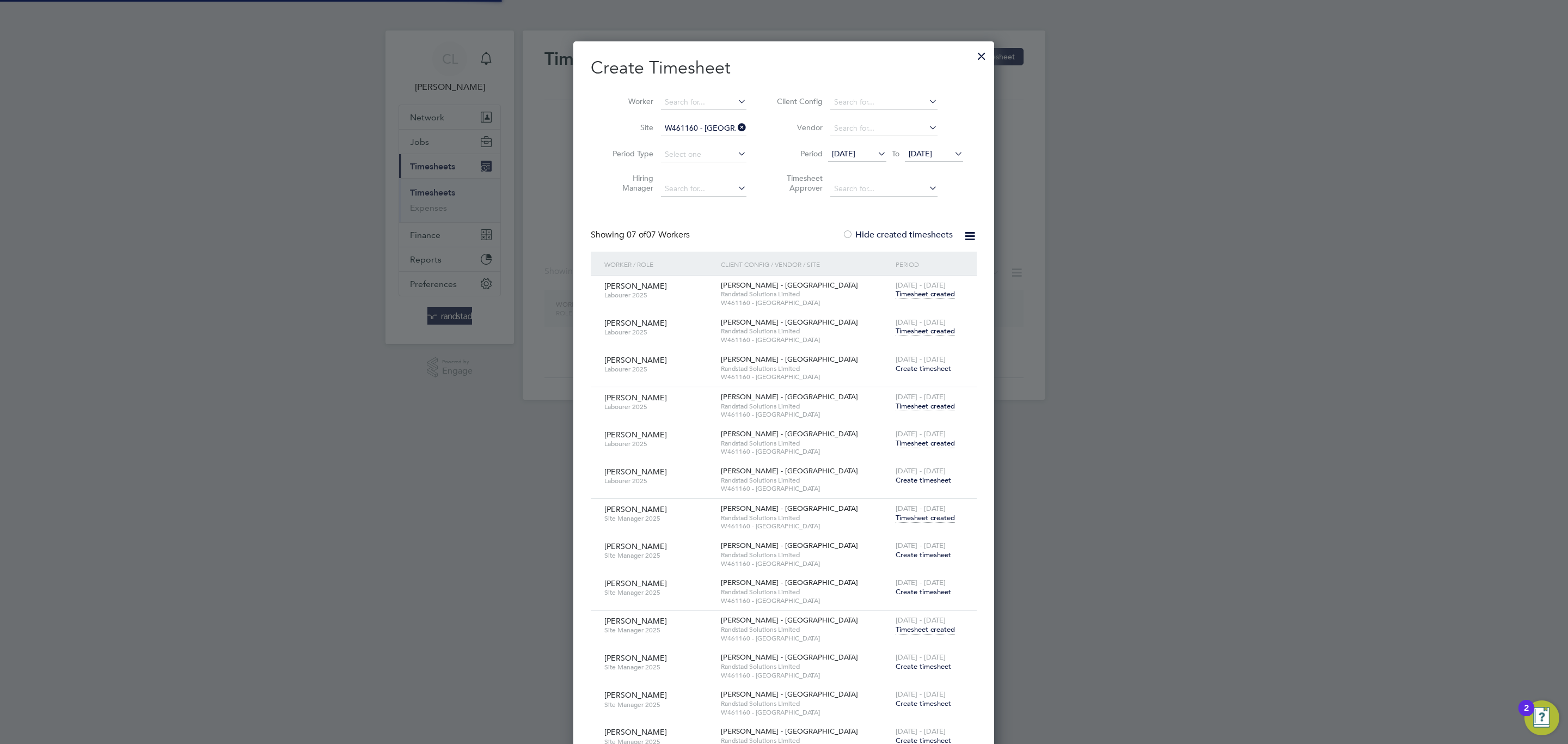
click at [725, 102] on input at bounding box center [704, 102] width 85 height 15
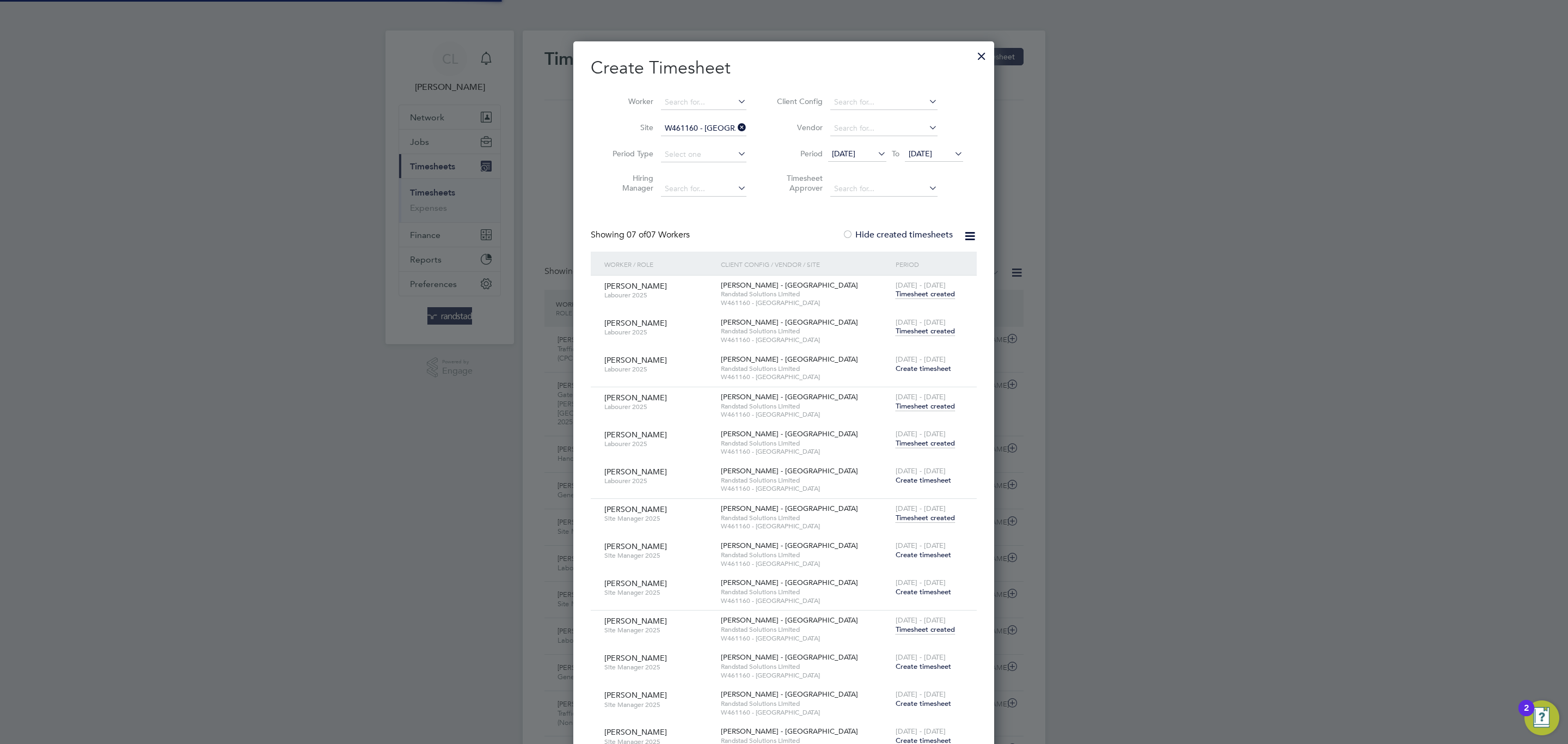
click at [718, 136] on li "Site W461160 - [GEOGRAPHIC_DATA]" at bounding box center [675, 128] width 169 height 26
click at [716, 132] on input at bounding box center [704, 128] width 85 height 15
click at [709, 96] on input at bounding box center [704, 102] width 85 height 15
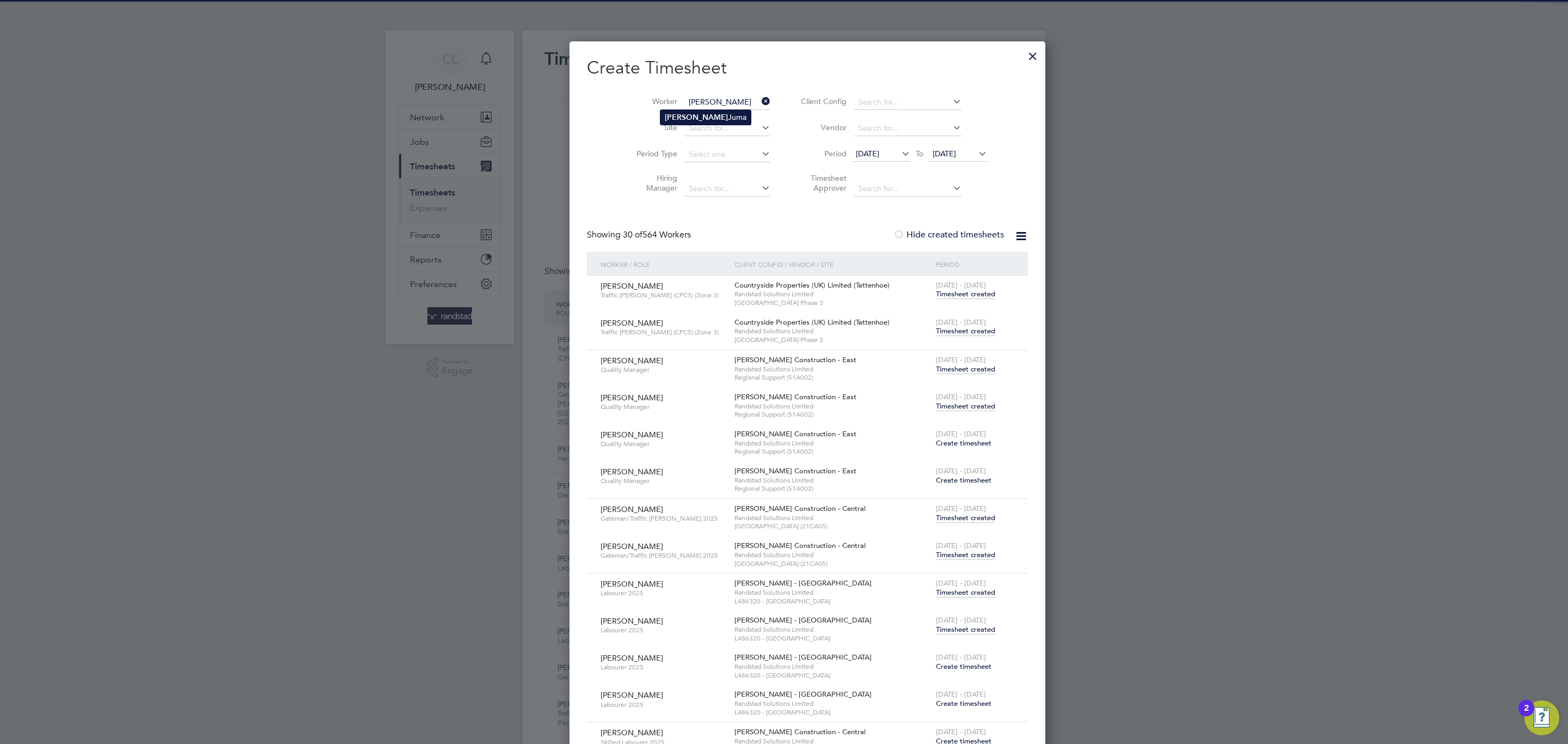
click at [681, 117] on b "[PERSON_NAME]" at bounding box center [696, 117] width 63 height 9
type input "[PERSON_NAME]"
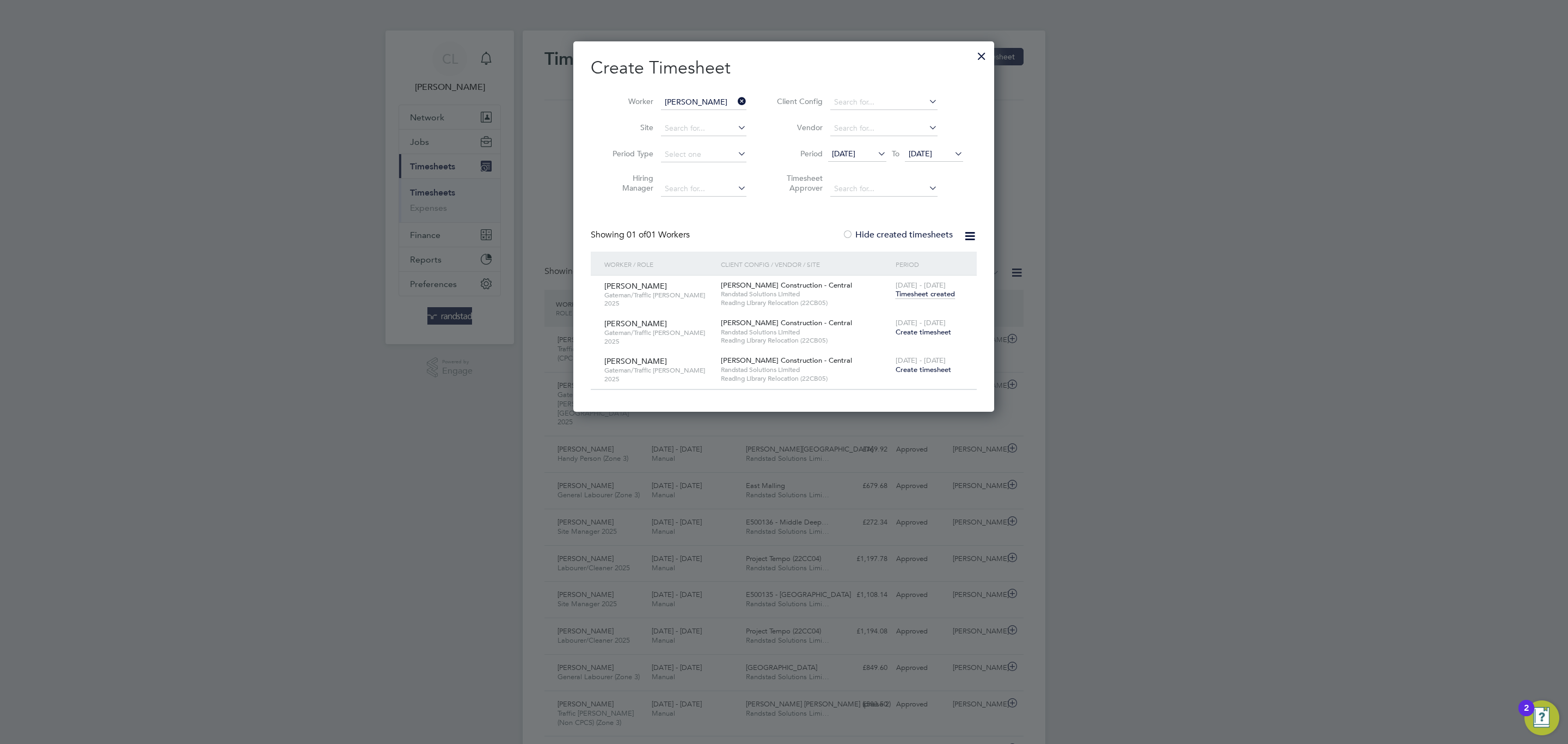
click at [923, 334] on span "Create timesheet" at bounding box center [923, 332] width 55 height 9
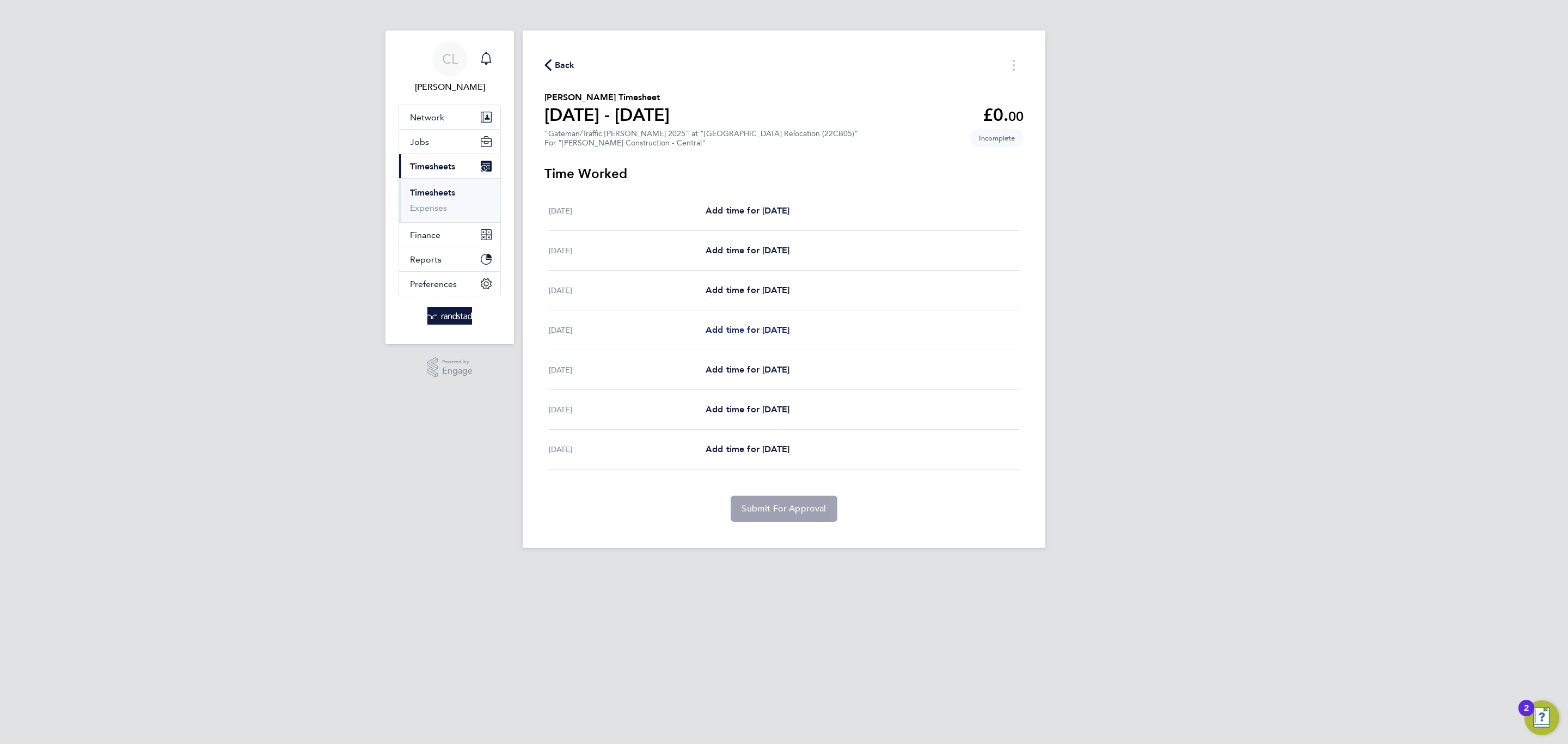
click at [771, 331] on span "Add time for [DATE]" at bounding box center [747, 329] width 84 height 10
select select "30"
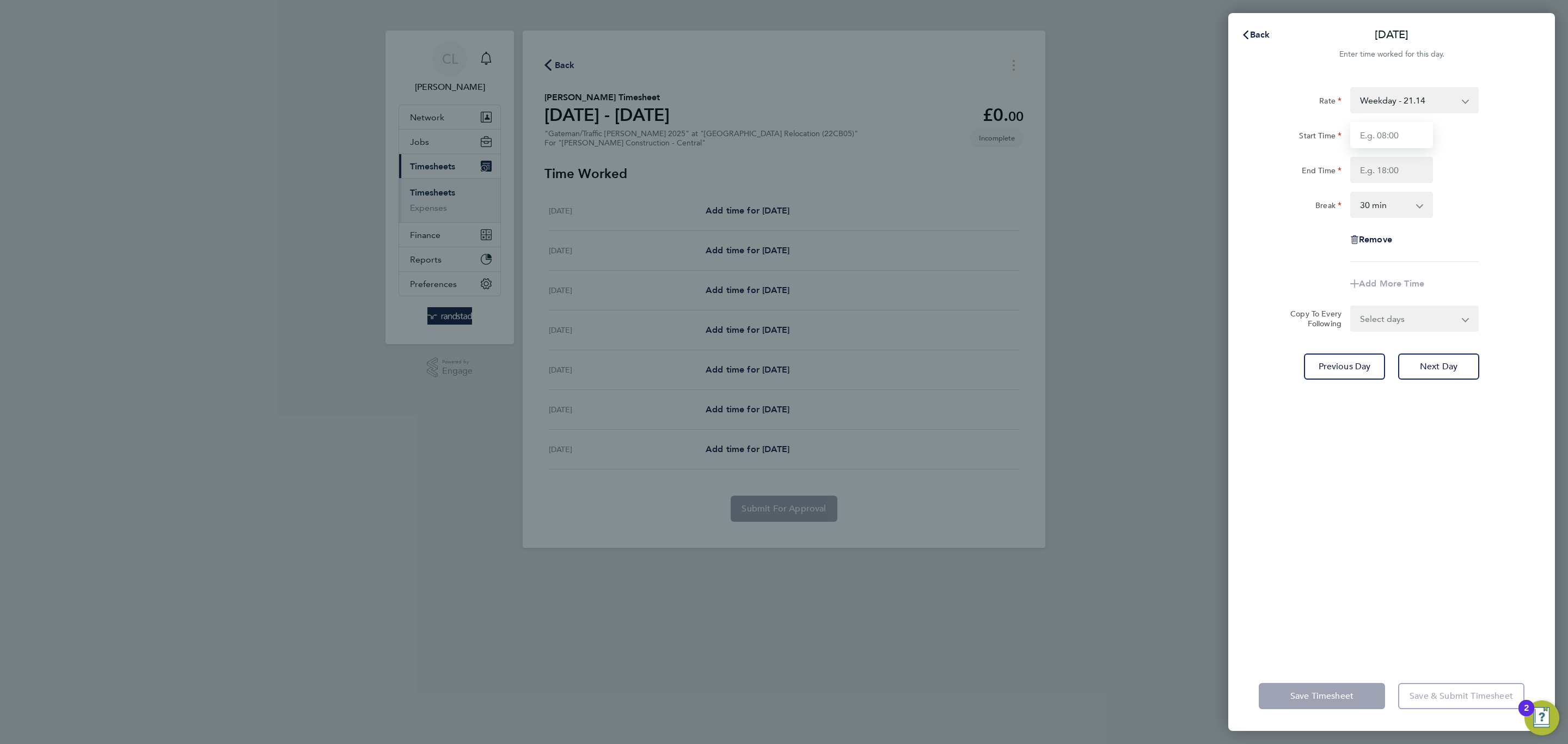
click at [1418, 136] on input "Start Time" at bounding box center [1391, 135] width 83 height 26
type input "07:00"
click at [1404, 180] on input "End Time" at bounding box center [1391, 170] width 83 height 26
drag, startPoint x: 1539, startPoint y: 230, endPoint x: 1497, endPoint y: 326, distance: 104.8
click at [1539, 230] on div "Rate Weekday - 21.14 Overtime - 30.89 Overtime 2 - 40.32 Start Time 07:00 End T…" at bounding box center [1391, 368] width 327 height 587
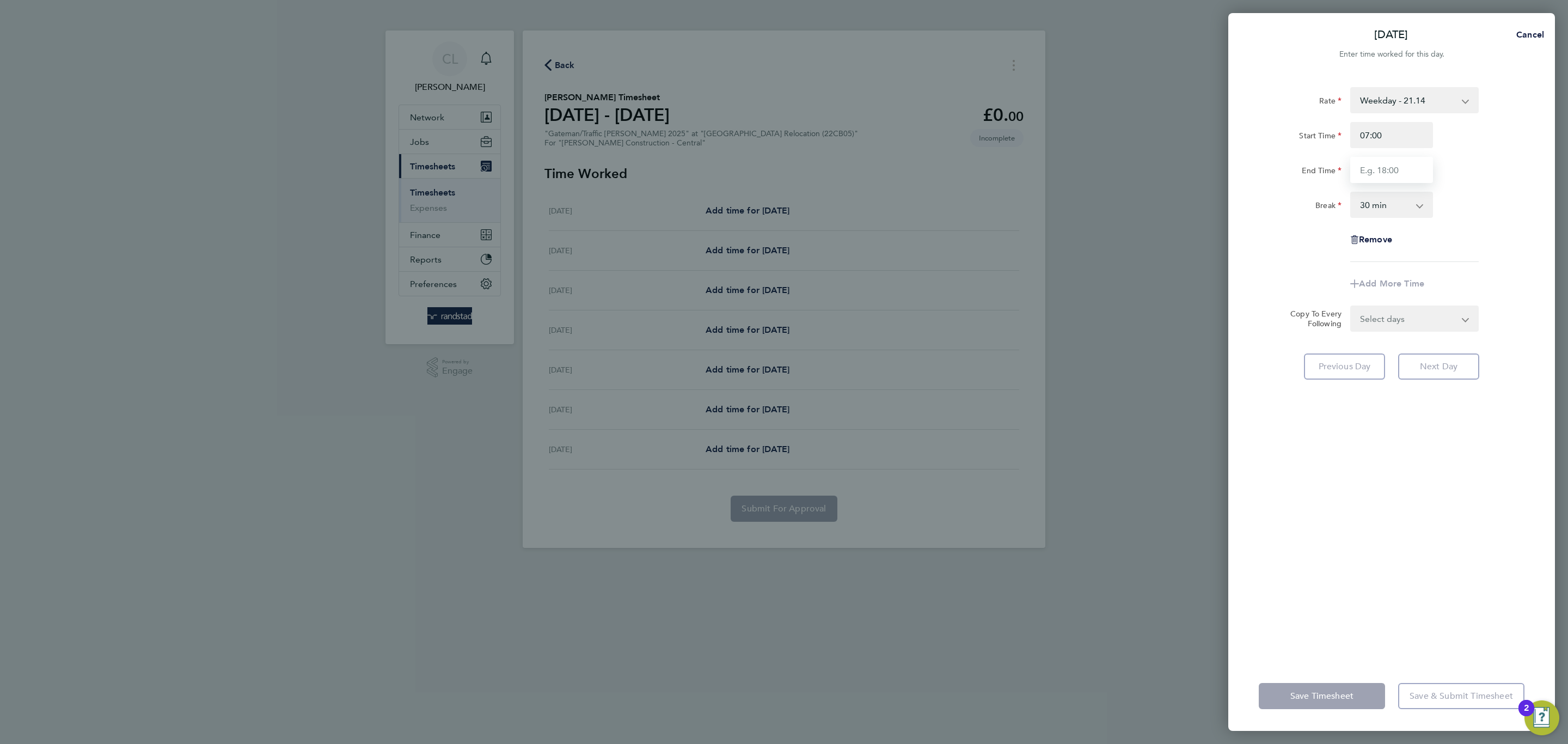
click at [1387, 158] on input "End Time" at bounding box center [1391, 170] width 83 height 26
type input "17:00"
click at [1460, 207] on div "Break 0 min 15 min 30 min 45 min 60 min 75 min 90 min" at bounding box center [1391, 205] width 275 height 26
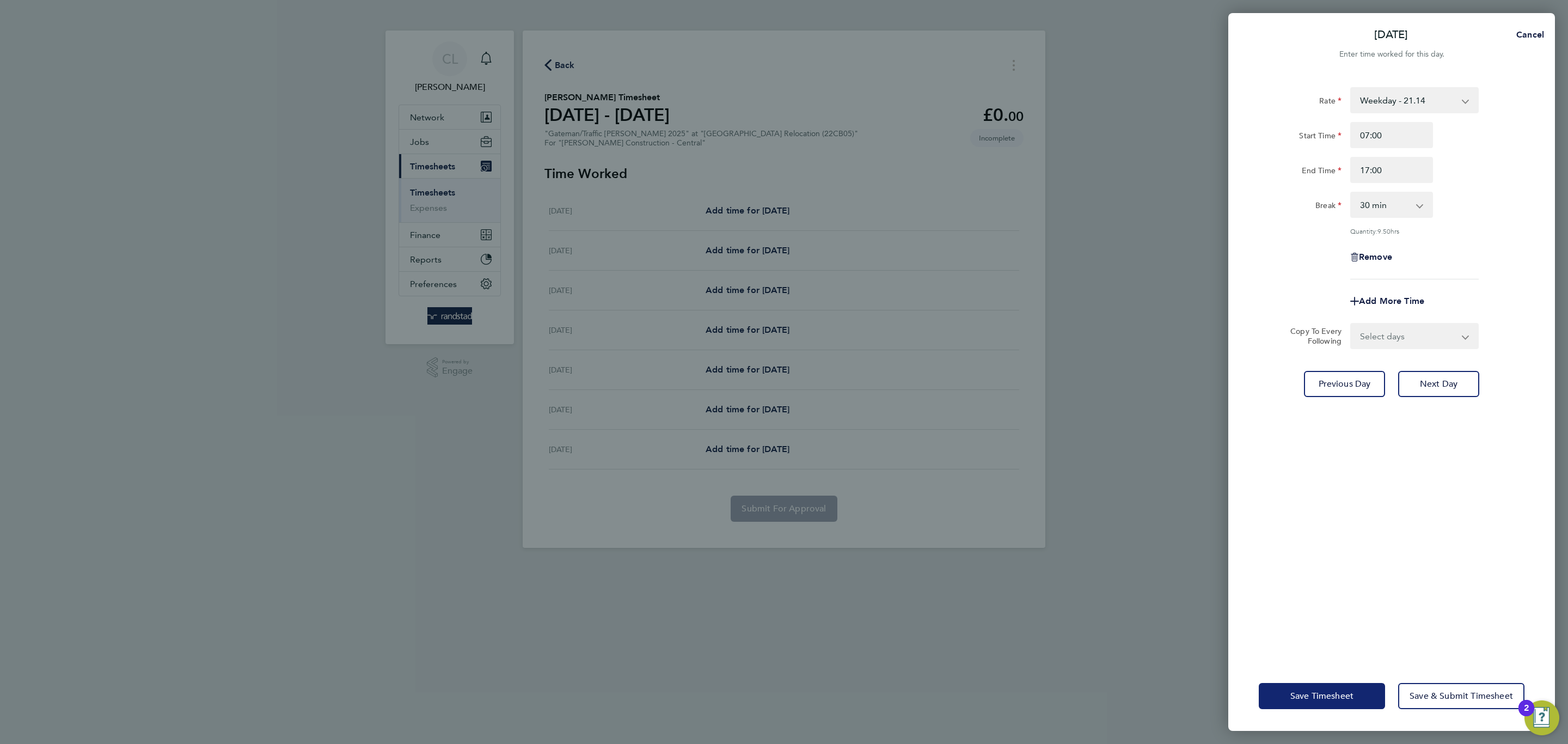
click at [1333, 704] on button "Save Timesheet" at bounding box center [1322, 696] width 127 height 26
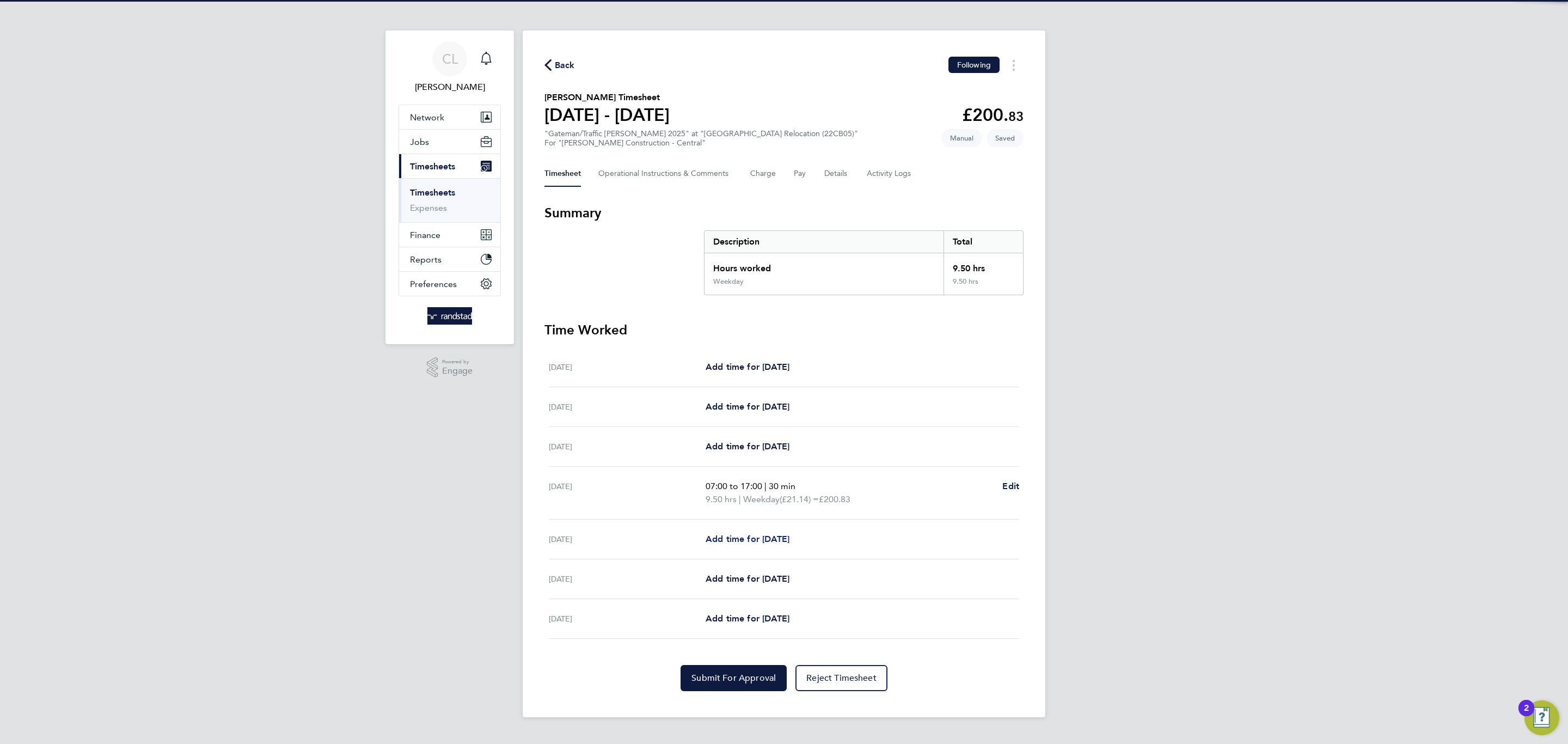
click at [761, 538] on span "Add time for [DATE]" at bounding box center [747, 539] width 84 height 10
select select "30"
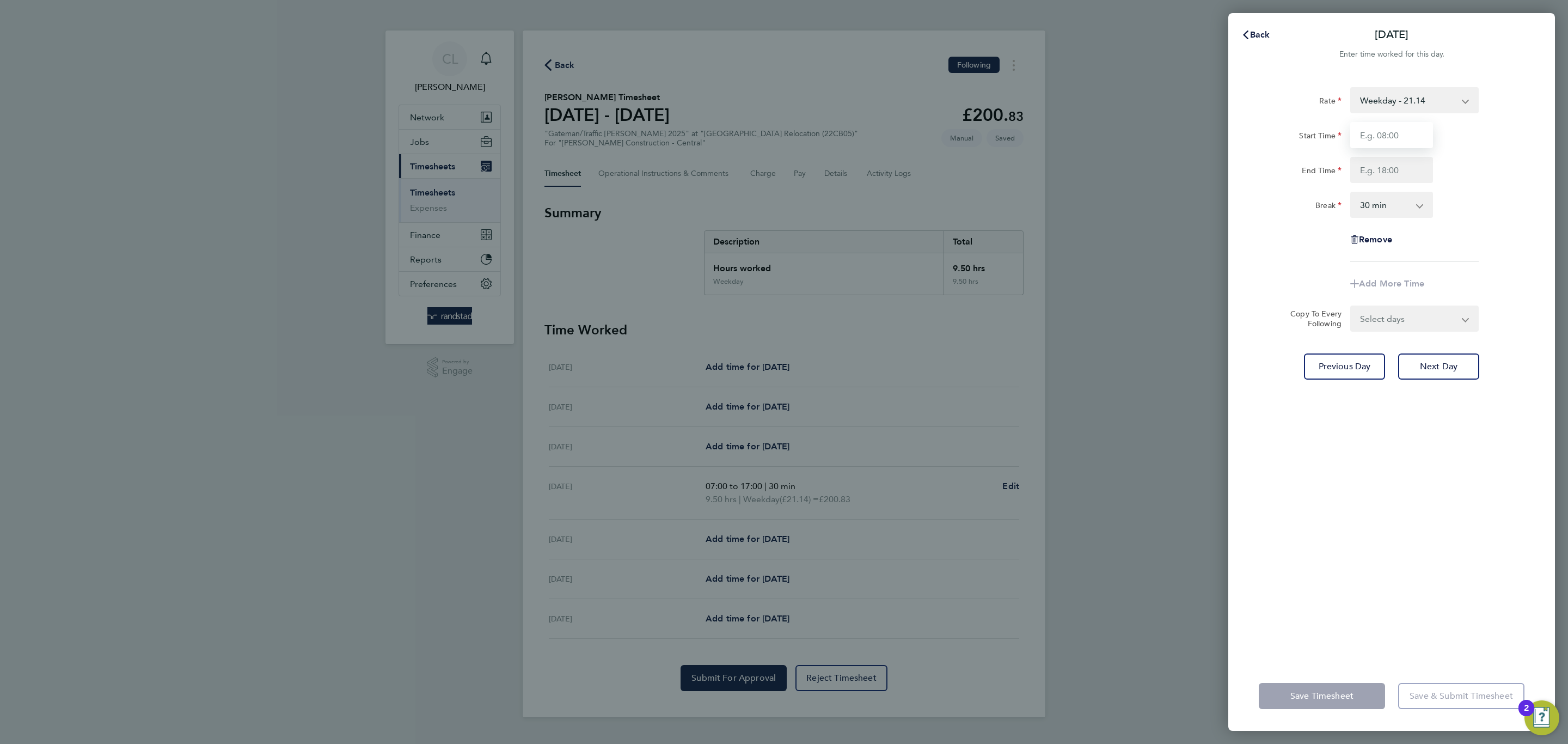
click at [1368, 122] on input "Start Time" at bounding box center [1391, 135] width 83 height 26
type input "07:00"
click at [1400, 173] on input "End Time" at bounding box center [1391, 170] width 83 height 26
click at [1396, 165] on input "17:00" at bounding box center [1391, 170] width 83 height 26
type input "17:30"
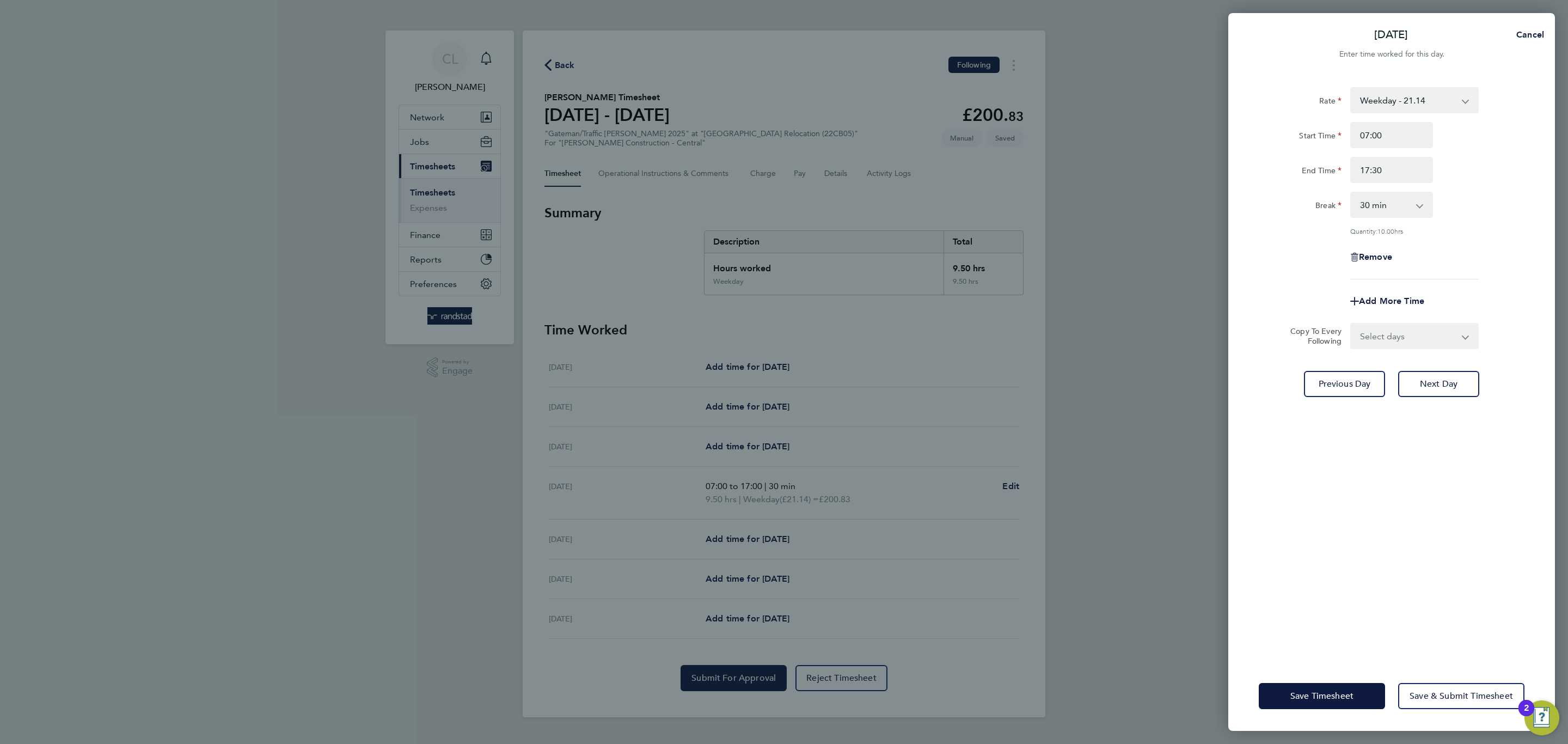
click at [1465, 250] on div "Remove" at bounding box center [1391, 257] width 275 height 26
click at [1384, 687] on button "Save Timesheet" at bounding box center [1322, 696] width 127 height 26
click at [1382, 688] on app-form-button "Save Timesheet Loading" at bounding box center [1325, 696] width 133 height 26
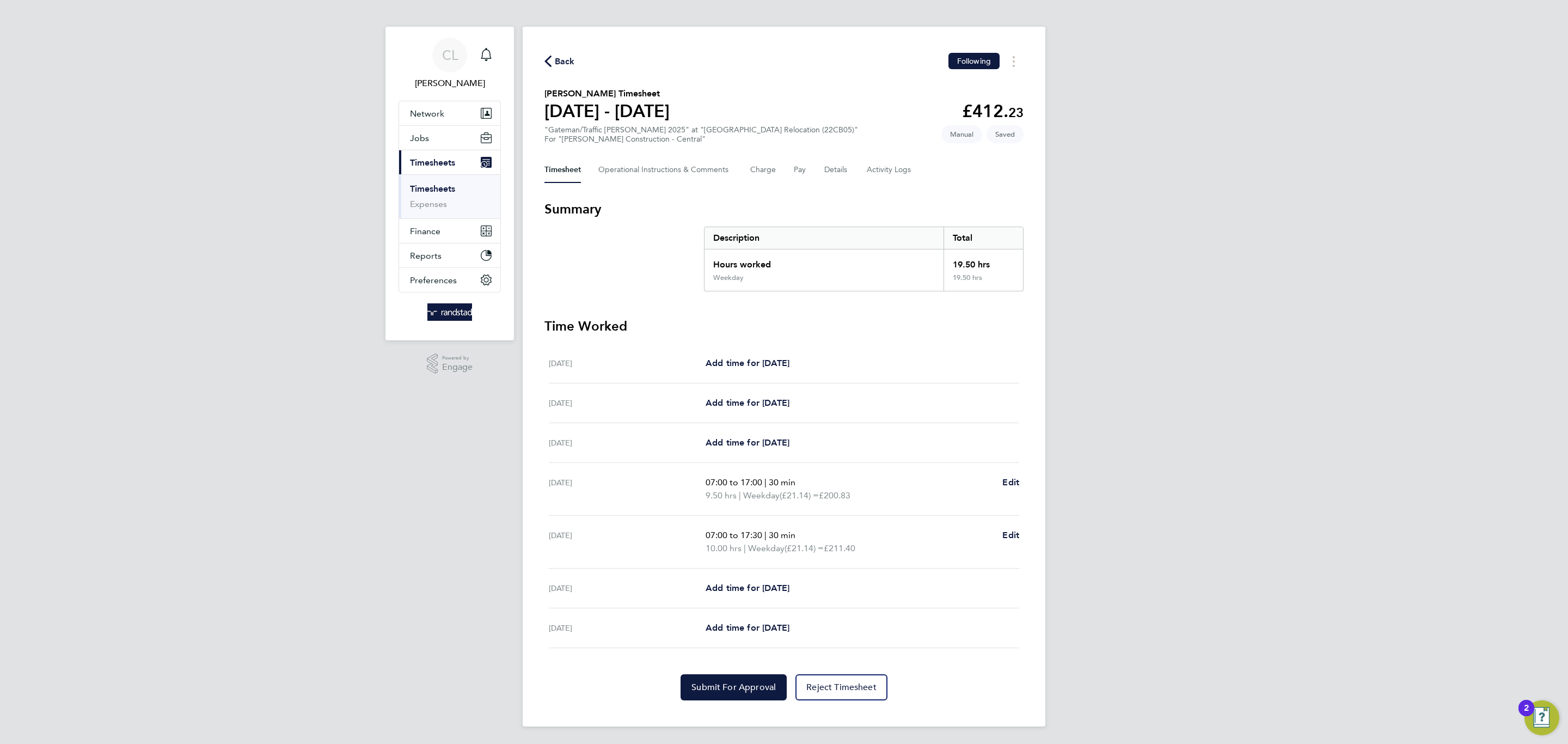
click at [735, 601] on div "[DATE] Add time for [DATE] Add time for [DATE]" at bounding box center [784, 588] width 471 height 40
click at [738, 590] on span "Add time for [DATE]" at bounding box center [747, 588] width 84 height 10
select select "30"
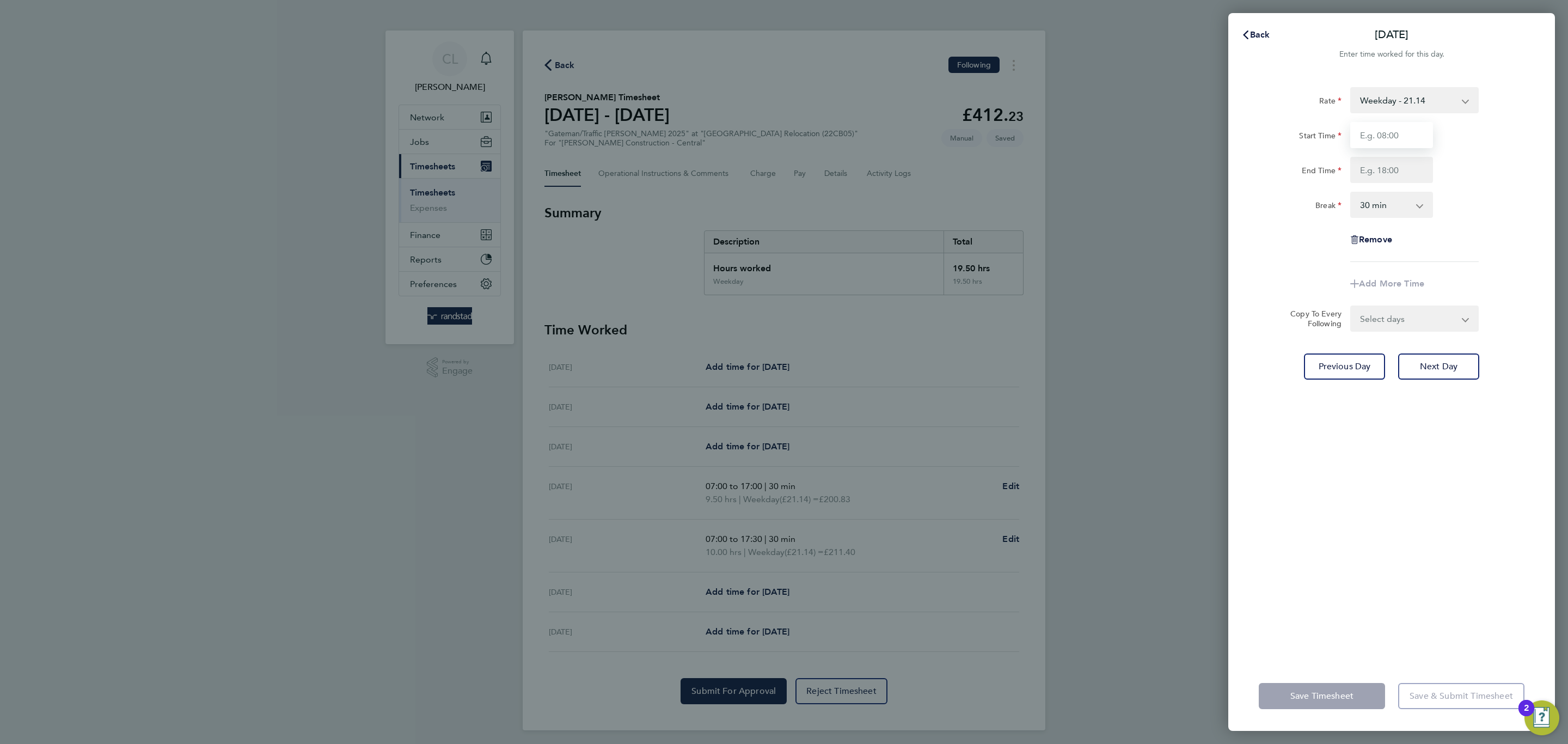
click at [1388, 135] on input "Start Time" at bounding box center [1391, 135] width 83 height 26
type input "07:00"
click at [1401, 178] on input "End Time" at bounding box center [1391, 170] width 83 height 26
type input "17:00"
click at [1407, 208] on select "0 min 15 min 30 min 45 min 60 min 75 min 90 min" at bounding box center [1385, 205] width 68 height 24
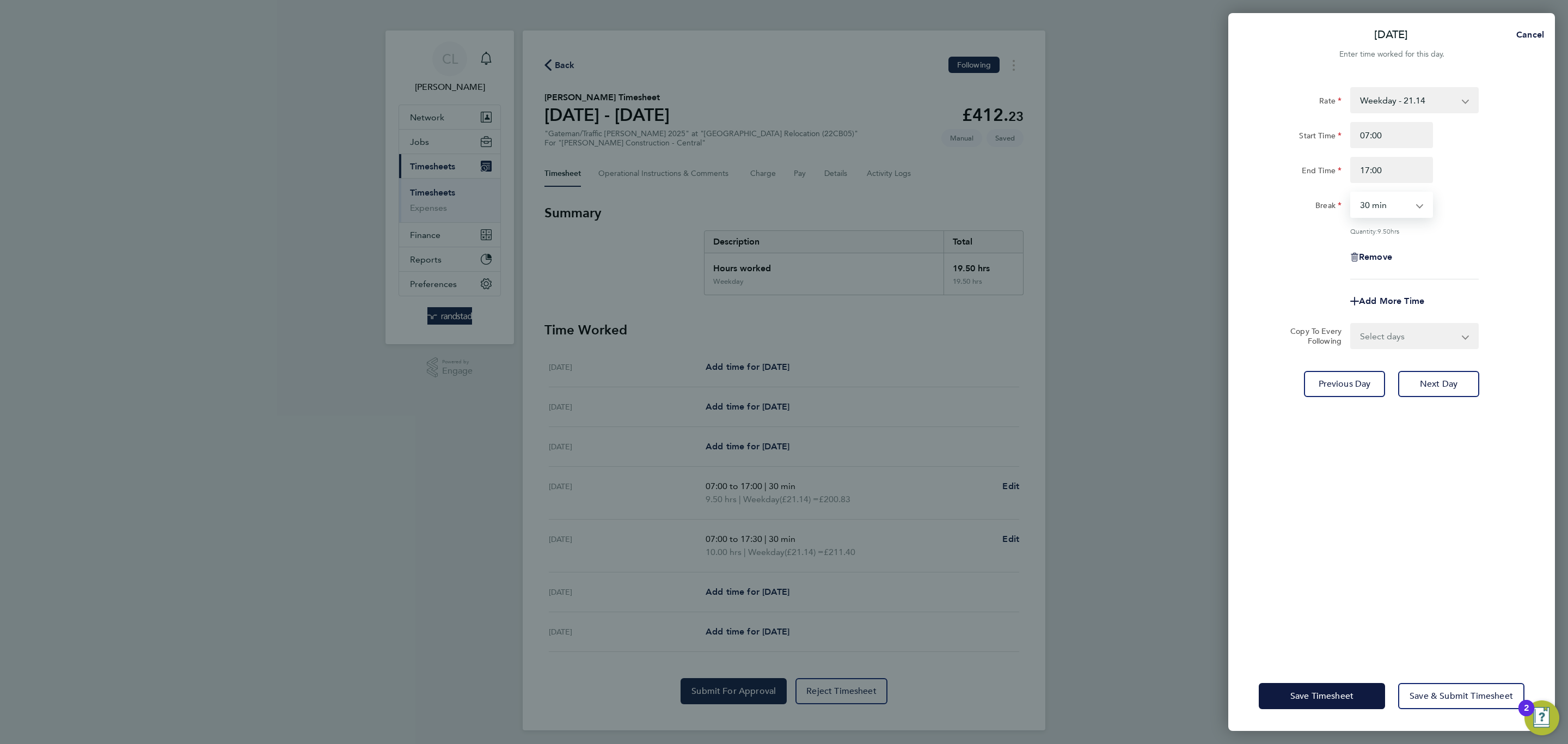
click at [1380, 488] on div "Rate Weekday - 21.14 Overtime - 30.89 Overtime 2 - 40.32 Start Time 07:00 End T…" at bounding box center [1391, 368] width 327 height 587
click at [1285, 687] on button "Save Timesheet" at bounding box center [1322, 696] width 127 height 26
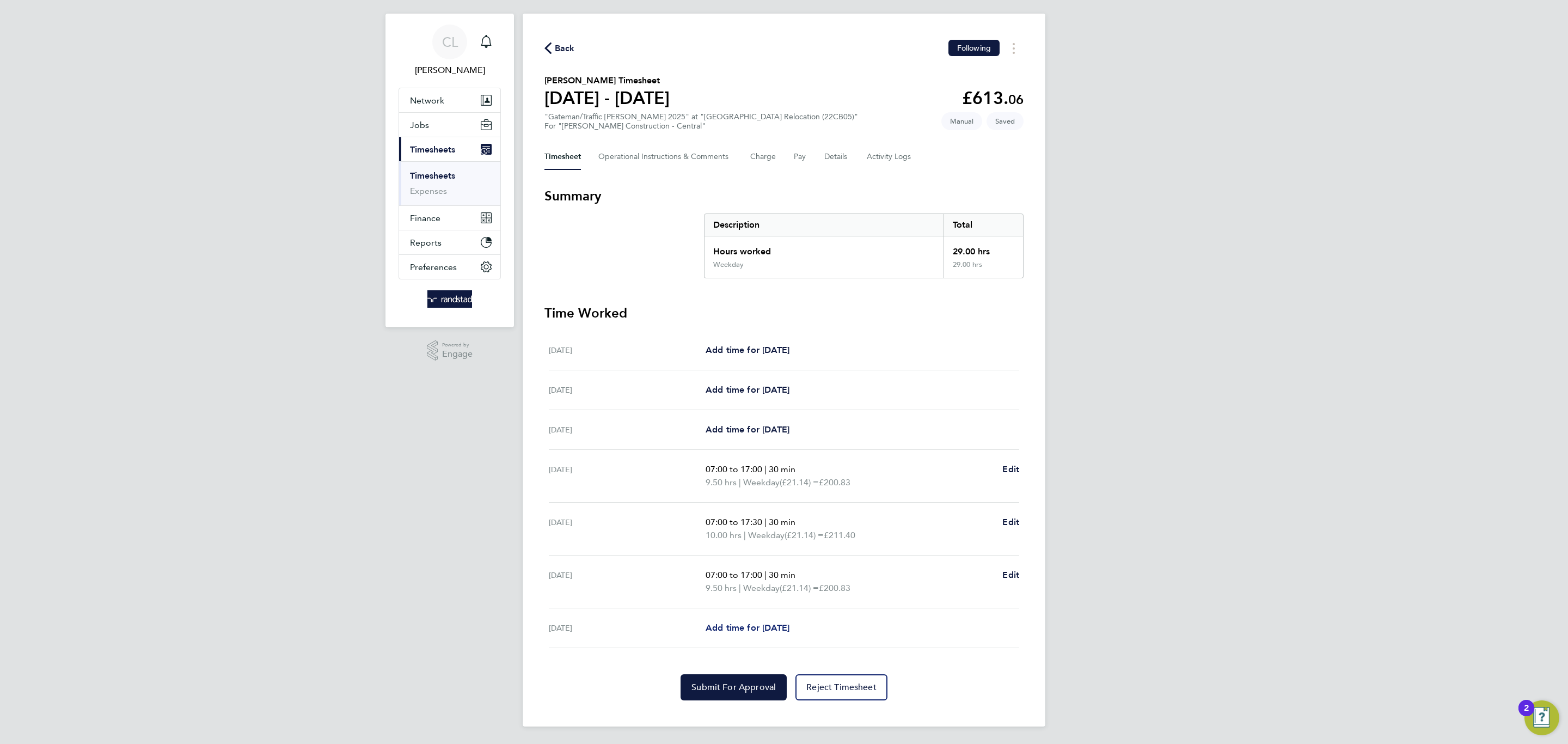
click at [747, 632] on link "Add time for [DATE]" at bounding box center [747, 628] width 84 height 13
select select "30"
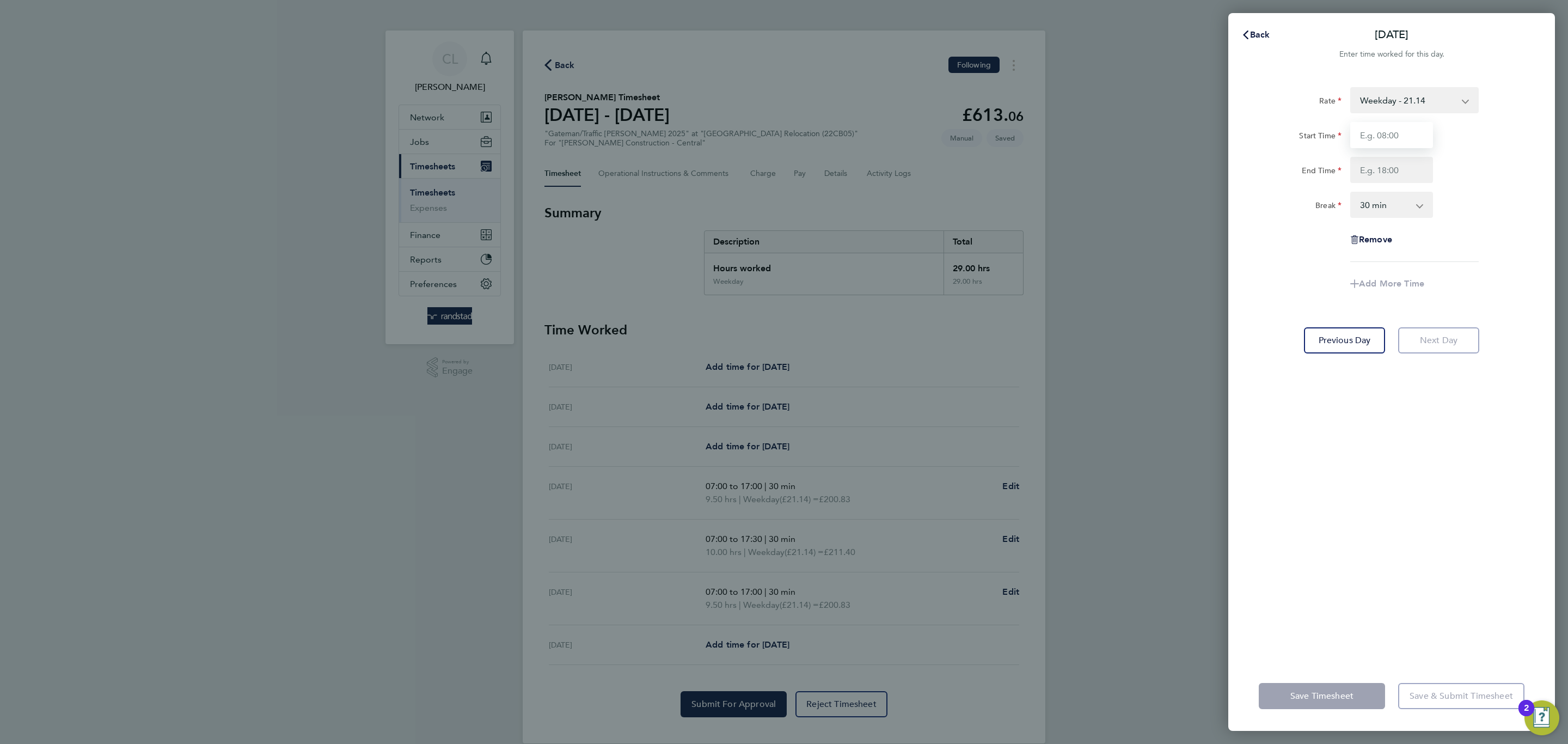
click at [1429, 136] on input "Start Time" at bounding box center [1391, 135] width 83 height 26
click at [1409, 138] on input "07:30" at bounding box center [1391, 135] width 83 height 26
type input "07:00"
click at [1405, 158] on input "End Time" at bounding box center [1391, 170] width 83 height 26
type input "18:00"
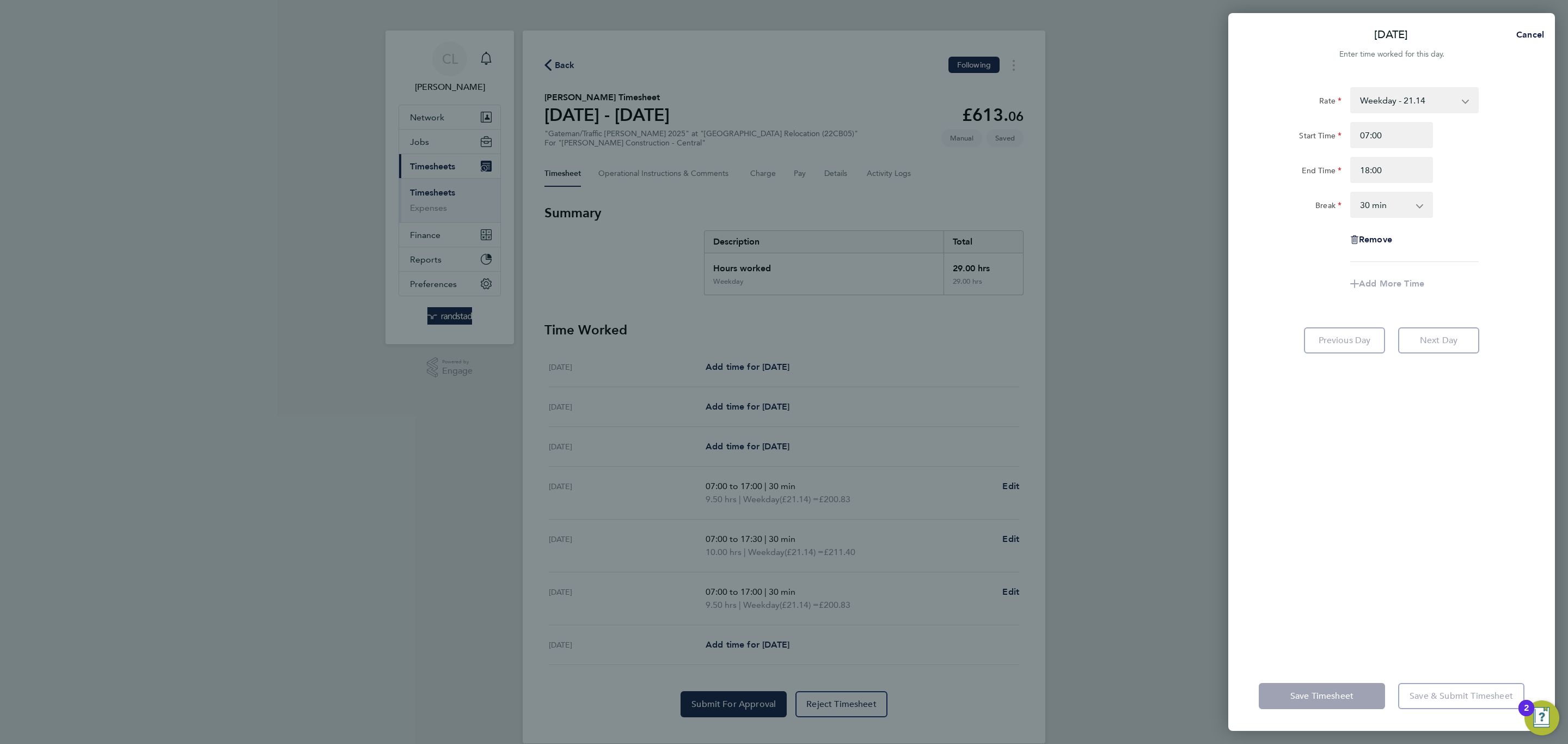
click at [1404, 532] on div "Rate Weekday - 21.14 Overtime - 30.89 Overtime 2 - 40.32 Start Time 07:00 End T…" at bounding box center [1391, 368] width 327 height 587
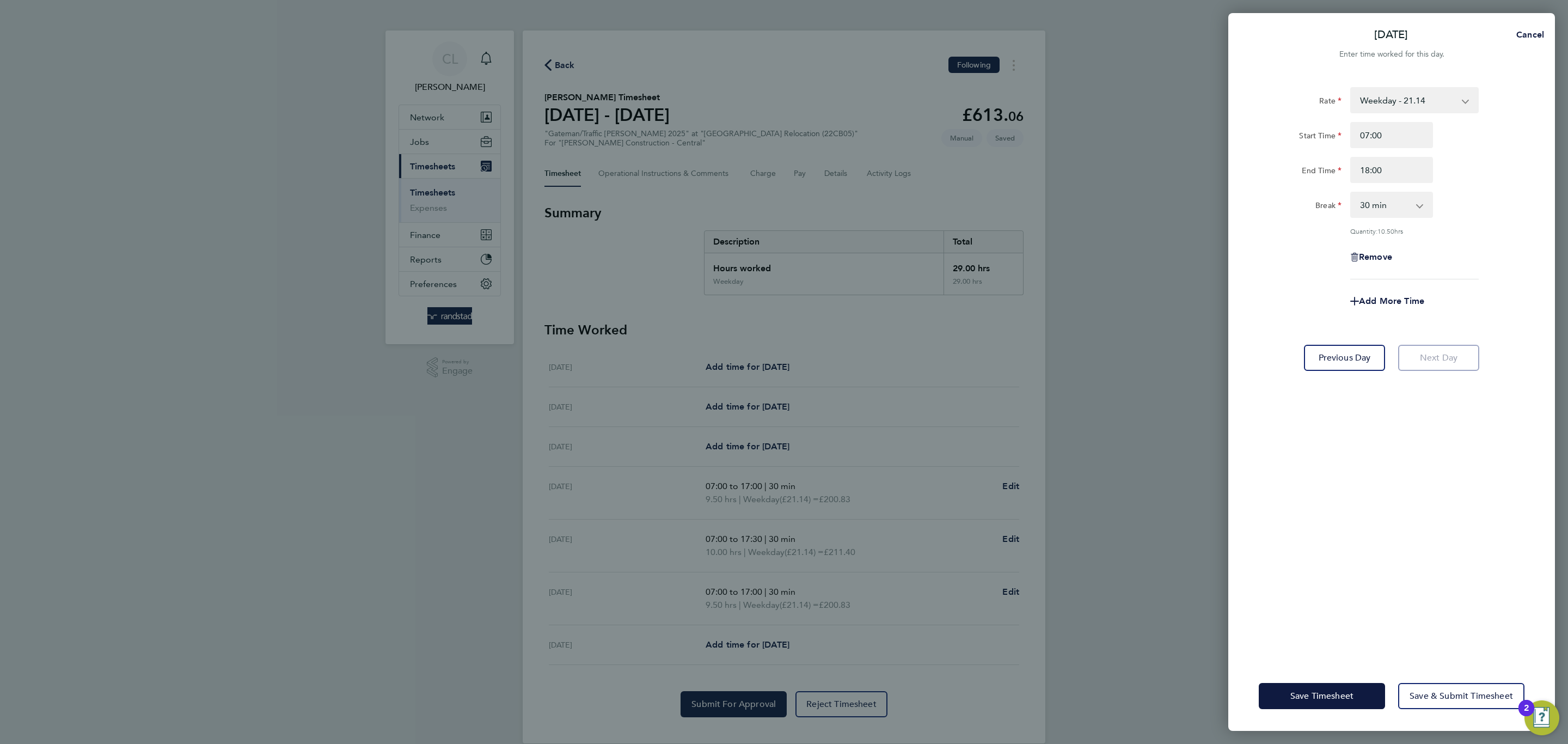
click at [1303, 712] on div "Save Timesheet Save & Submit Timesheet" at bounding box center [1391, 696] width 327 height 69
click at [1311, 681] on div "Save Timesheet Save & Submit Timesheet" at bounding box center [1391, 696] width 327 height 69
click at [1324, 700] on span "Save Timesheet" at bounding box center [1322, 696] width 63 height 11
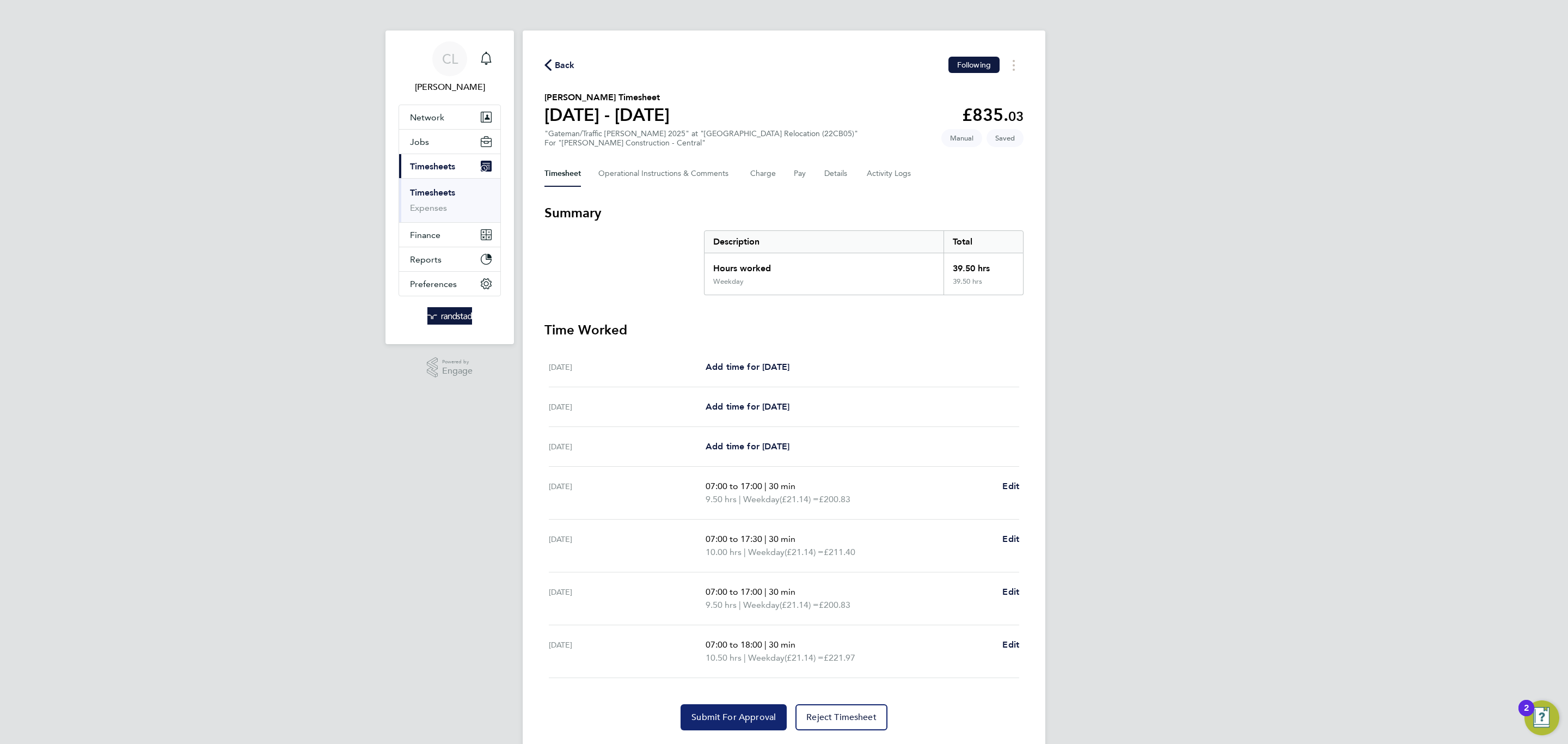
click at [743, 729] on button "Submit For Approval" at bounding box center [733, 717] width 106 height 26
